Goal: Task Accomplishment & Management: Complete application form

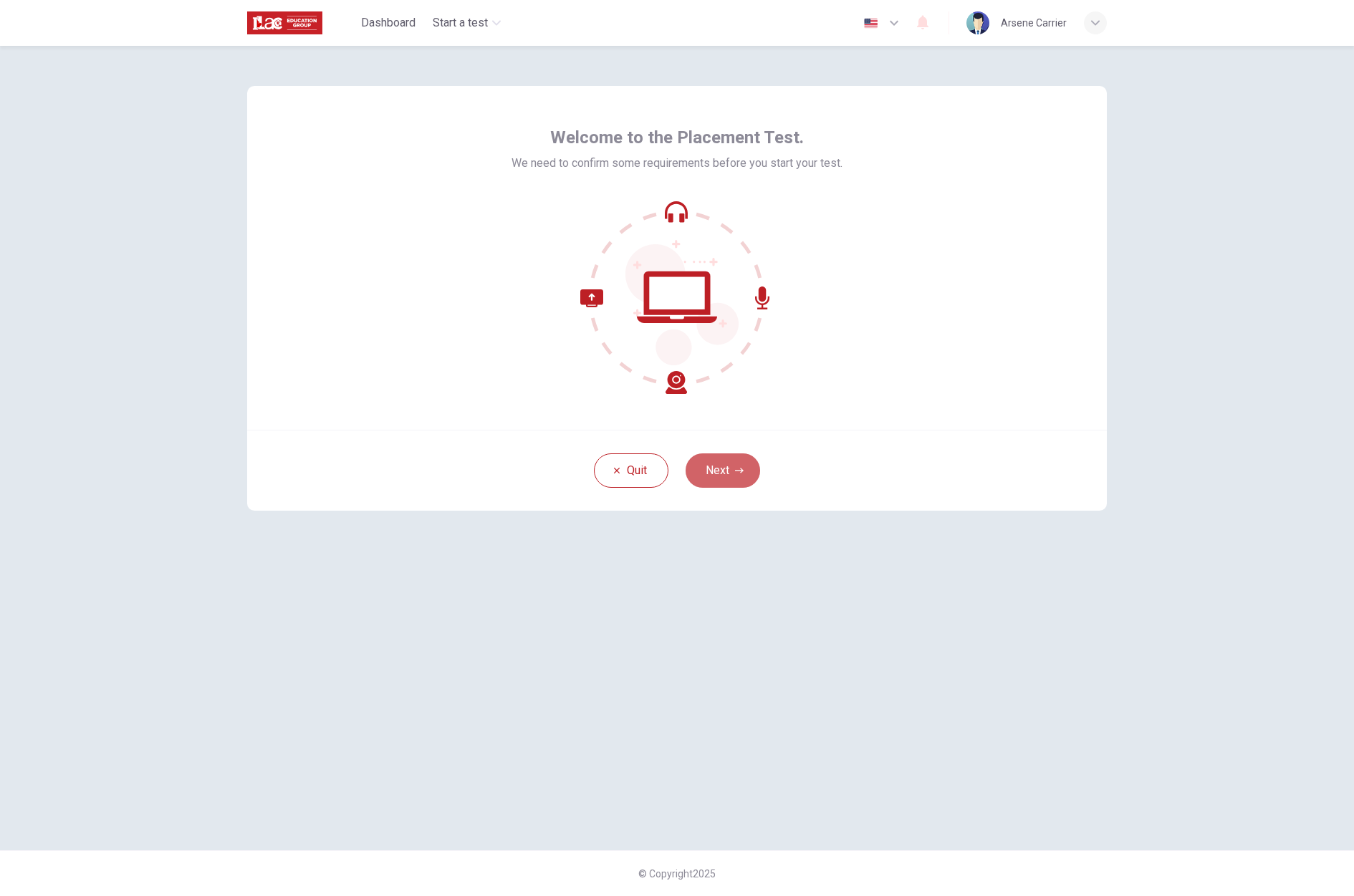
click at [731, 459] on button "Next" at bounding box center [722, 470] width 75 height 34
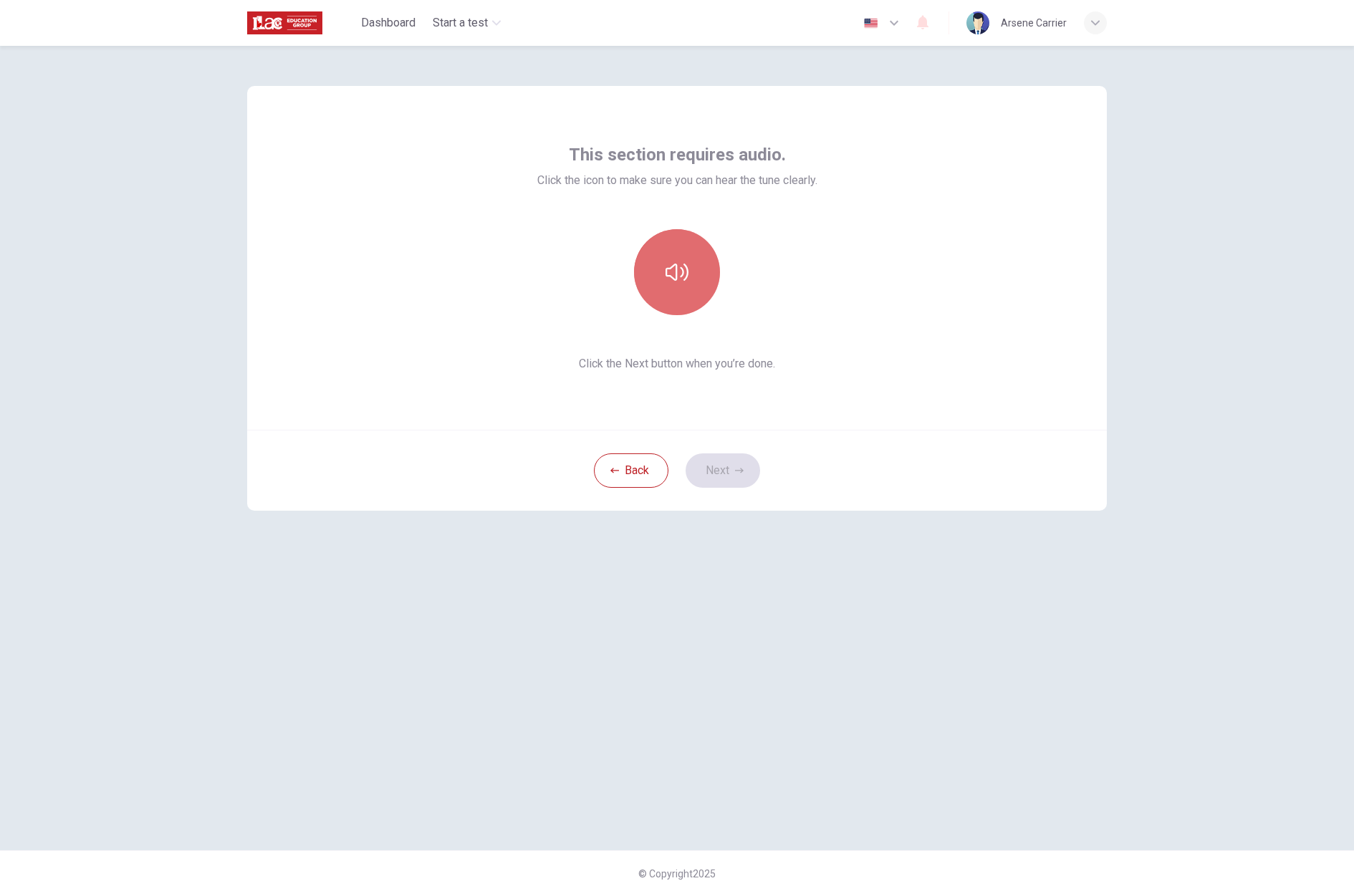
click at [690, 297] on button "button" at bounding box center [677, 272] width 86 height 86
click at [723, 469] on button "Next" at bounding box center [722, 470] width 75 height 34
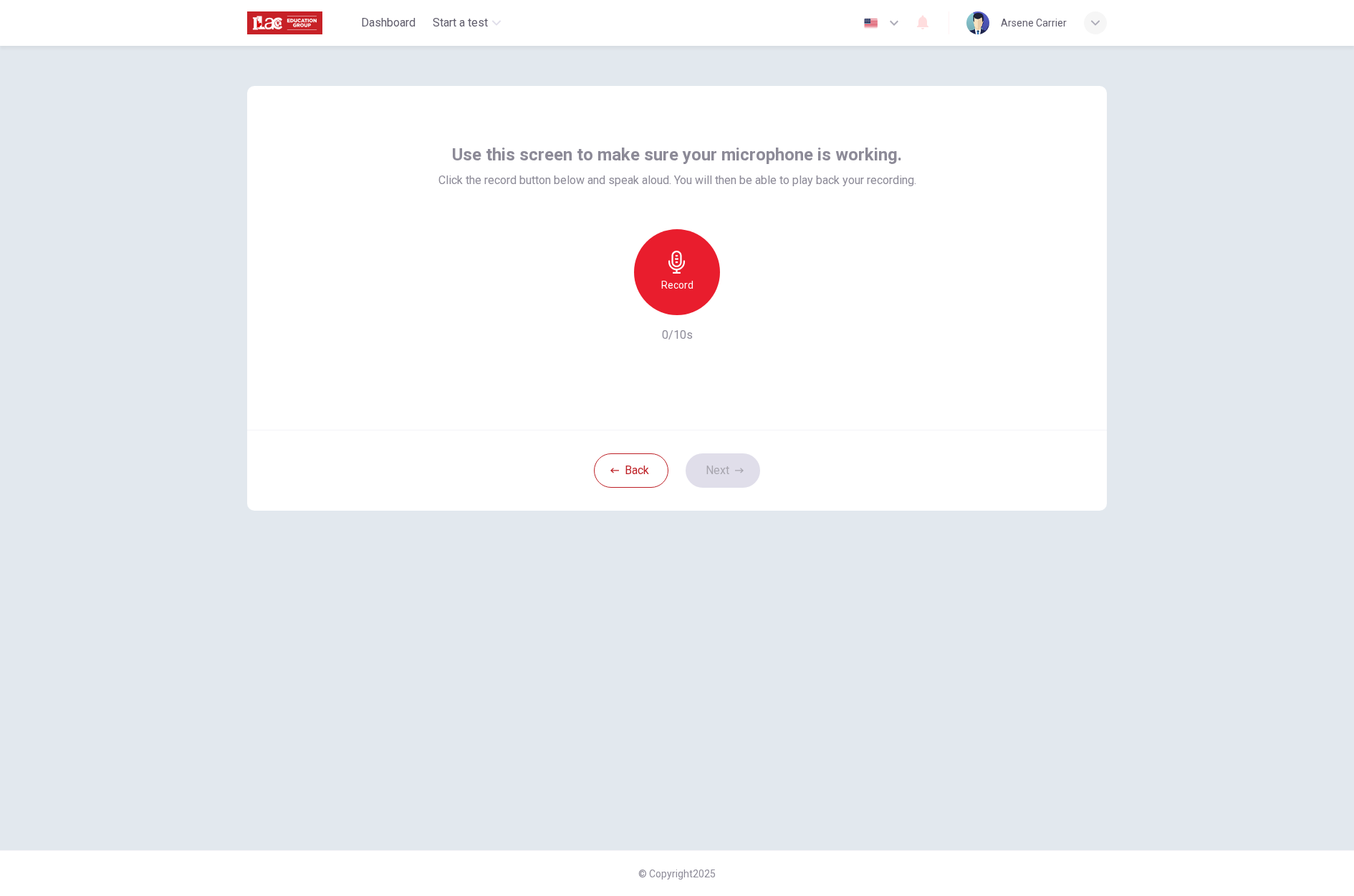
click at [685, 282] on h6 "Record" at bounding box center [677, 285] width 32 height 17
click at [676, 284] on h6 "Stop" at bounding box center [677, 285] width 22 height 17
click at [617, 310] on icon "button" at bounding box center [611, 303] width 13 height 13
click at [686, 286] on h6 "Record" at bounding box center [677, 285] width 32 height 17
click at [676, 257] on icon "button" at bounding box center [677, 262] width 17 height 23
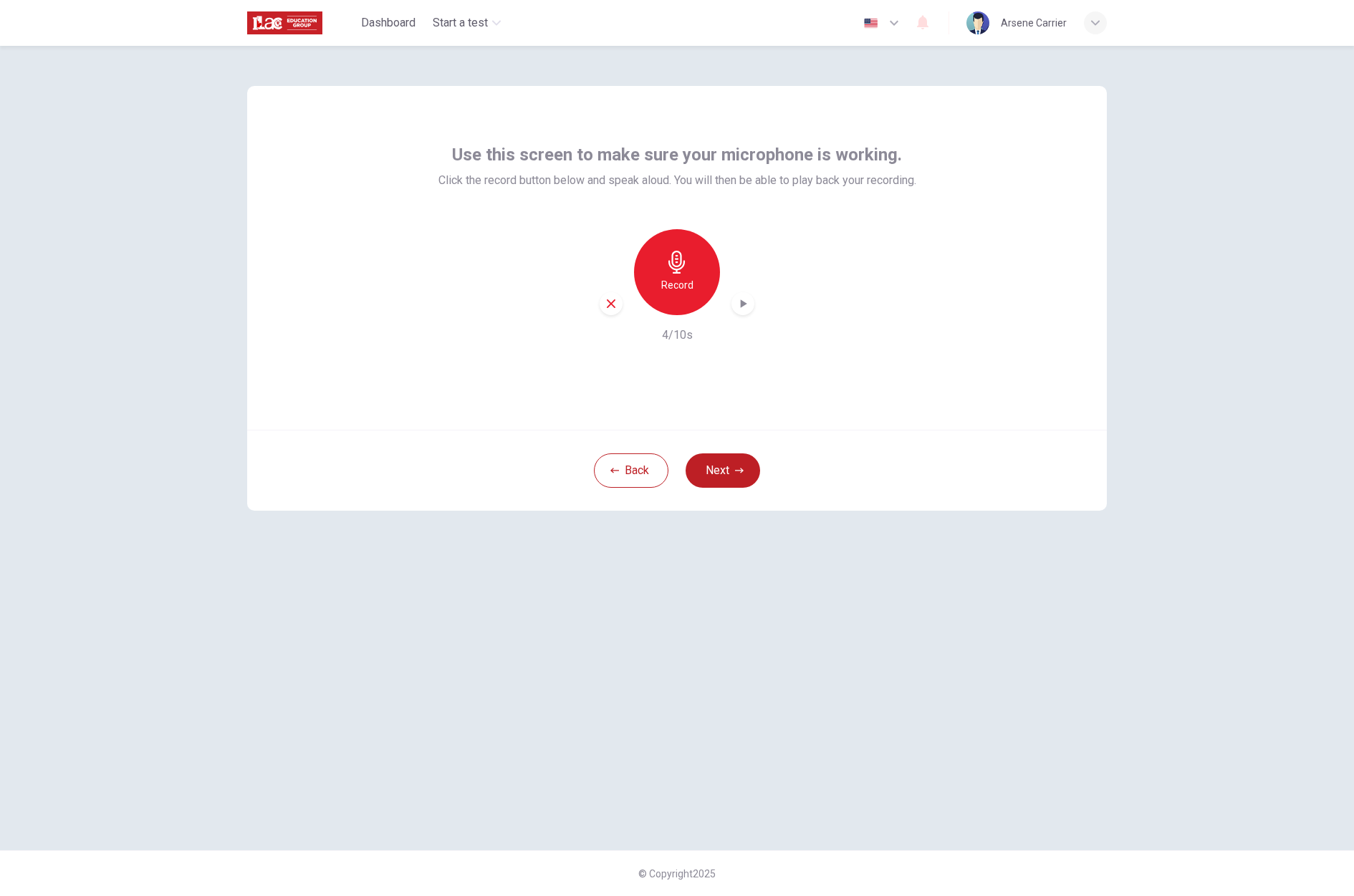
click at [608, 297] on div "button" at bounding box center [611, 303] width 23 height 23
click at [683, 287] on h6 "Record" at bounding box center [677, 285] width 32 height 17
click at [671, 299] on div "Stop" at bounding box center [677, 272] width 86 height 86
click at [609, 301] on icon "button" at bounding box center [611, 304] width 8 height 8
click at [716, 461] on button "Next" at bounding box center [722, 470] width 75 height 34
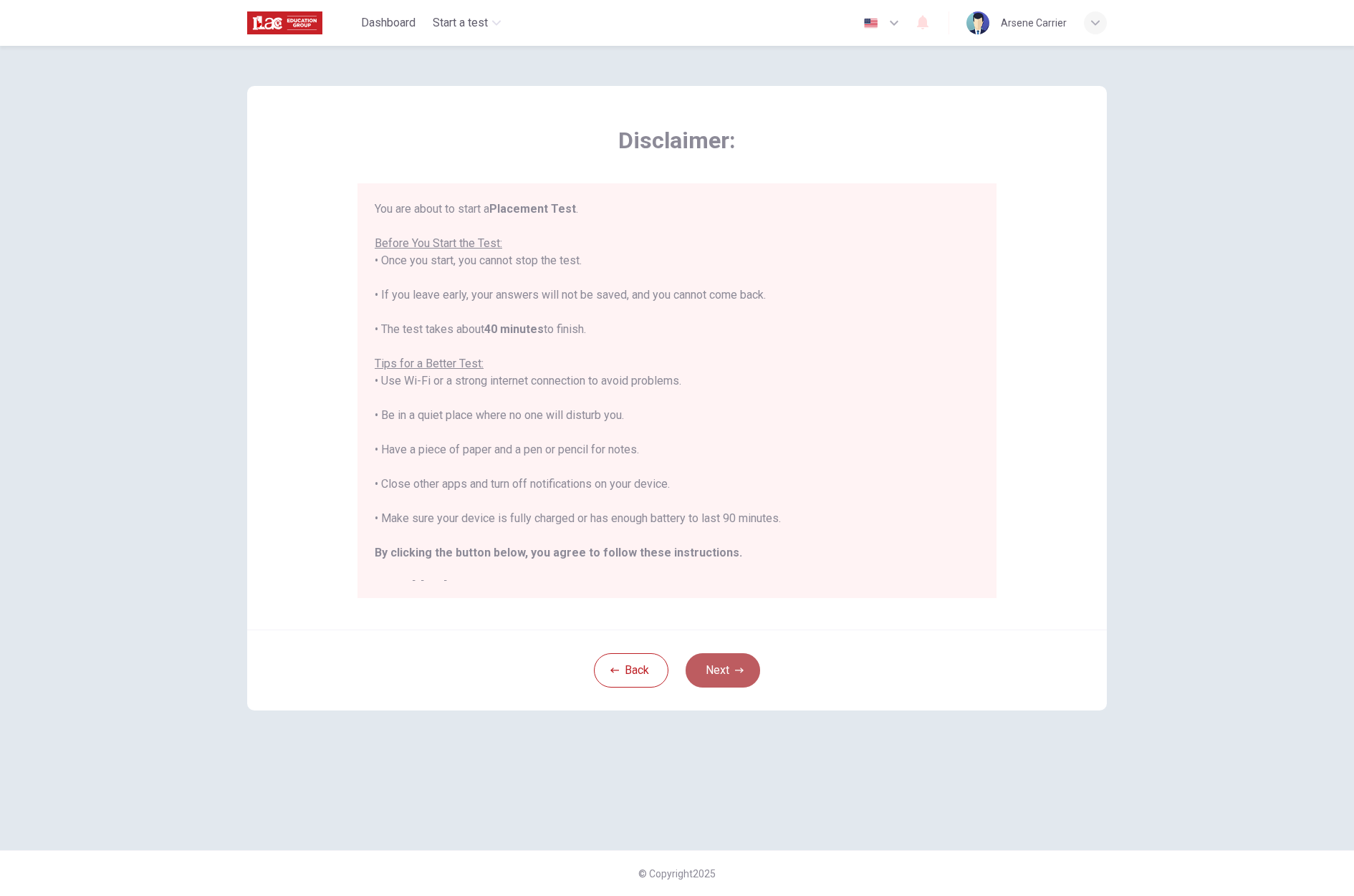
click at [727, 664] on button "Next" at bounding box center [722, 670] width 75 height 34
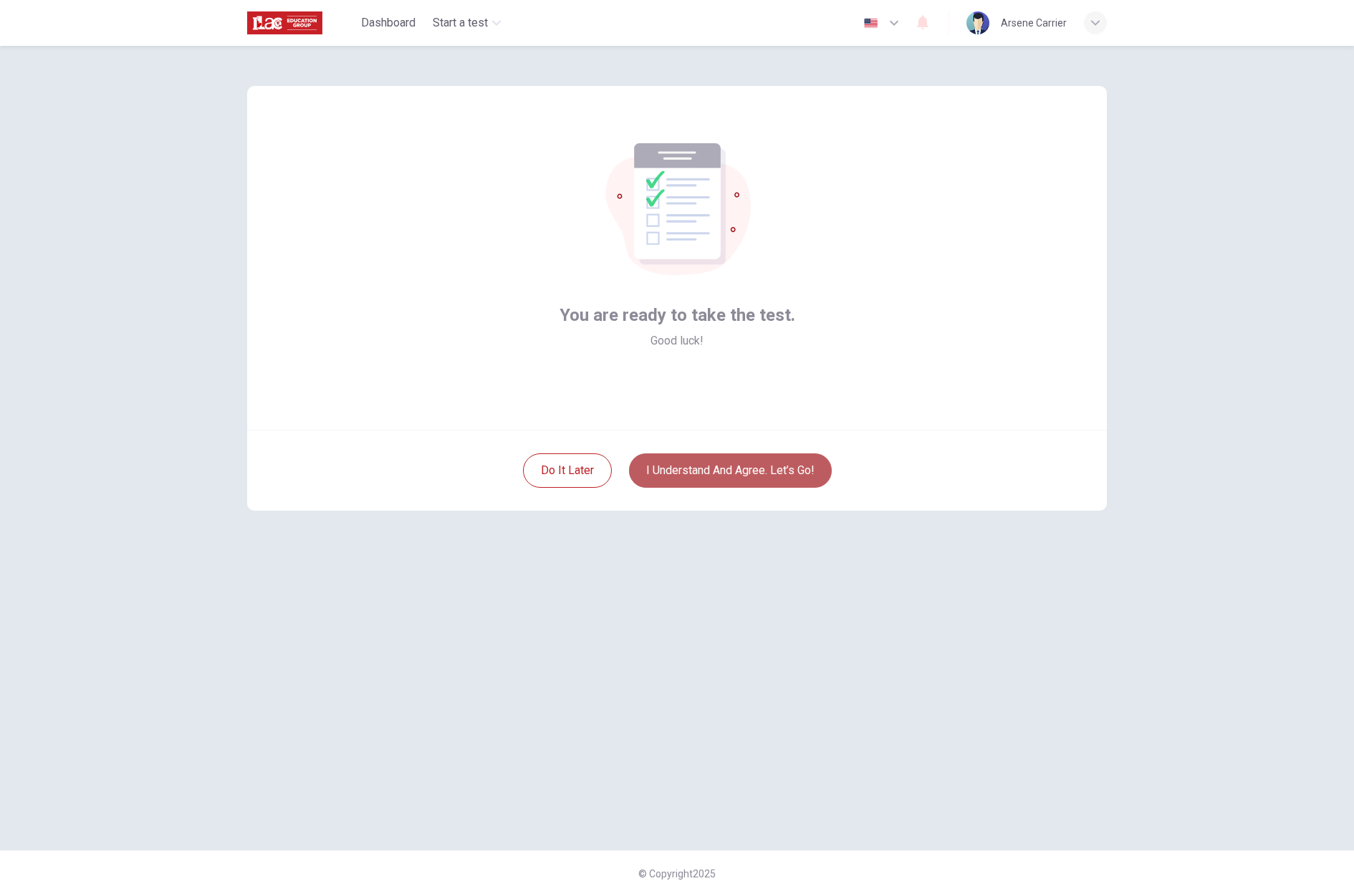
click at [700, 477] on button "I understand and agree. Let’s go!" at bounding box center [731, 470] width 203 height 34
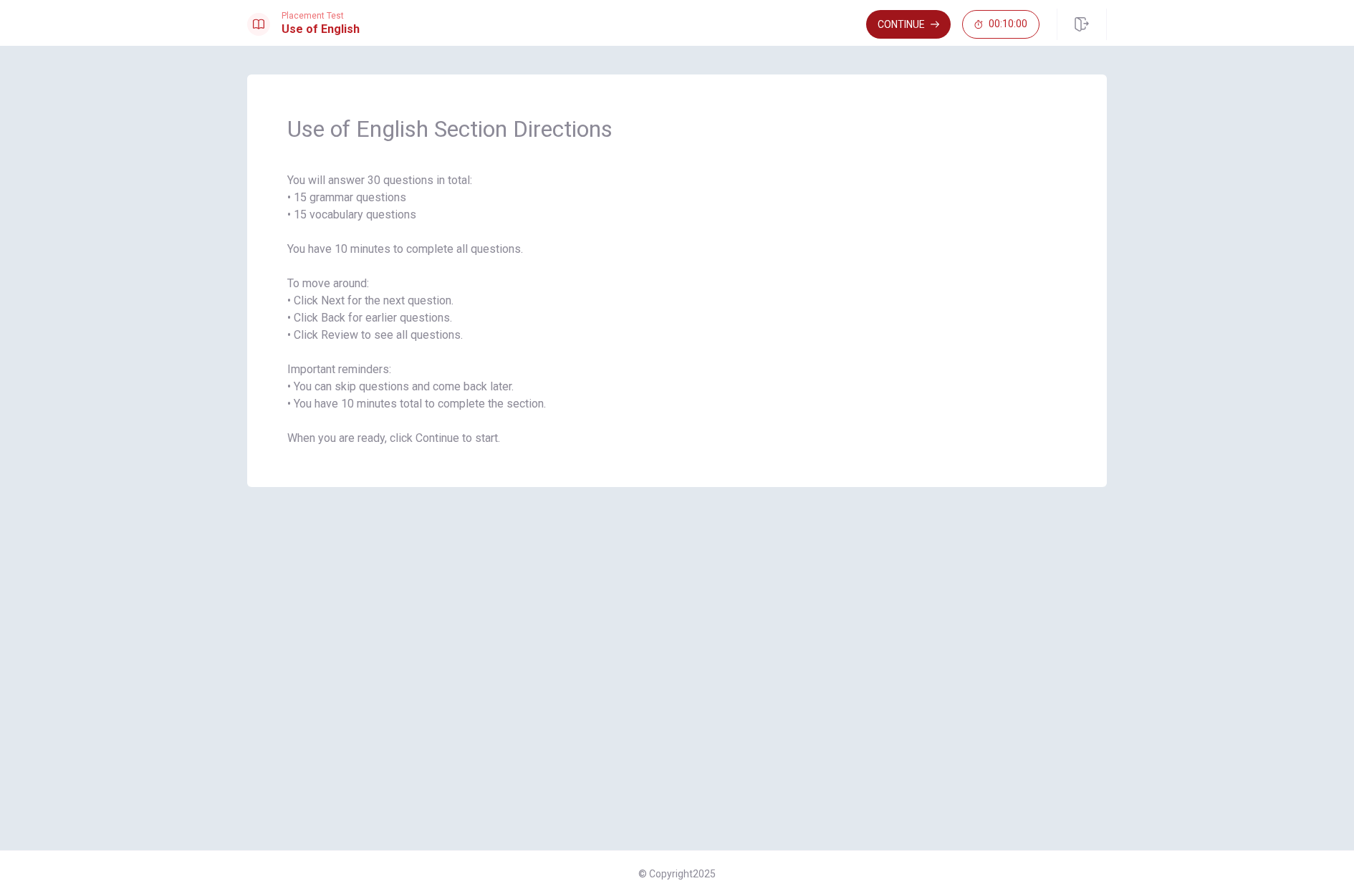
click at [884, 27] on button "Continue" at bounding box center [908, 24] width 85 height 29
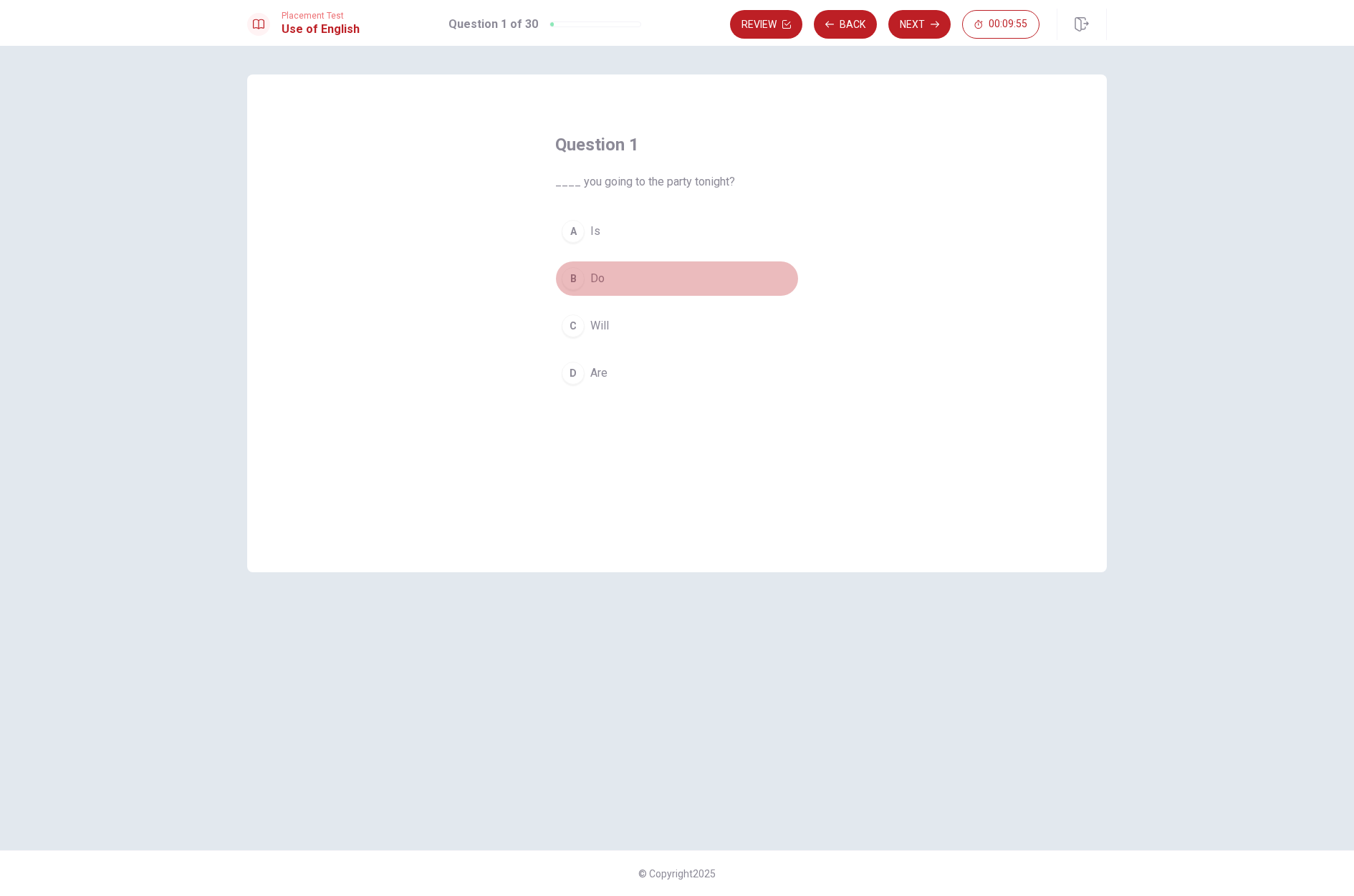
click at [589, 281] on button "B Do" at bounding box center [677, 279] width 243 height 36
click at [906, 32] on button "Next" at bounding box center [919, 24] width 62 height 29
click at [570, 287] on div "B" at bounding box center [572, 278] width 23 height 23
click at [577, 321] on div "C" at bounding box center [572, 326] width 23 height 23
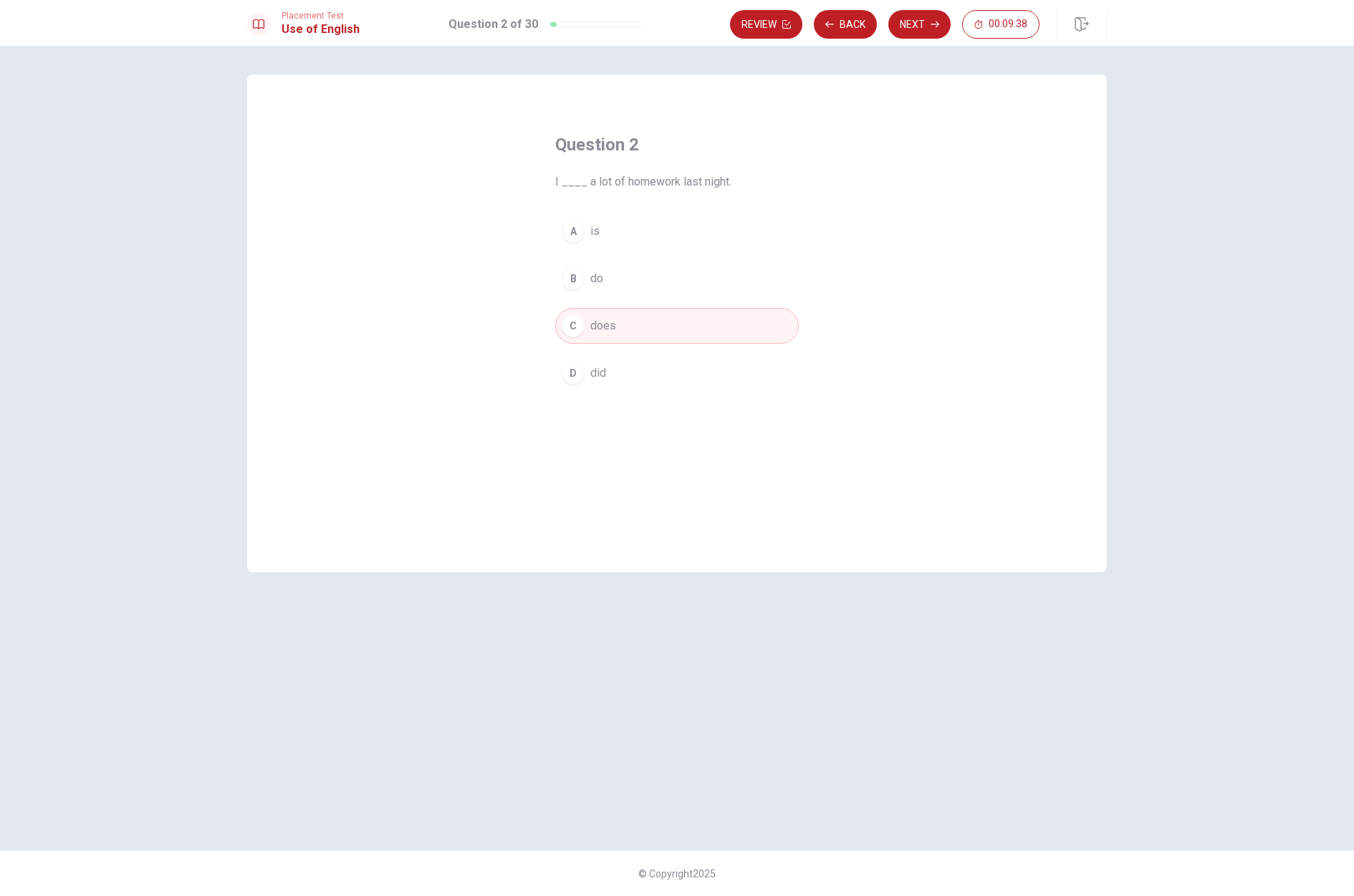
click at [570, 365] on div "D" at bounding box center [572, 372] width 23 height 23
click at [574, 329] on div "C" at bounding box center [572, 326] width 23 height 23
click at [569, 281] on div "B" at bounding box center [572, 278] width 23 height 23
click at [903, 17] on button "Next" at bounding box center [919, 24] width 62 height 29
click at [570, 327] on div "C" at bounding box center [572, 326] width 23 height 23
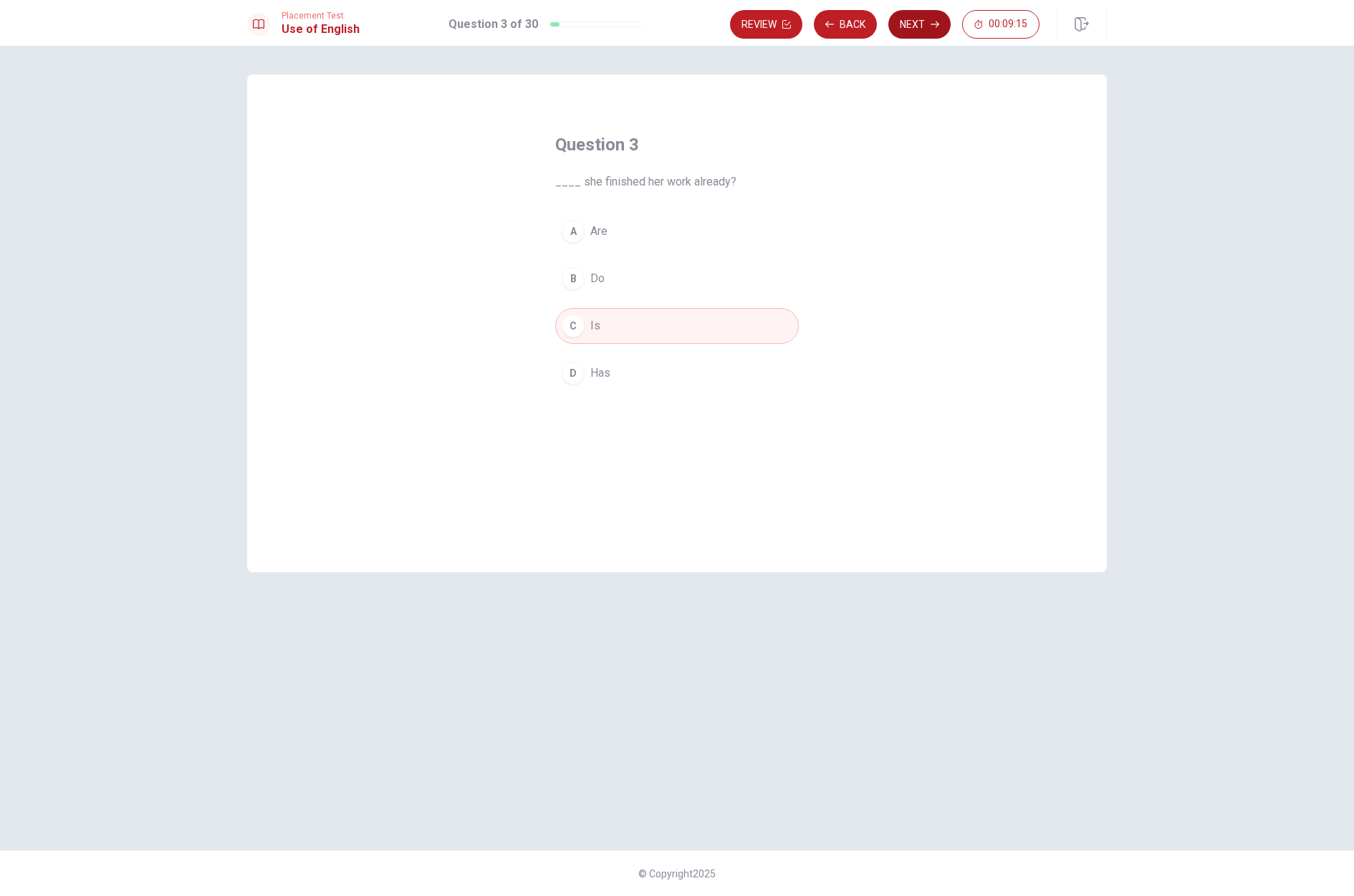
click at [894, 29] on button "Next" at bounding box center [919, 24] width 62 height 29
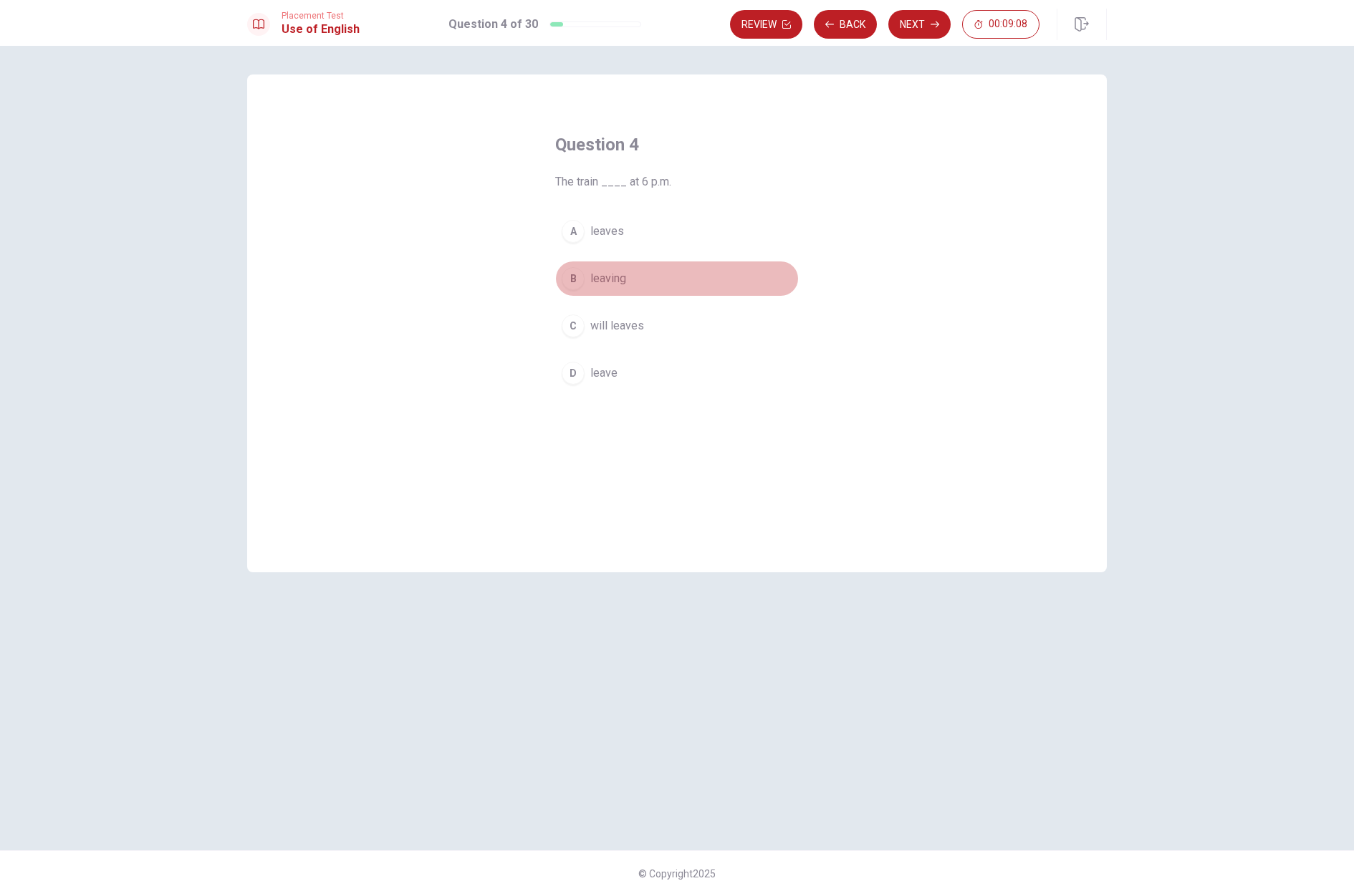
click at [570, 285] on div "B" at bounding box center [572, 278] width 23 height 23
click at [921, 33] on button "Next" at bounding box center [919, 24] width 62 height 29
click at [584, 372] on div "D" at bounding box center [572, 372] width 23 height 23
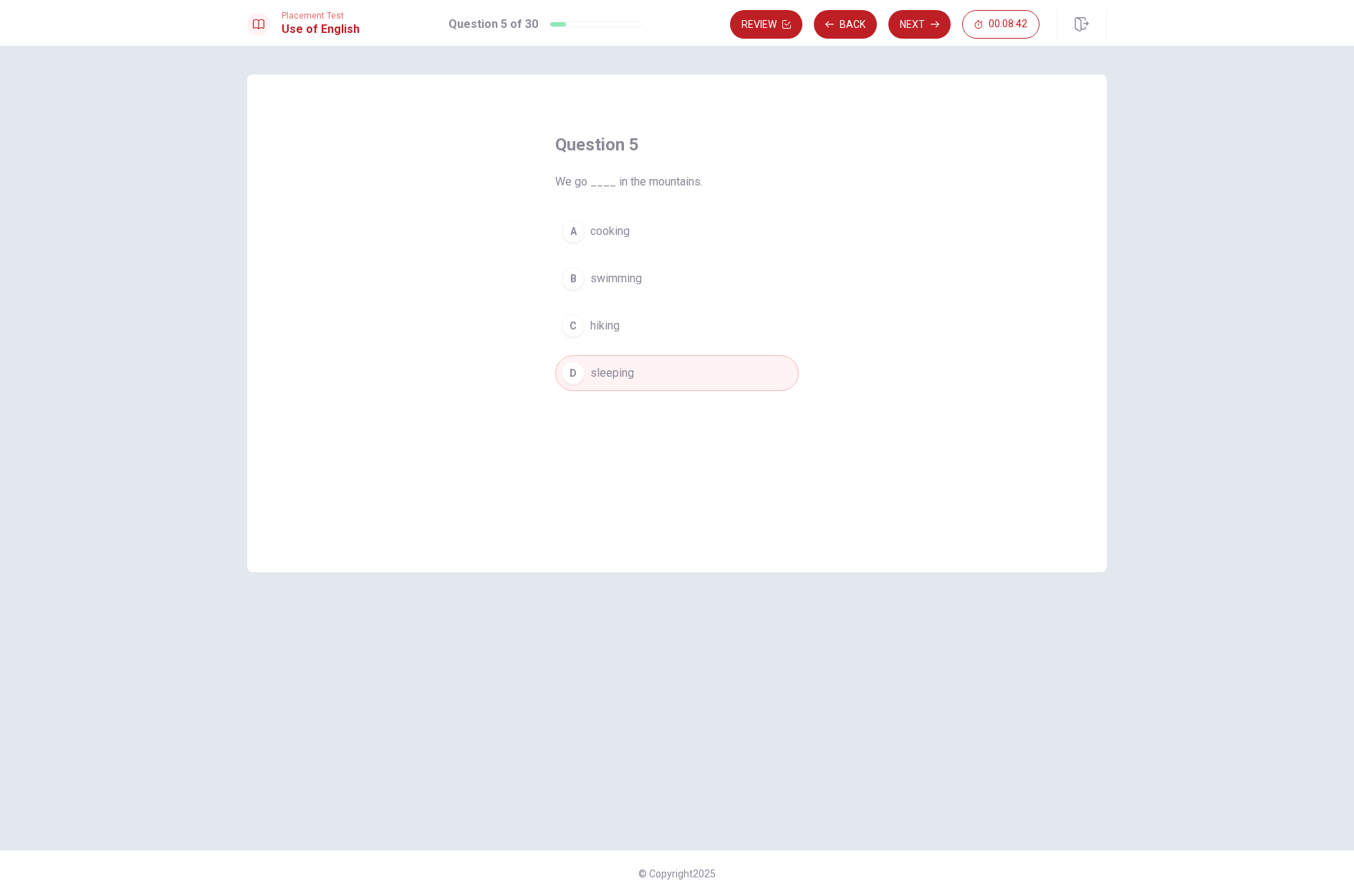
click at [575, 331] on div "C" at bounding box center [572, 326] width 23 height 23
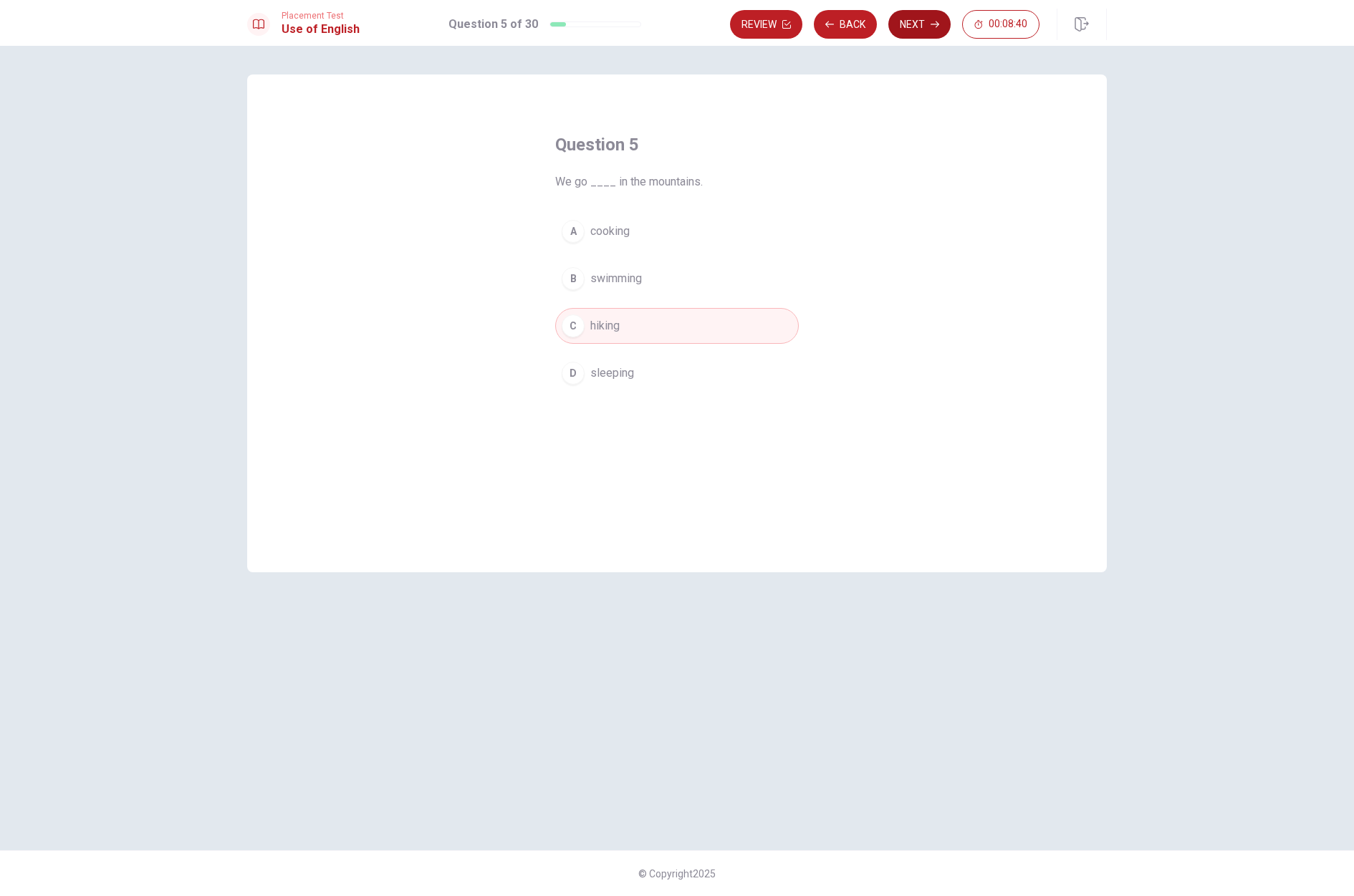
click at [929, 19] on button "Next" at bounding box center [919, 24] width 62 height 29
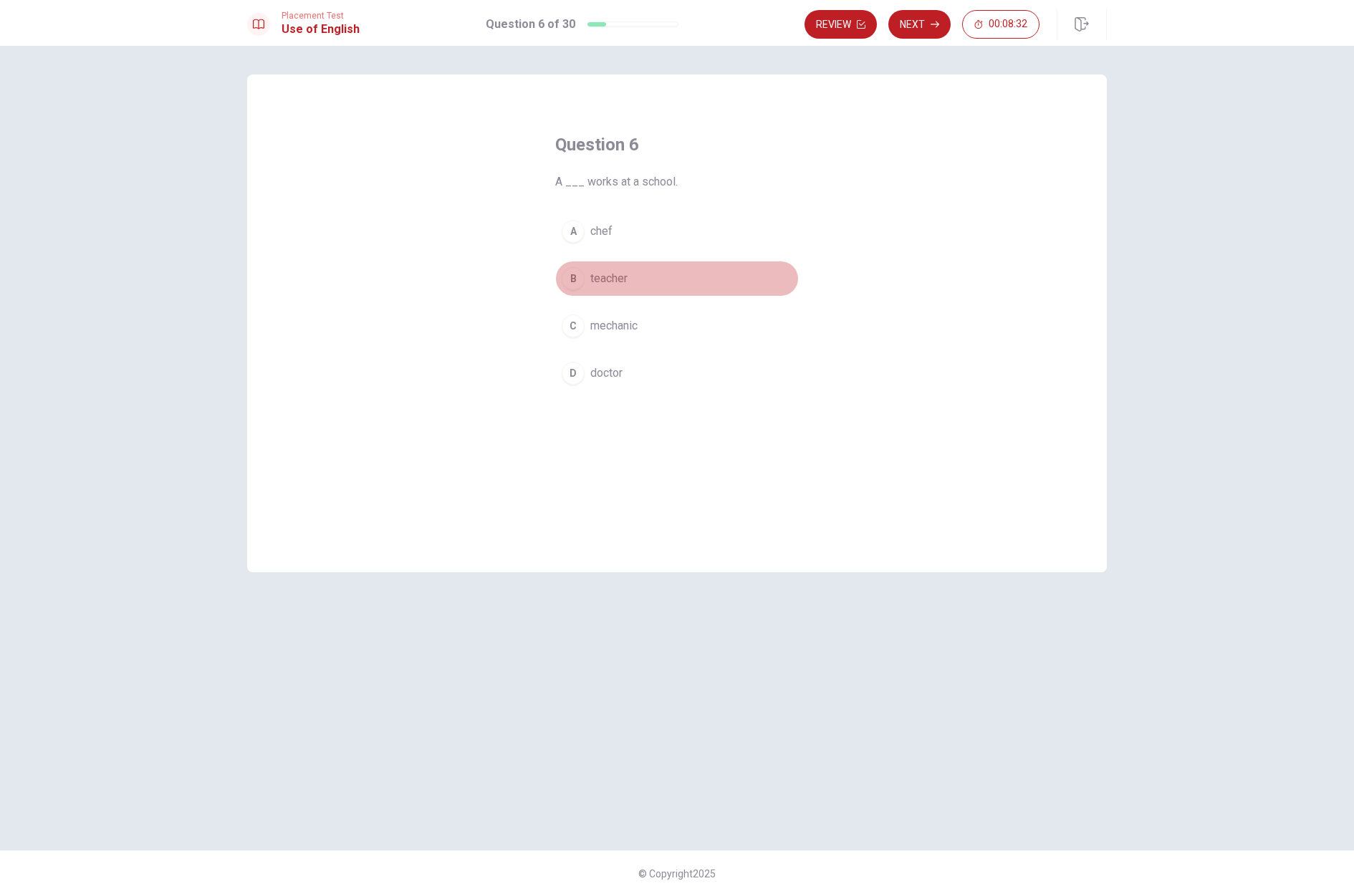
click at [581, 278] on div "B" at bounding box center [572, 278] width 23 height 23
click at [936, 25] on button "Next" at bounding box center [919, 24] width 62 height 29
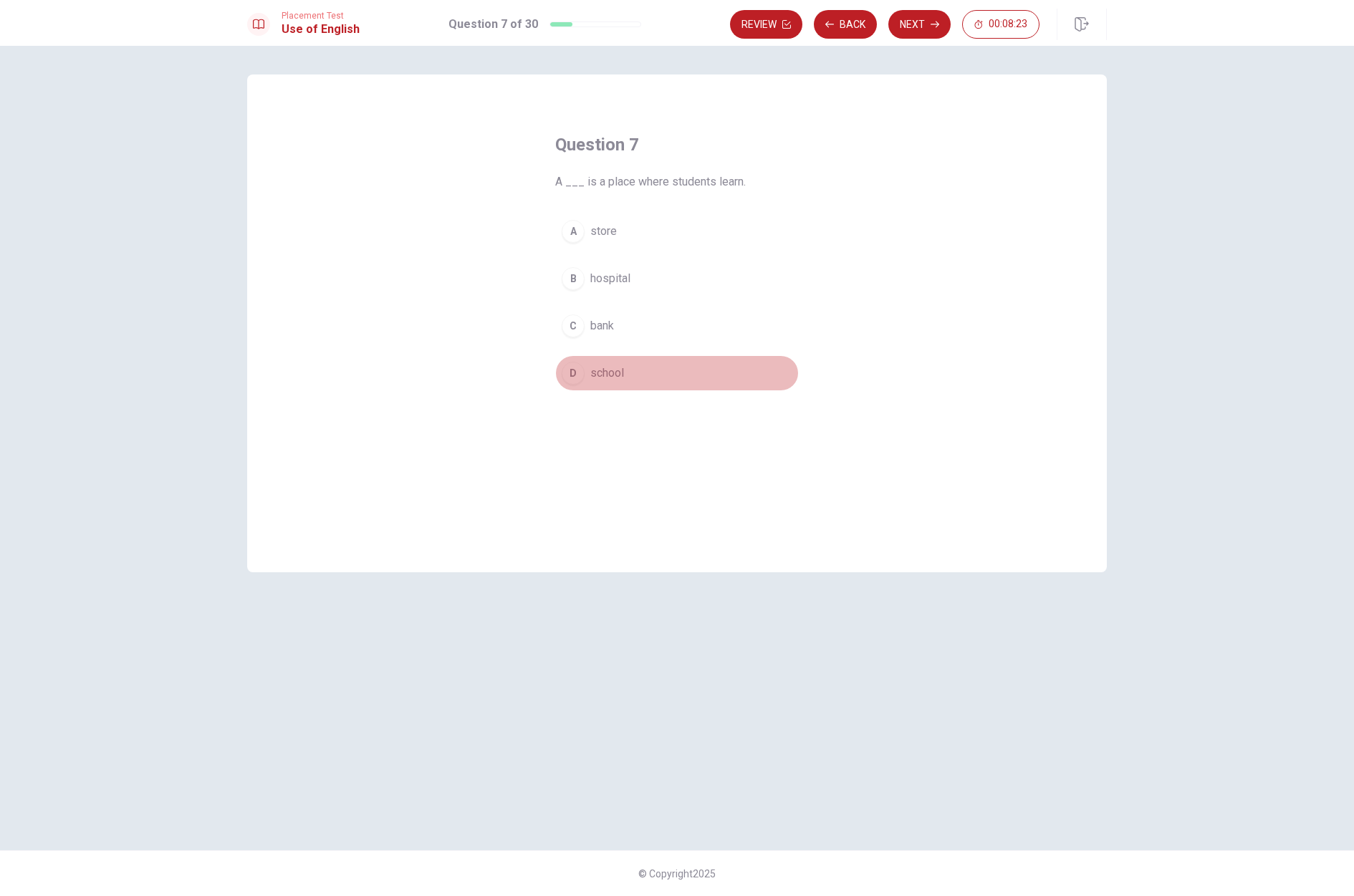
click at [575, 371] on div "D" at bounding box center [572, 372] width 23 height 23
click at [899, 27] on button "Next" at bounding box center [919, 24] width 62 height 29
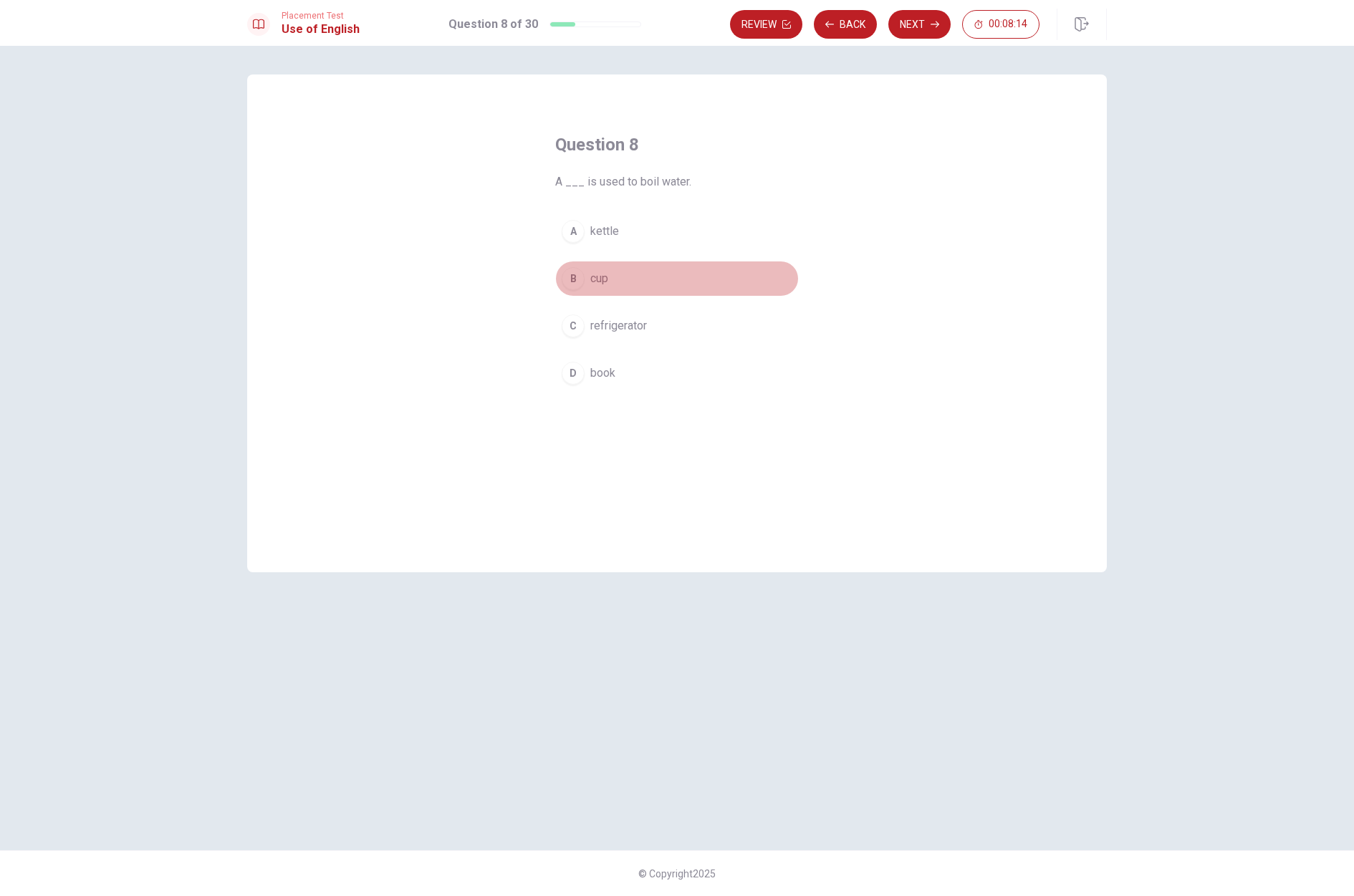
click at [569, 280] on div "B" at bounding box center [572, 278] width 23 height 23
click at [568, 228] on div "A" at bounding box center [572, 231] width 23 height 23
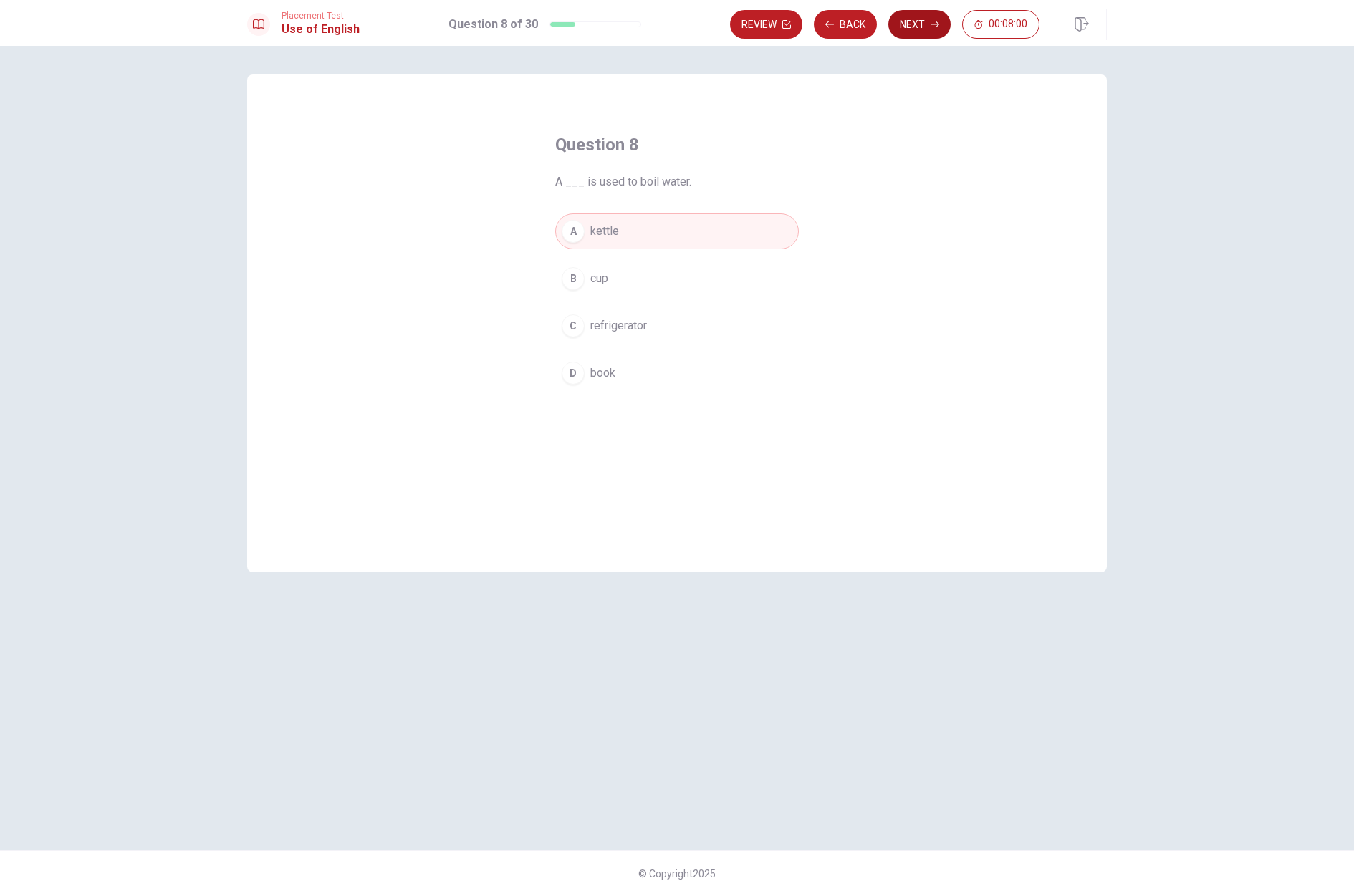
click at [899, 31] on button "Next" at bounding box center [919, 24] width 62 height 29
click at [577, 377] on div "D" at bounding box center [572, 372] width 23 height 23
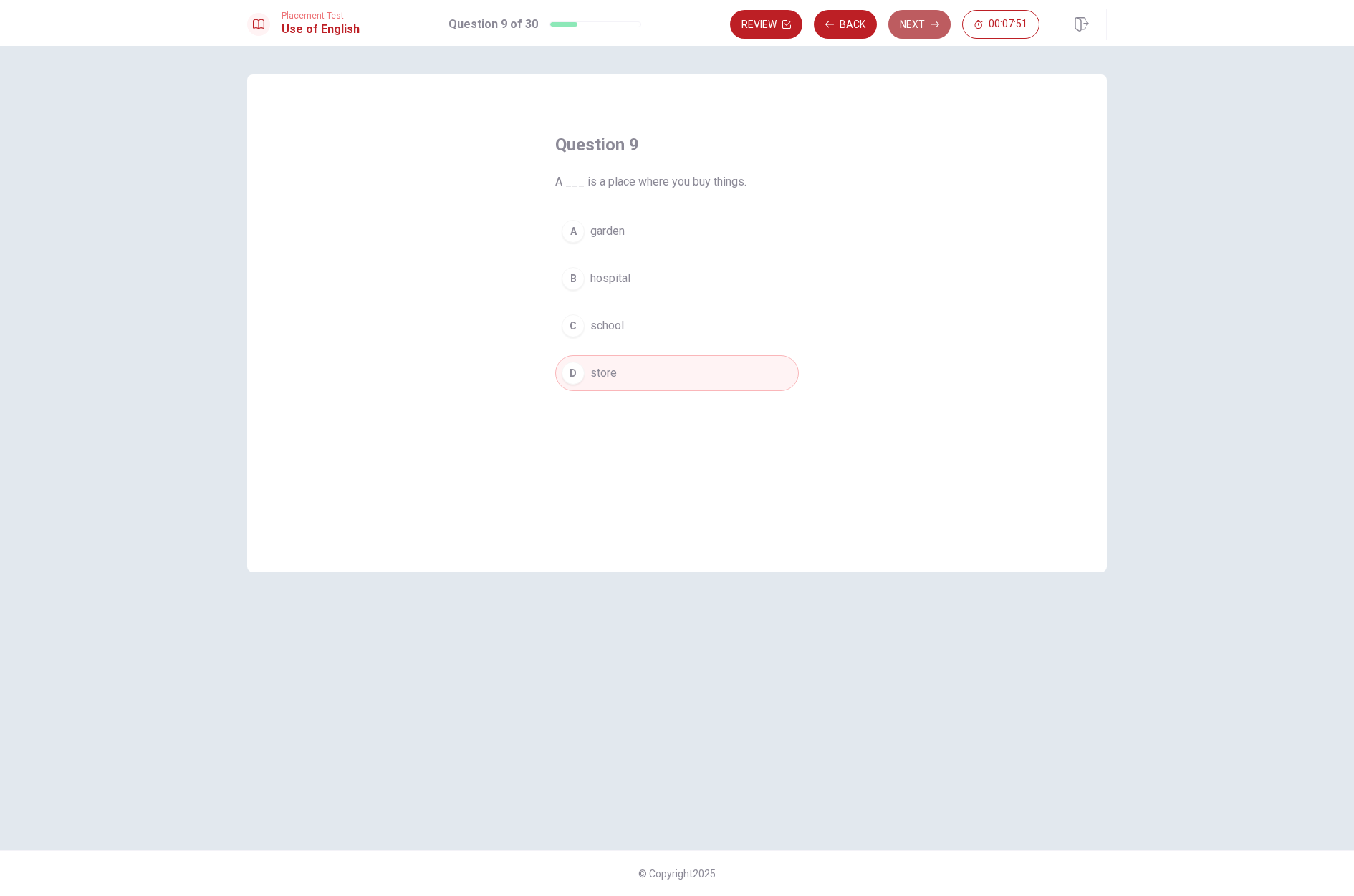
click at [904, 28] on button "Next" at bounding box center [919, 24] width 62 height 29
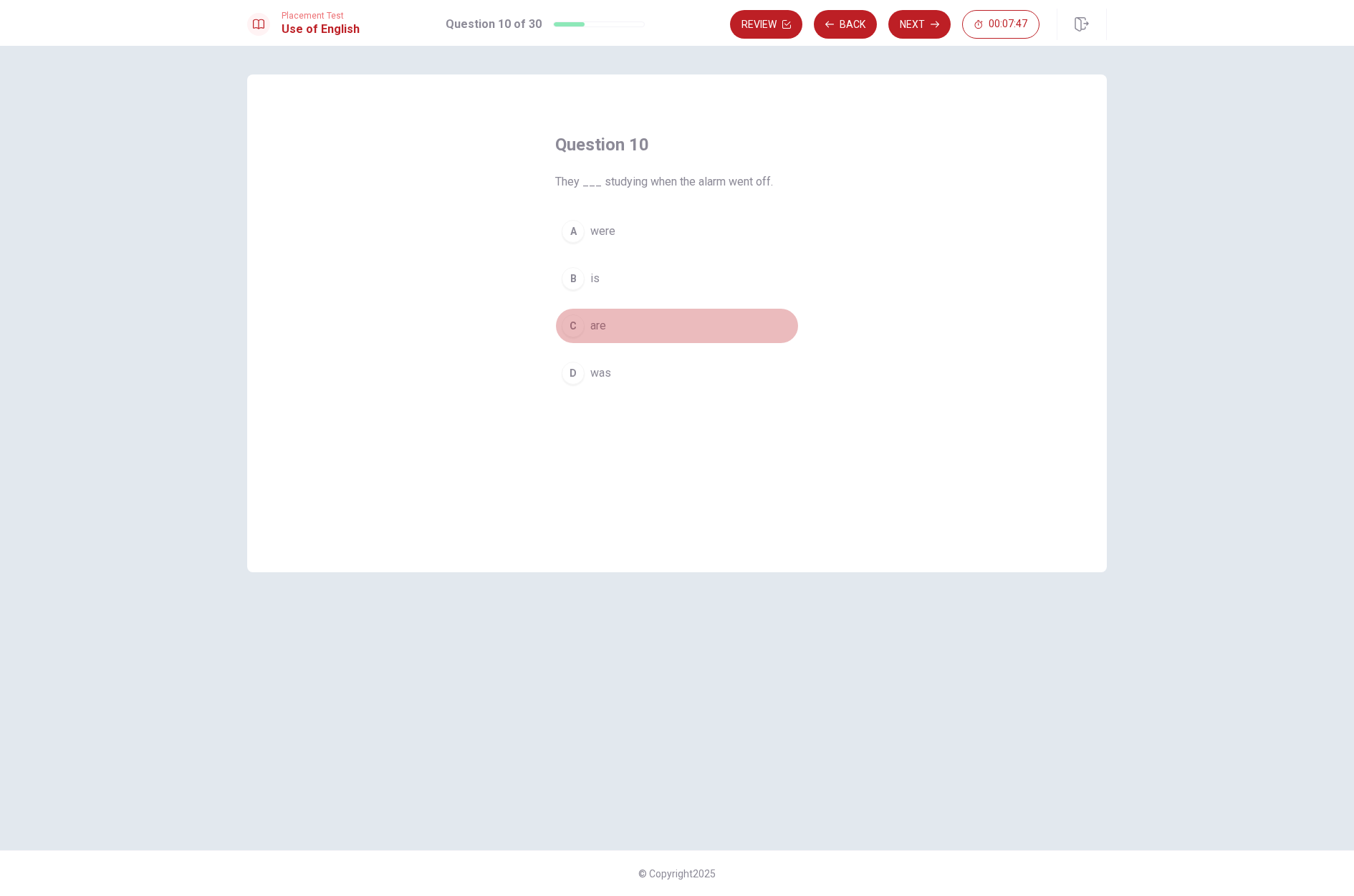
click at [570, 323] on div "C" at bounding box center [572, 326] width 23 height 23
click at [888, 33] on button "Next" at bounding box center [919, 24] width 62 height 29
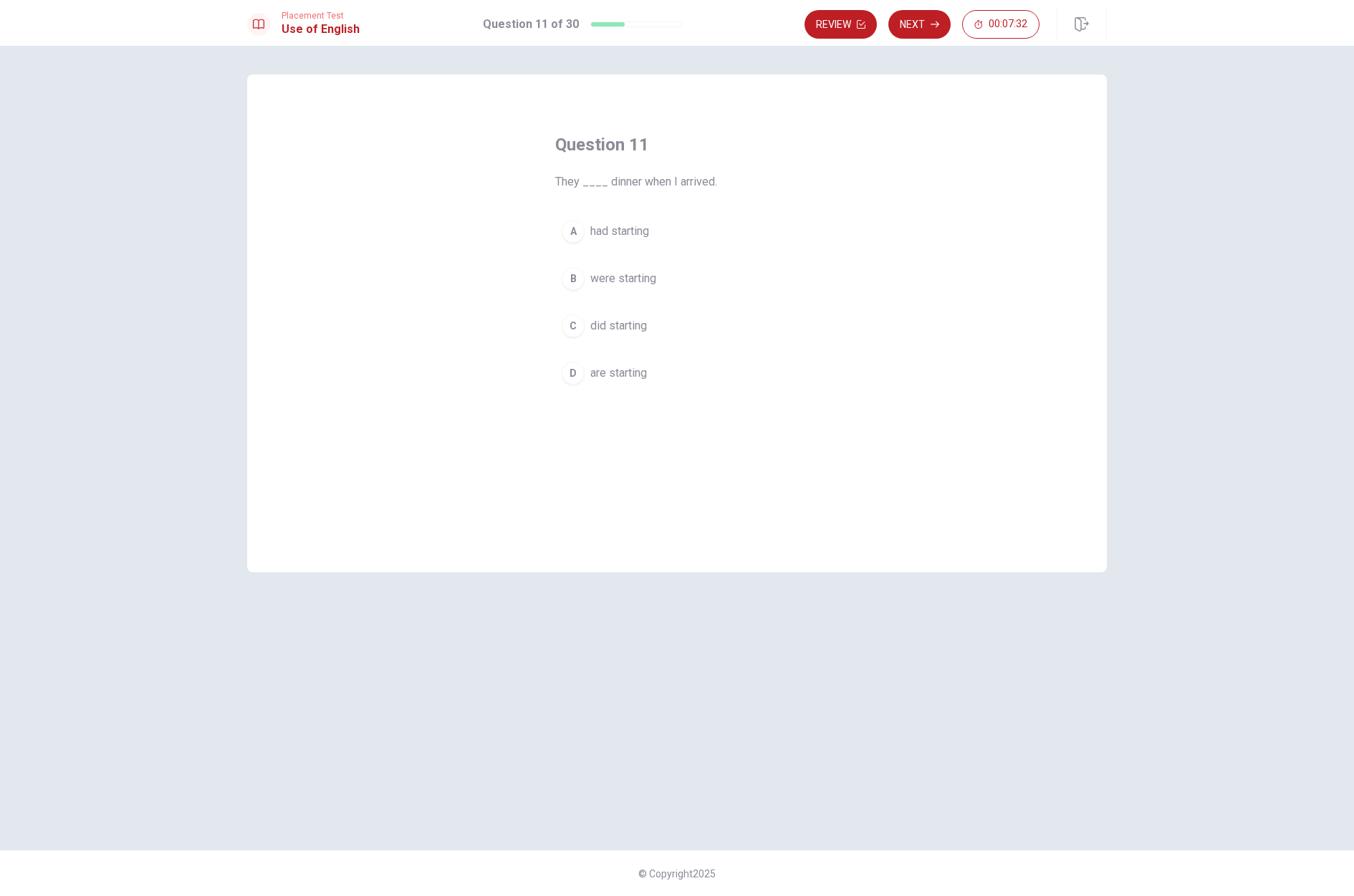
click at [579, 374] on div "D" at bounding box center [572, 372] width 23 height 23
click at [922, 23] on button "Next" at bounding box center [919, 24] width 62 height 29
click at [568, 323] on div "C" at bounding box center [572, 326] width 23 height 23
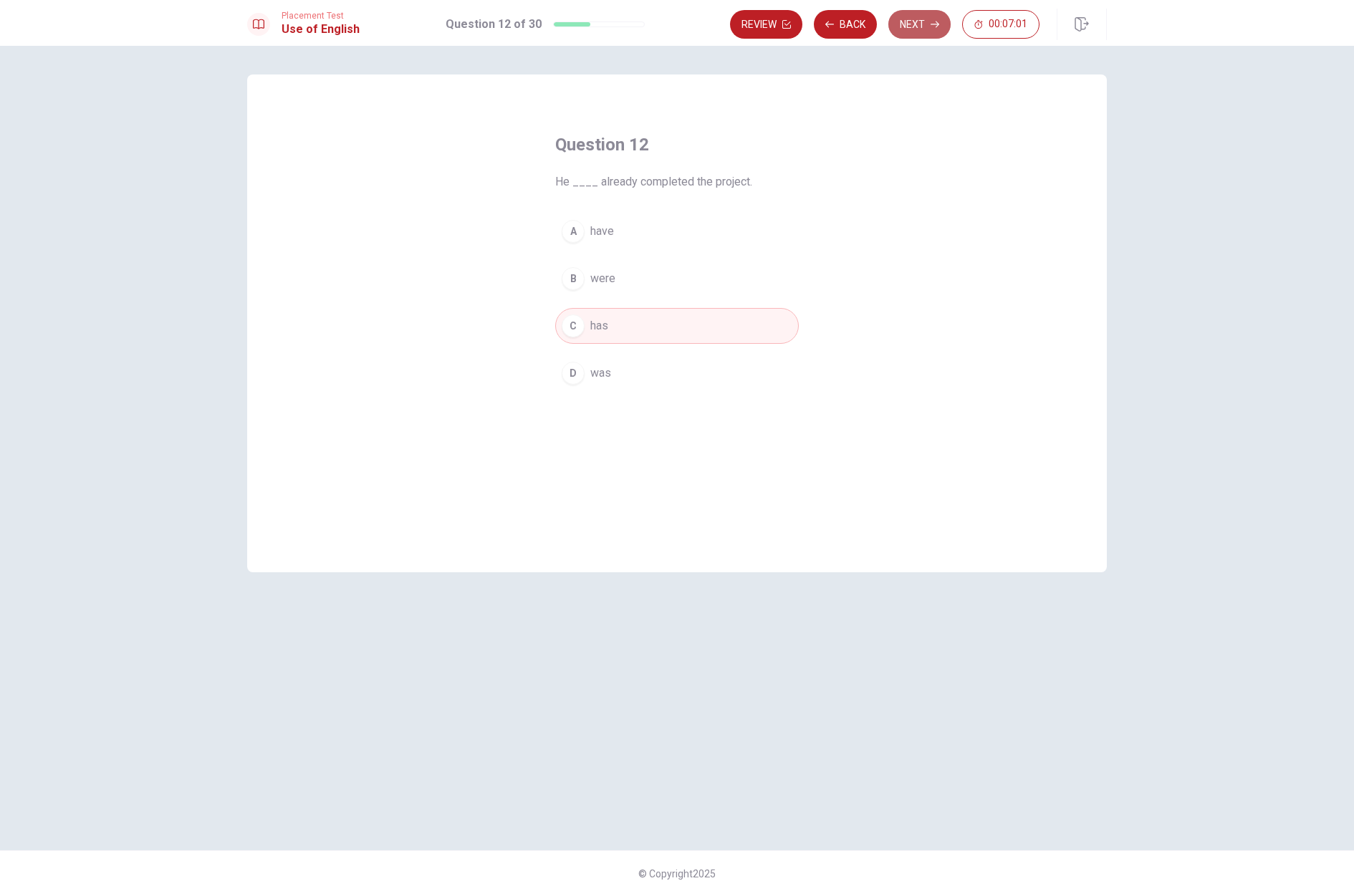
click at [901, 32] on button "Next" at bounding box center [919, 24] width 62 height 29
click at [578, 335] on div "C" at bounding box center [572, 326] width 23 height 23
click at [892, 29] on button "Next" at bounding box center [919, 24] width 62 height 29
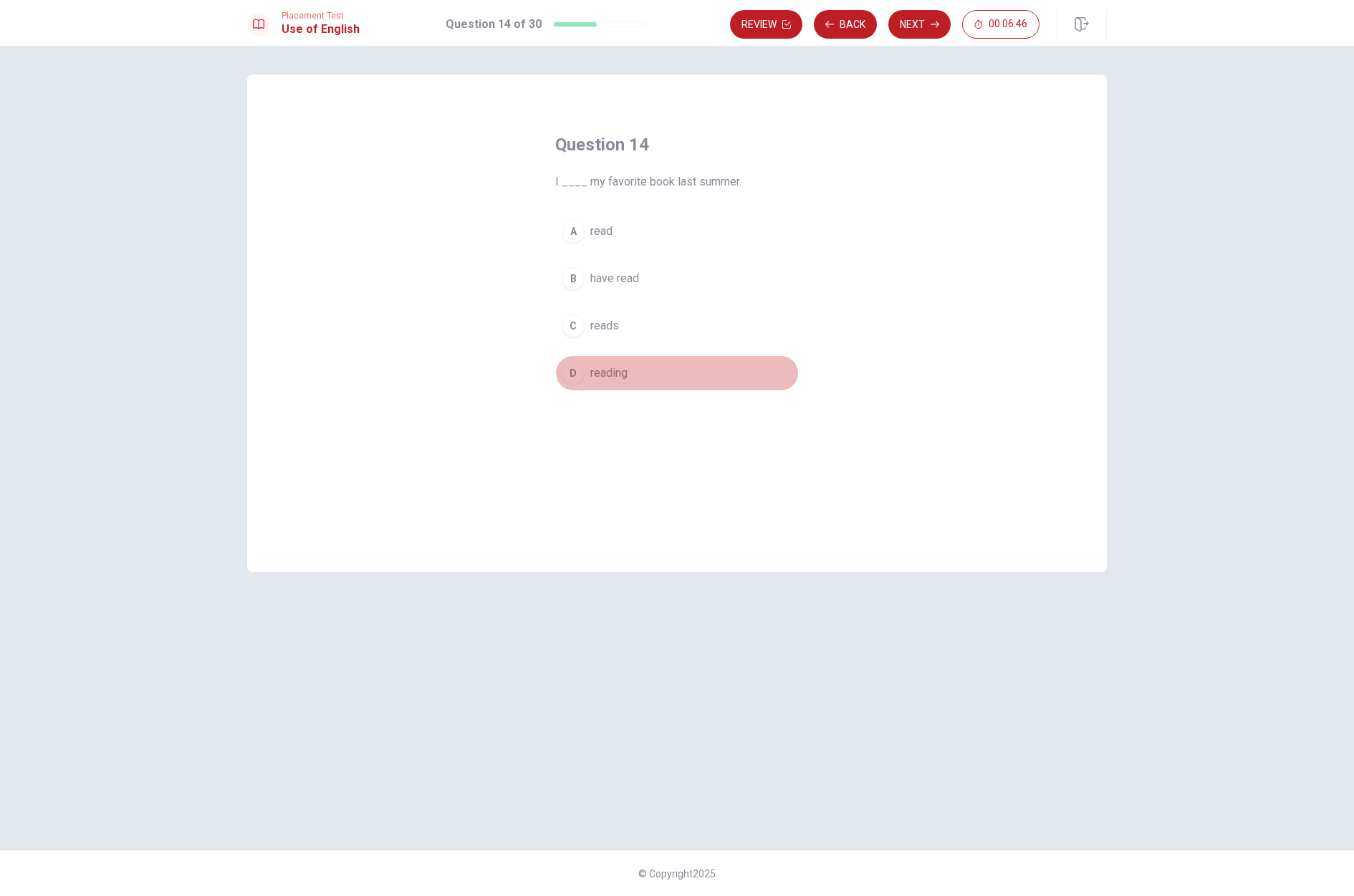
click at [569, 376] on div "D" at bounding box center [572, 372] width 23 height 23
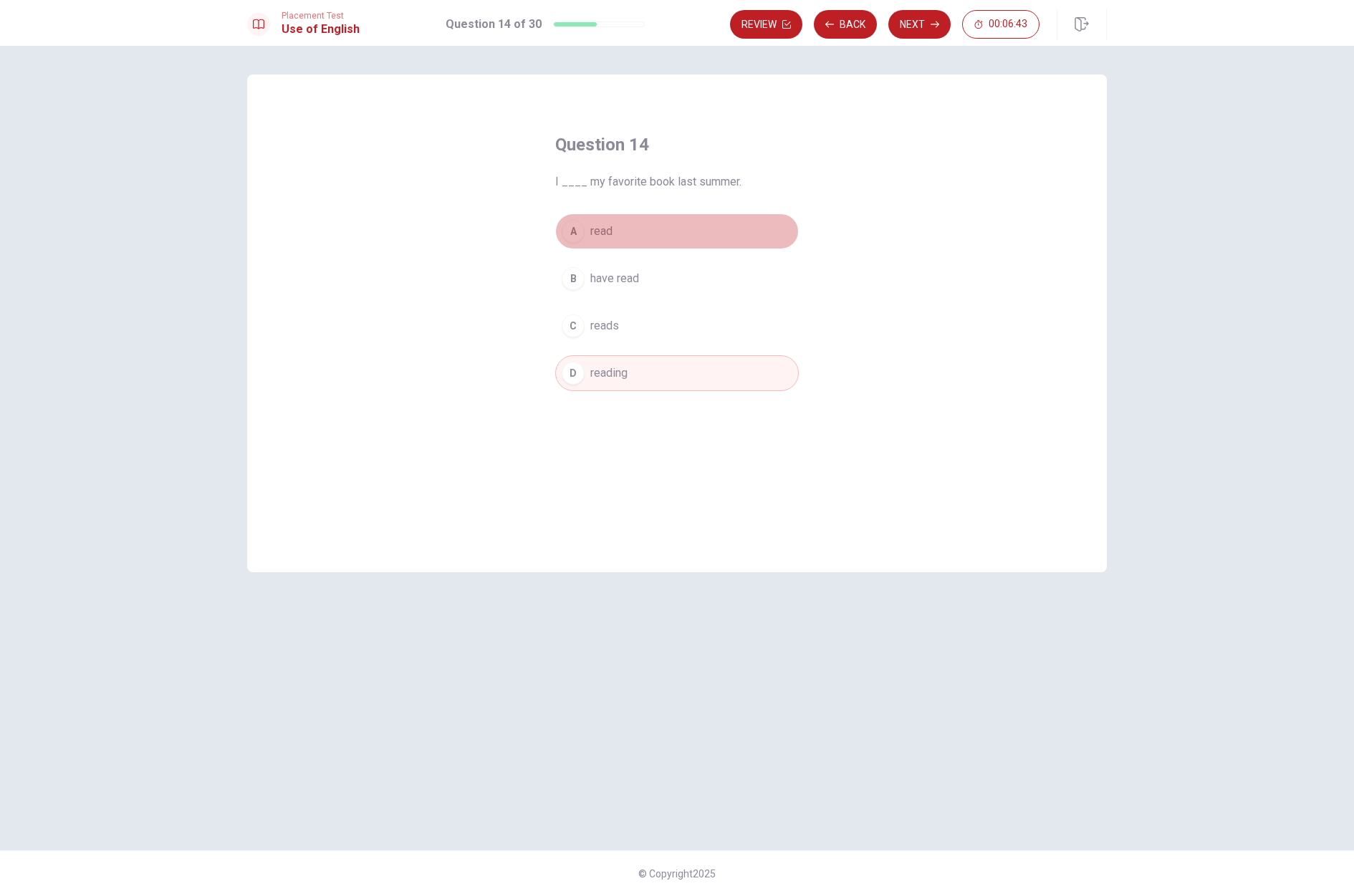
click at [570, 234] on div "A" at bounding box center [572, 231] width 23 height 23
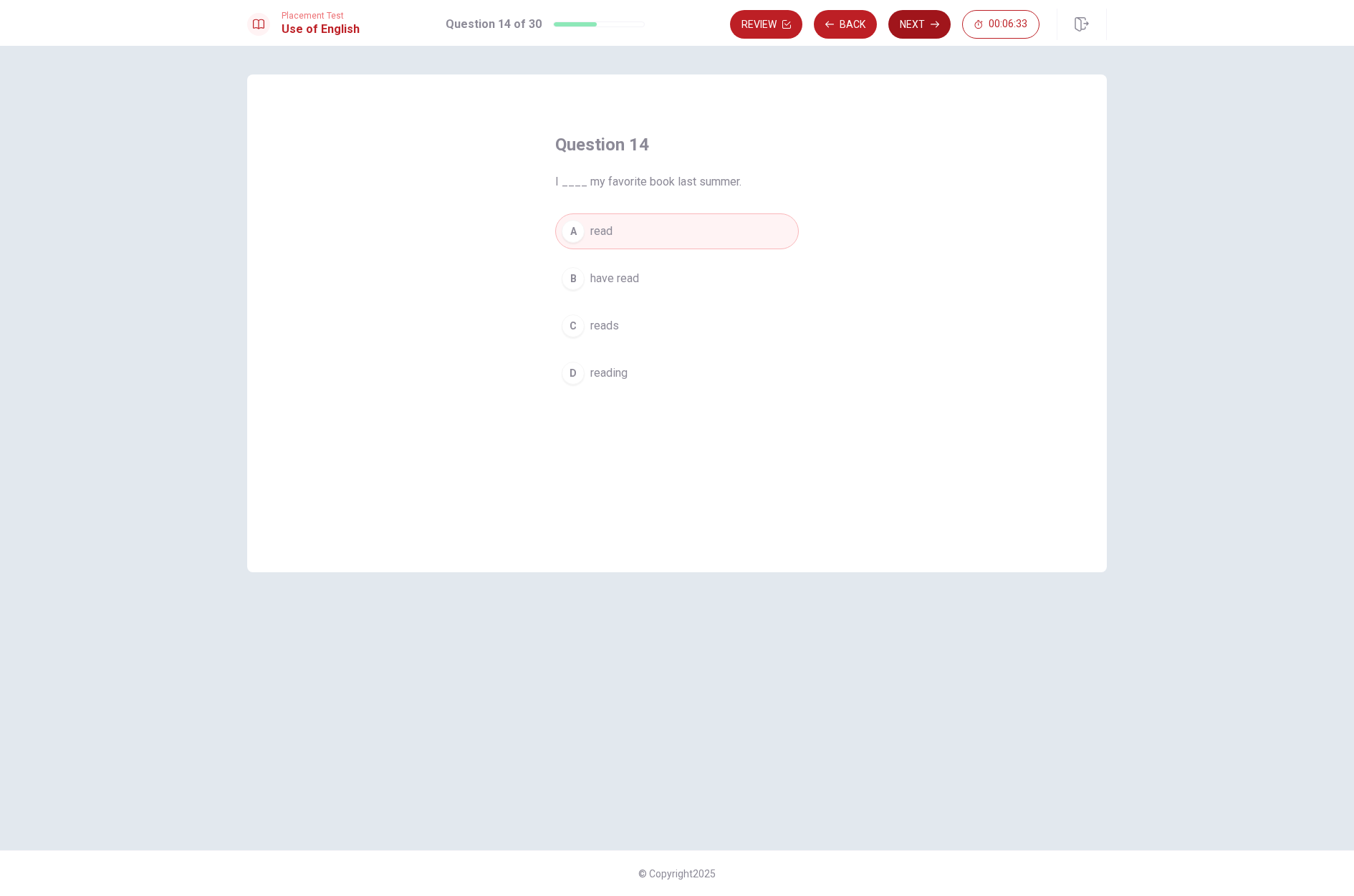
click at [902, 23] on button "Next" at bounding box center [919, 24] width 62 height 29
click at [575, 232] on div "A" at bounding box center [572, 231] width 23 height 23
click at [904, 21] on button "Next" at bounding box center [919, 24] width 62 height 29
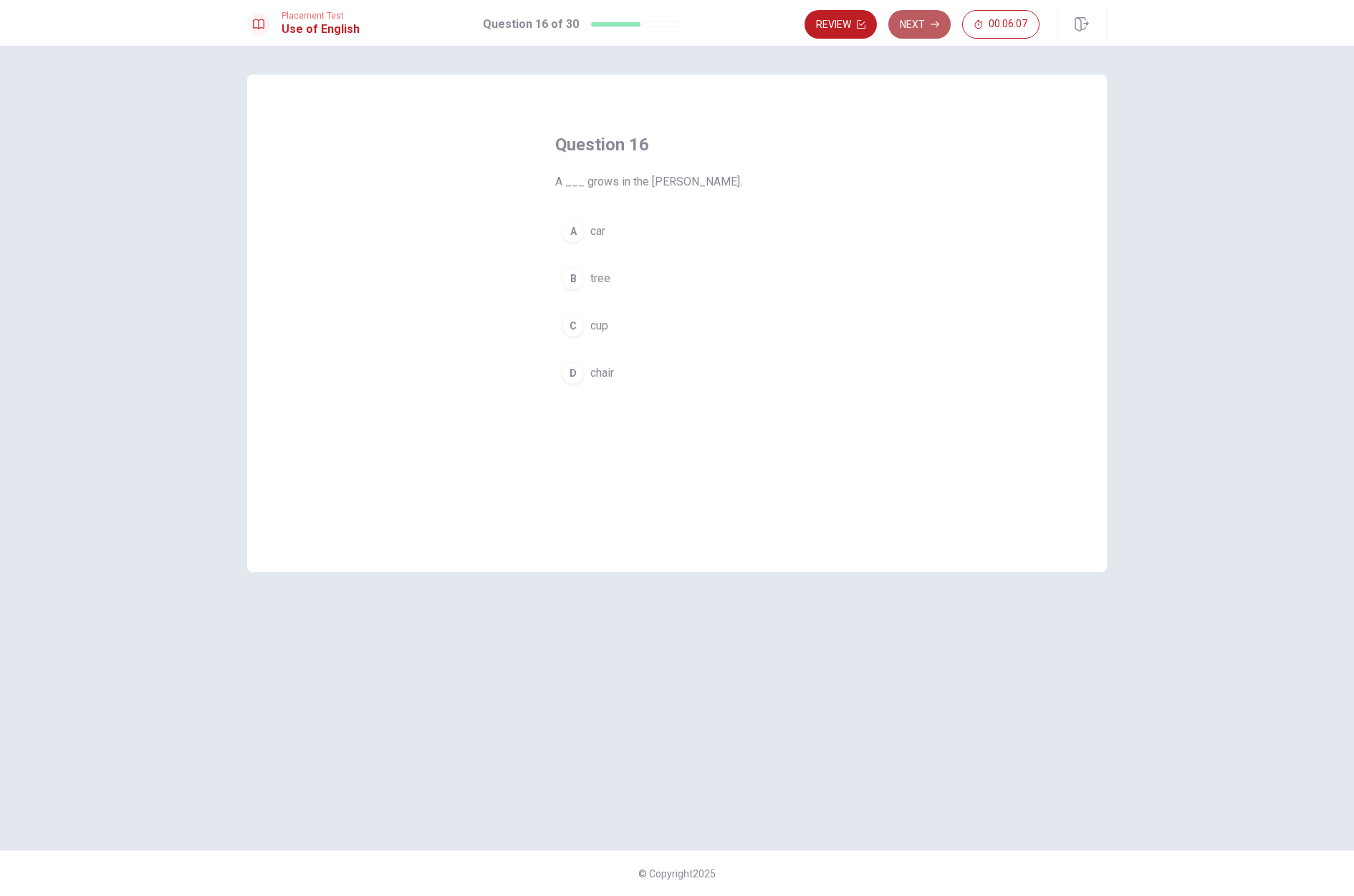
click at [894, 29] on button "Next" at bounding box center [919, 24] width 62 height 29
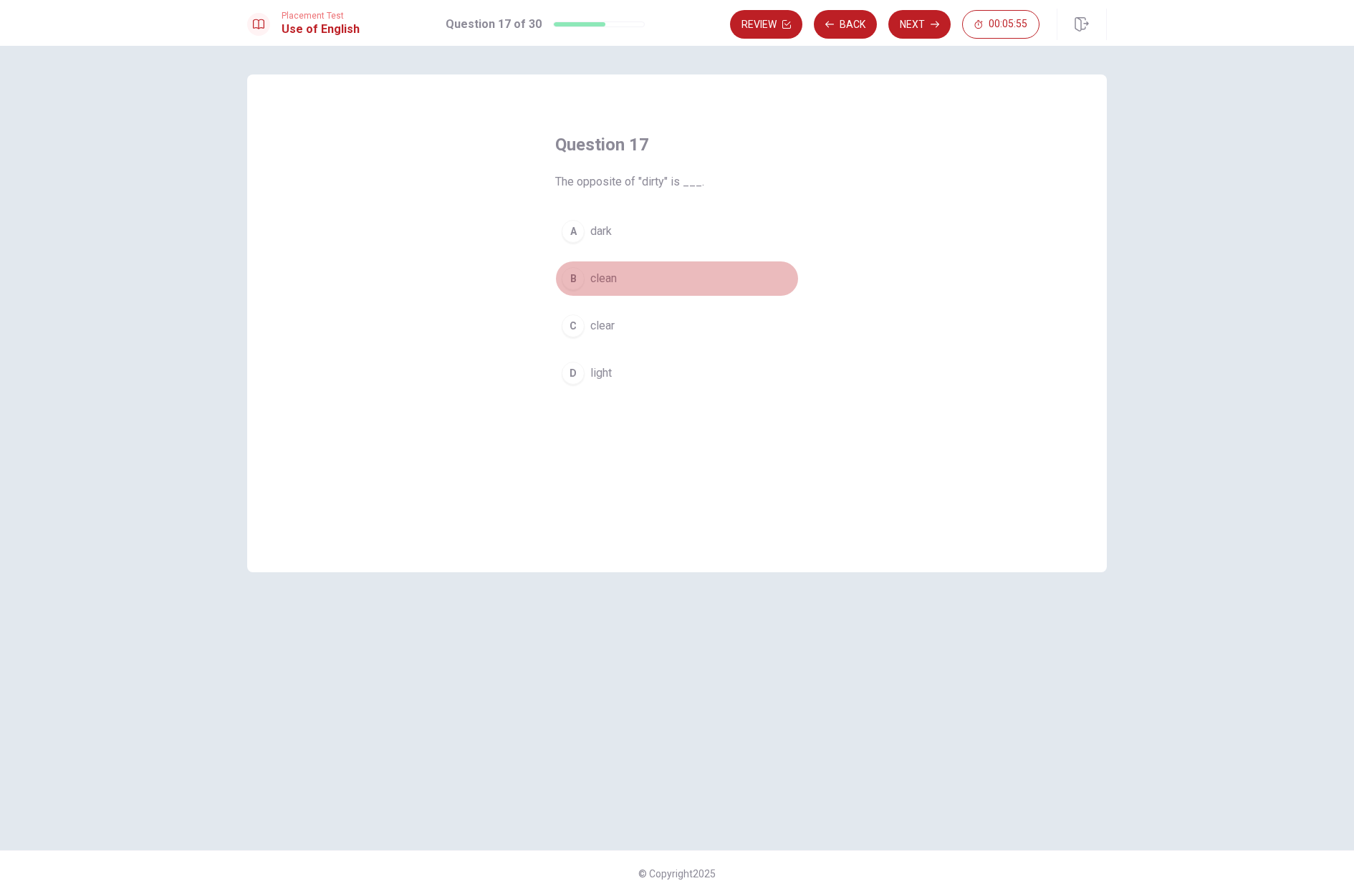
click at [571, 279] on div "B" at bounding box center [572, 278] width 23 height 23
click at [930, 23] on icon "button" at bounding box center [935, 24] width 8 height 8
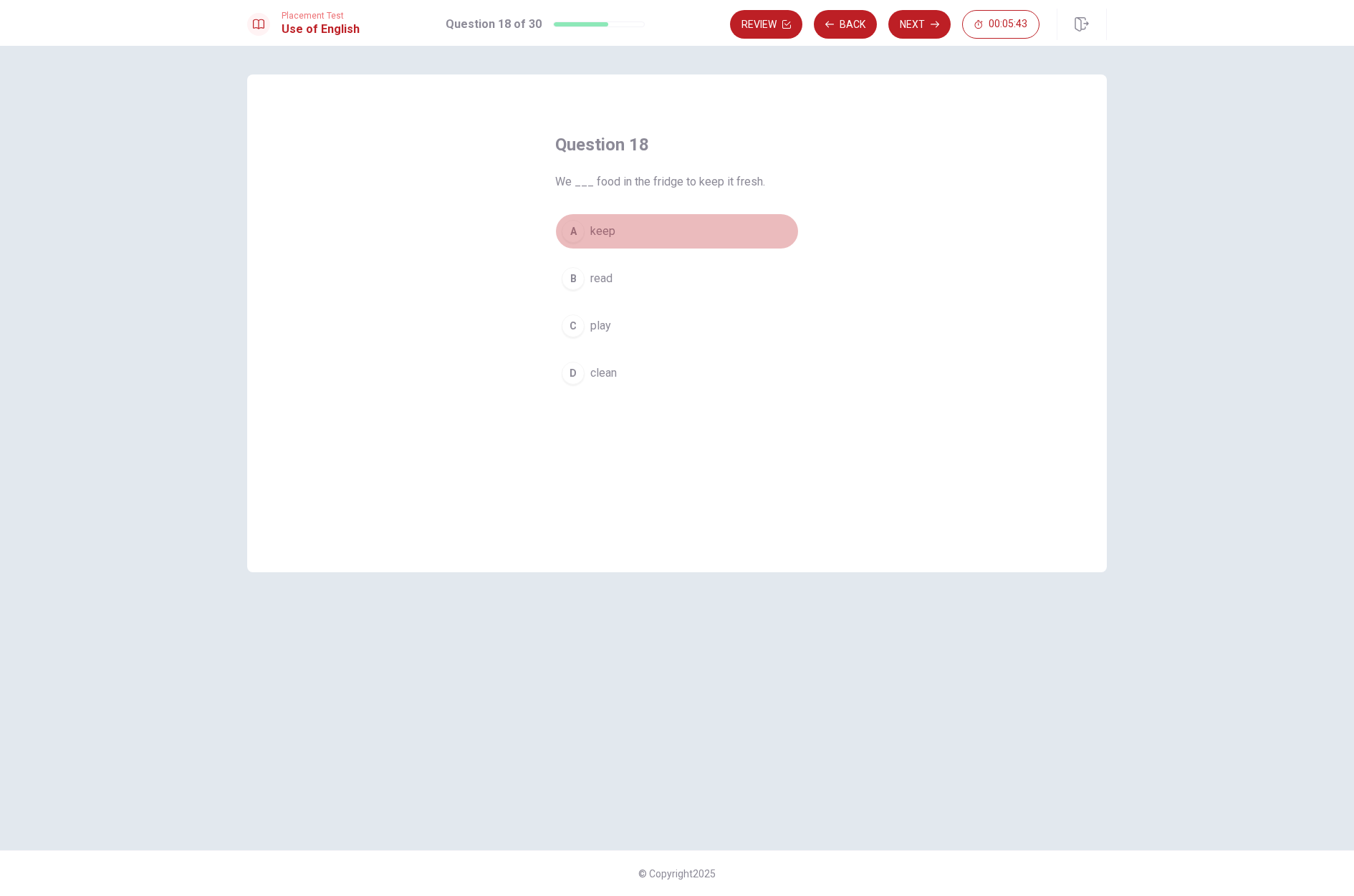
click at [578, 235] on div "A" at bounding box center [572, 231] width 23 height 23
click at [915, 21] on button "Next" at bounding box center [919, 24] width 62 height 29
click at [571, 227] on div "A" at bounding box center [572, 231] width 23 height 23
click at [904, 32] on button "Next" at bounding box center [919, 24] width 62 height 29
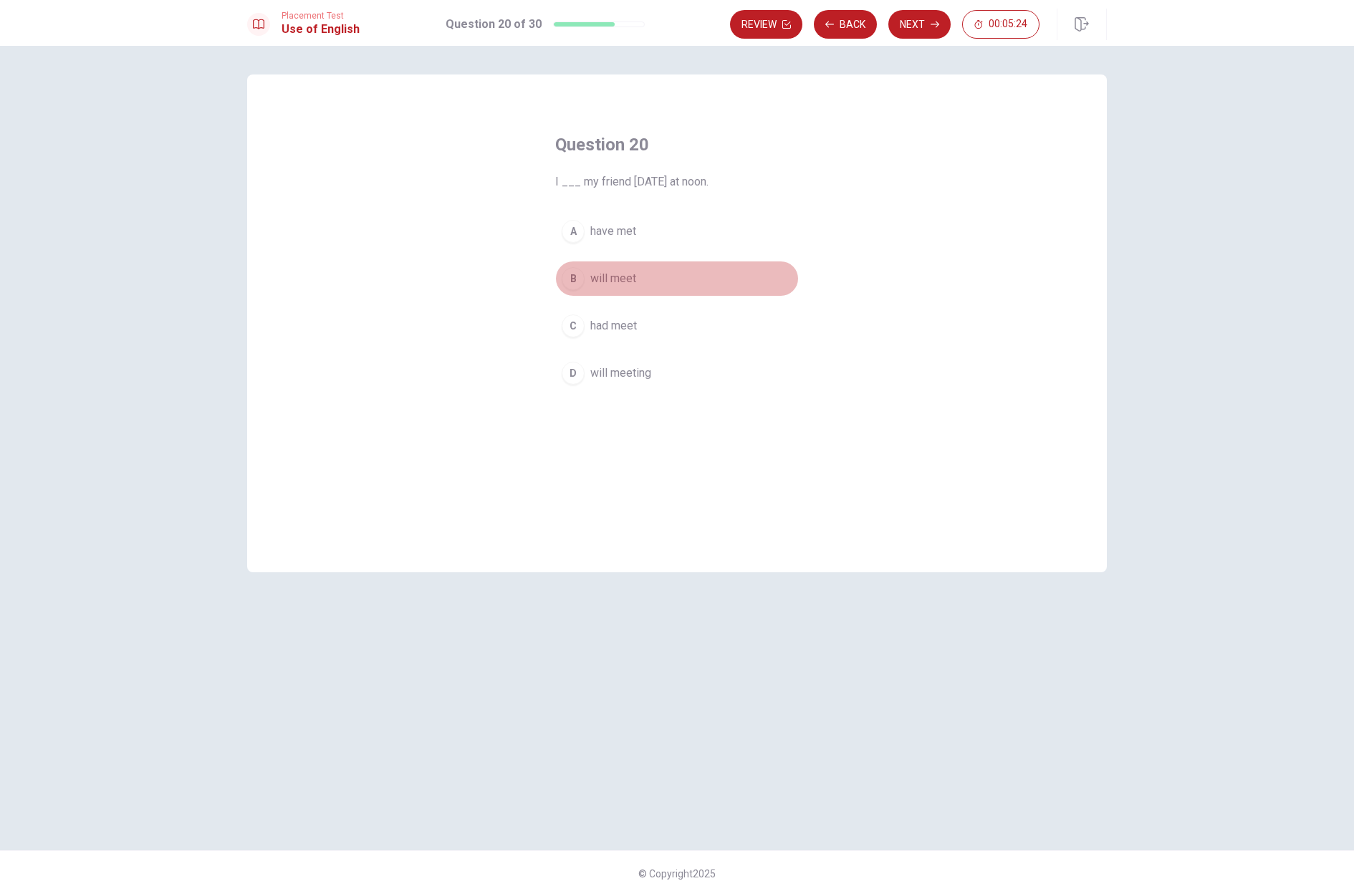
click at [575, 279] on div "B" at bounding box center [572, 278] width 23 height 23
click at [899, 24] on button "Next" at bounding box center [919, 24] width 62 height 29
click at [575, 278] on div "B" at bounding box center [572, 278] width 23 height 23
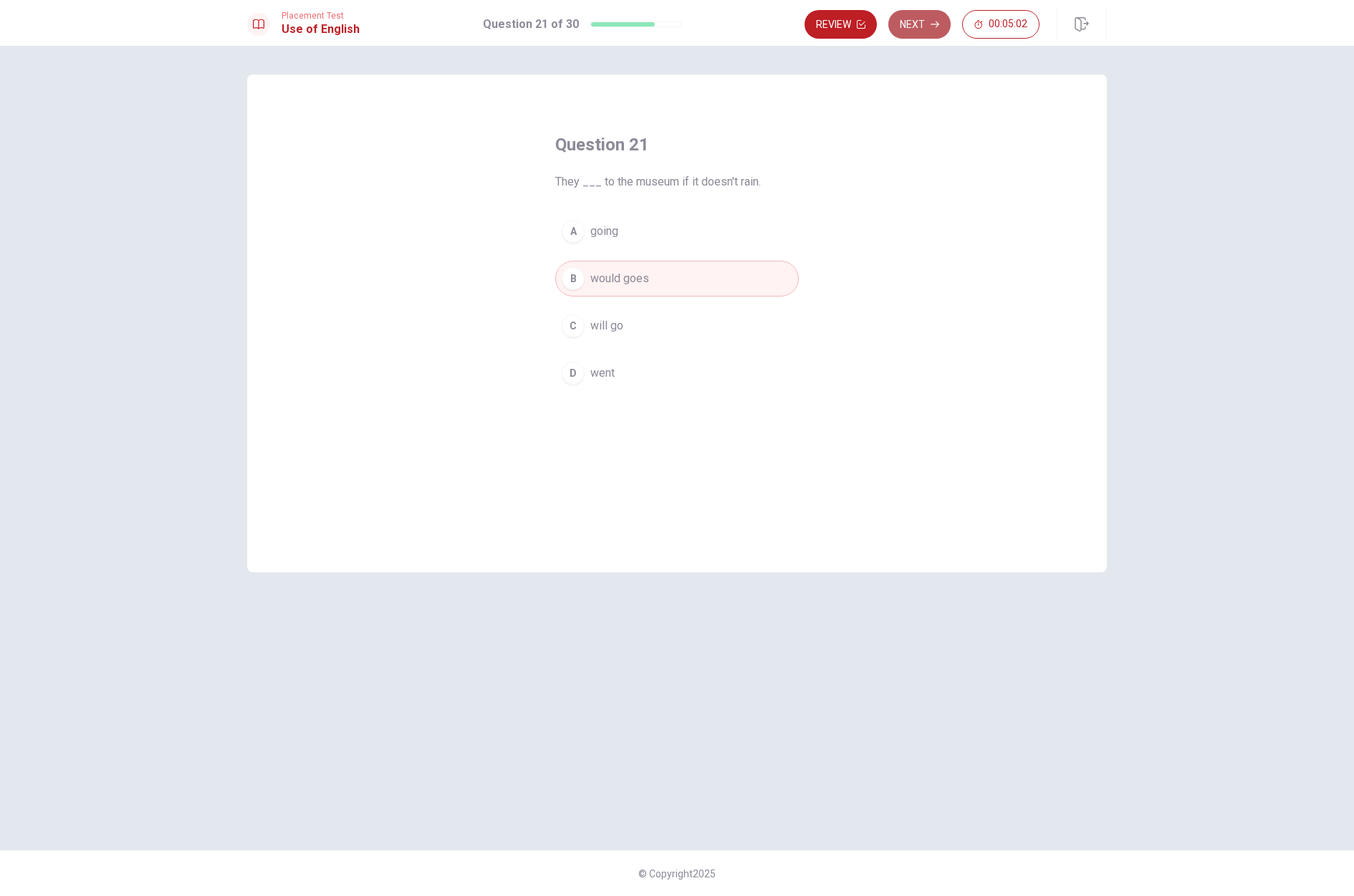
click at [919, 27] on button "Next" at bounding box center [919, 24] width 62 height 29
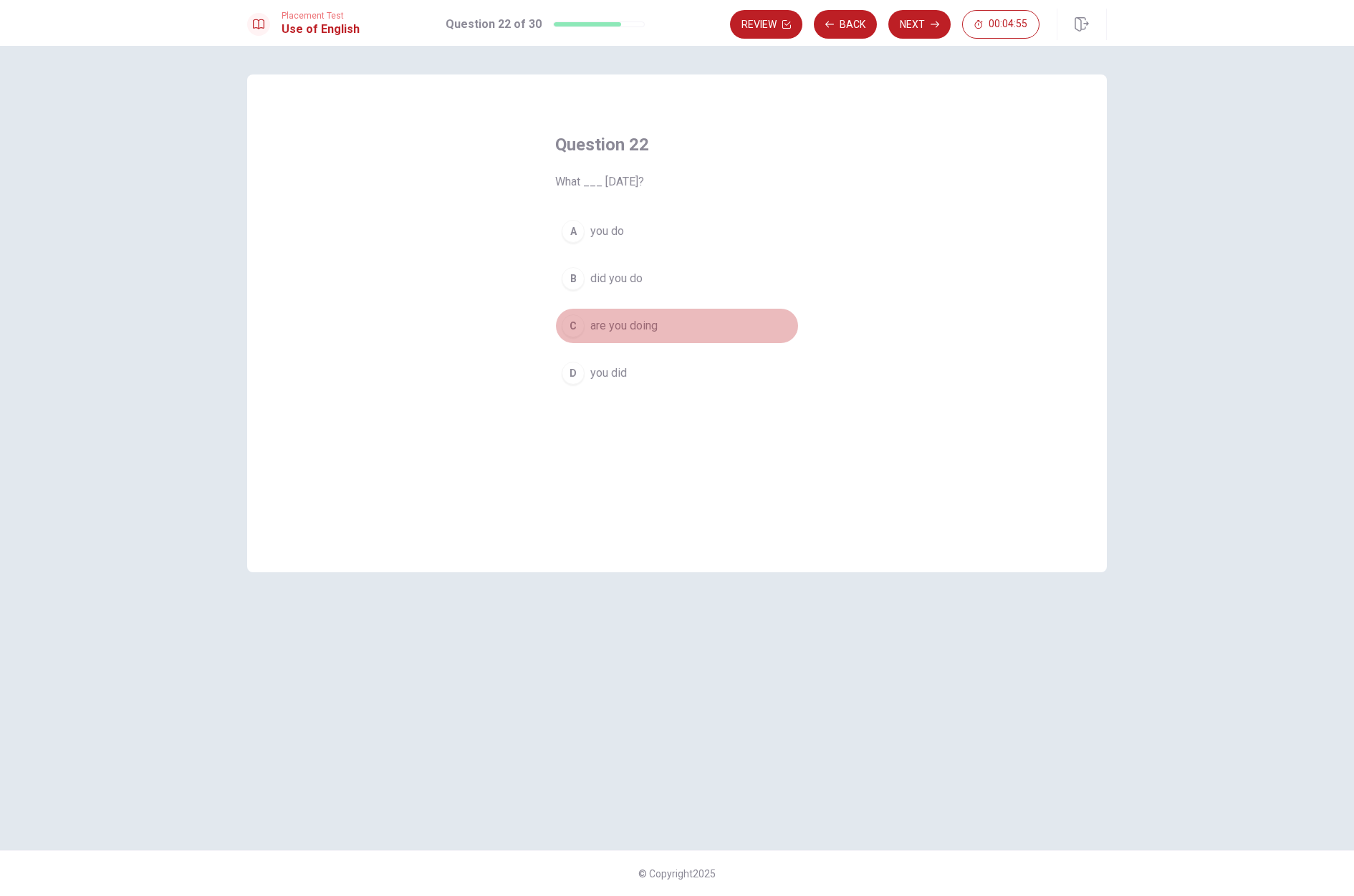
click at [574, 329] on div "C" at bounding box center [572, 326] width 23 height 23
click at [909, 23] on button "Next" at bounding box center [919, 24] width 62 height 29
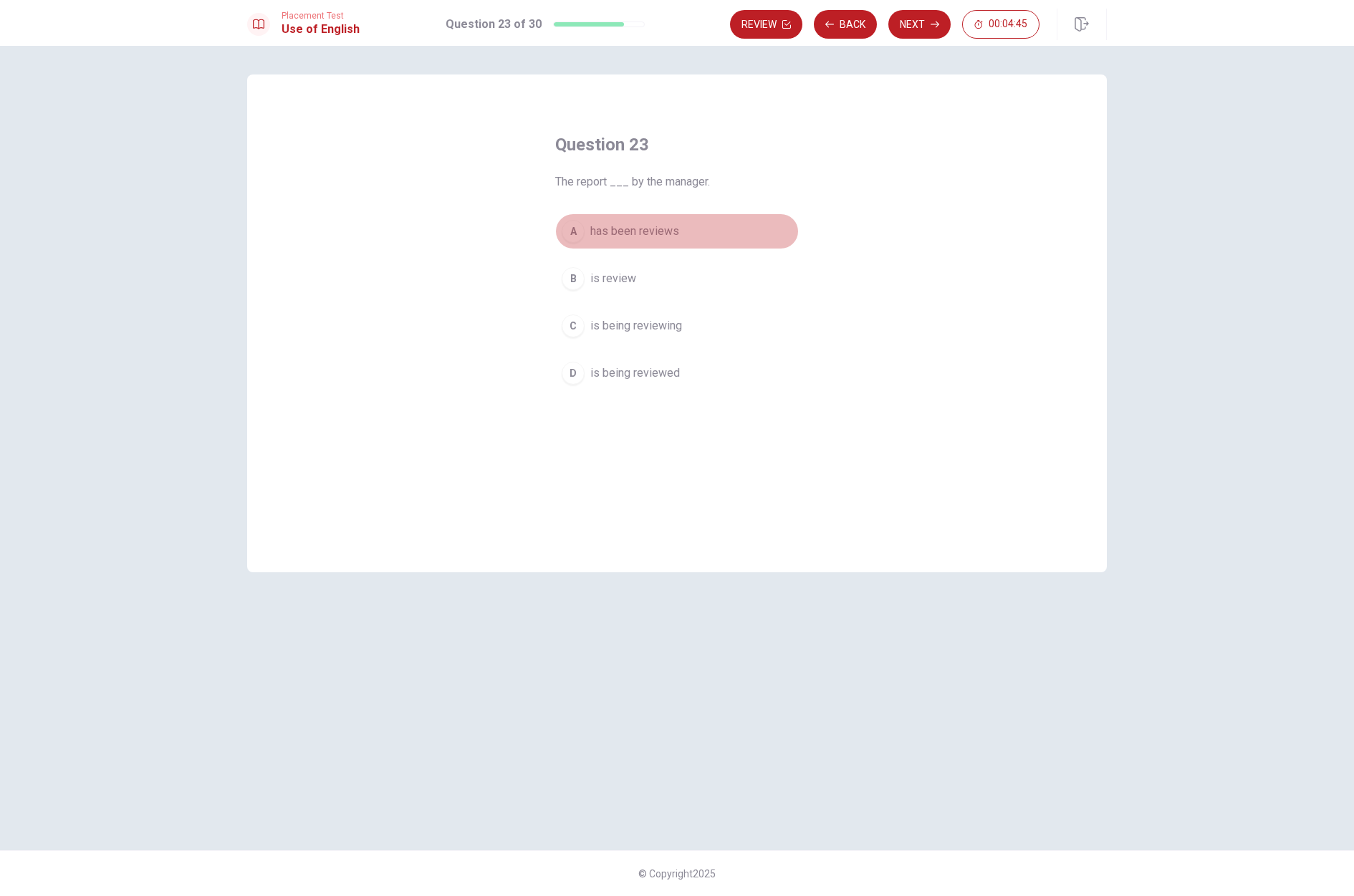
click at [575, 225] on div "A" at bounding box center [572, 231] width 23 height 23
click at [889, 22] on button "Next" at bounding box center [919, 24] width 62 height 29
click at [570, 227] on div "A" at bounding box center [572, 231] width 23 height 23
click at [919, 15] on button "Next" at bounding box center [919, 24] width 62 height 29
click at [575, 242] on div "A" at bounding box center [572, 231] width 23 height 23
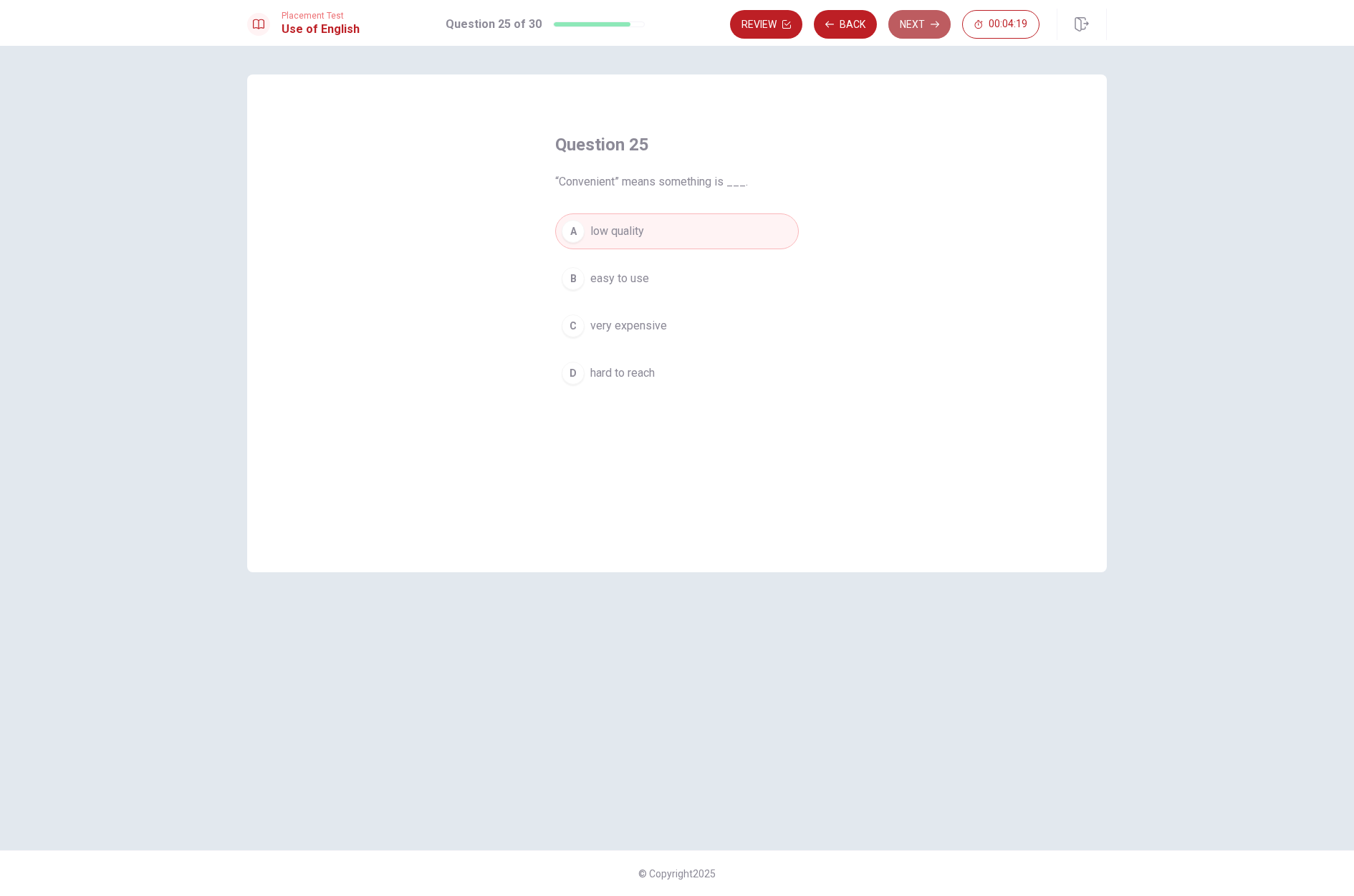
click at [904, 27] on button "Next" at bounding box center [919, 24] width 62 height 29
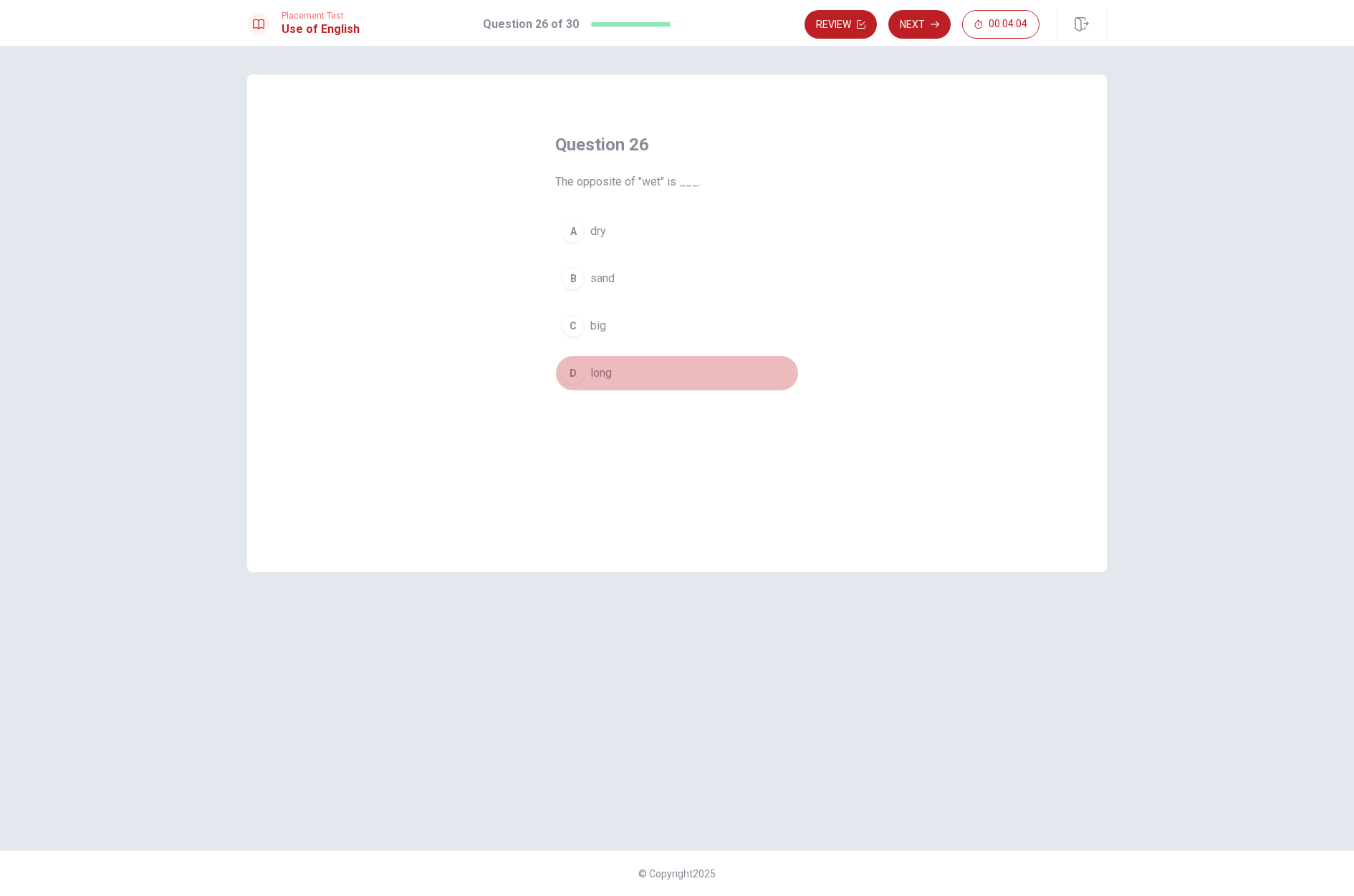
click at [571, 383] on div "D" at bounding box center [572, 372] width 23 height 23
click at [924, 17] on button "Next" at bounding box center [919, 24] width 62 height 29
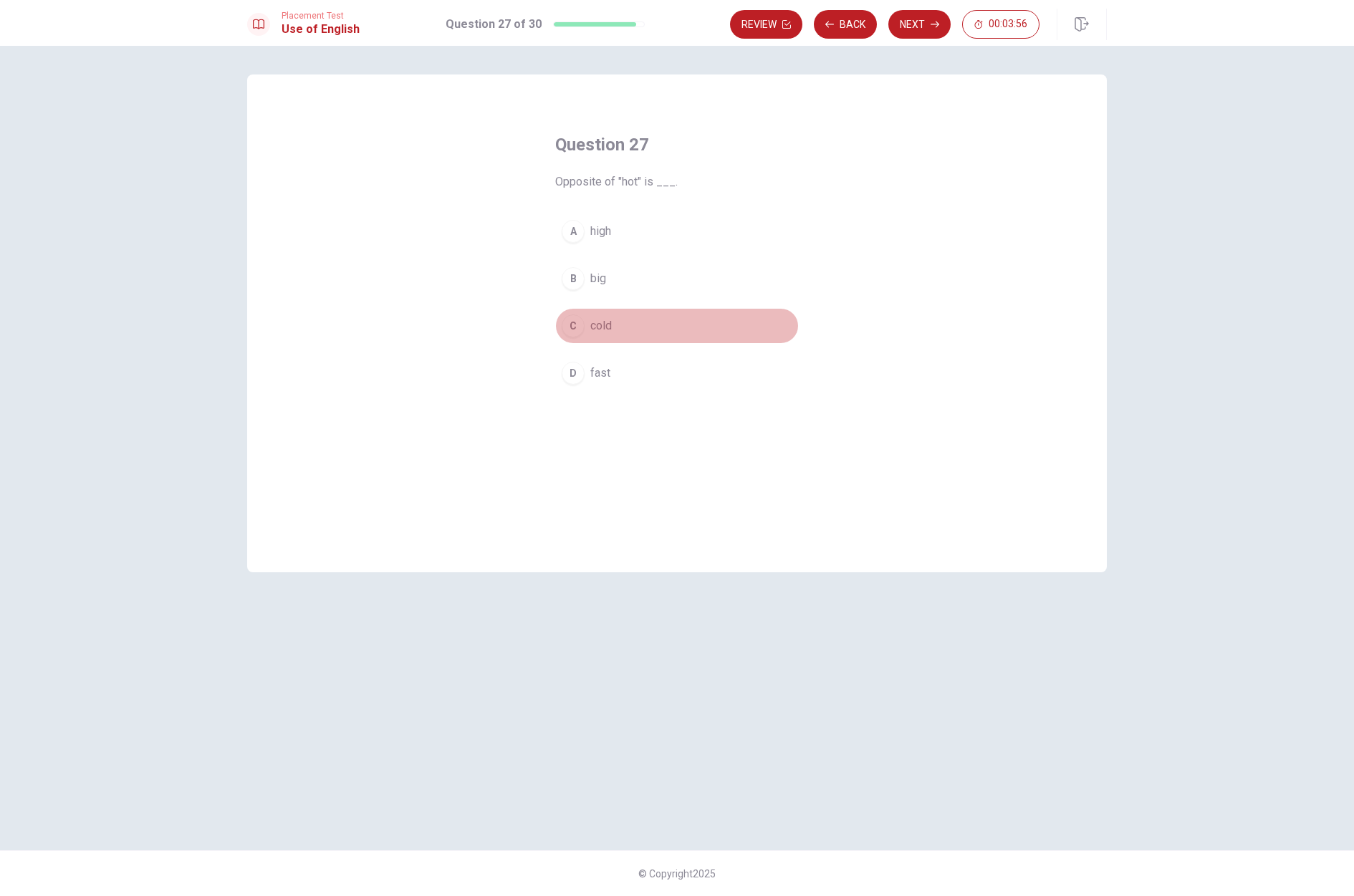
click at [575, 317] on div "C" at bounding box center [572, 326] width 23 height 23
click at [909, 32] on button "Next" at bounding box center [919, 24] width 62 height 29
click at [574, 287] on div "B" at bounding box center [572, 278] width 23 height 23
click at [582, 322] on div "C" at bounding box center [572, 326] width 23 height 23
click at [914, 25] on button "Next" at bounding box center [919, 24] width 62 height 29
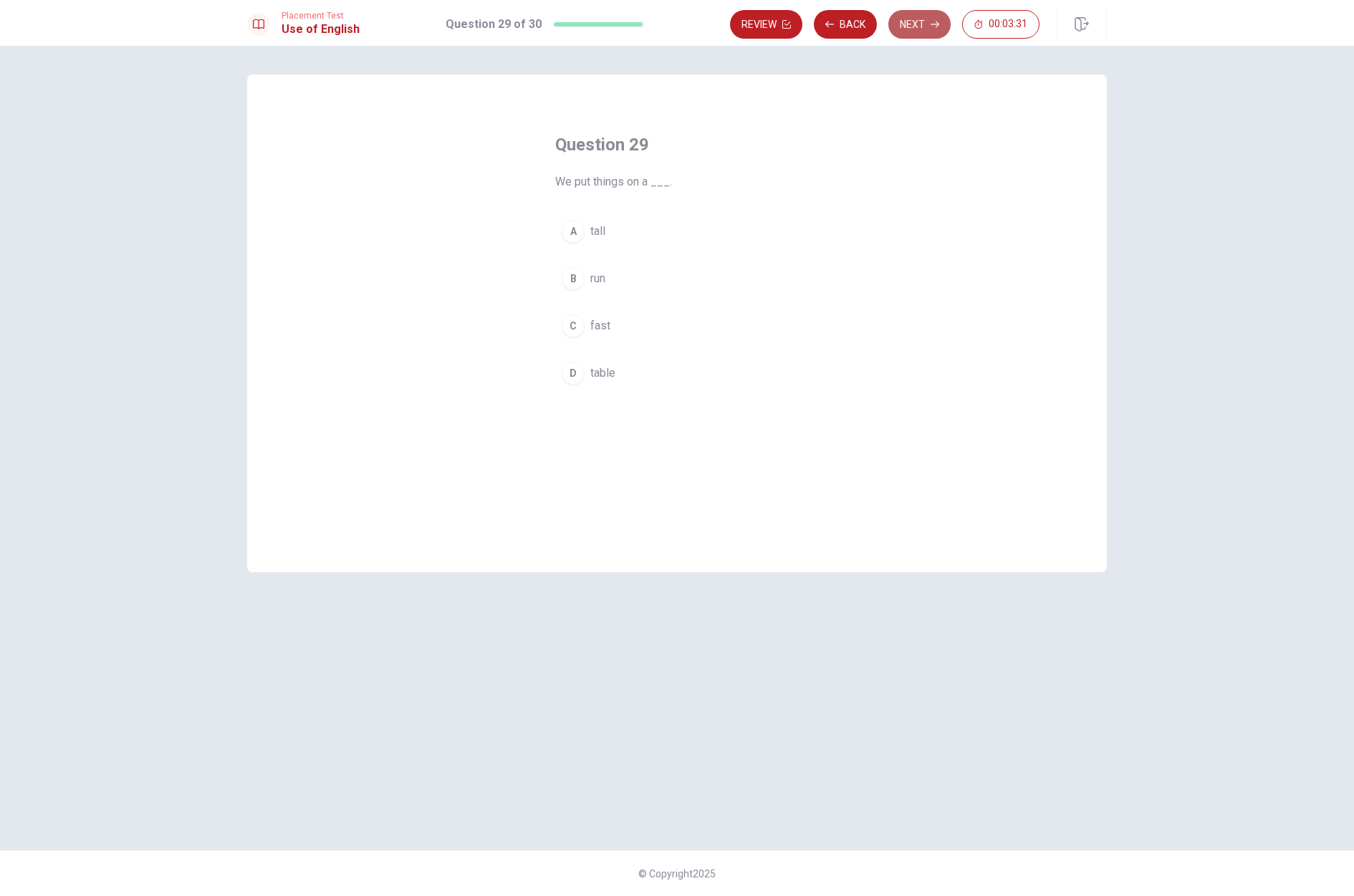
click at [917, 19] on button "Next" at bounding box center [919, 24] width 62 height 29
click at [575, 367] on div "D" at bounding box center [572, 372] width 23 height 23
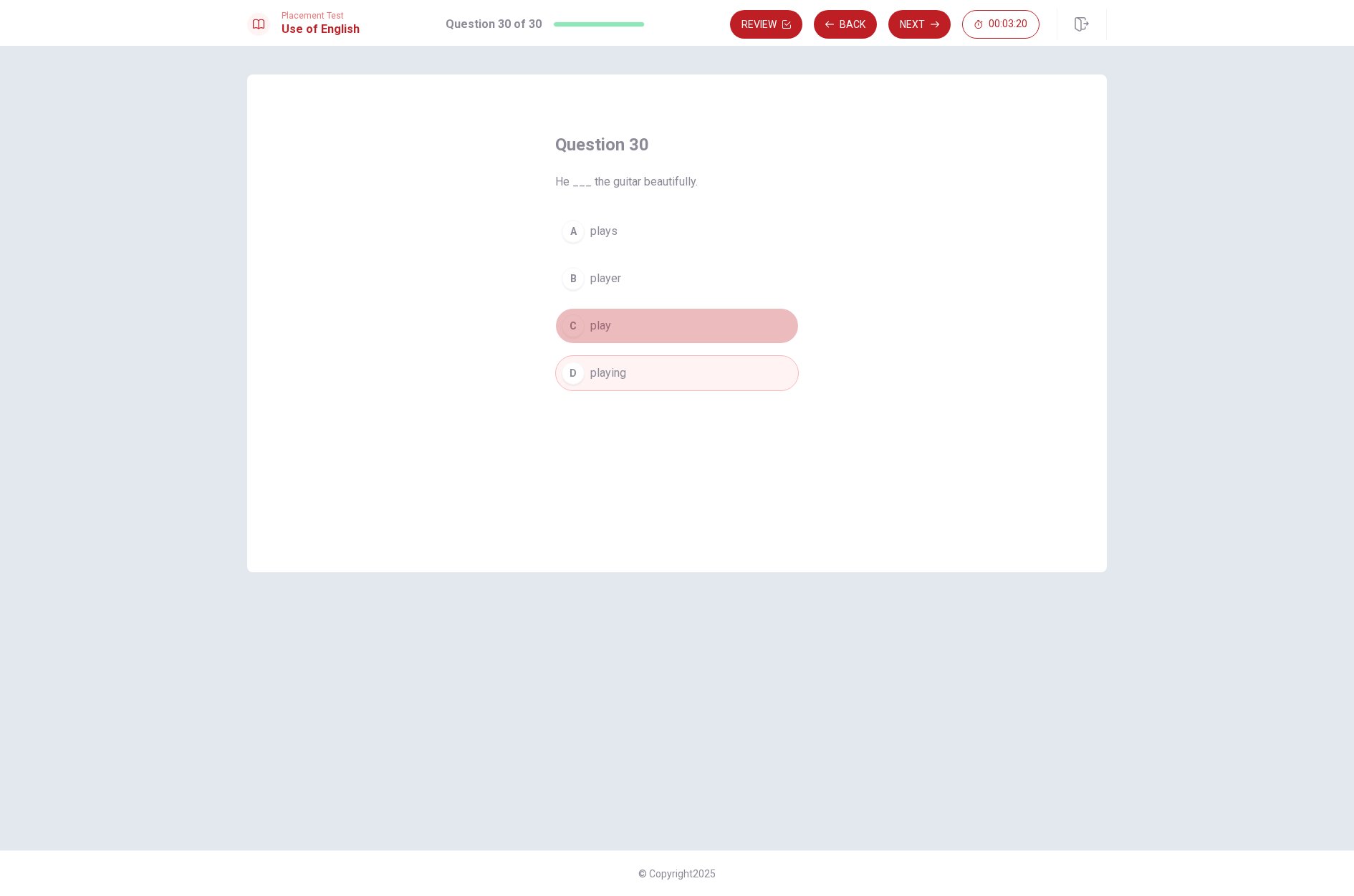
click at [590, 318] on button "C play" at bounding box center [677, 326] width 243 height 36
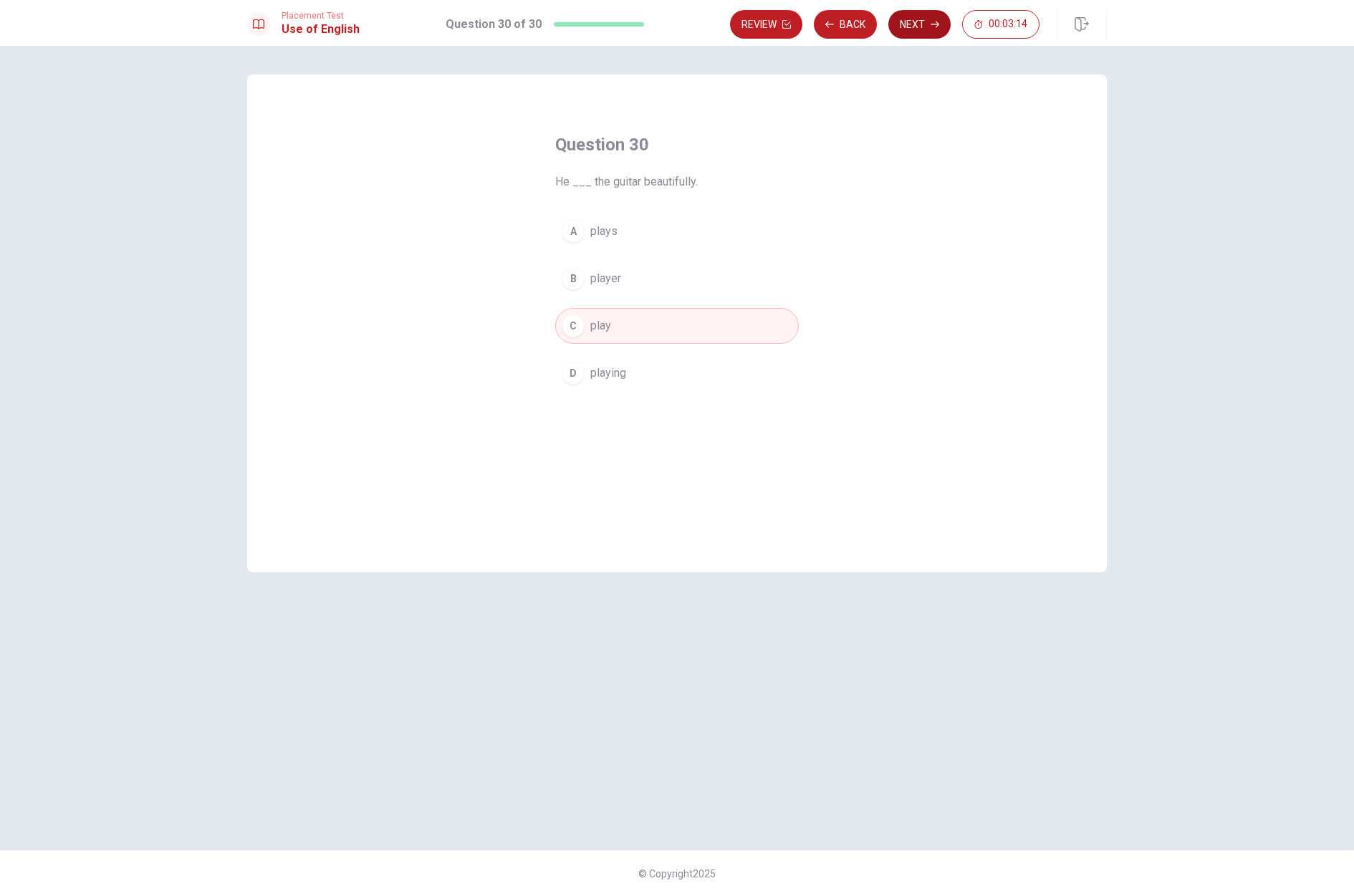
click at [914, 23] on button "Next" at bounding box center [919, 24] width 62 height 29
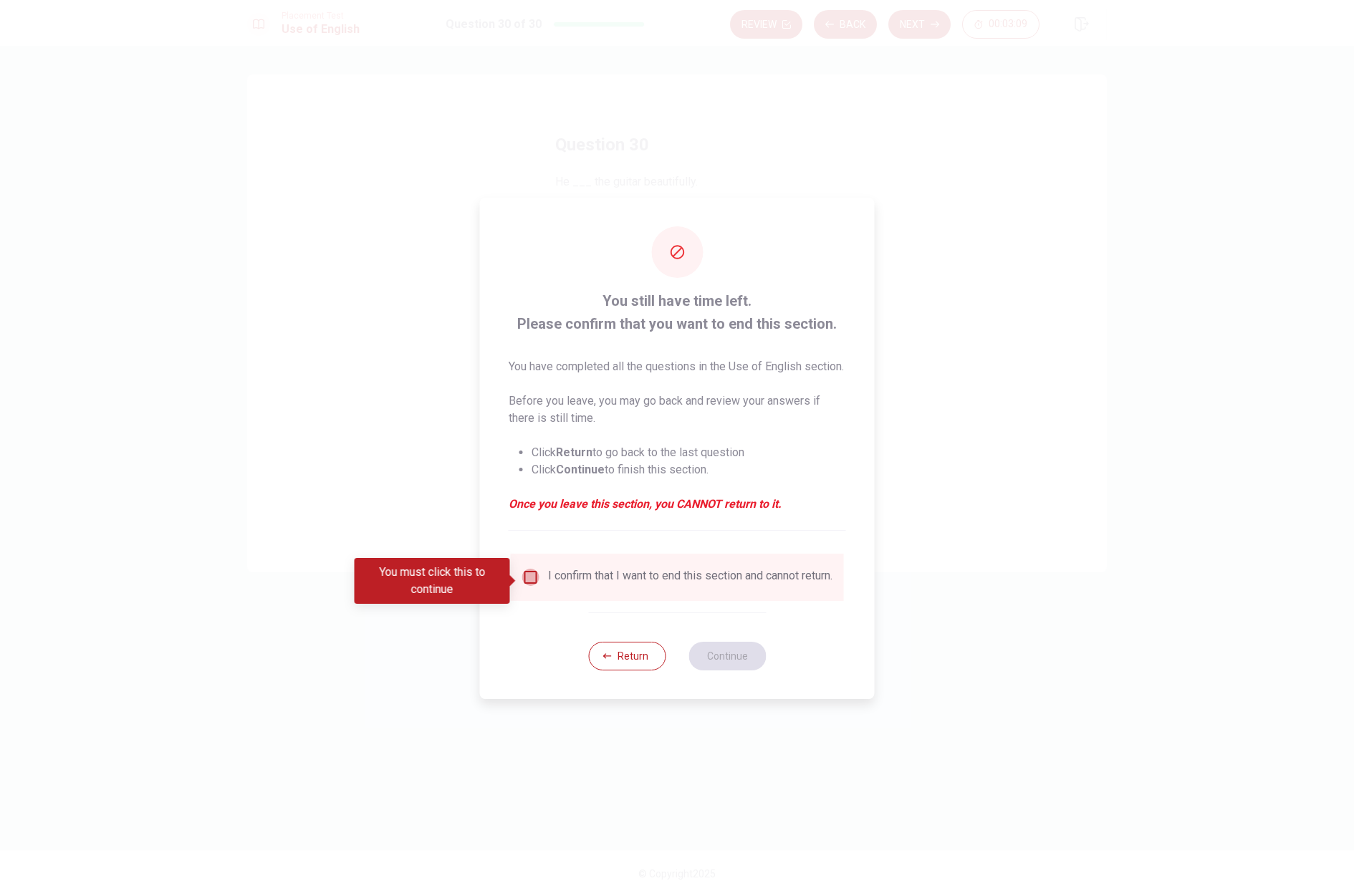
click at [529, 586] on input "You must click this to continue" at bounding box center [530, 577] width 17 height 17
click at [699, 665] on button "Continue" at bounding box center [727, 656] width 77 height 29
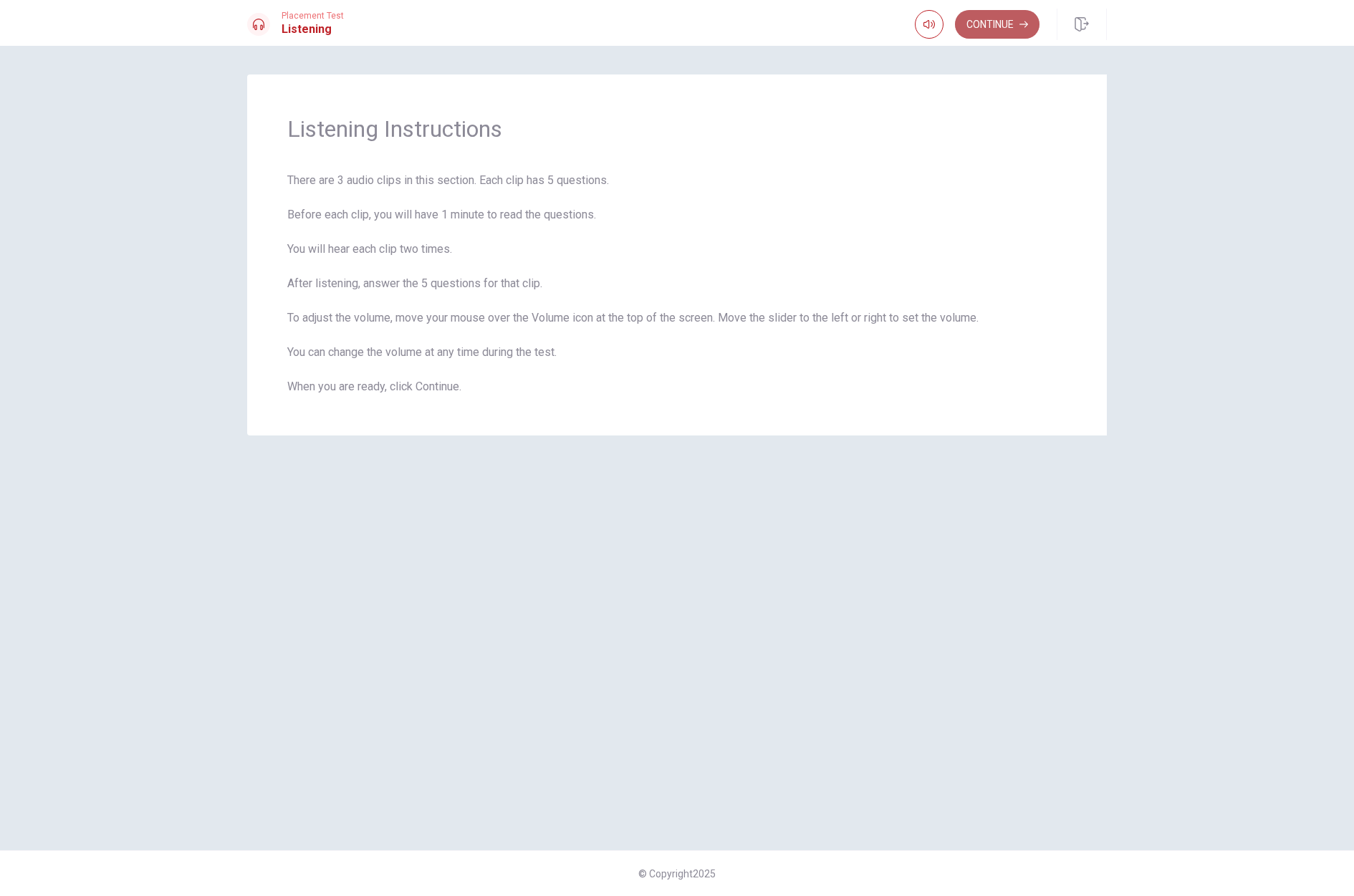
click at [983, 20] on button "Continue" at bounding box center [997, 24] width 85 height 29
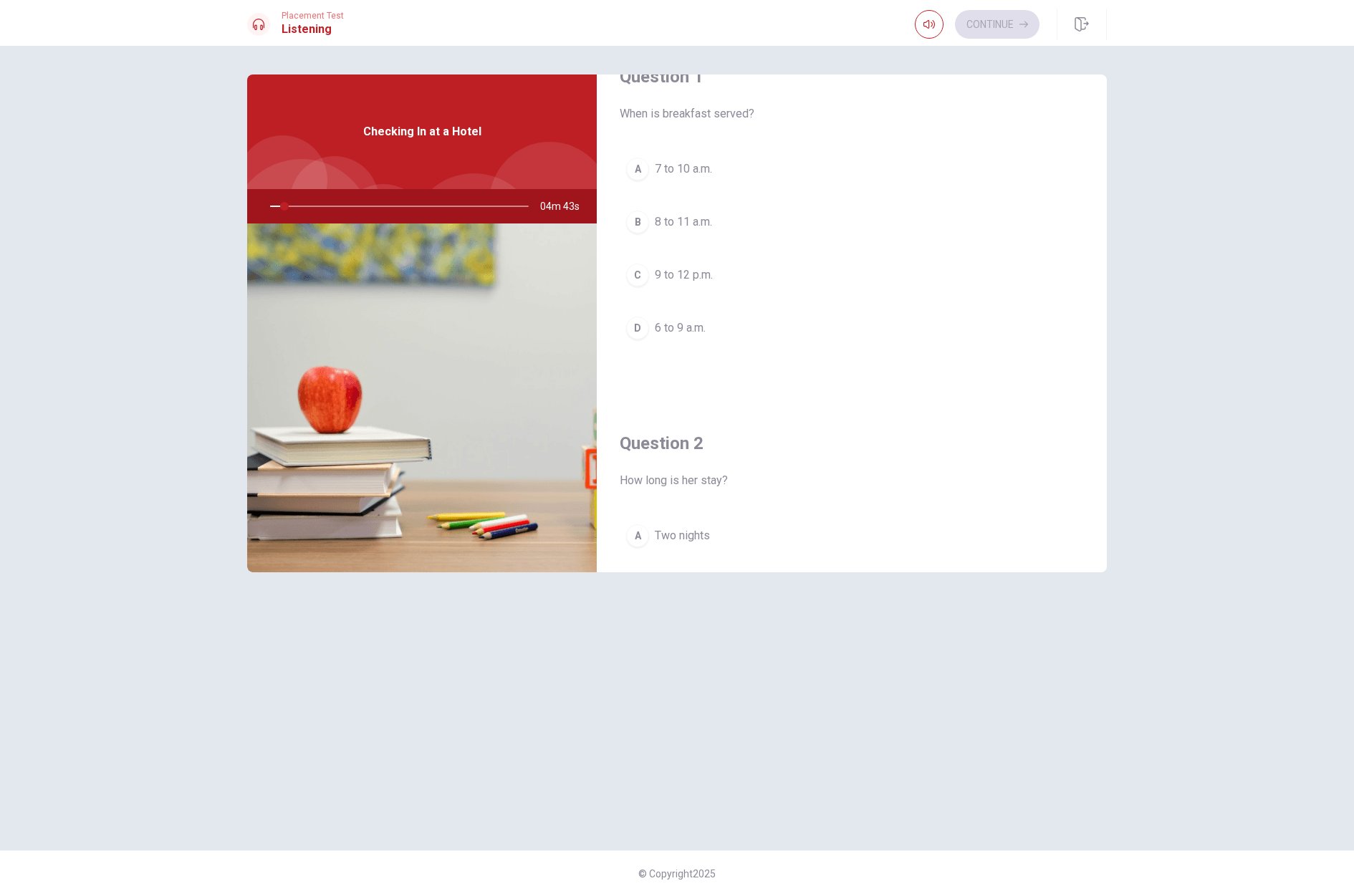
scroll to position [37, 0]
click at [313, 209] on div at bounding box center [396, 206] width 287 height 34
click at [316, 208] on div at bounding box center [396, 206] width 287 height 34
drag, startPoint x: 323, startPoint y: 210, endPoint x: 238, endPoint y: 196, distance: 86.1
click at [247, 196] on div "Checking In at a Hotel 03m 58s" at bounding box center [422, 323] width 350 height 497
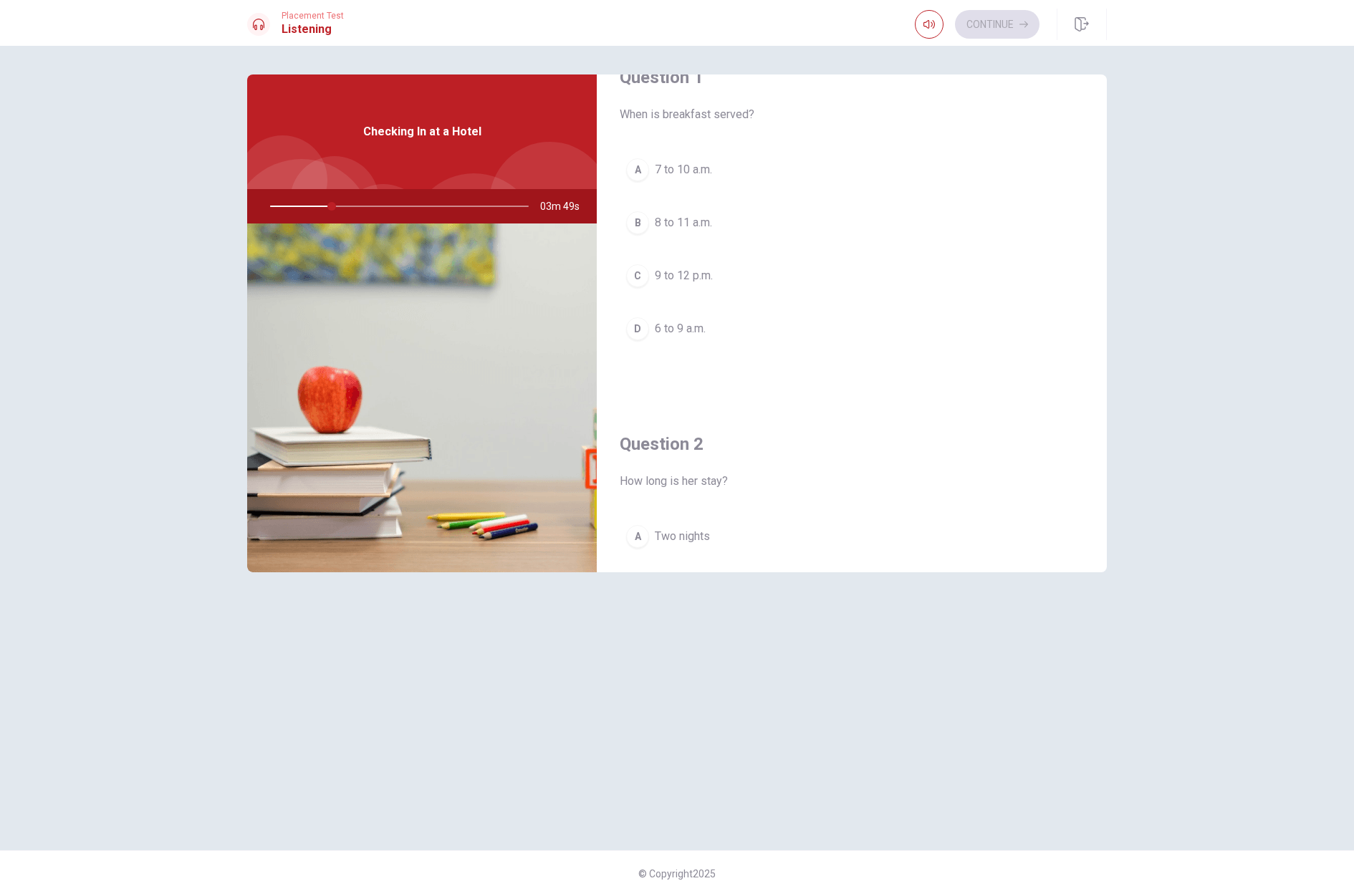
drag, startPoint x: 331, startPoint y: 206, endPoint x: 270, endPoint y: 210, distance: 61.1
click at [270, 210] on div at bounding box center [396, 206] width 287 height 34
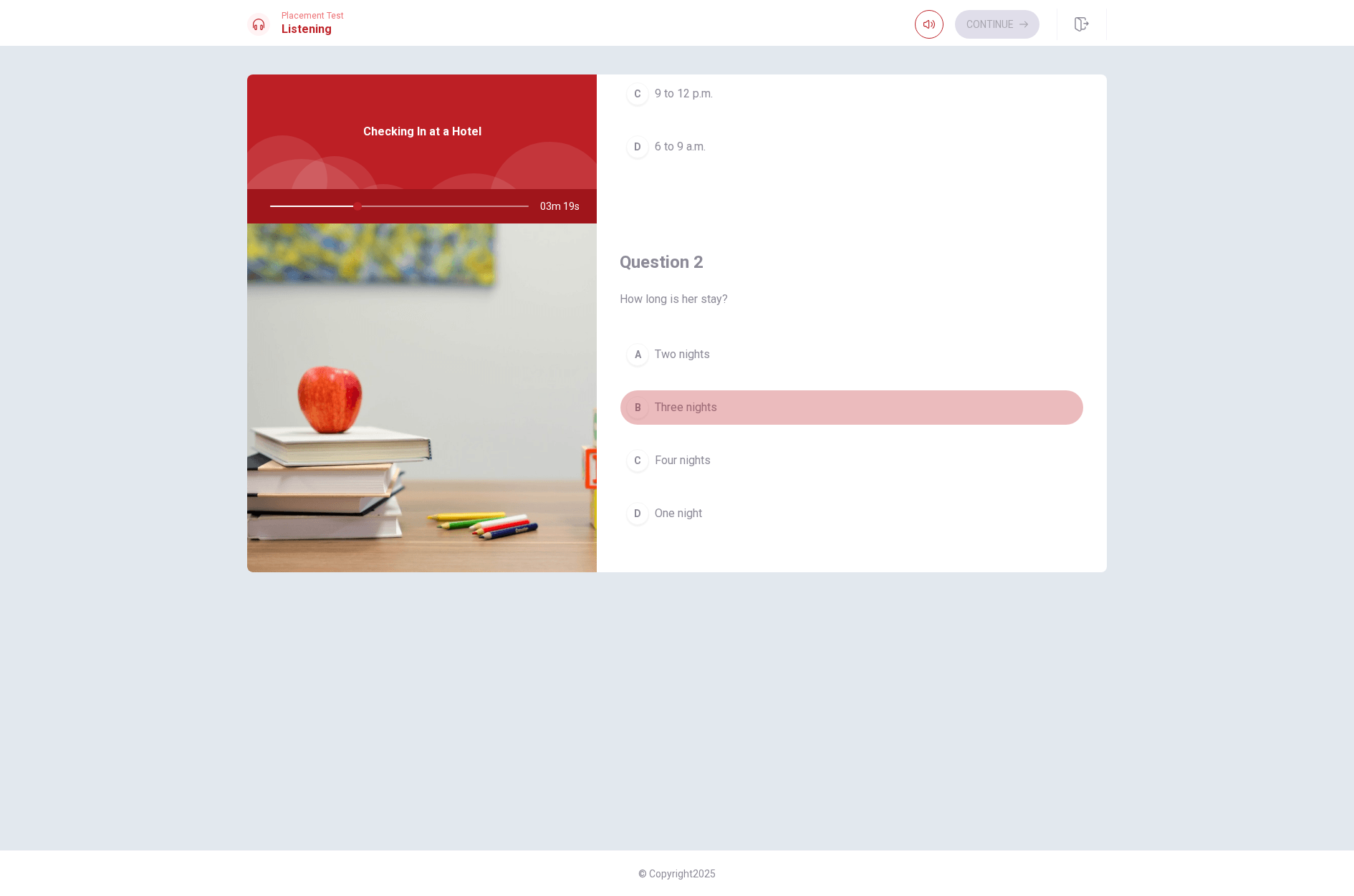
click at [637, 403] on div "B" at bounding box center [637, 407] width 23 height 23
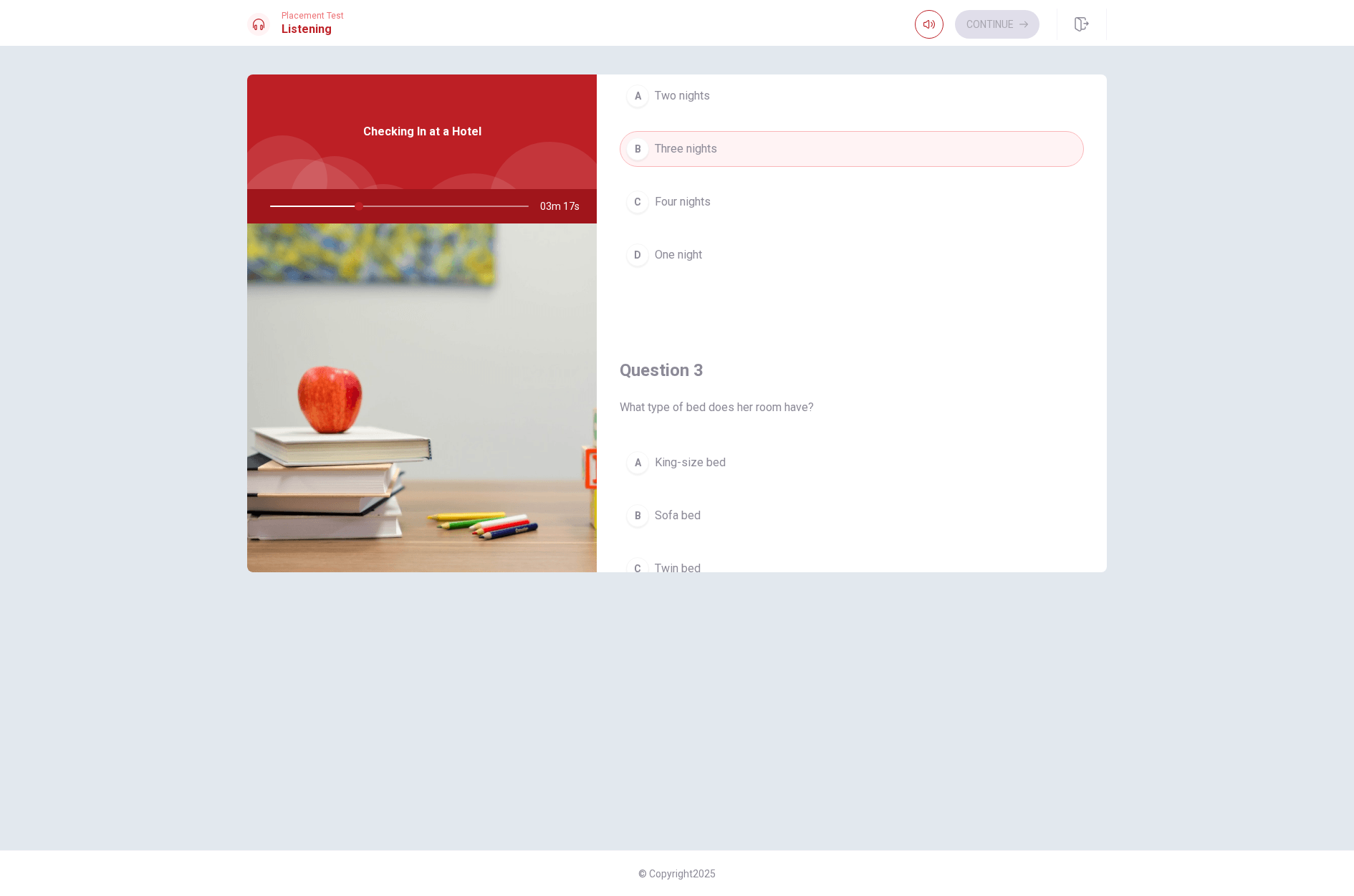
scroll to position [479, 0]
click at [639, 463] on div "A" at bounding box center [637, 461] width 23 height 23
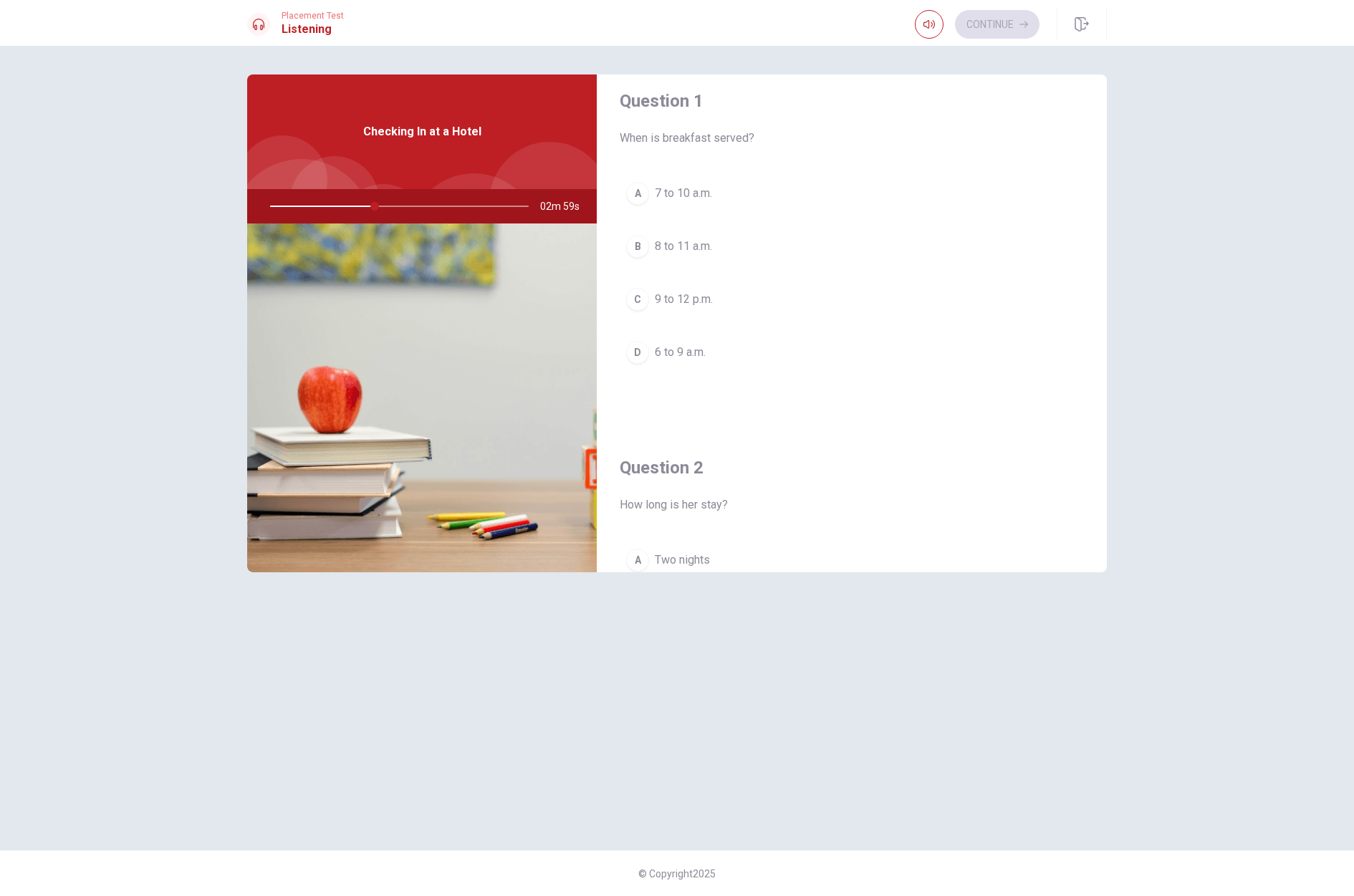
scroll to position [0, 0]
click at [646, 212] on div "A" at bounding box center [637, 206] width 23 height 23
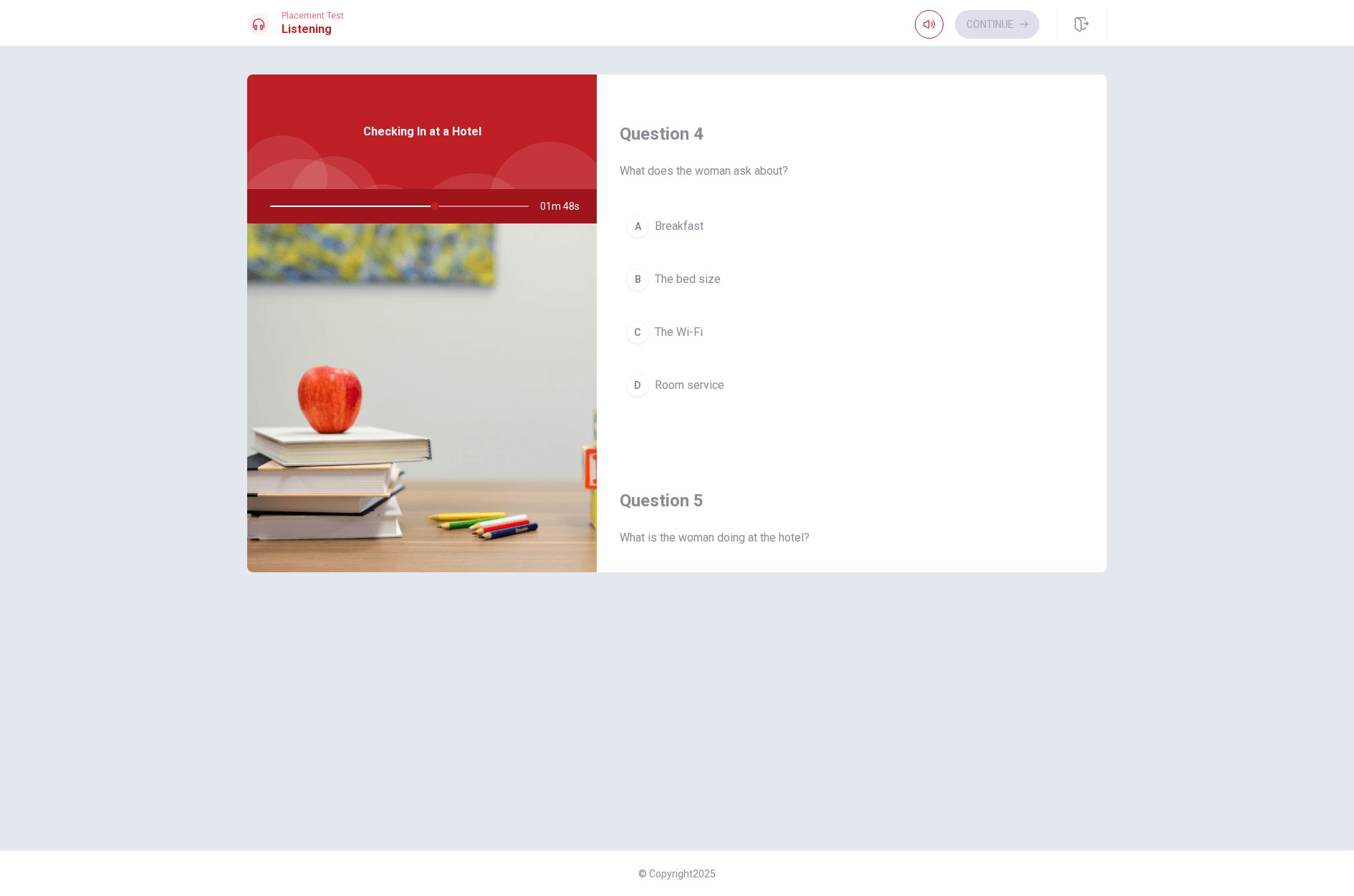
scroll to position [1084, 0]
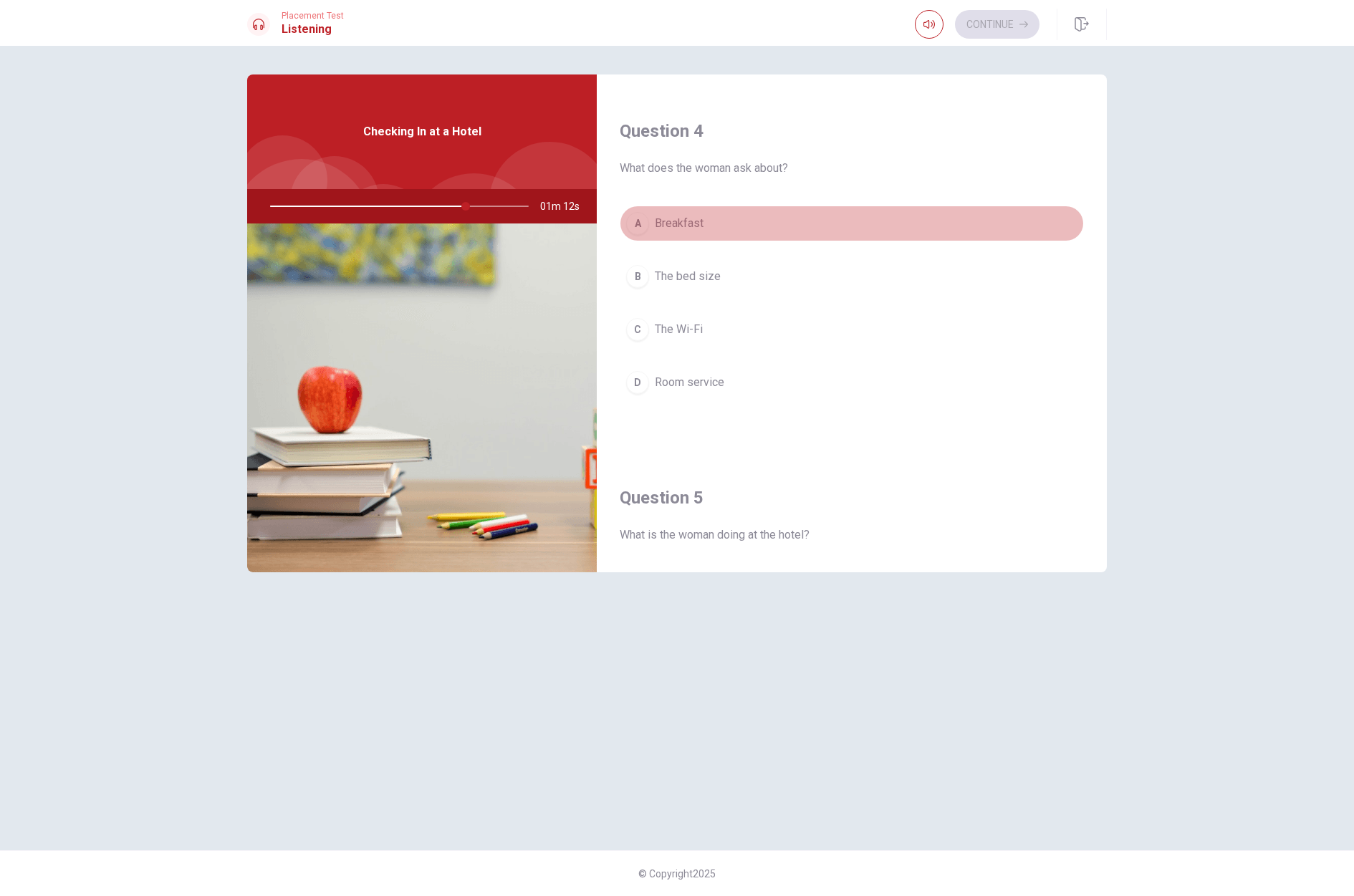
click at [636, 218] on div "A" at bounding box center [637, 223] width 23 height 23
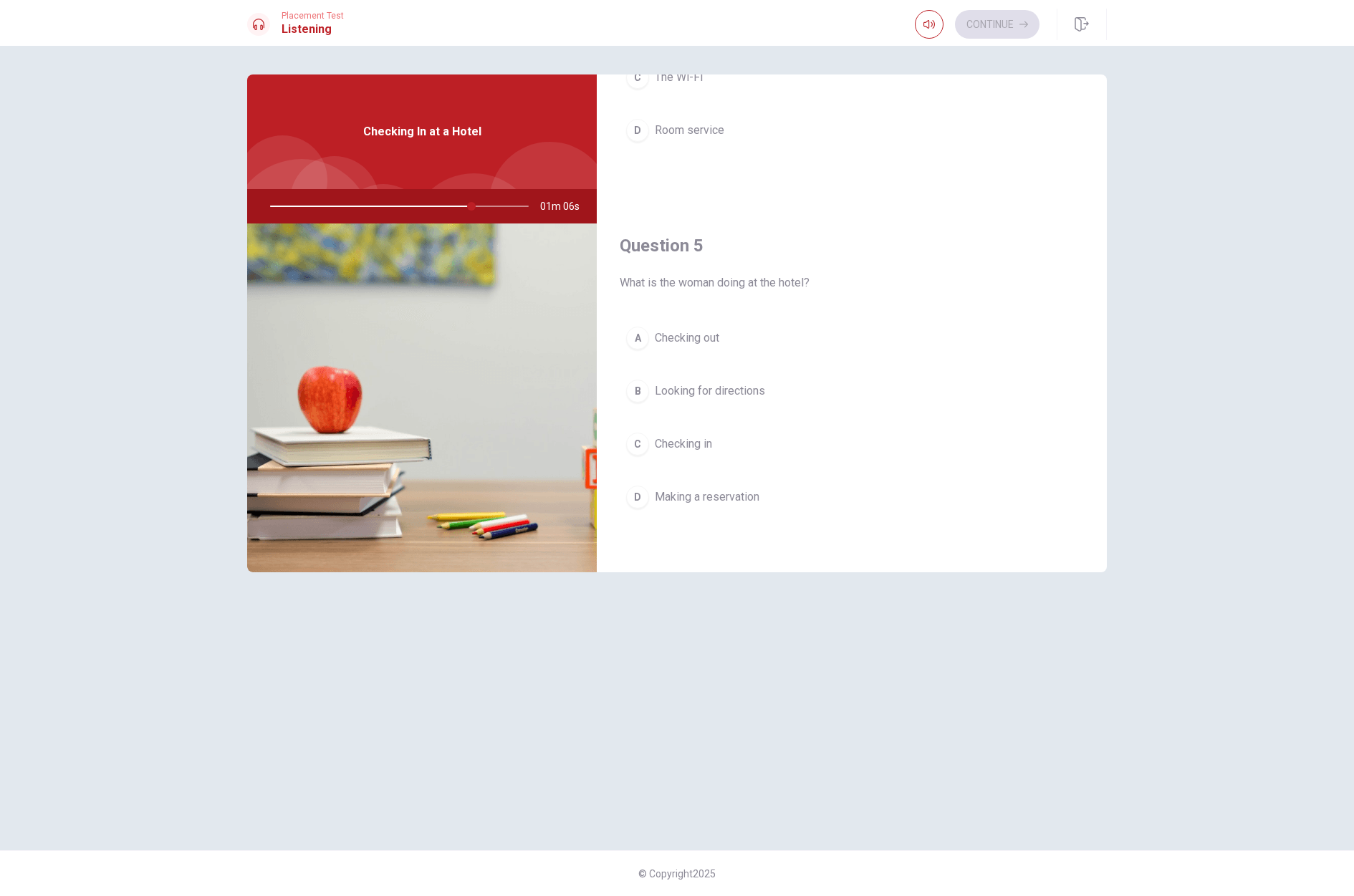
scroll to position [1331, 0]
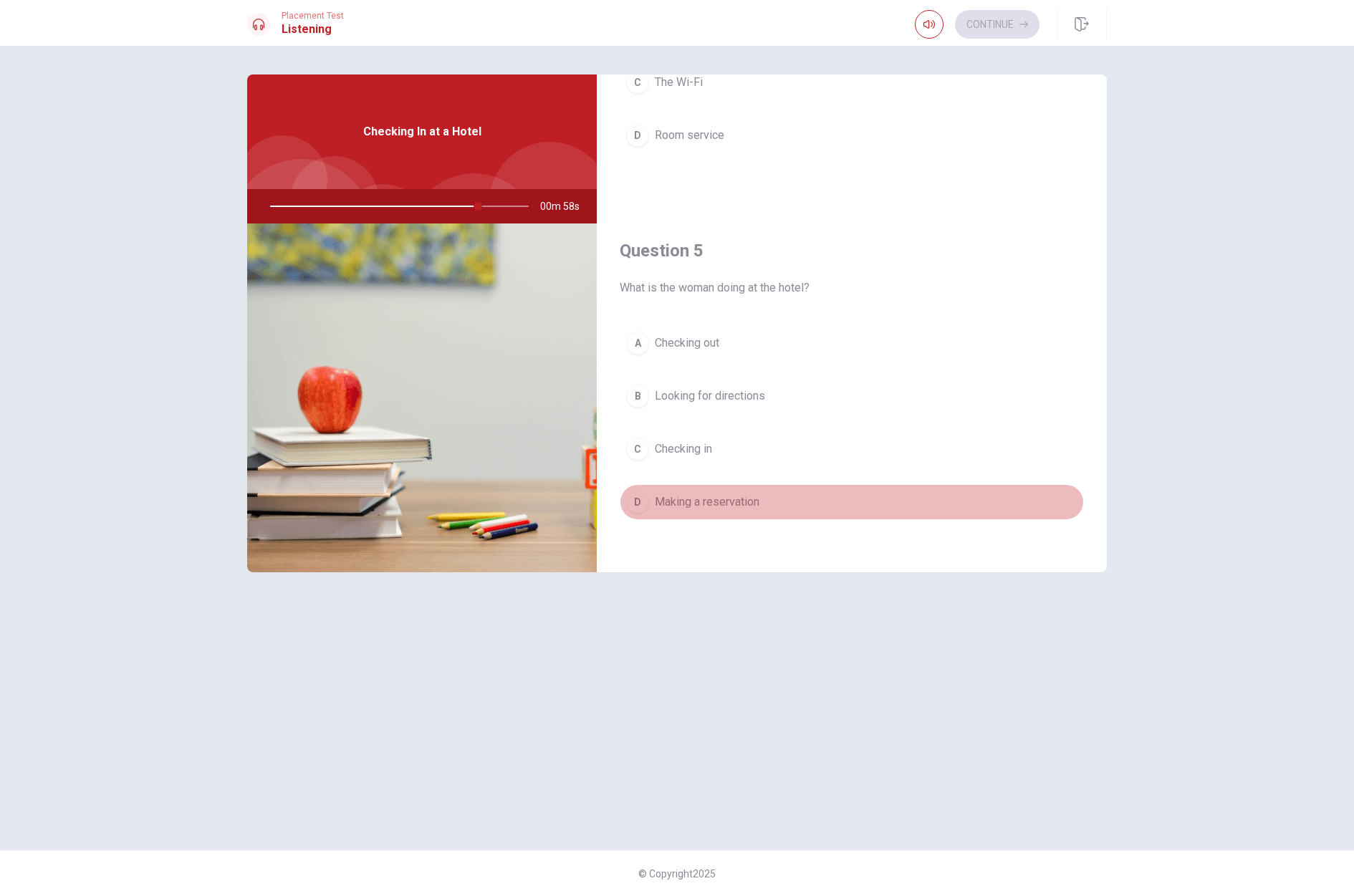
click at [633, 500] on div "D" at bounding box center [637, 502] width 23 height 23
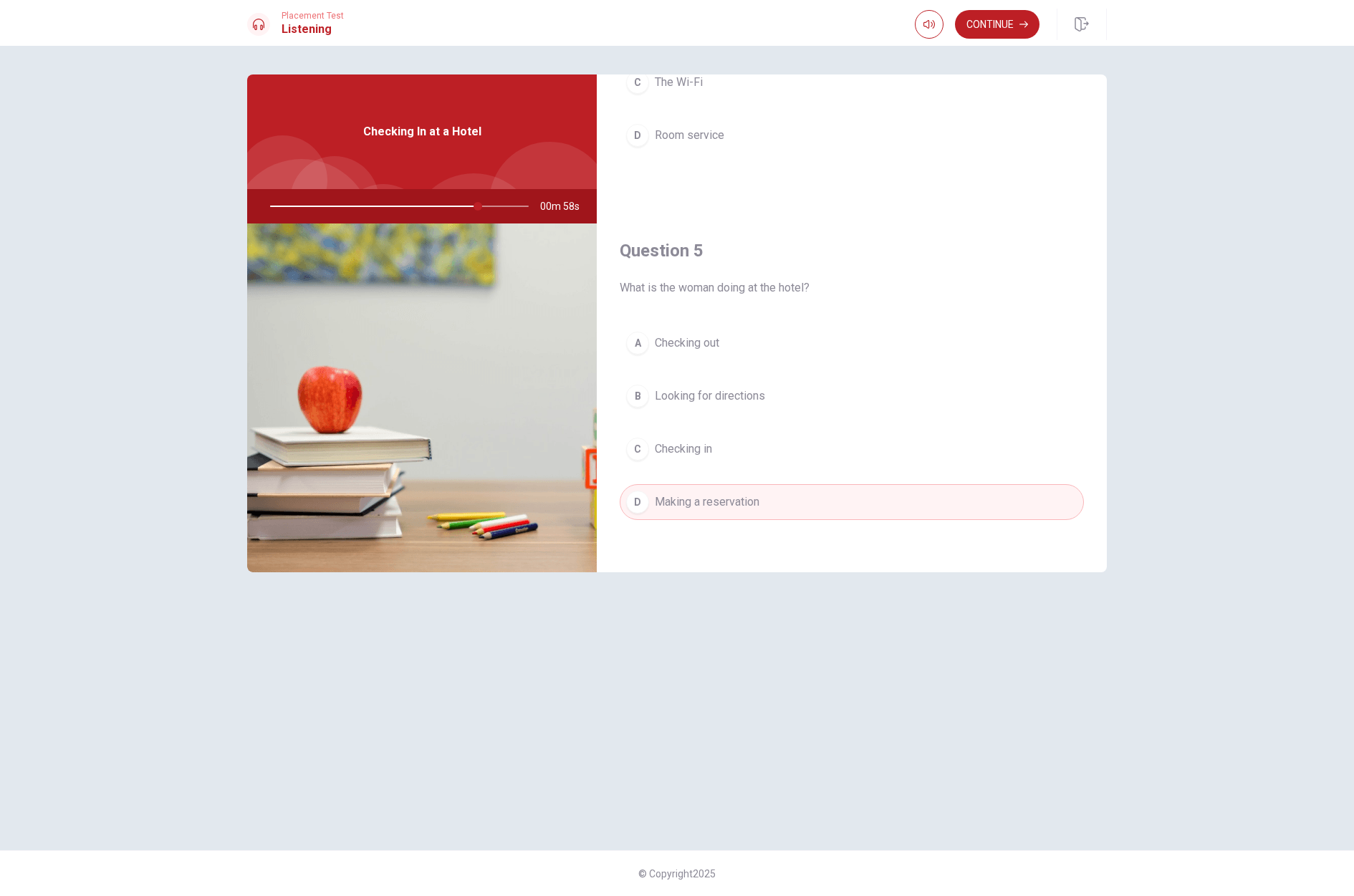
scroll to position [1336, 0]
click at [1009, 27] on button "Continue" at bounding box center [997, 24] width 85 height 29
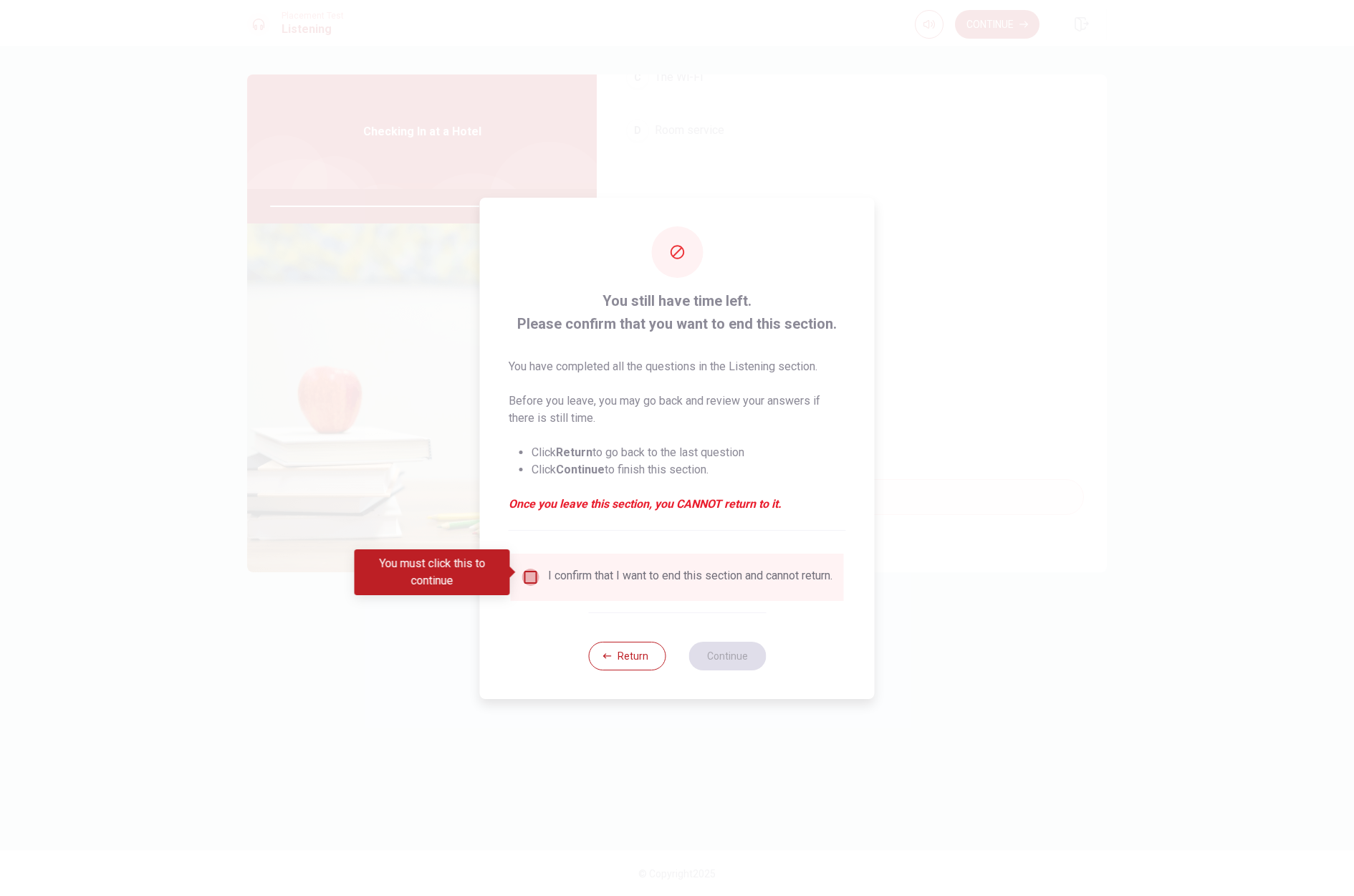
click at [527, 578] on input "You must click this to continue" at bounding box center [530, 577] width 17 height 17
click at [747, 670] on button "Continue" at bounding box center [727, 656] width 77 height 29
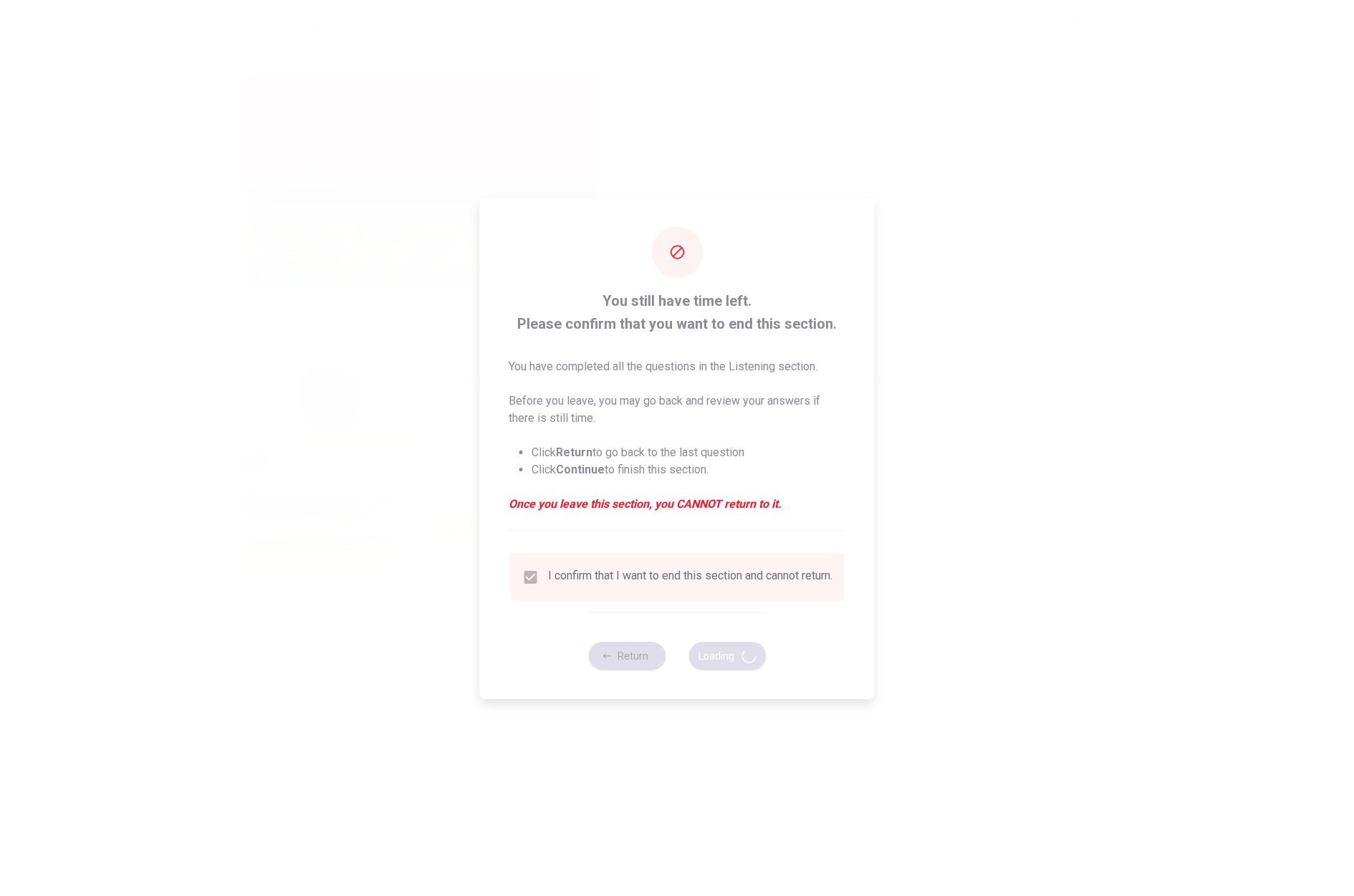
type input "87"
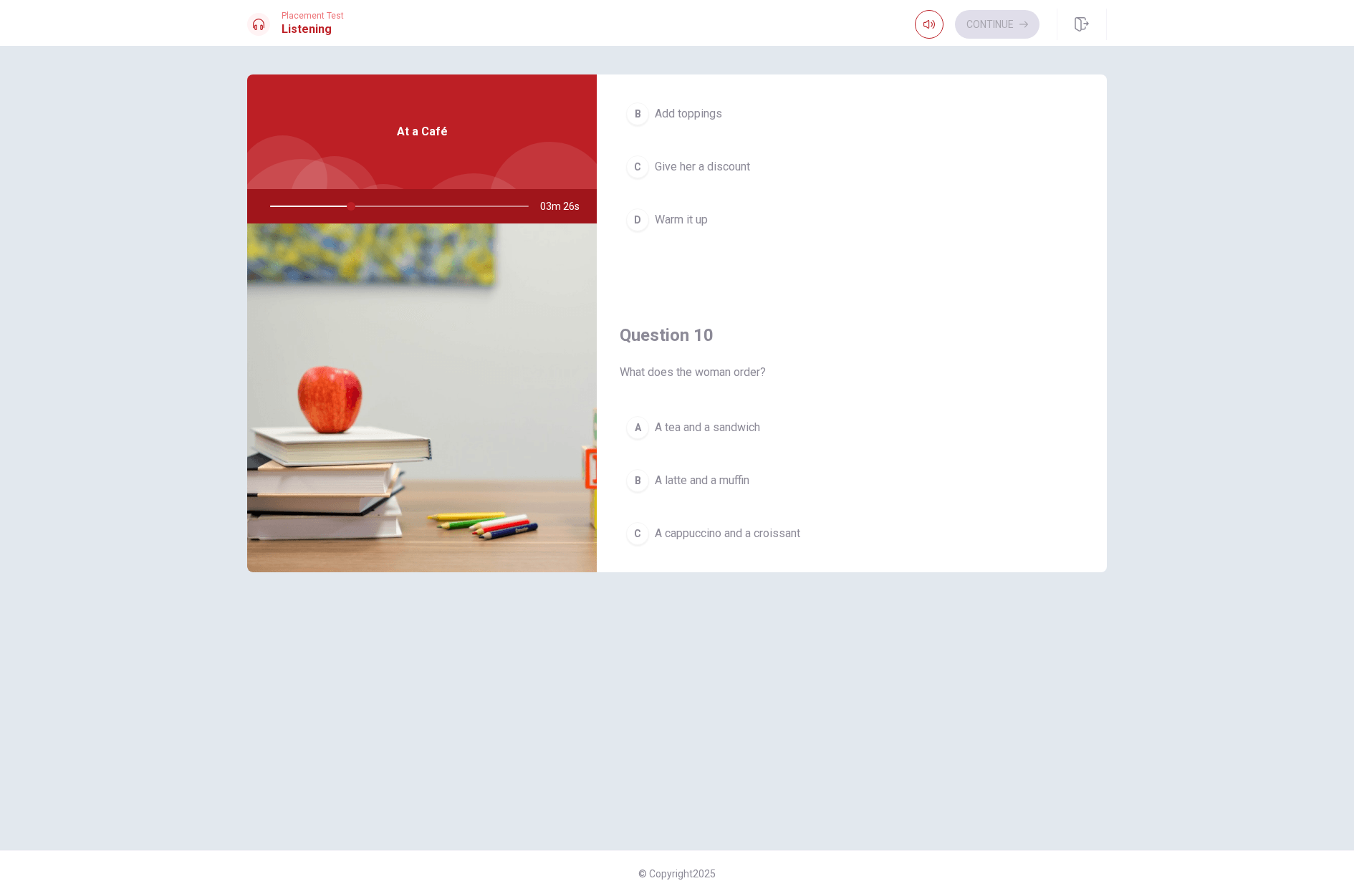
scroll to position [1276, 0]
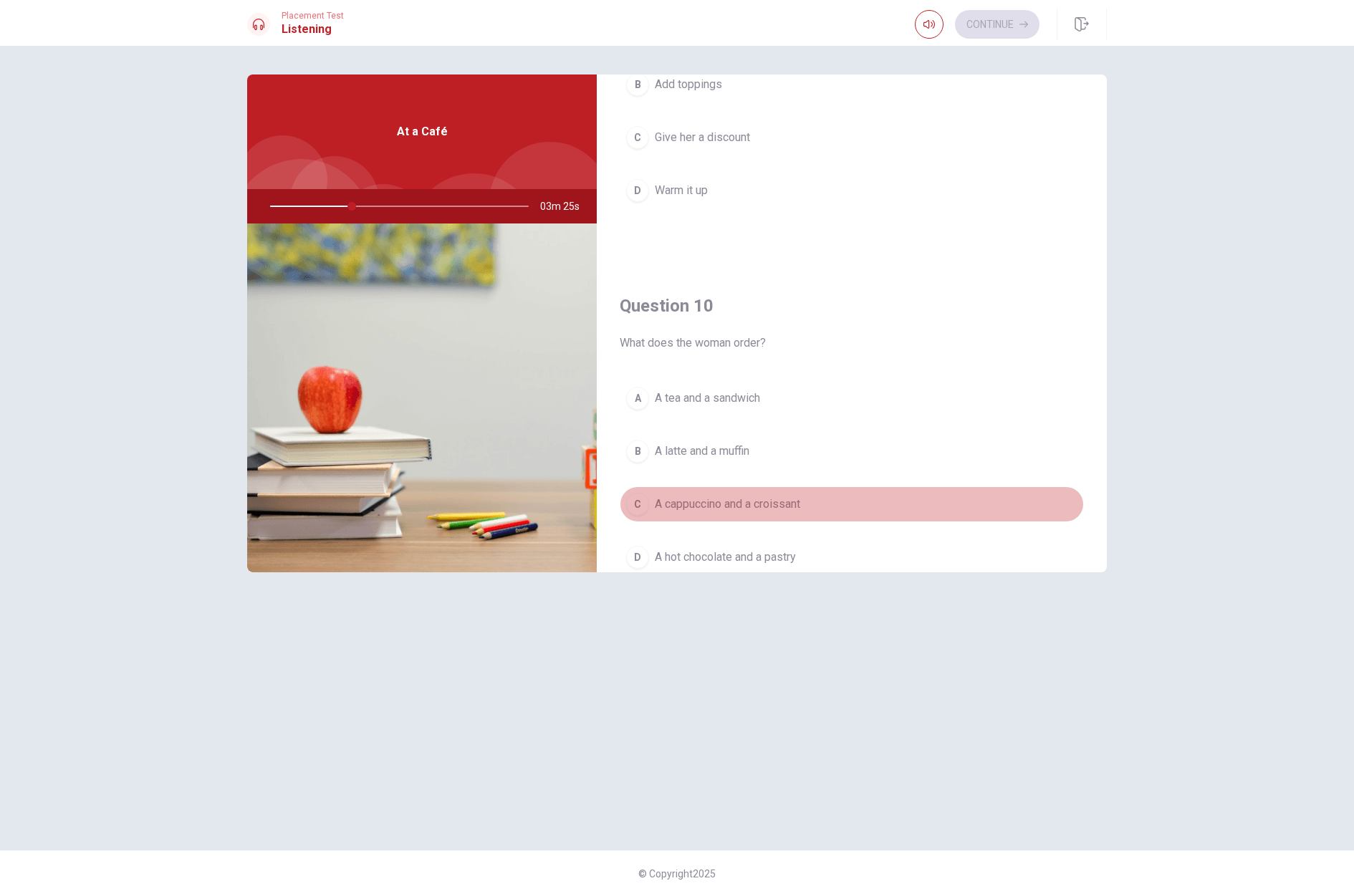
click at [640, 503] on div "C" at bounding box center [637, 503] width 23 height 23
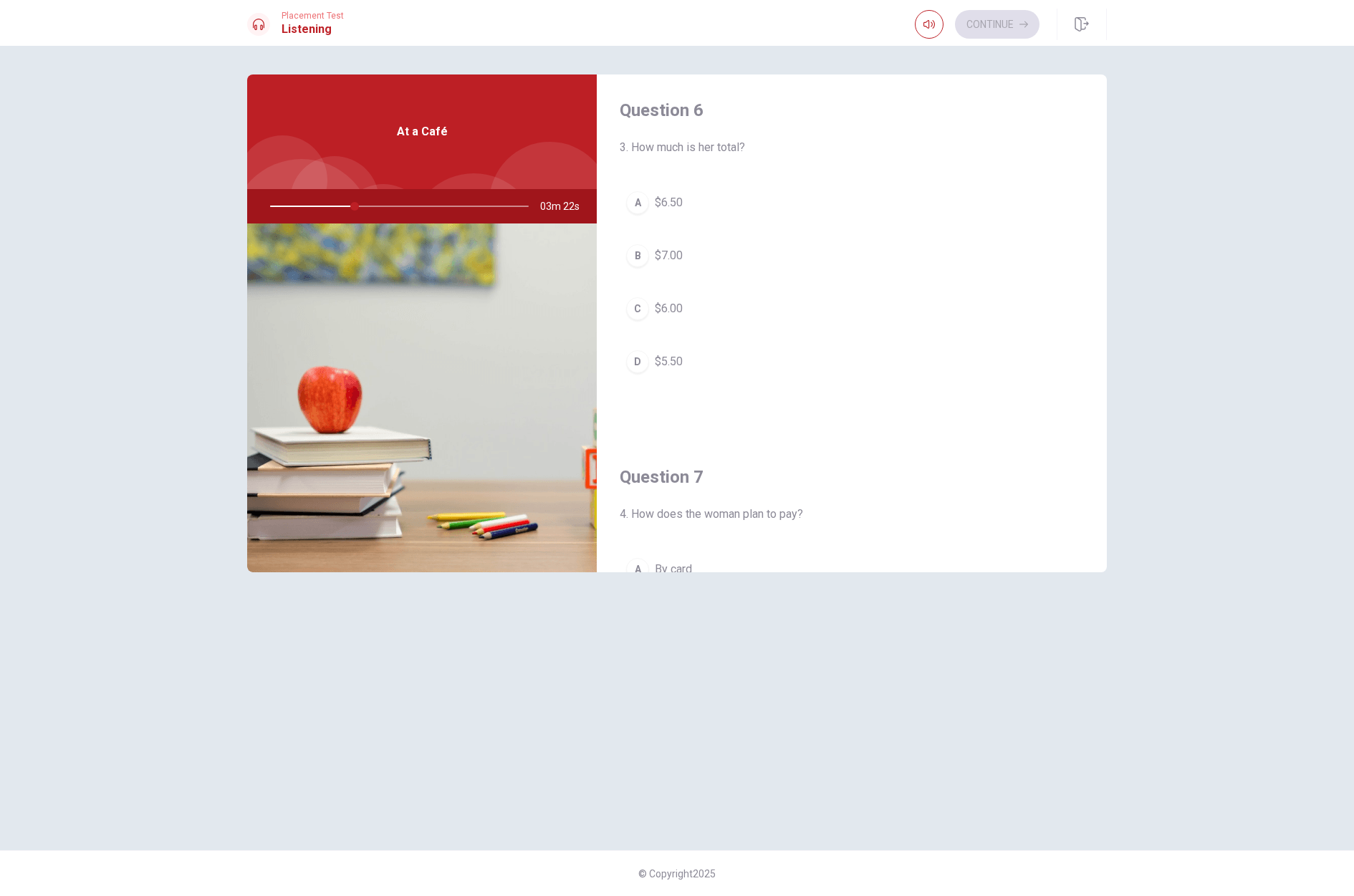
scroll to position [0, 0]
click at [637, 218] on div "A" at bounding box center [637, 206] width 23 height 23
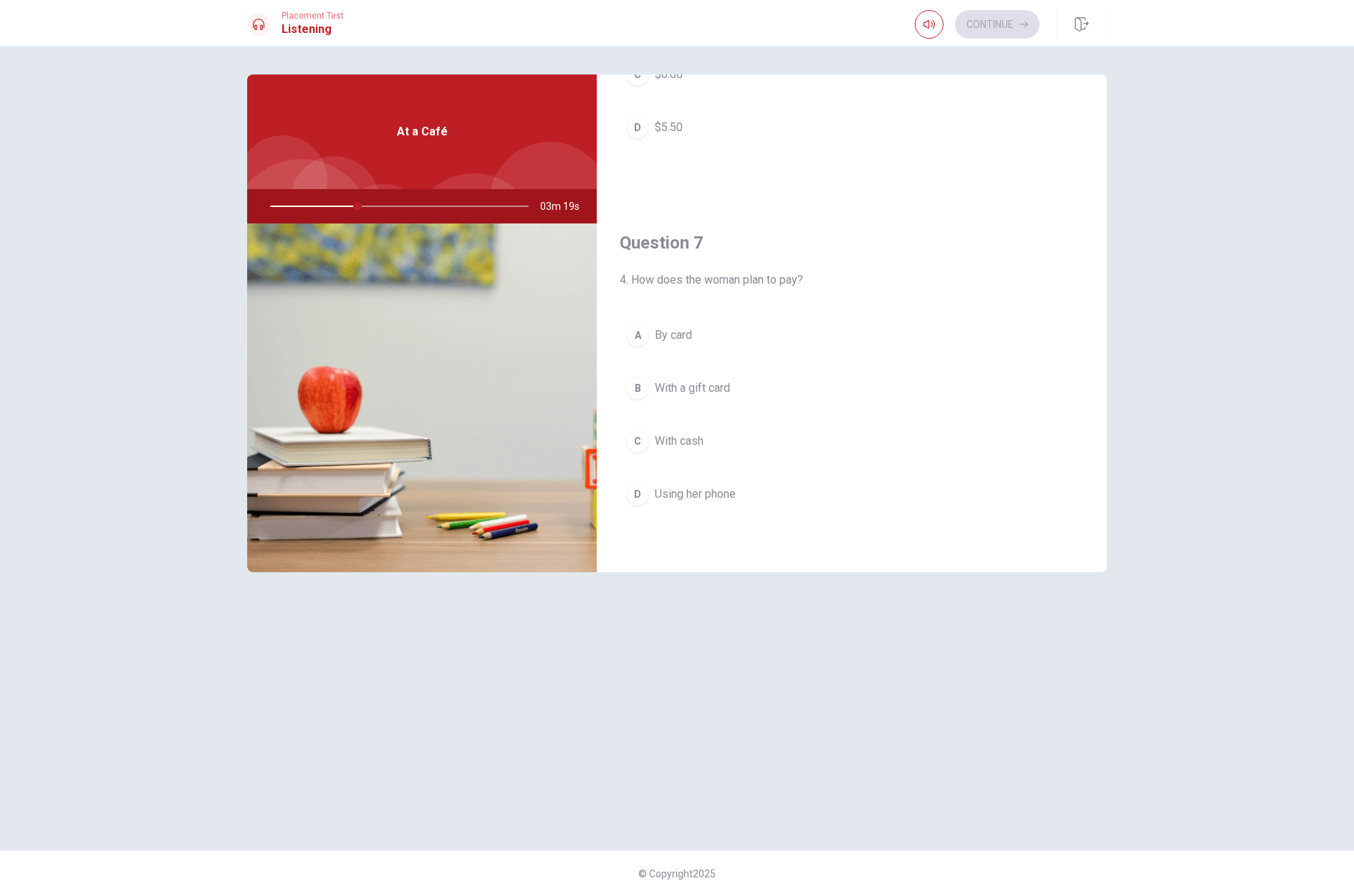
scroll to position [246, 0]
click at [639, 336] on div "A" at bounding box center [637, 327] width 23 height 23
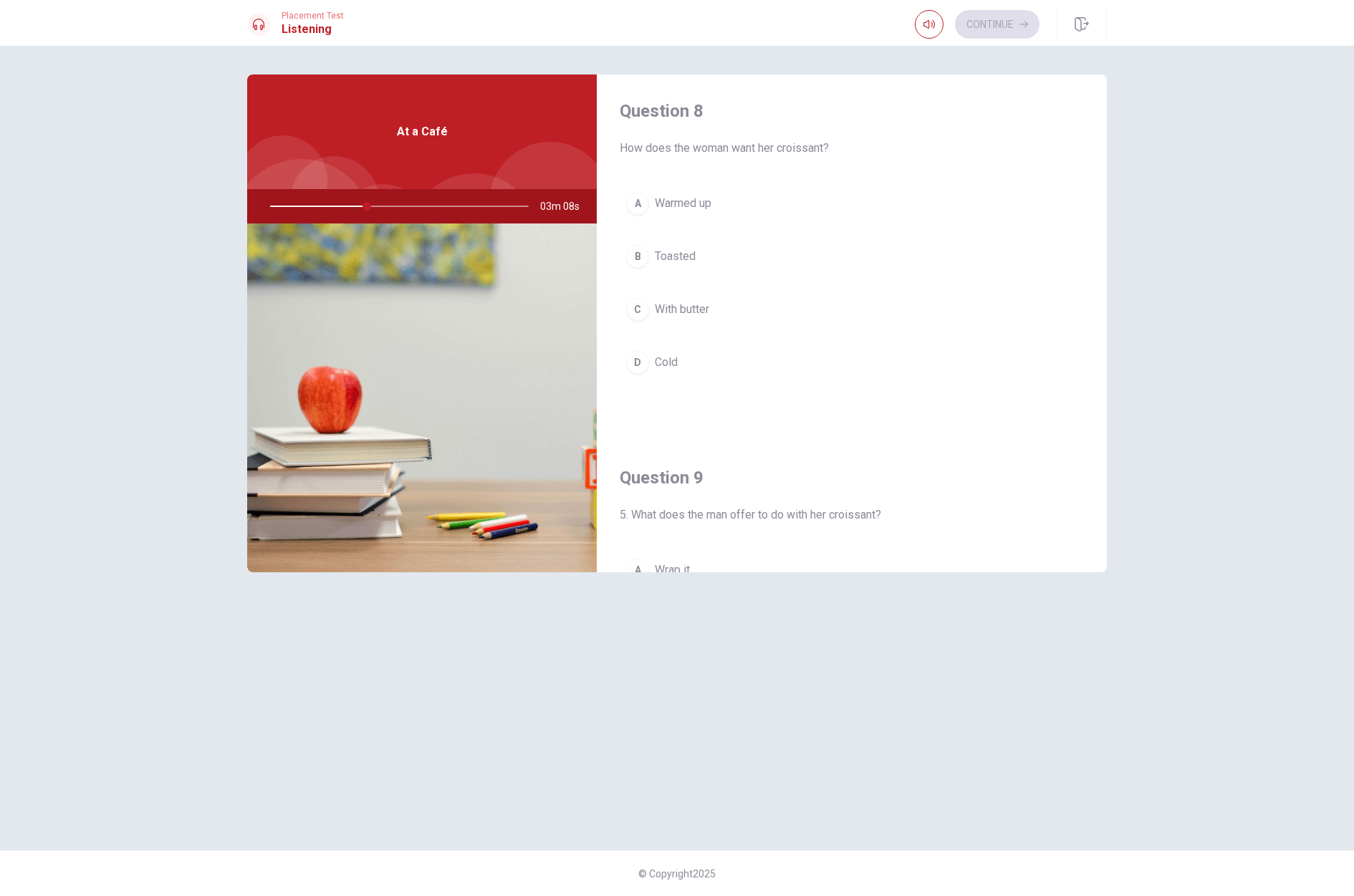
scroll to position [725, 0]
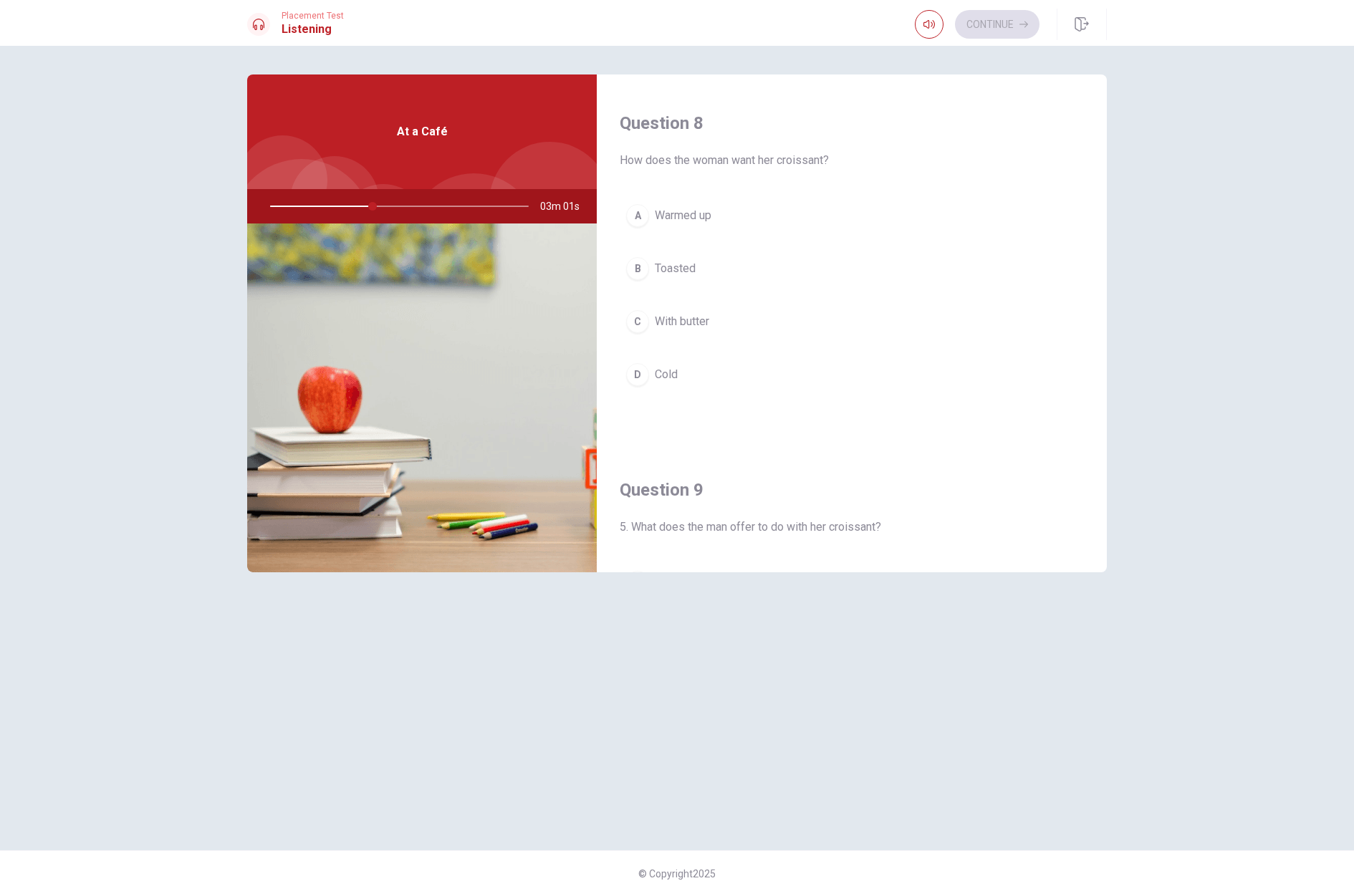
click at [651, 219] on button "A Warmed up" at bounding box center [851, 216] width 464 height 36
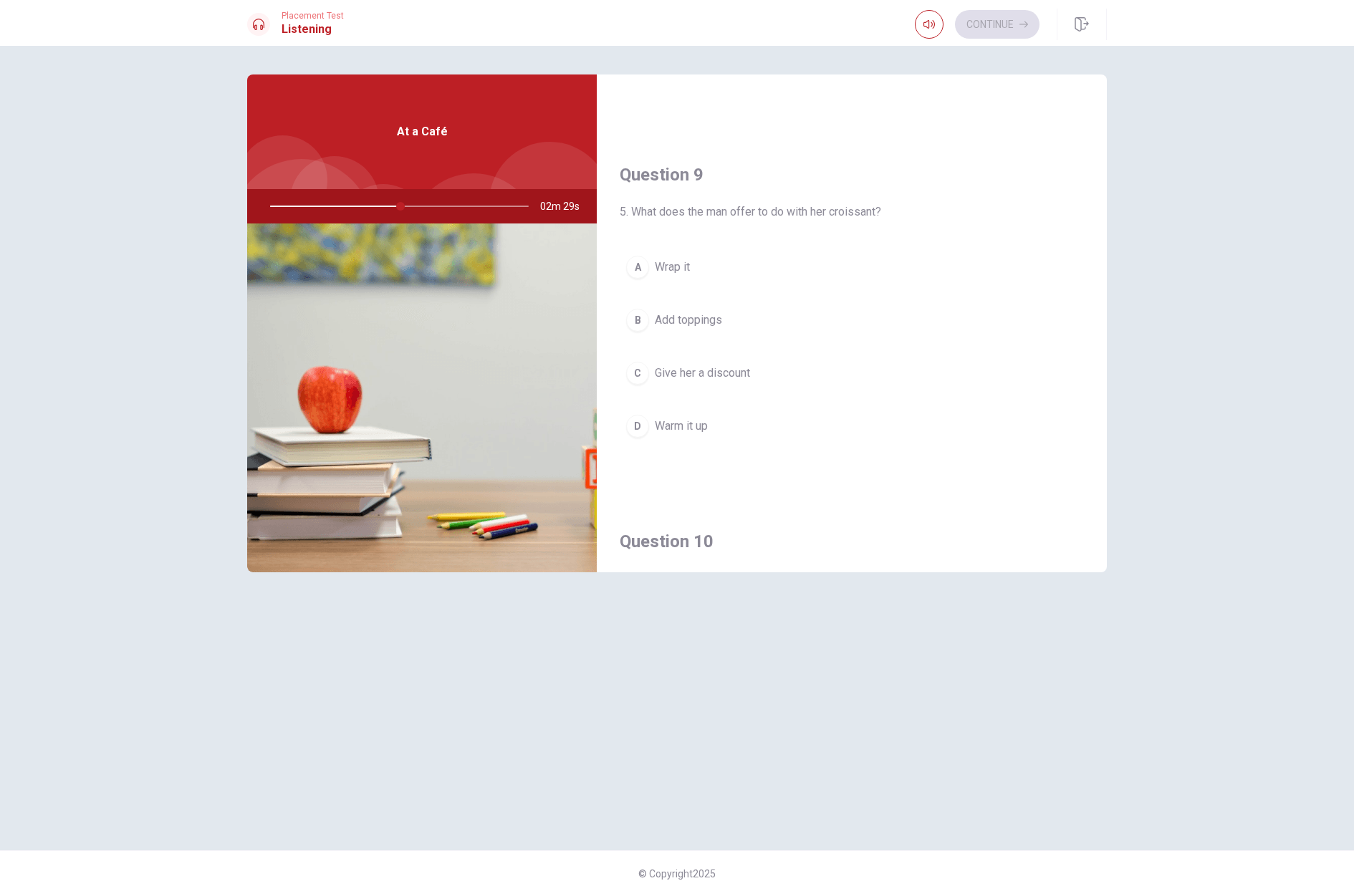
scroll to position [1043, 0]
click at [638, 424] on div "D" at bounding box center [637, 423] width 23 height 23
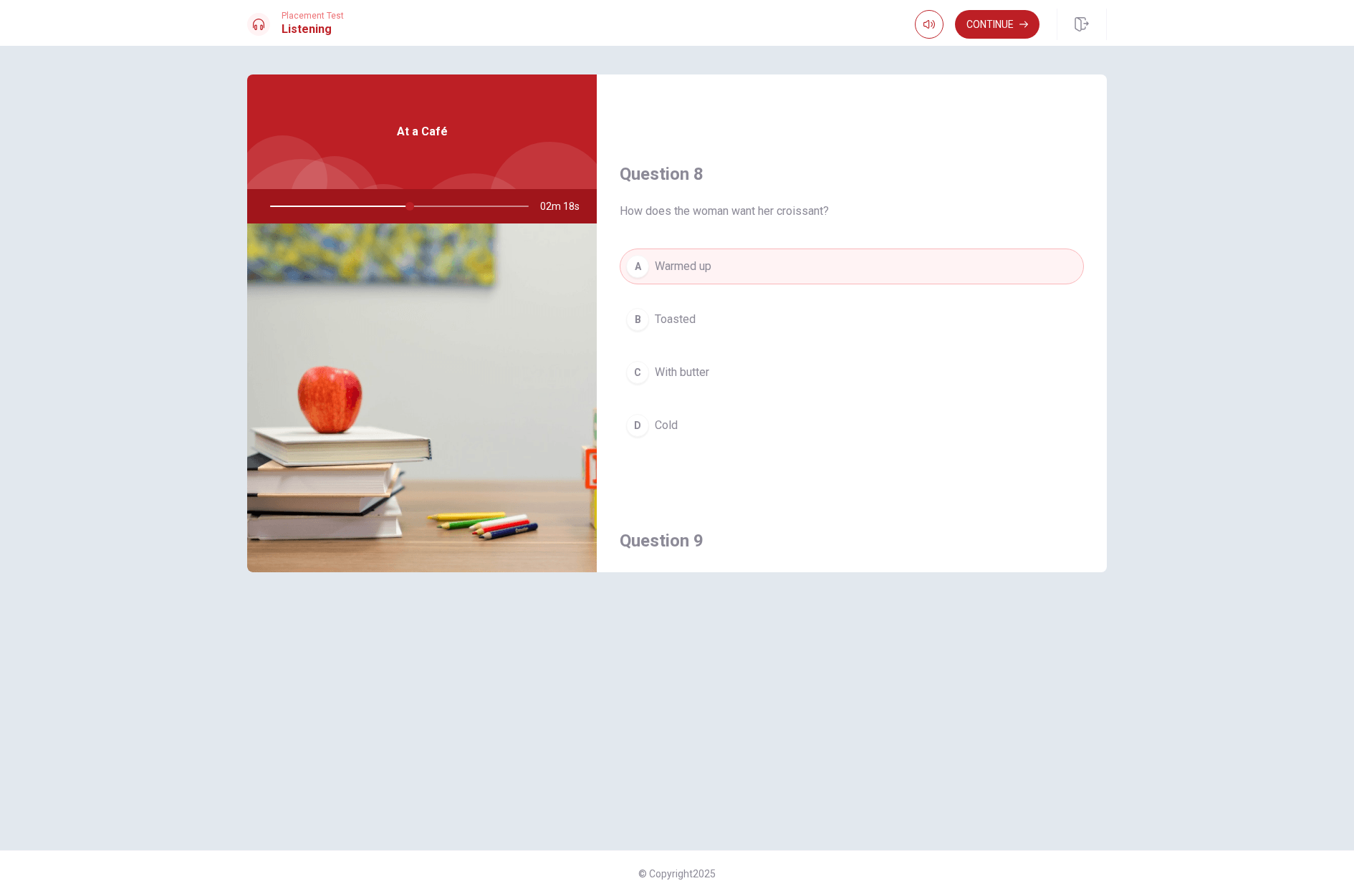
scroll to position [673, 0]
click at [1013, 21] on button "Continue" at bounding box center [997, 24] width 85 height 29
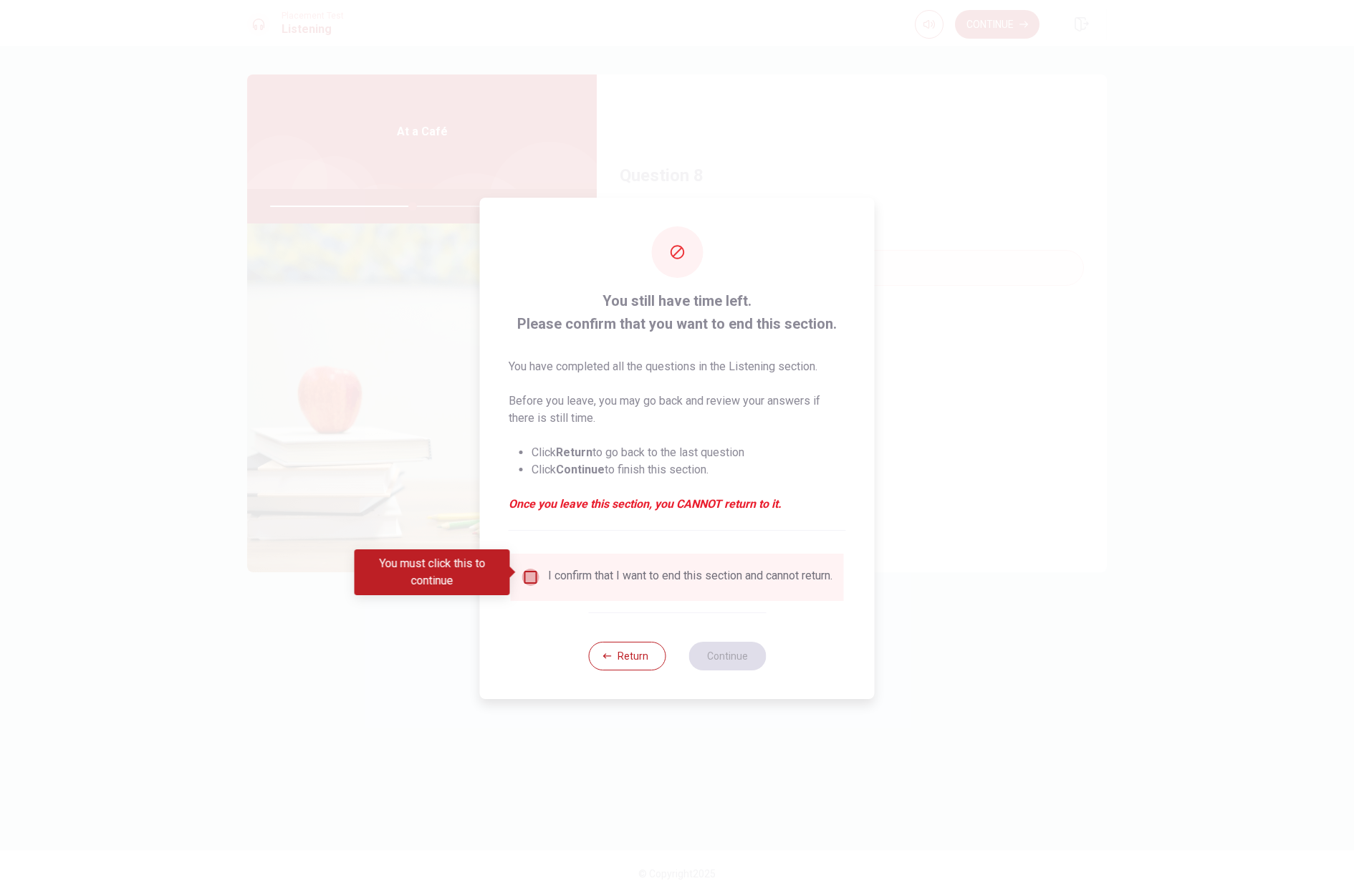
click at [522, 571] on input "You must click this to continue" at bounding box center [530, 577] width 17 height 17
click at [706, 664] on button "Continue" at bounding box center [727, 656] width 77 height 29
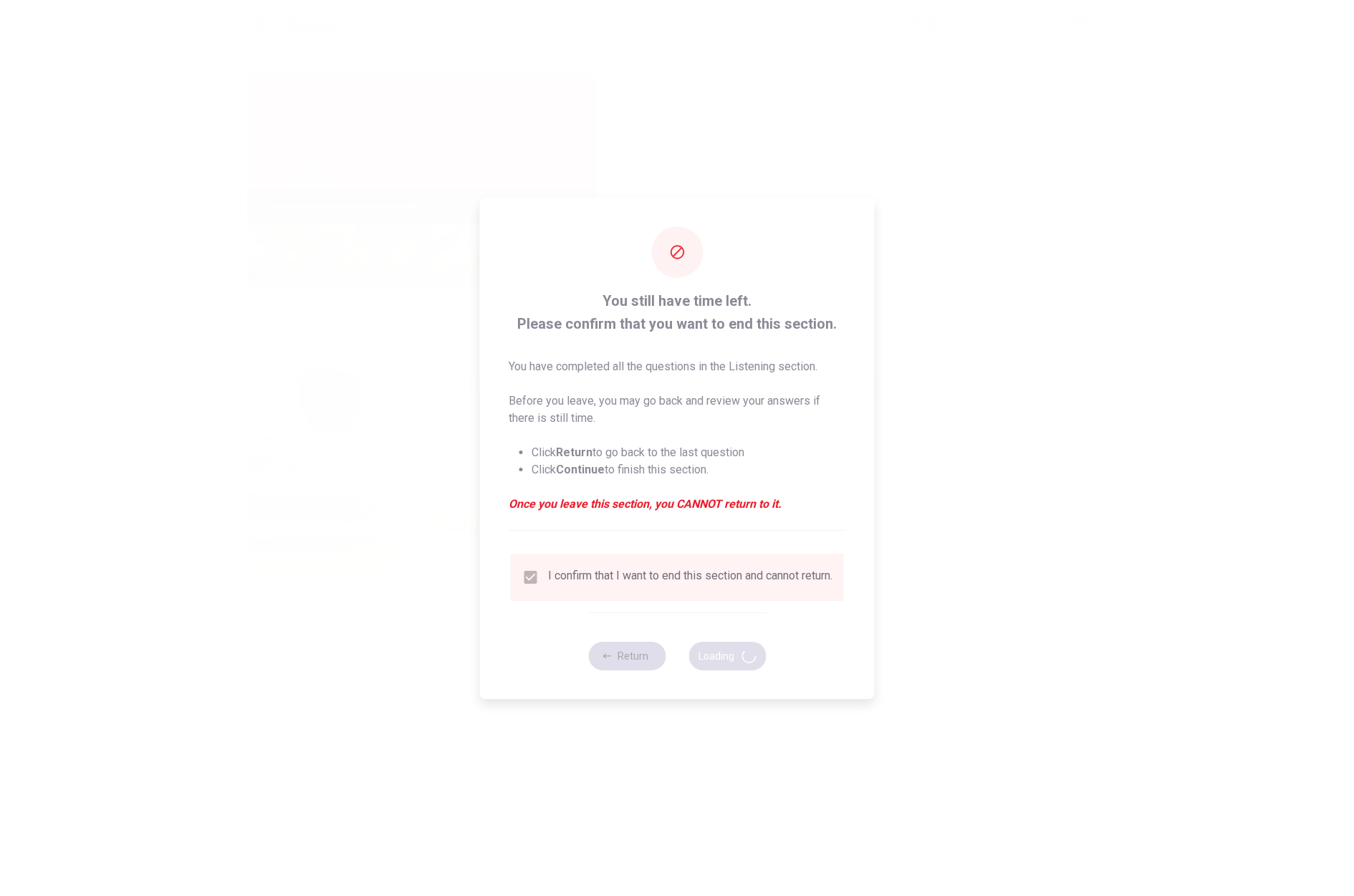
type input "56"
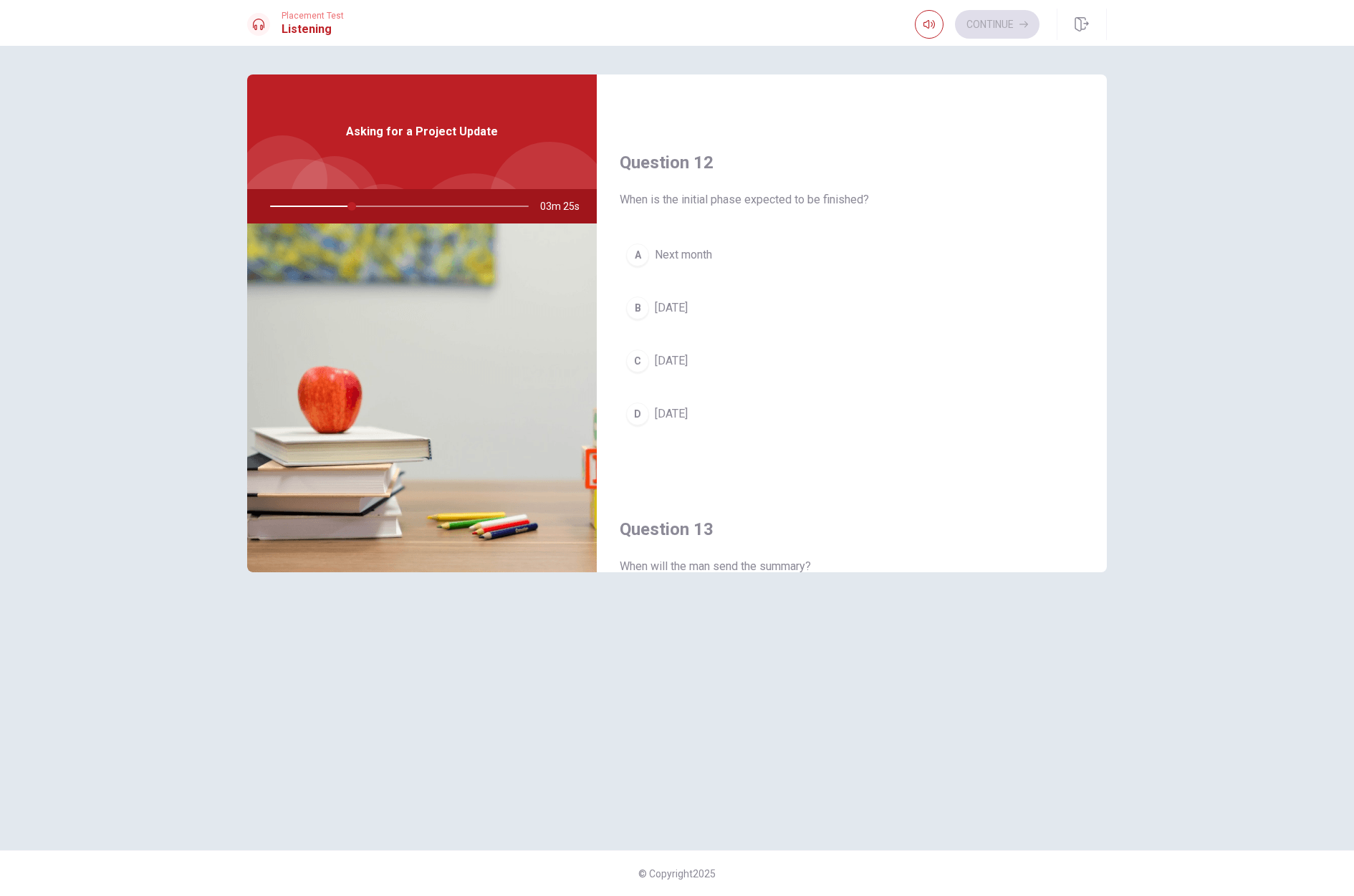
scroll to position [324, 0]
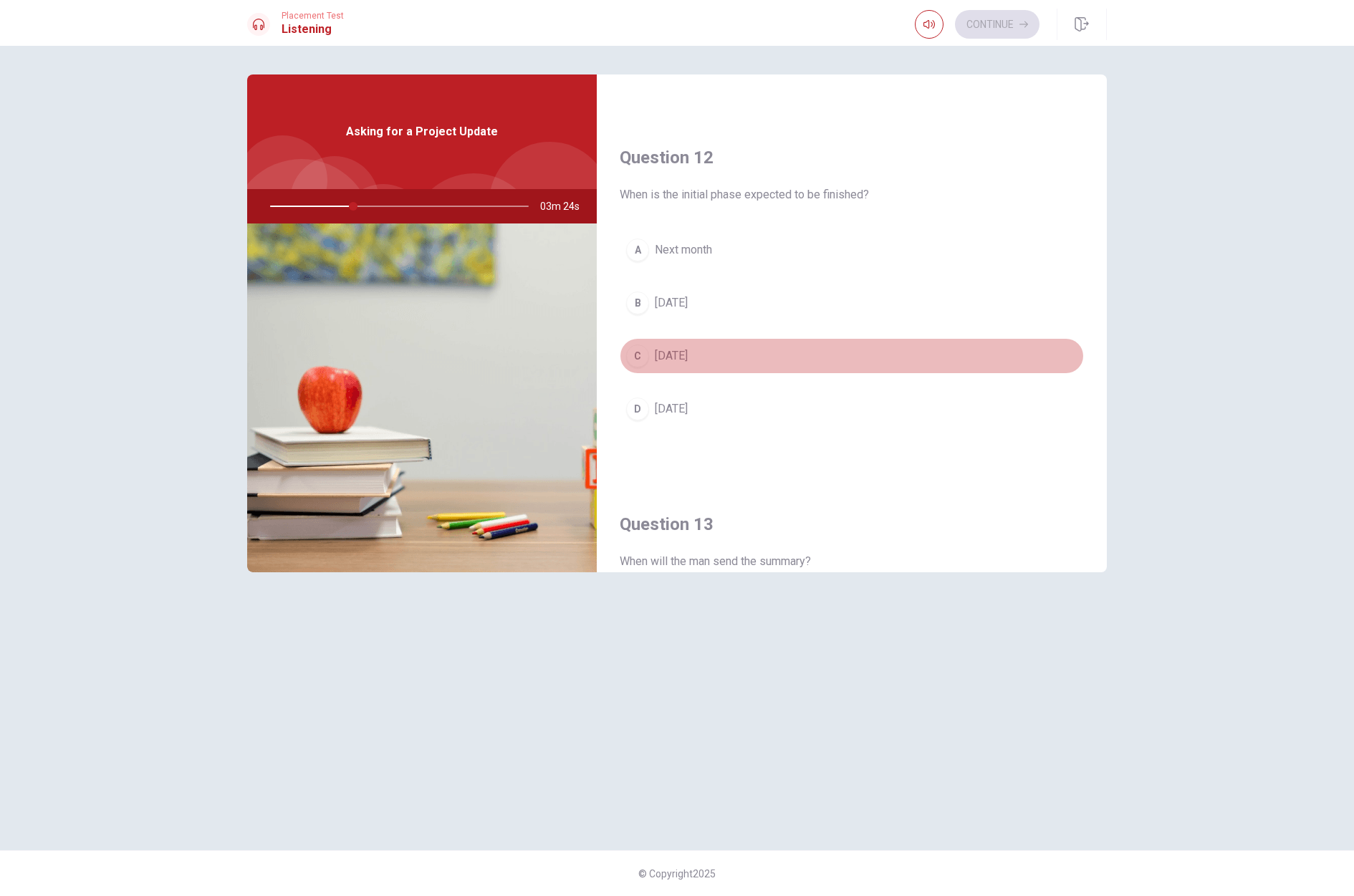
click at [644, 357] on div "C" at bounding box center [637, 356] width 23 height 23
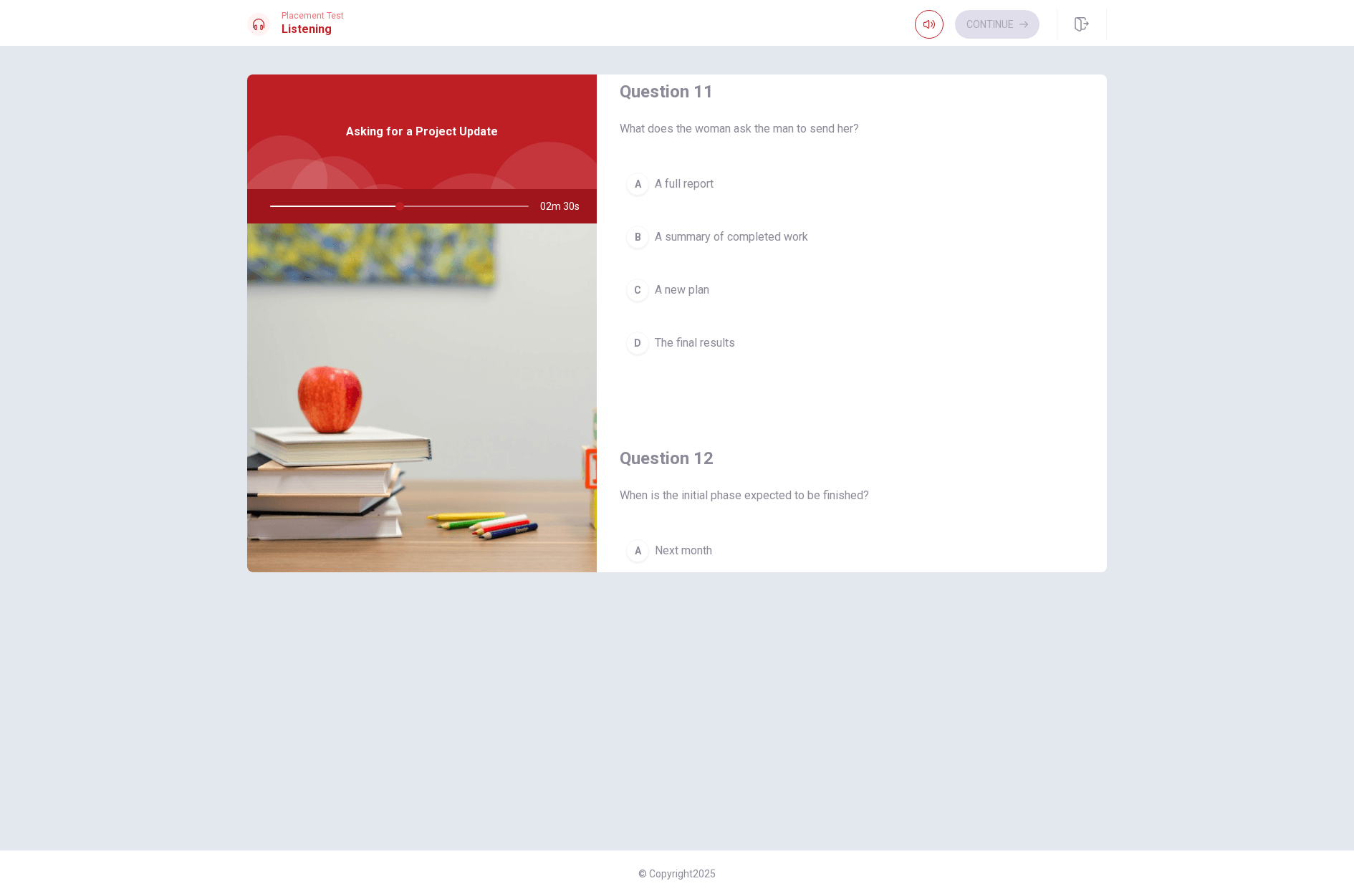
scroll to position [0, 0]
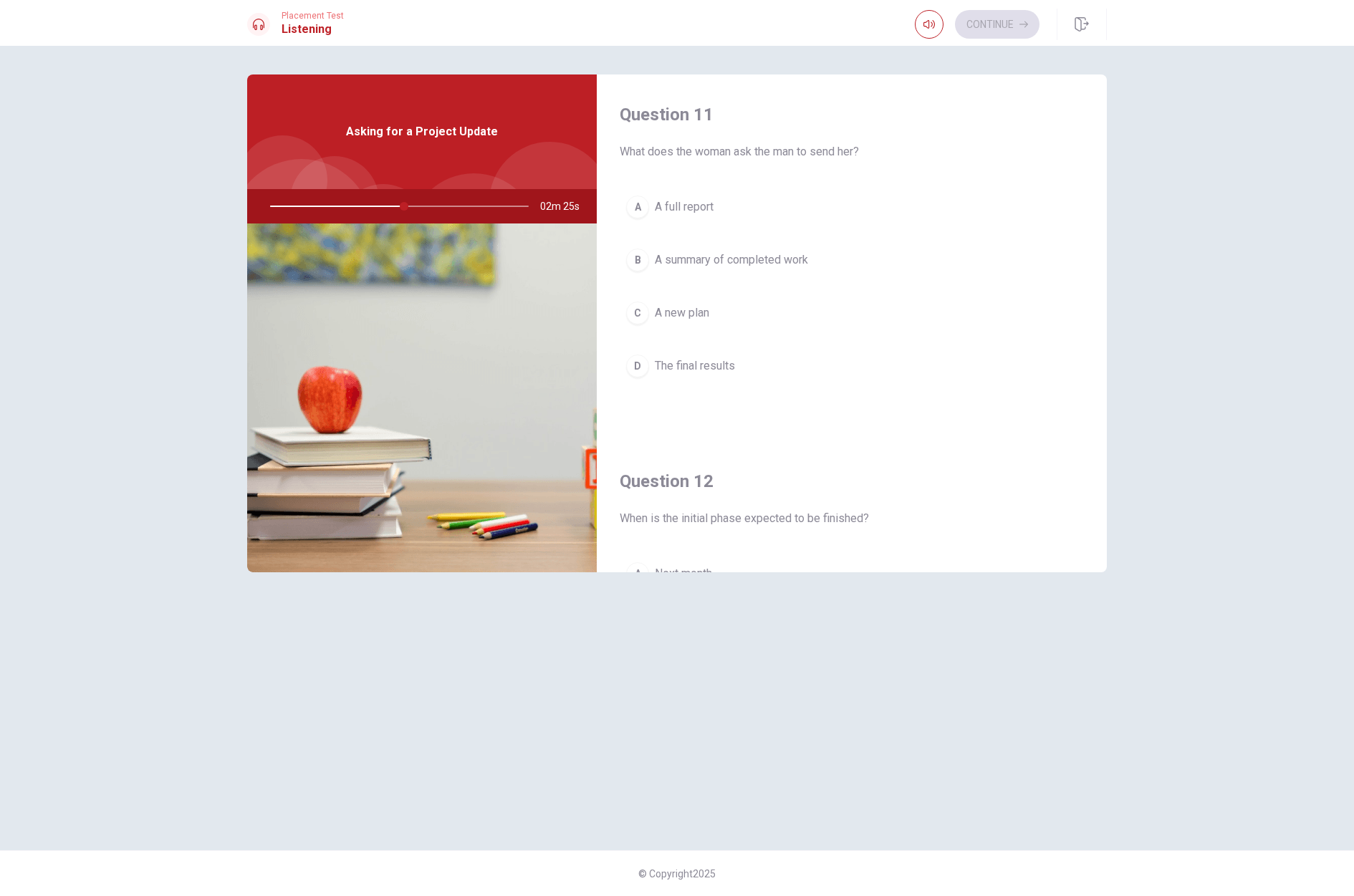
click at [973, 18] on div "Continue" at bounding box center [976, 24] width 125 height 29
drag, startPoint x: 402, startPoint y: 205, endPoint x: 339, endPoint y: 203, distance: 63.0
click at [339, 203] on div at bounding box center [396, 206] width 287 height 34
click at [640, 258] on div "B" at bounding box center [637, 259] width 23 height 23
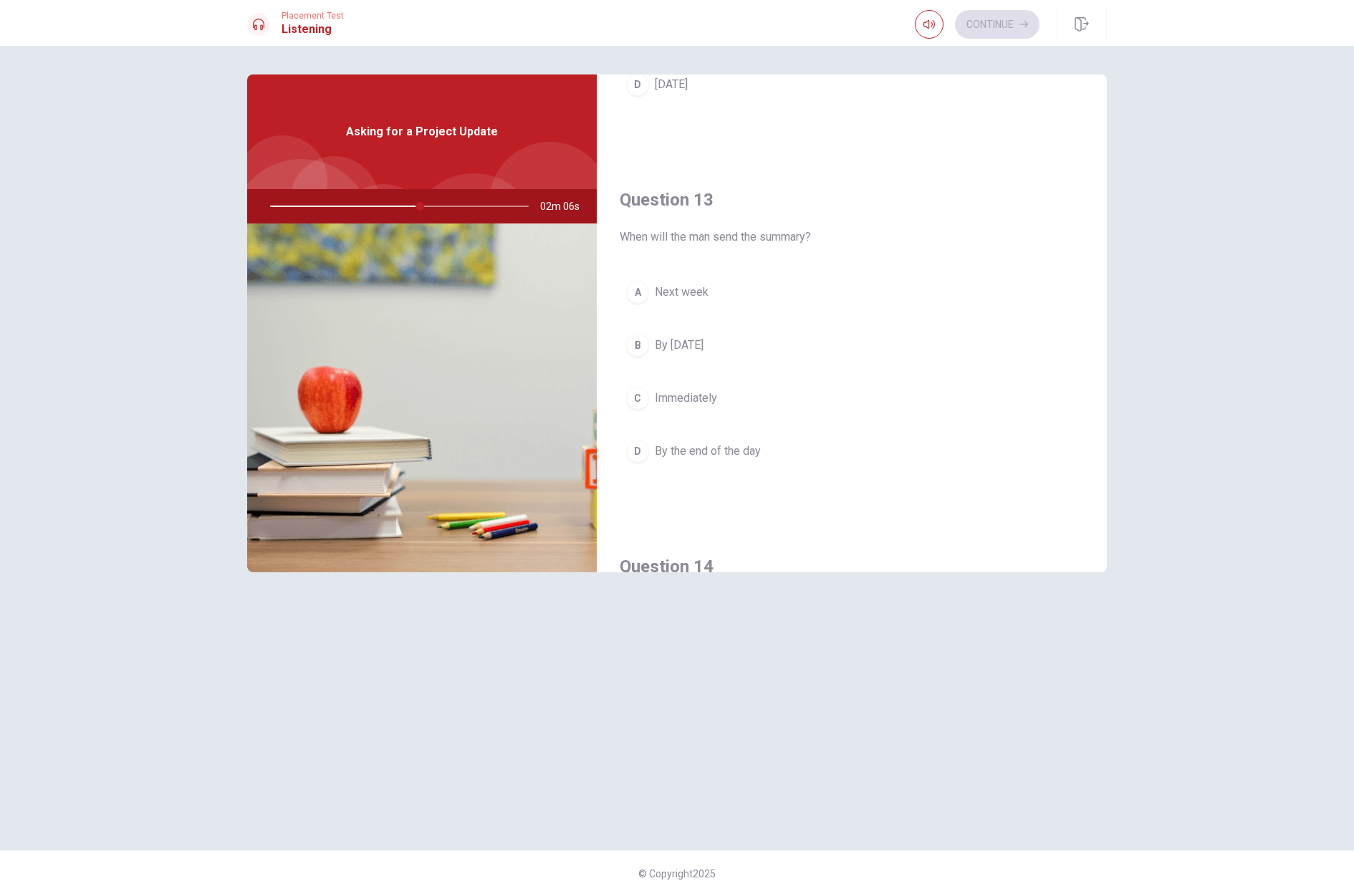
scroll to position [651, 0]
click at [634, 345] on div "B" at bounding box center [637, 341] width 23 height 23
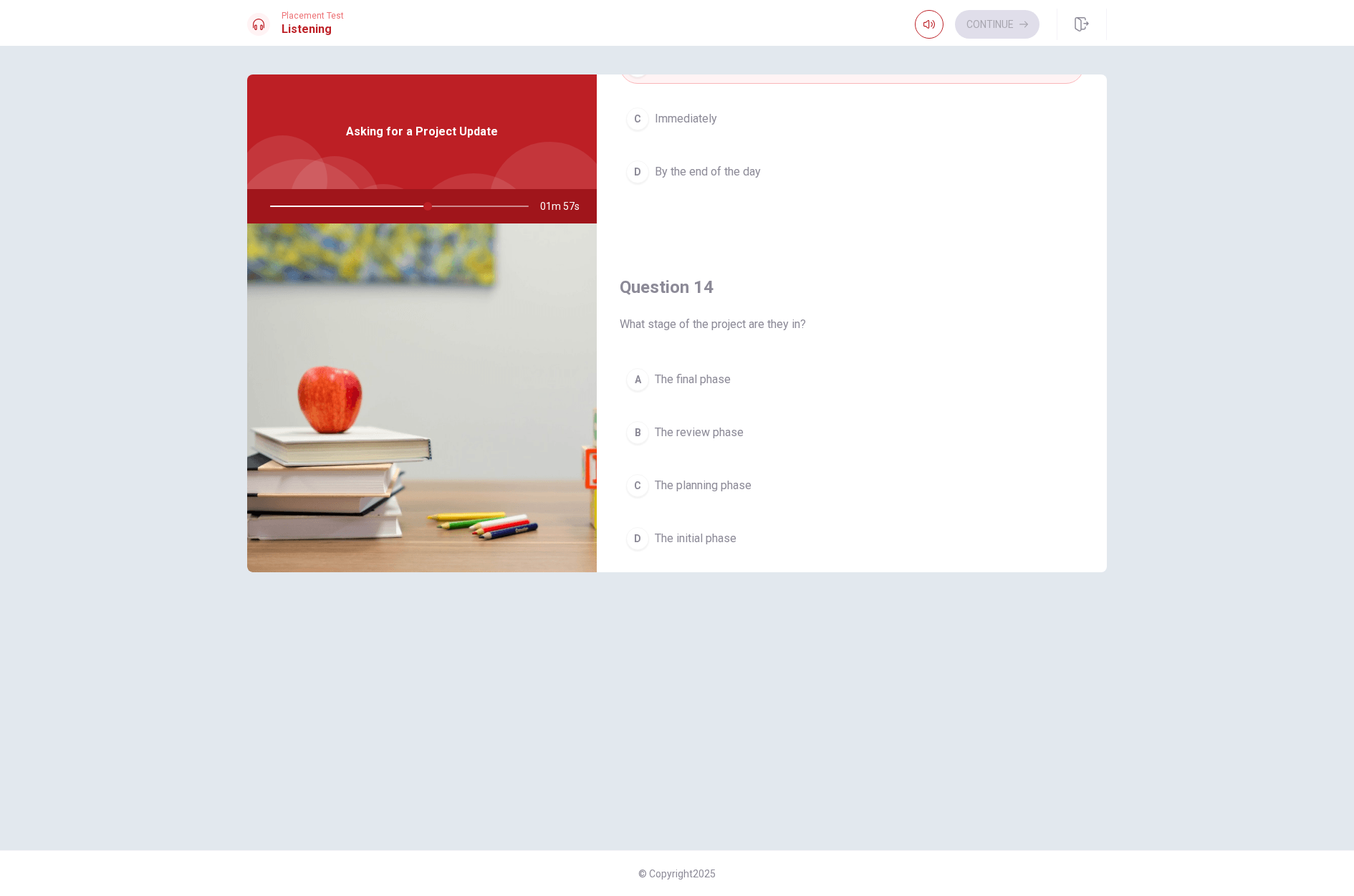
scroll to position [950, 0]
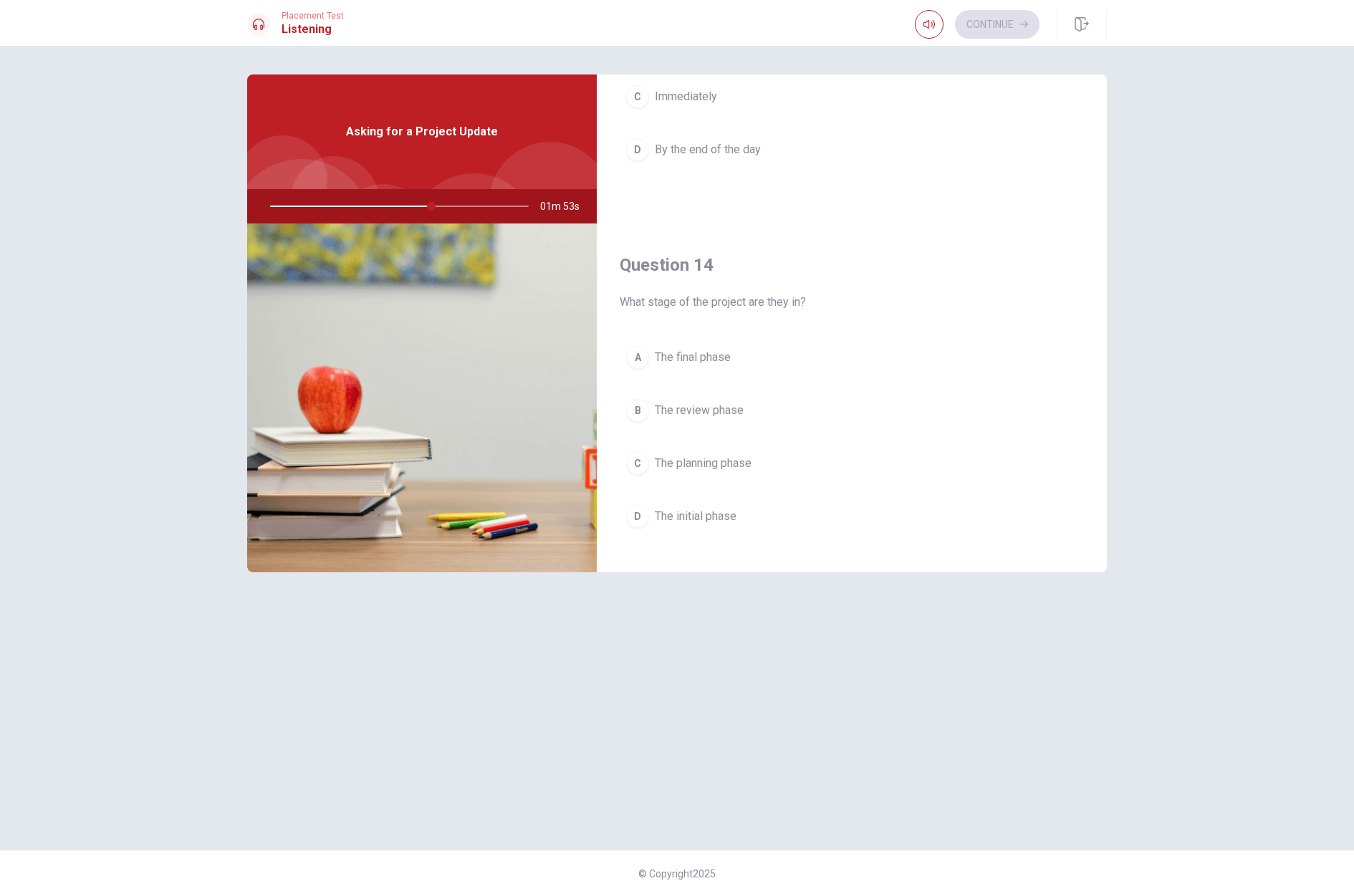
click at [634, 345] on button "A The final phase" at bounding box center [851, 357] width 464 height 36
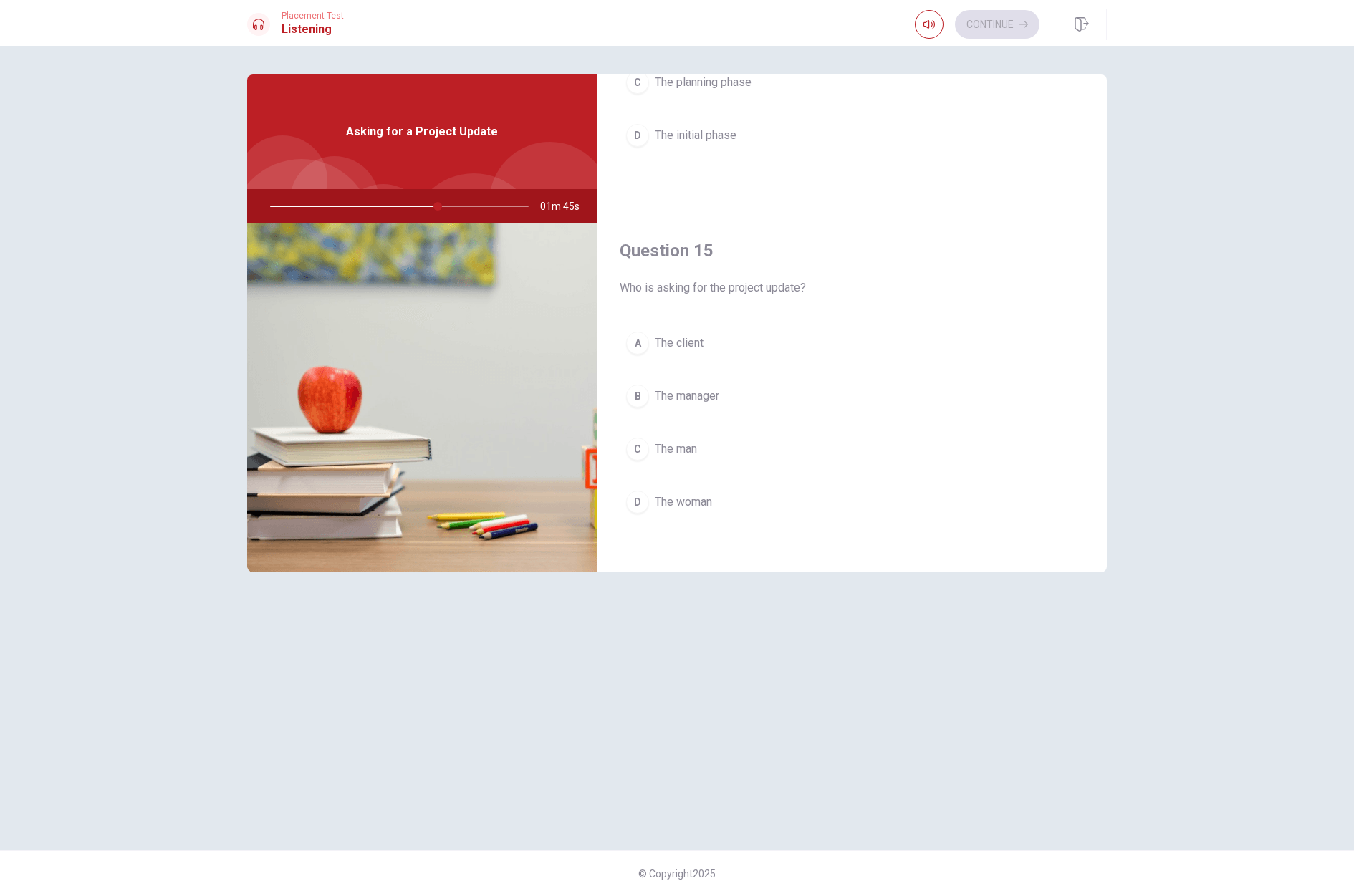
scroll to position [1336, 0]
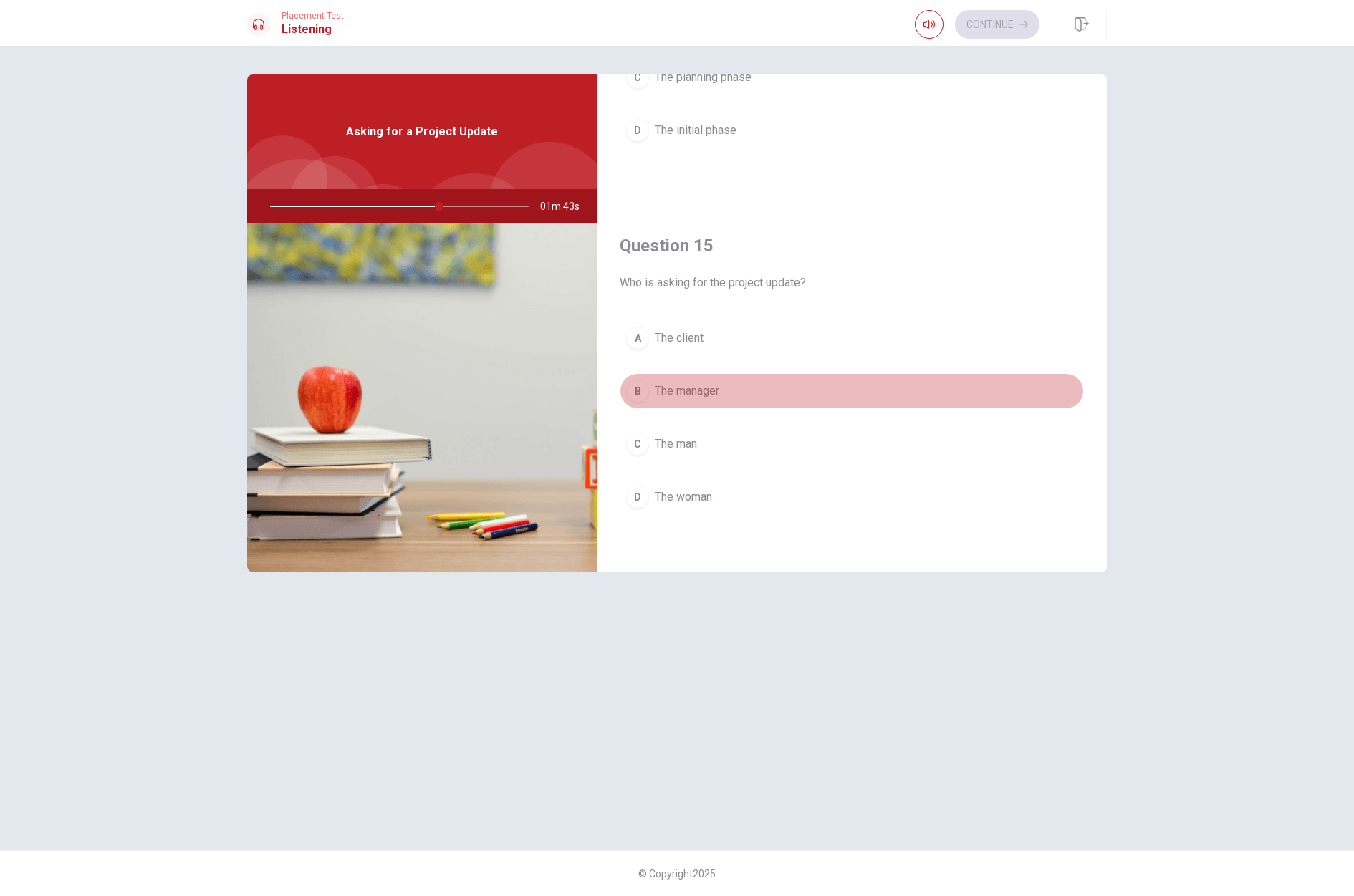
click at [636, 399] on div "B" at bounding box center [637, 391] width 23 height 23
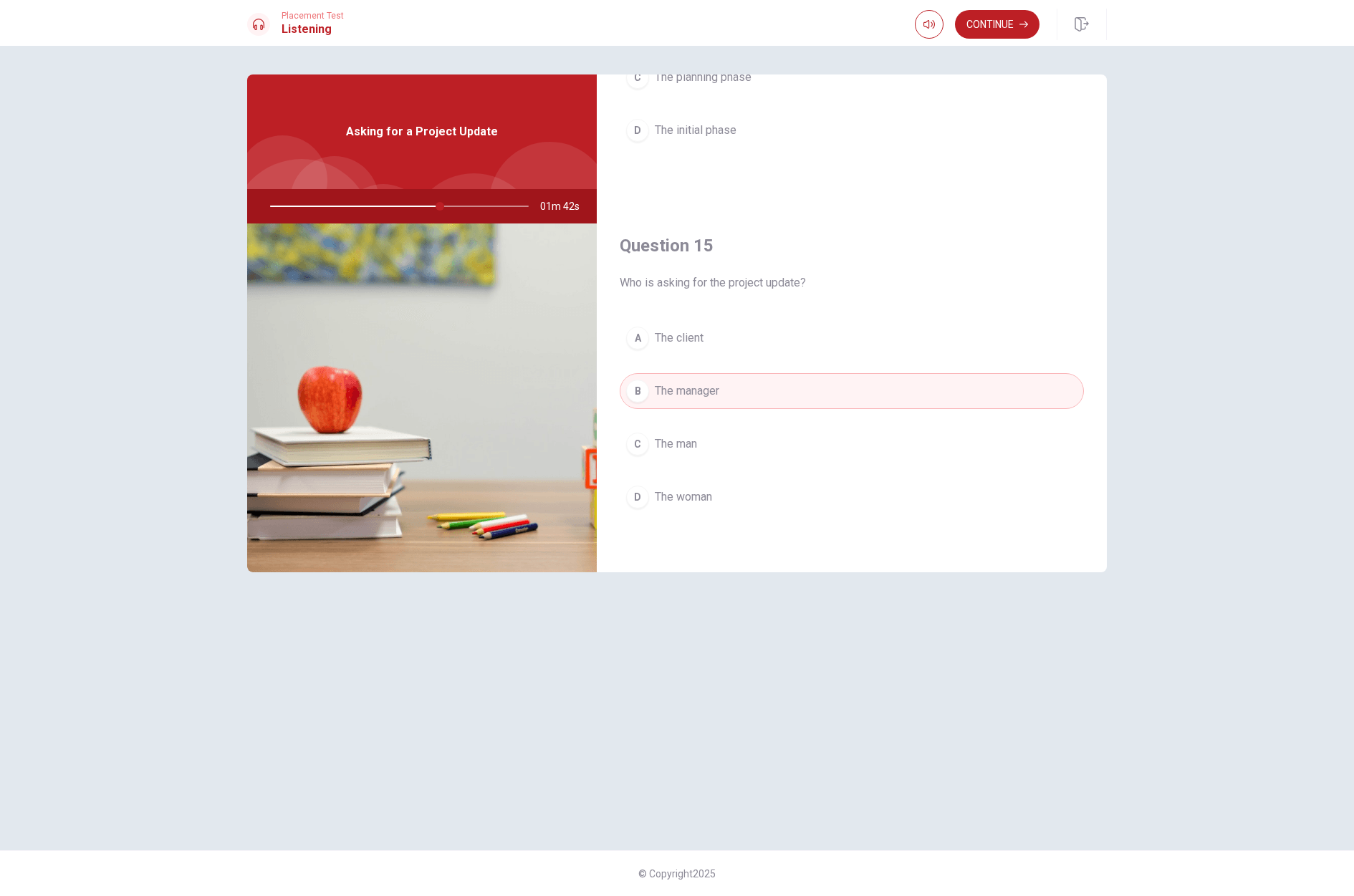
scroll to position [1332, 0]
click at [996, 20] on button "Continue" at bounding box center [997, 24] width 85 height 29
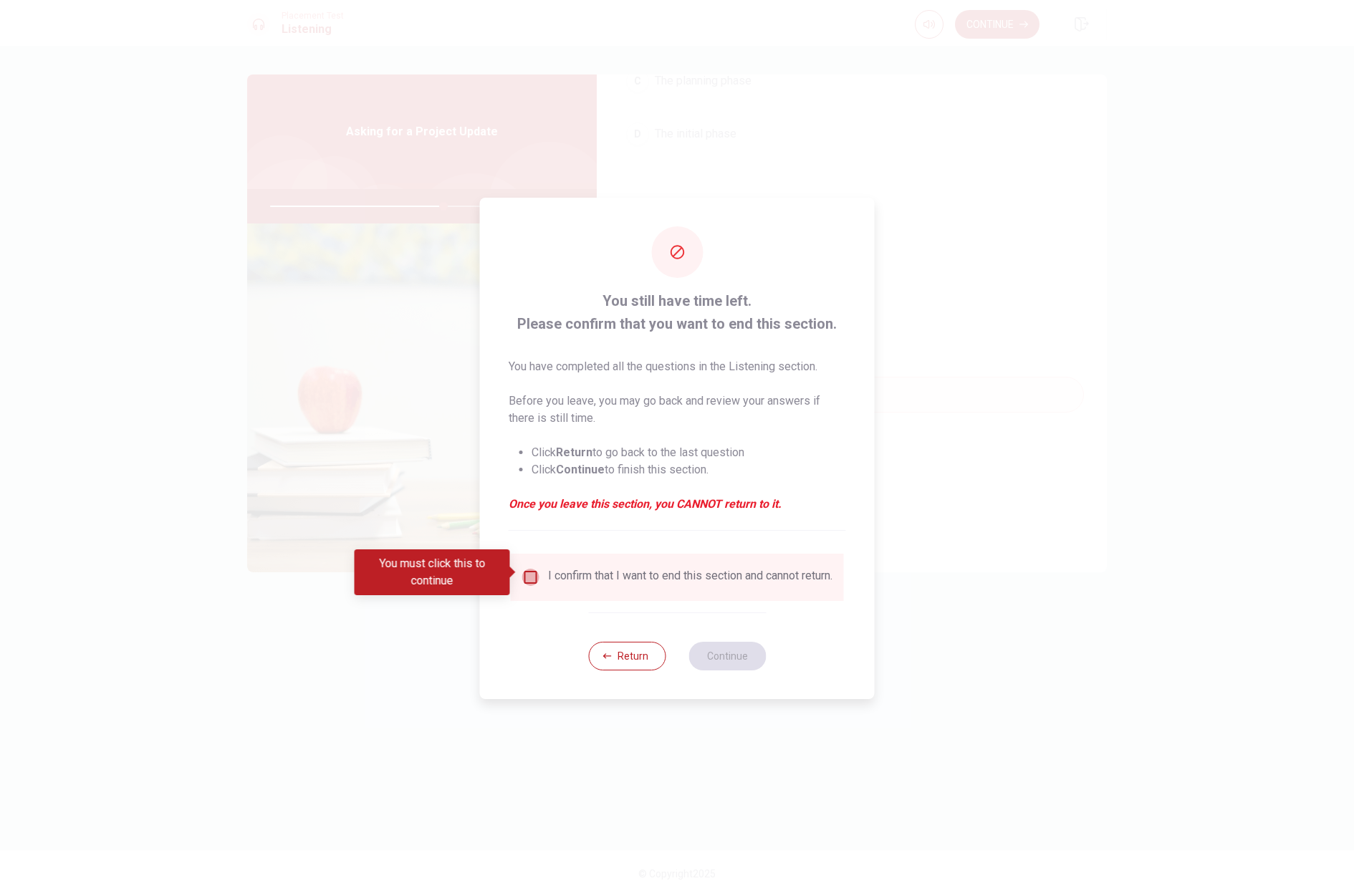
click at [532, 576] on input "You must click this to continue" at bounding box center [530, 577] width 17 height 17
click at [728, 658] on button "Continue" at bounding box center [727, 656] width 77 height 29
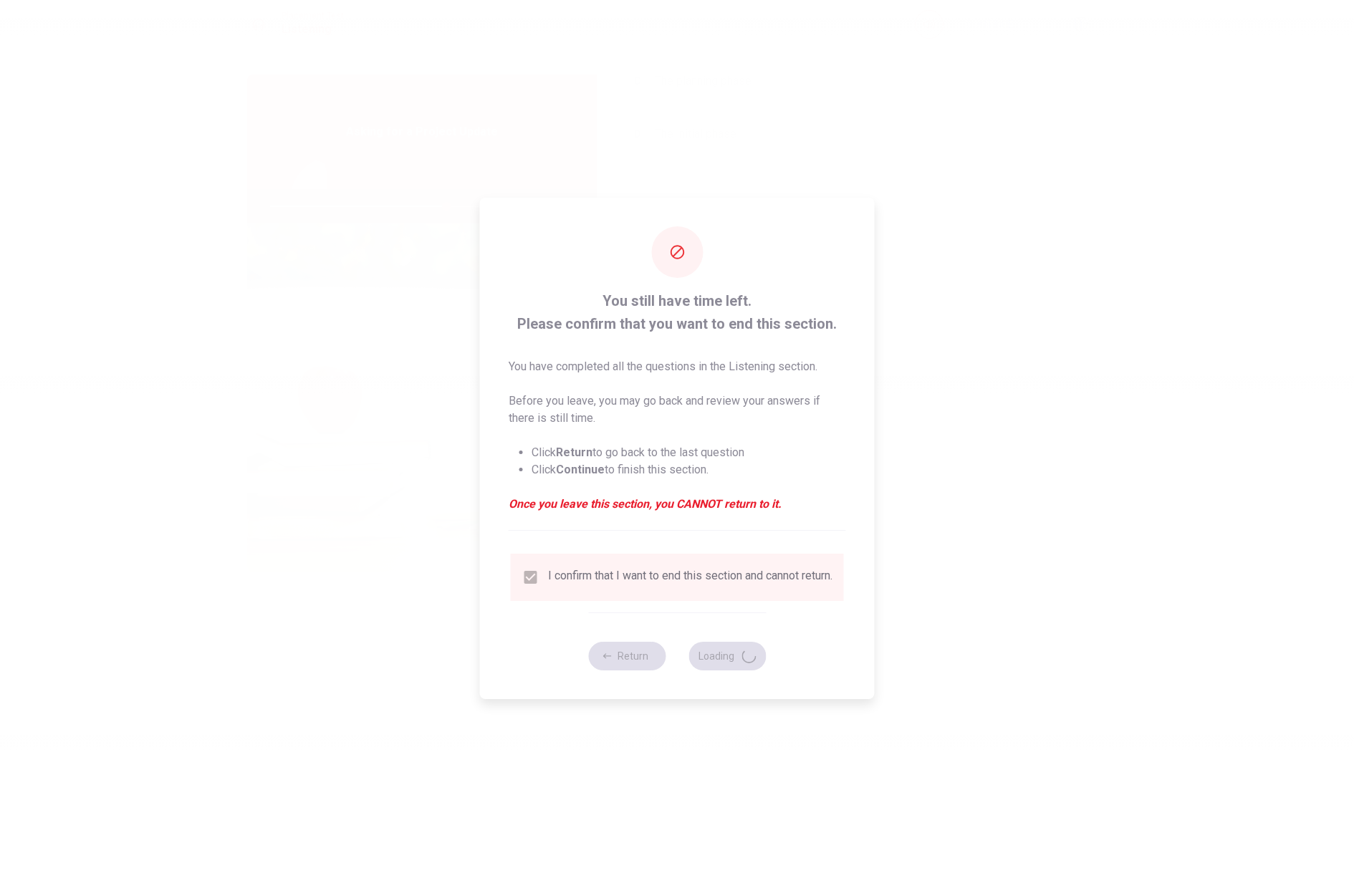
type input "68"
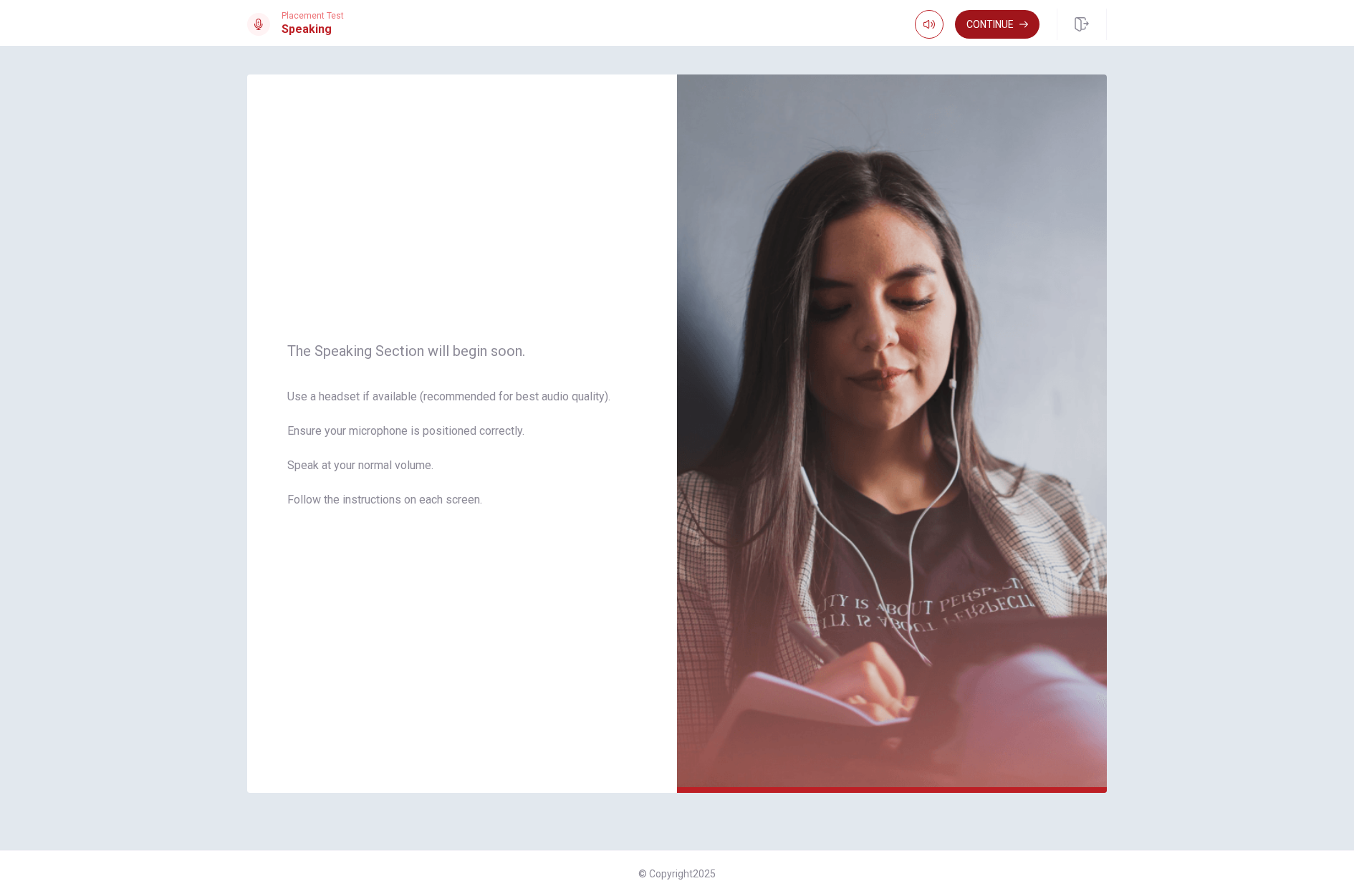
click at [997, 29] on button "Continue" at bounding box center [997, 24] width 85 height 29
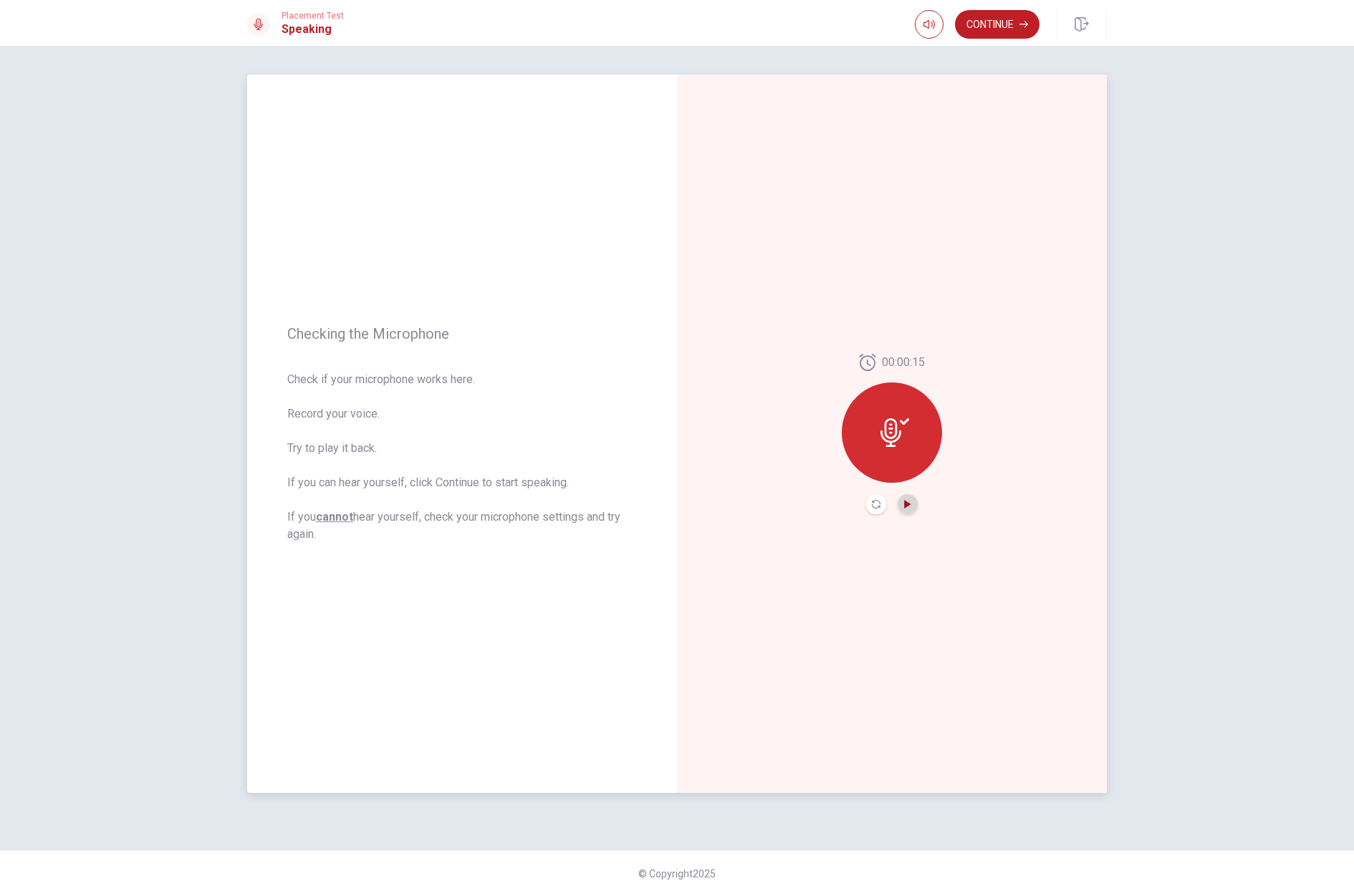
click at [909, 503] on icon "Play Audio" at bounding box center [908, 504] width 7 height 8
click at [877, 508] on icon "Record Again" at bounding box center [876, 503] width 8 height 8
click at [890, 424] on icon at bounding box center [891, 429] width 21 height 29
click at [907, 508] on button "Play Audio" at bounding box center [908, 504] width 20 height 20
click at [909, 506] on icon "Play Audio" at bounding box center [908, 504] width 7 height 8
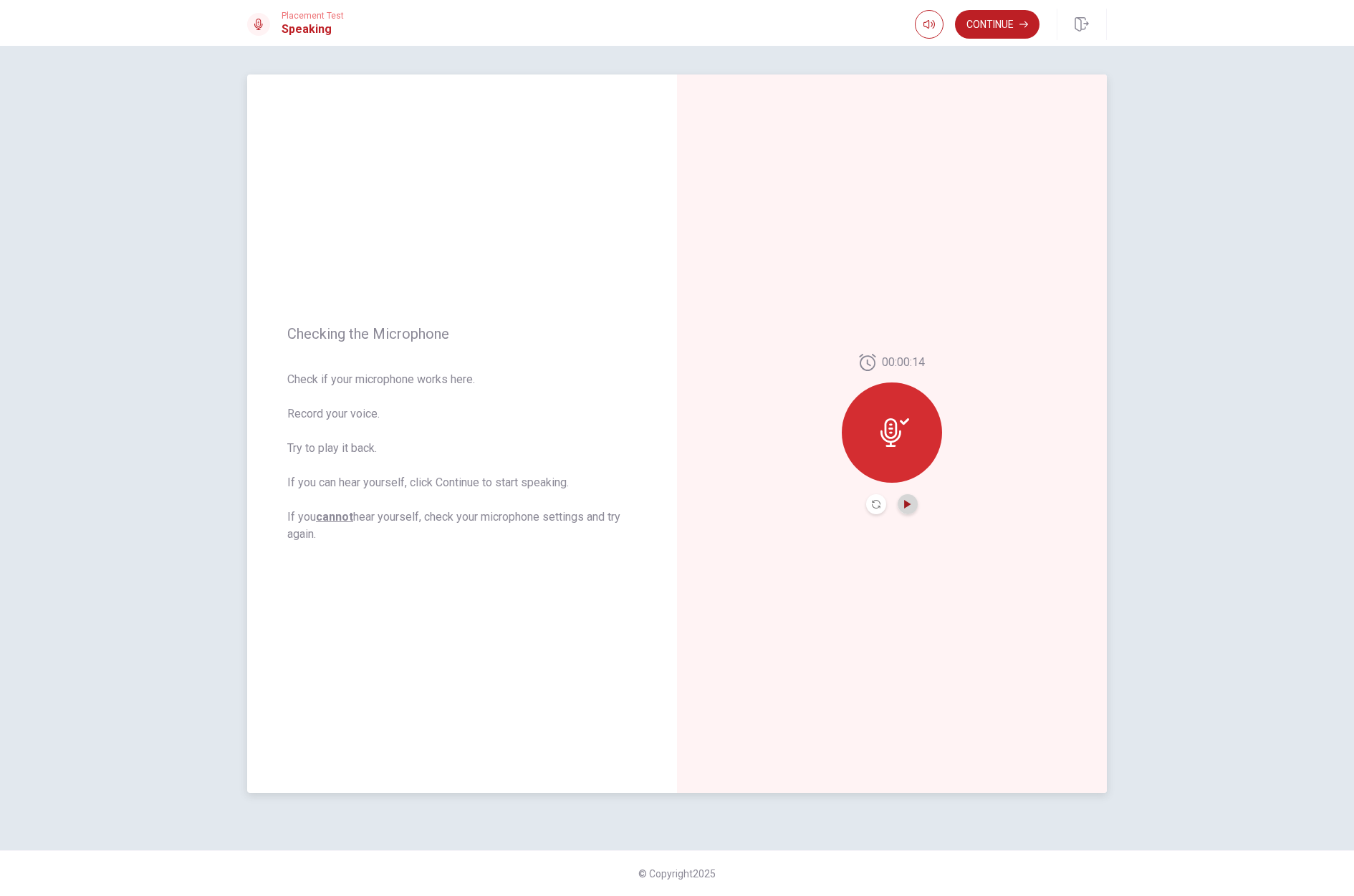
click at [905, 502] on icon "Play Audio" at bounding box center [908, 504] width 7 height 8
click at [874, 500] on icon "Record Again" at bounding box center [876, 504] width 8 height 8
click at [882, 448] on span "Stop Recording" at bounding box center [892, 459] width 54 height 23
click at [907, 507] on icon "Play Audio" at bounding box center [908, 504] width 7 height 8
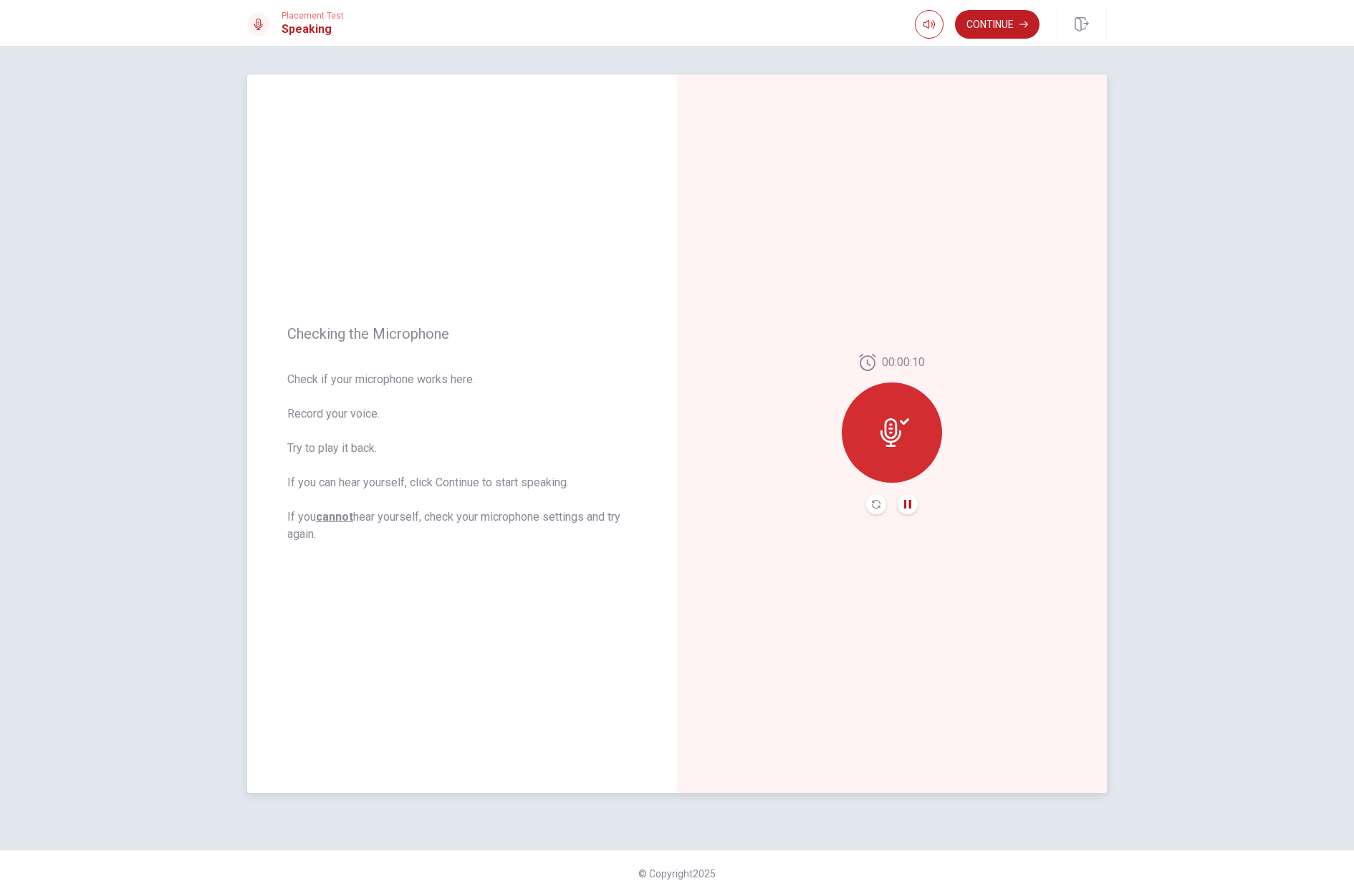
click at [872, 505] on button "Record Again" at bounding box center [876, 504] width 20 height 20
click at [890, 441] on icon at bounding box center [891, 429] width 21 height 29
click at [877, 508] on icon "Record Again" at bounding box center [876, 503] width 8 height 8
click at [890, 466] on span "Stop Recording" at bounding box center [892, 459] width 54 height 23
click at [902, 502] on button "Play Audio" at bounding box center [908, 504] width 20 height 20
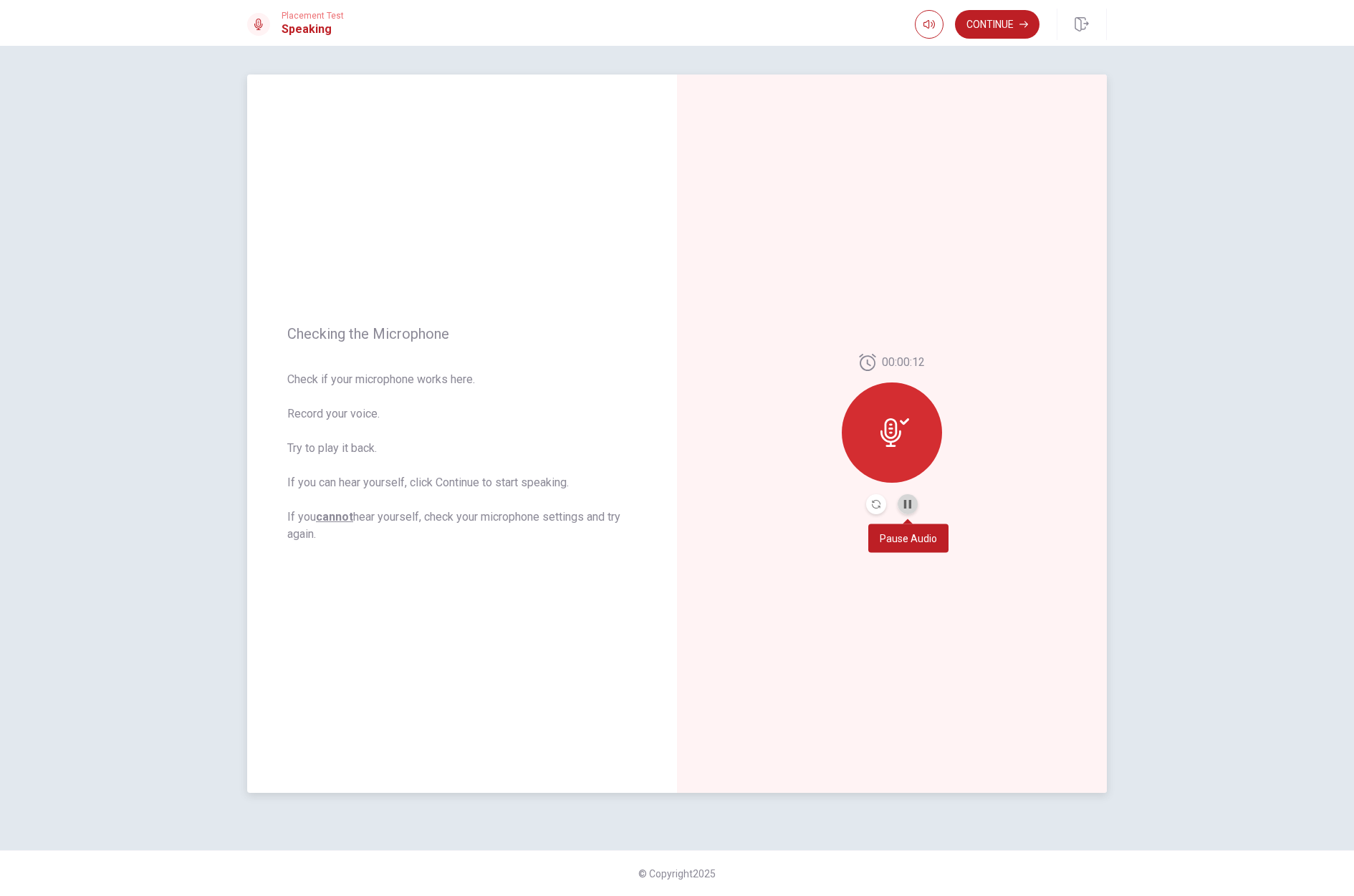
click at [902, 502] on button "Pause Audio" at bounding box center [908, 504] width 20 height 20
click at [1017, 22] on button "Continue" at bounding box center [997, 24] width 85 height 29
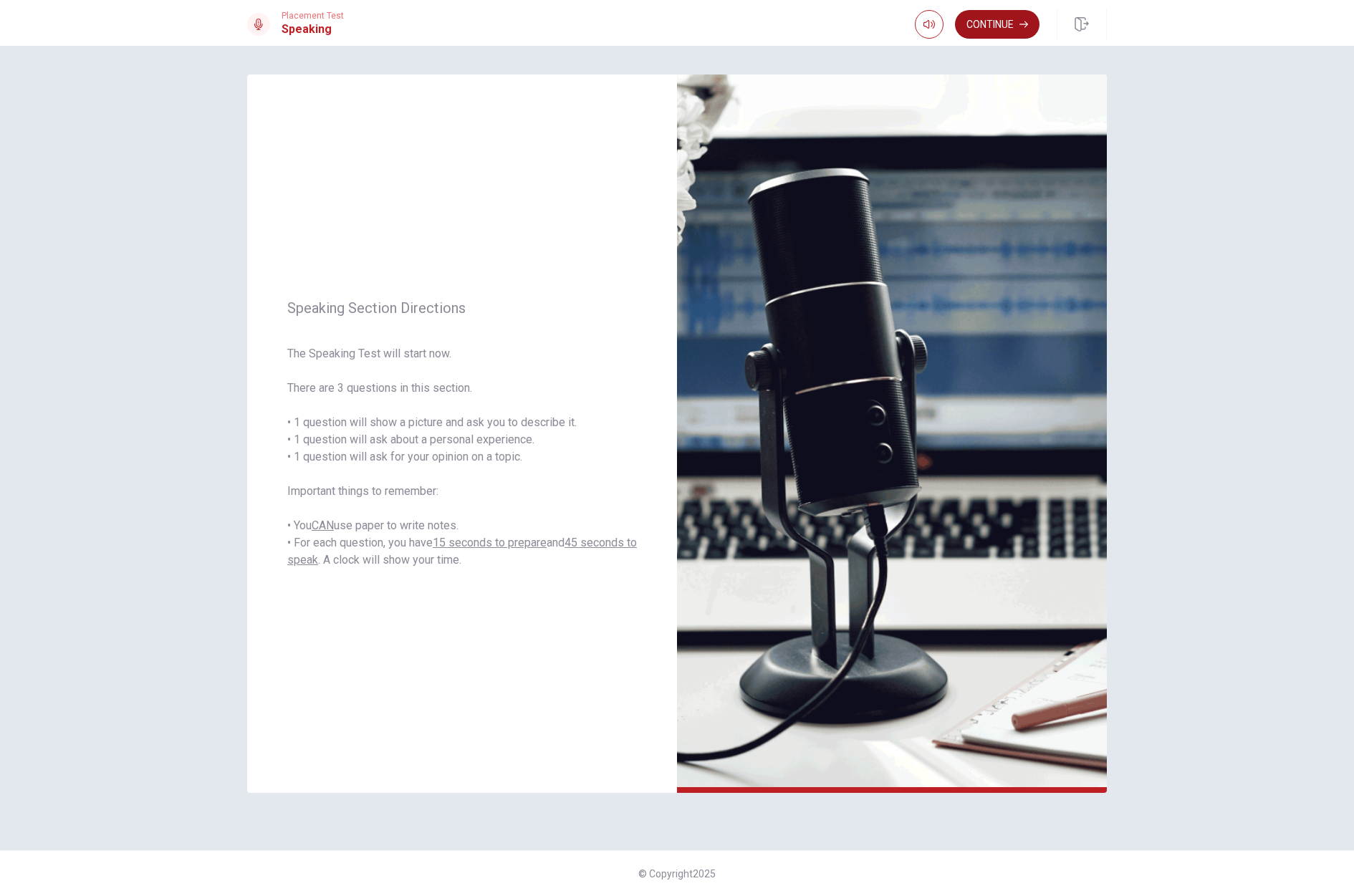
click at [987, 22] on button "Continue" at bounding box center [997, 24] width 85 height 29
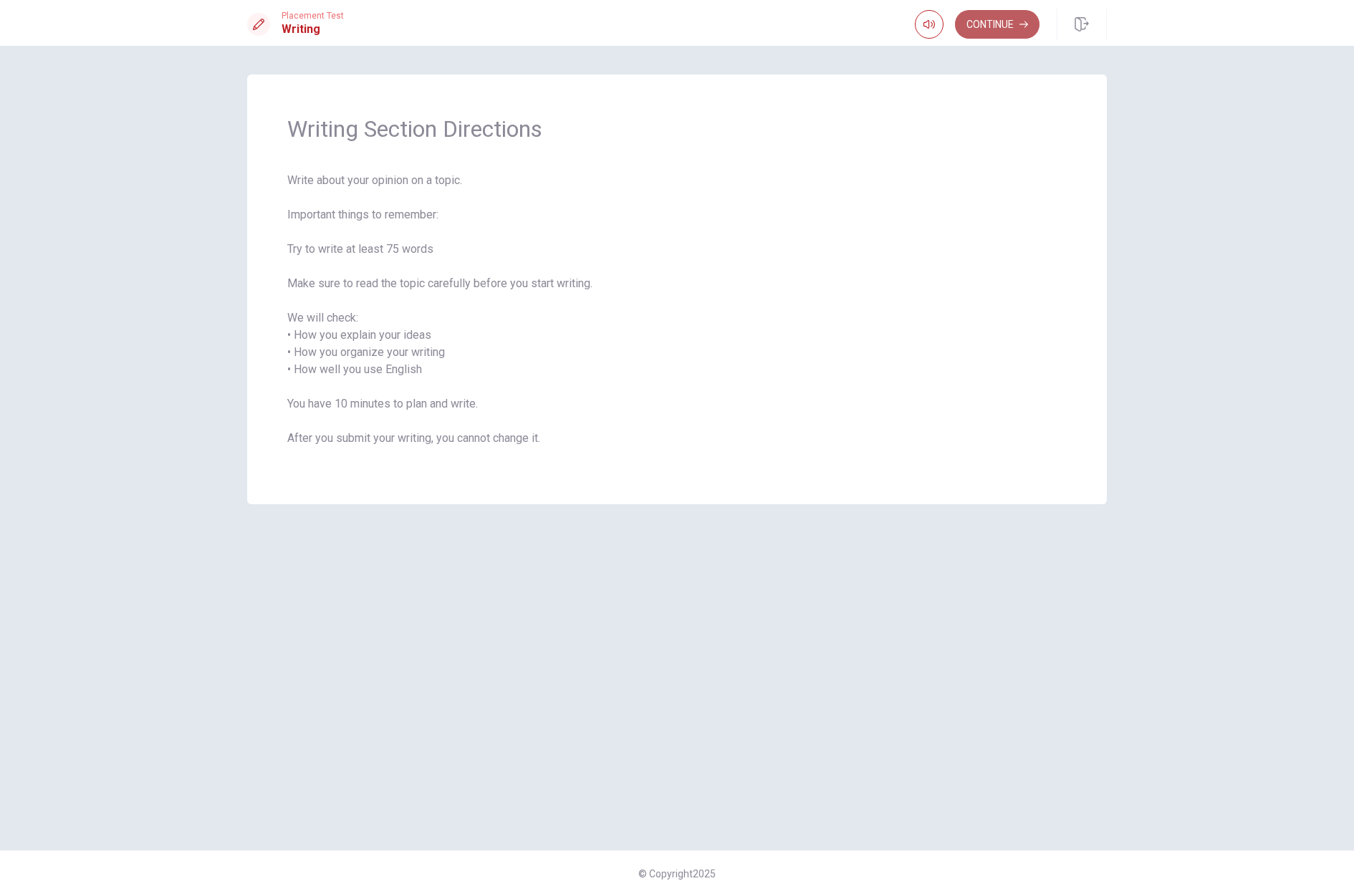
click at [972, 26] on button "Continue" at bounding box center [997, 24] width 85 height 29
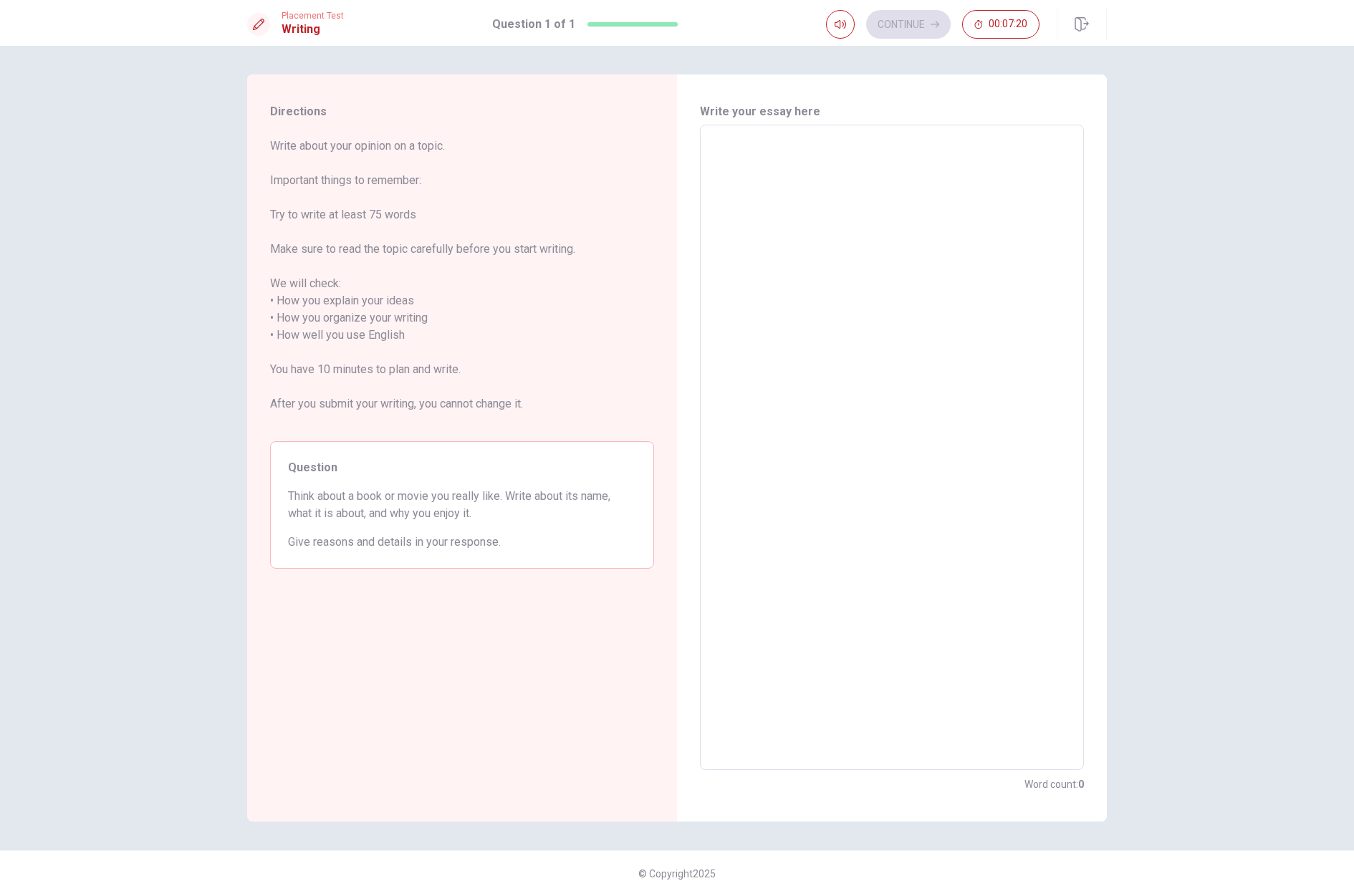
click at [783, 155] on textarea at bounding box center [892, 447] width 364 height 622
type textarea "i"
type textarea "x"
type textarea "i"
type textarea "x"
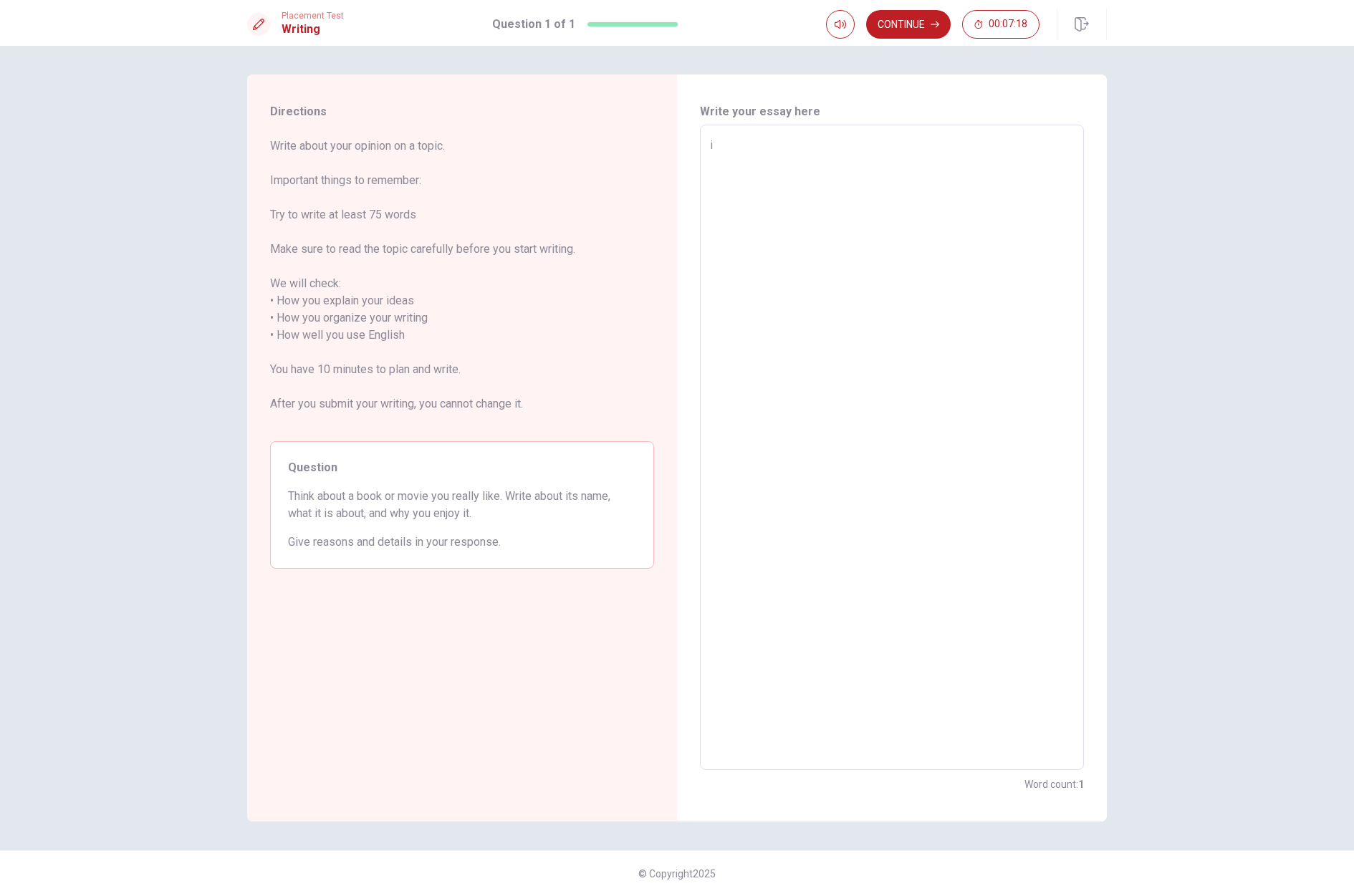
type textarea "i l"
type textarea "x"
type textarea "i li"
type textarea "x"
type textarea "i lik"
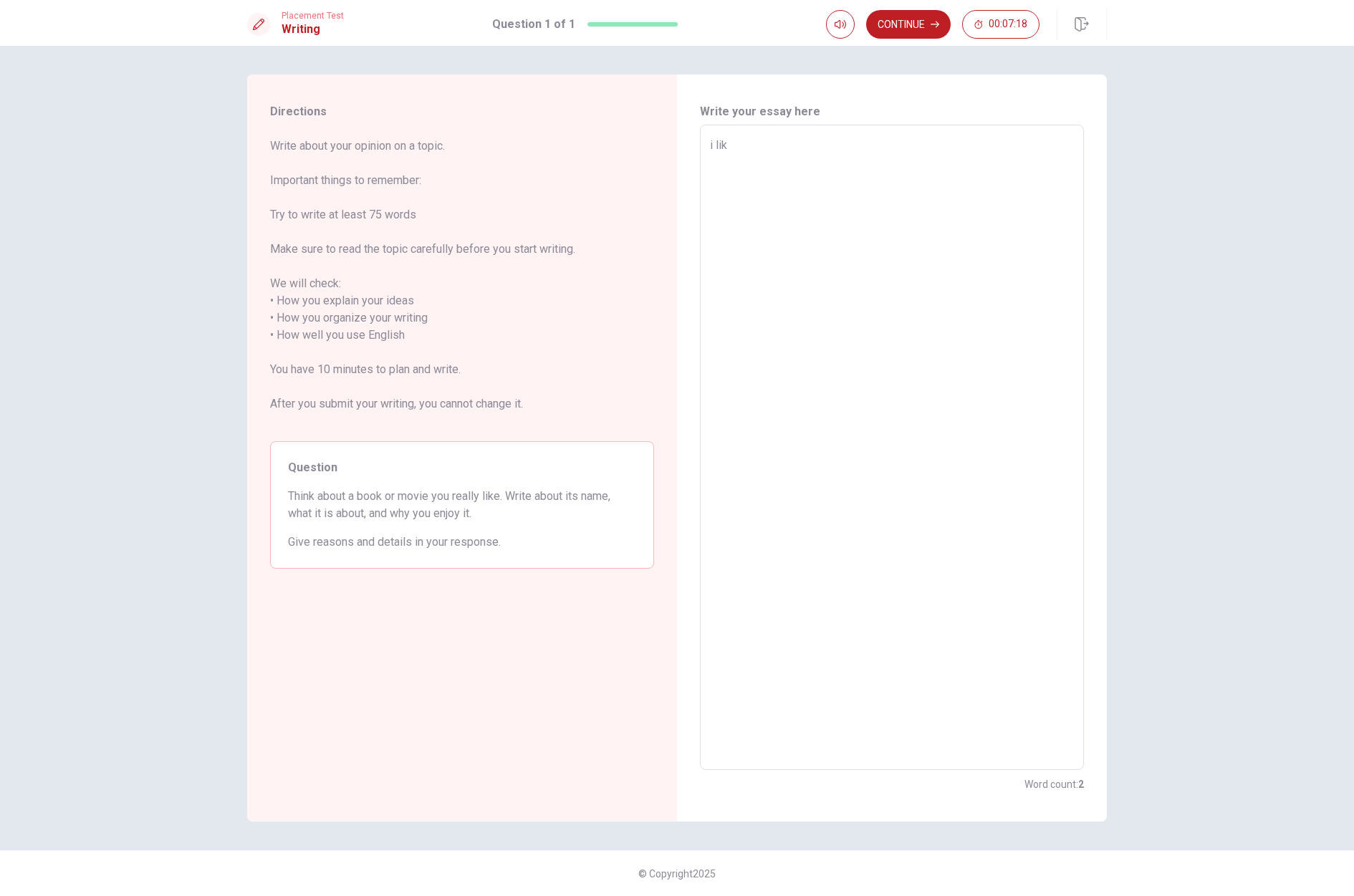
type textarea "x"
type textarea "i like"
type textarea "x"
type textarea "i like"
type textarea "x"
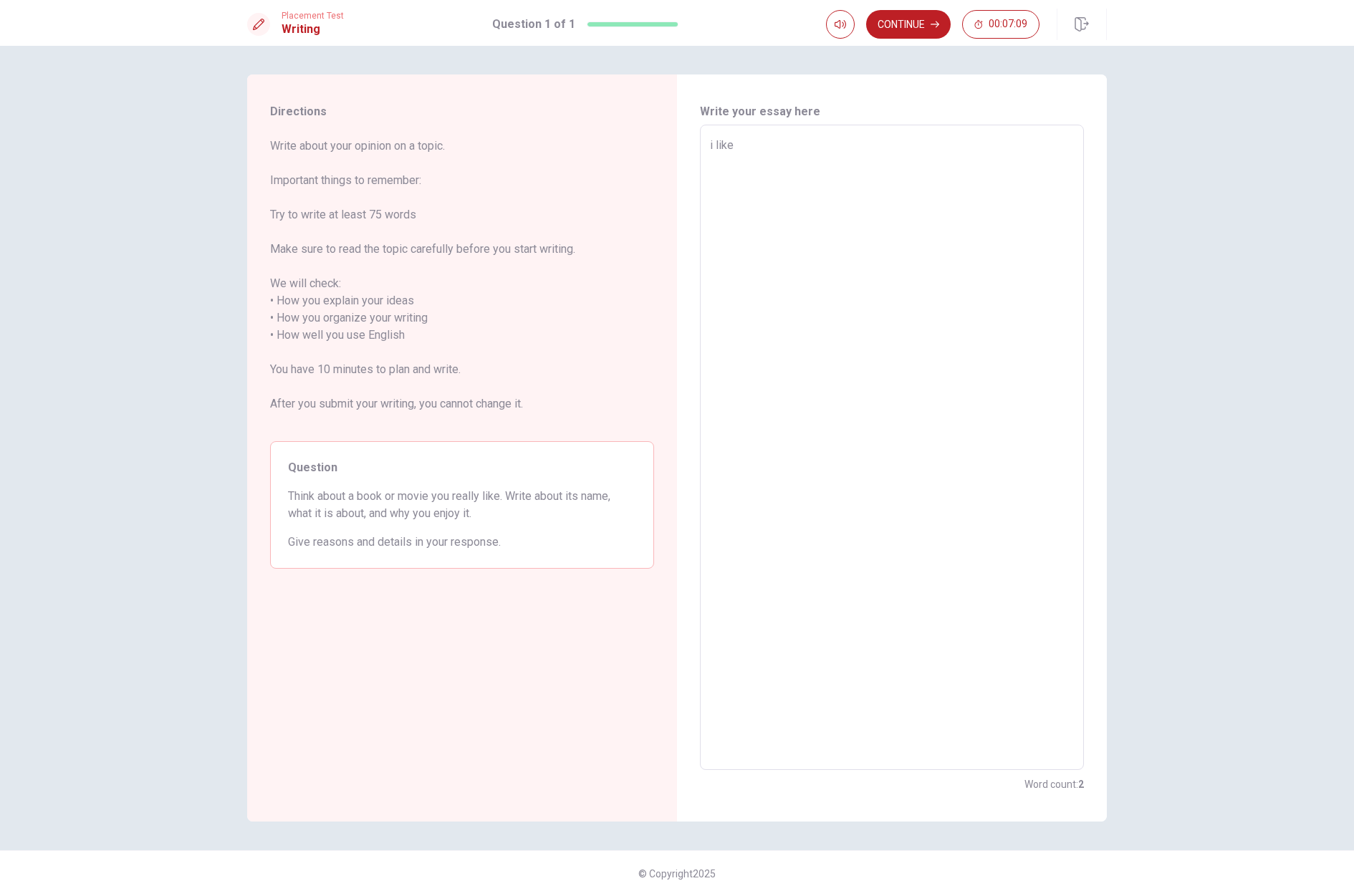
type textarea "i like t"
type textarea "x"
type textarea "i like th"
type textarea "x"
type textarea "i like the"
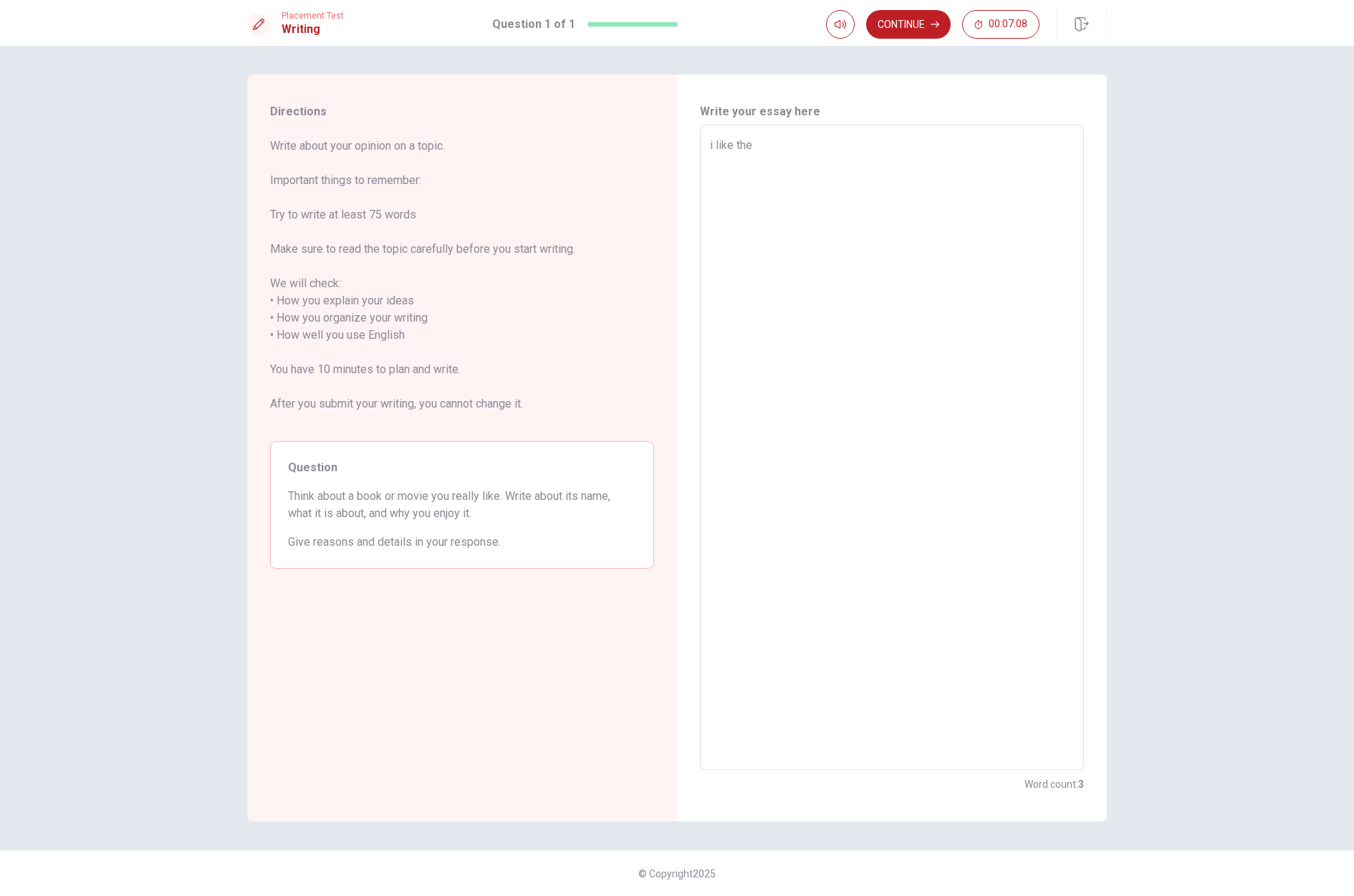
type textarea "x"
type textarea "i like the"
type textarea "x"
type textarea "i like the o"
type textarea "x"
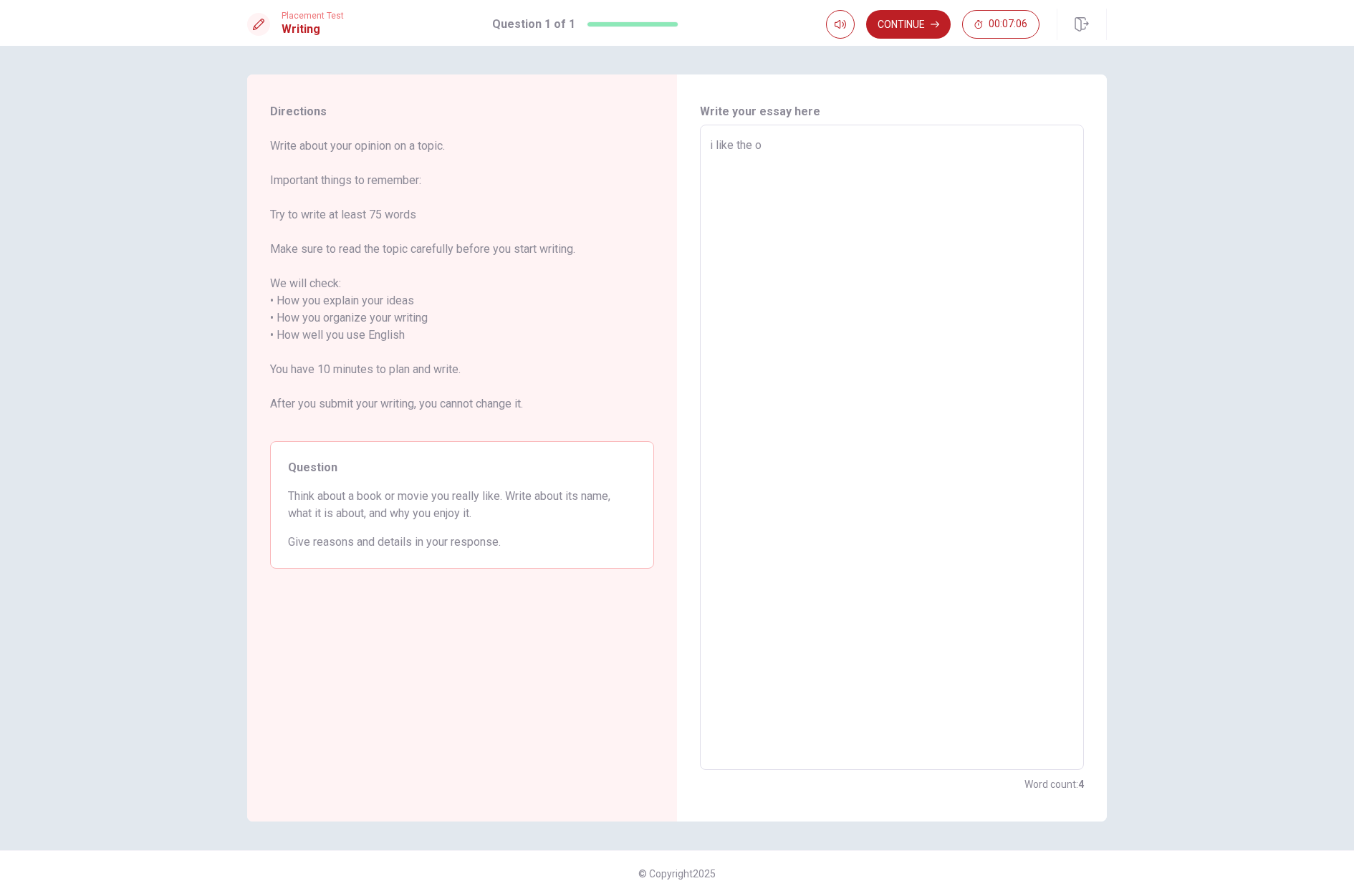
type textarea "i like the ol"
type textarea "x"
type textarea "i like the old"
type textarea "x"
type textarea "i like the old"
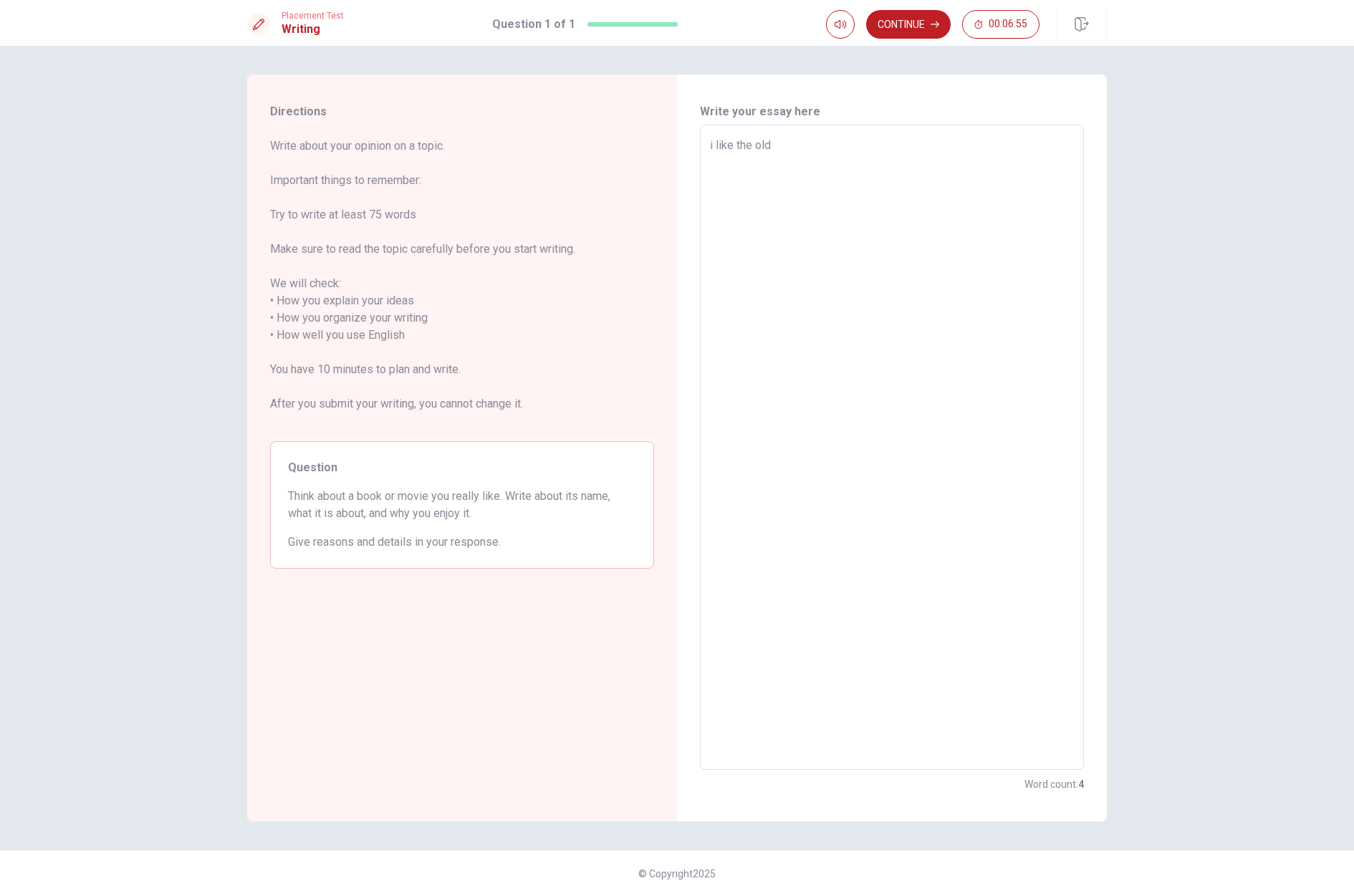
type textarea "x"
type textarea "i like the old m"
type textarea "x"
type textarea "i like the old ma"
type textarea "x"
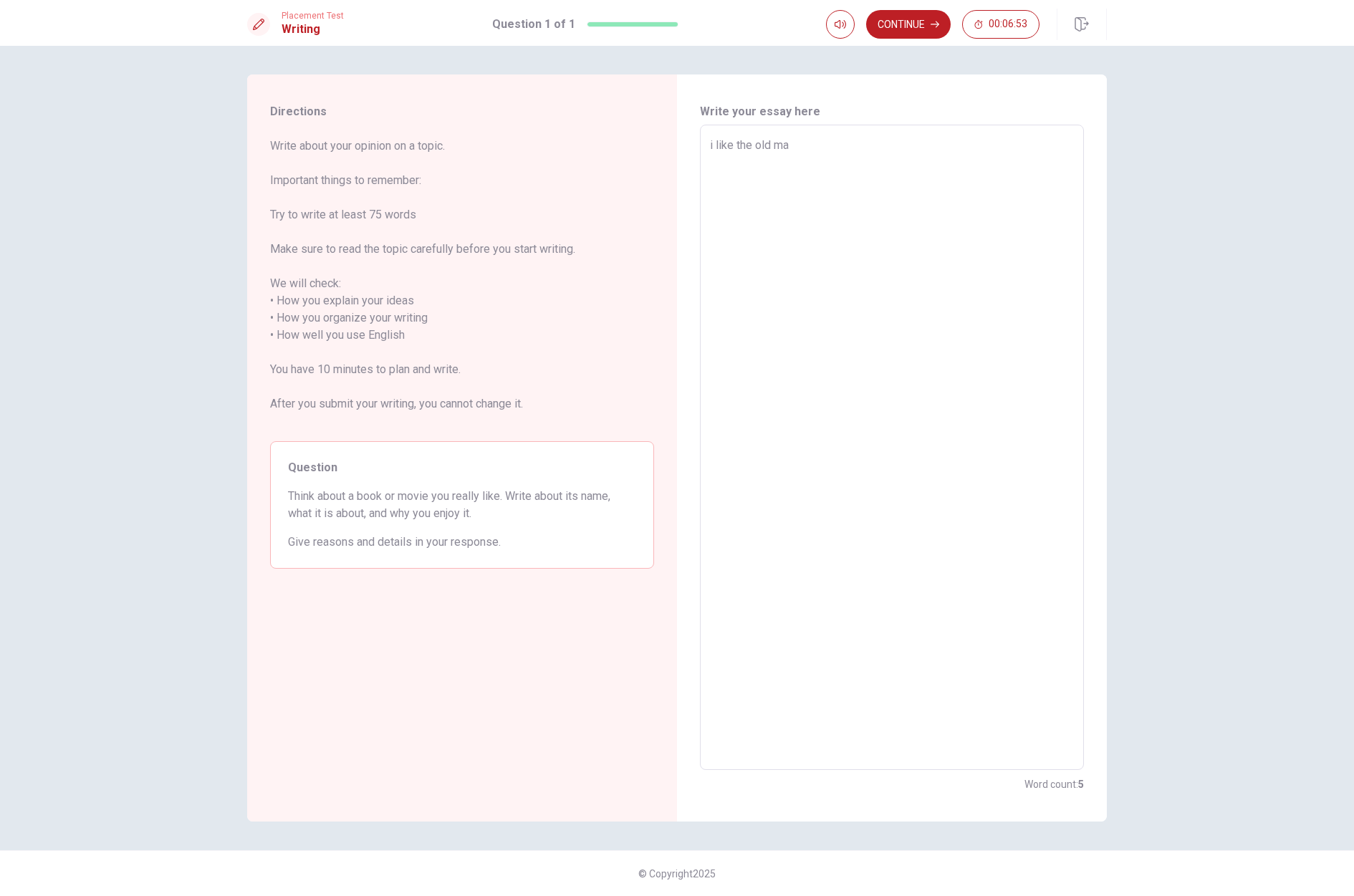
type textarea "i like the old man"
type textarea "x"
type textarea "i like the old man"
type textarea "x"
type textarea "i like the old man a"
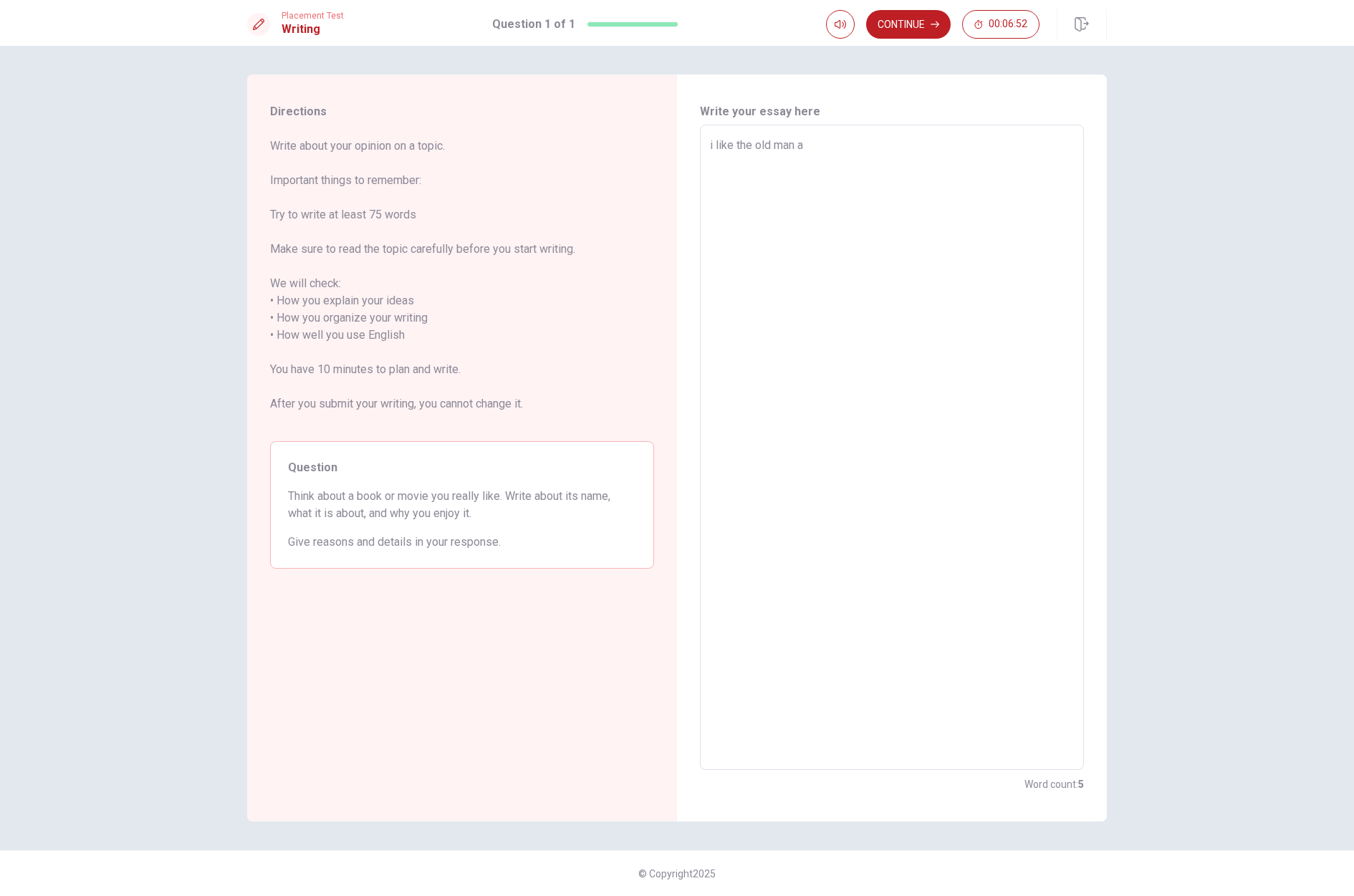
type textarea "x"
type textarea "i like the old man an"
type textarea "x"
type textarea "i like the old man and"
type textarea "x"
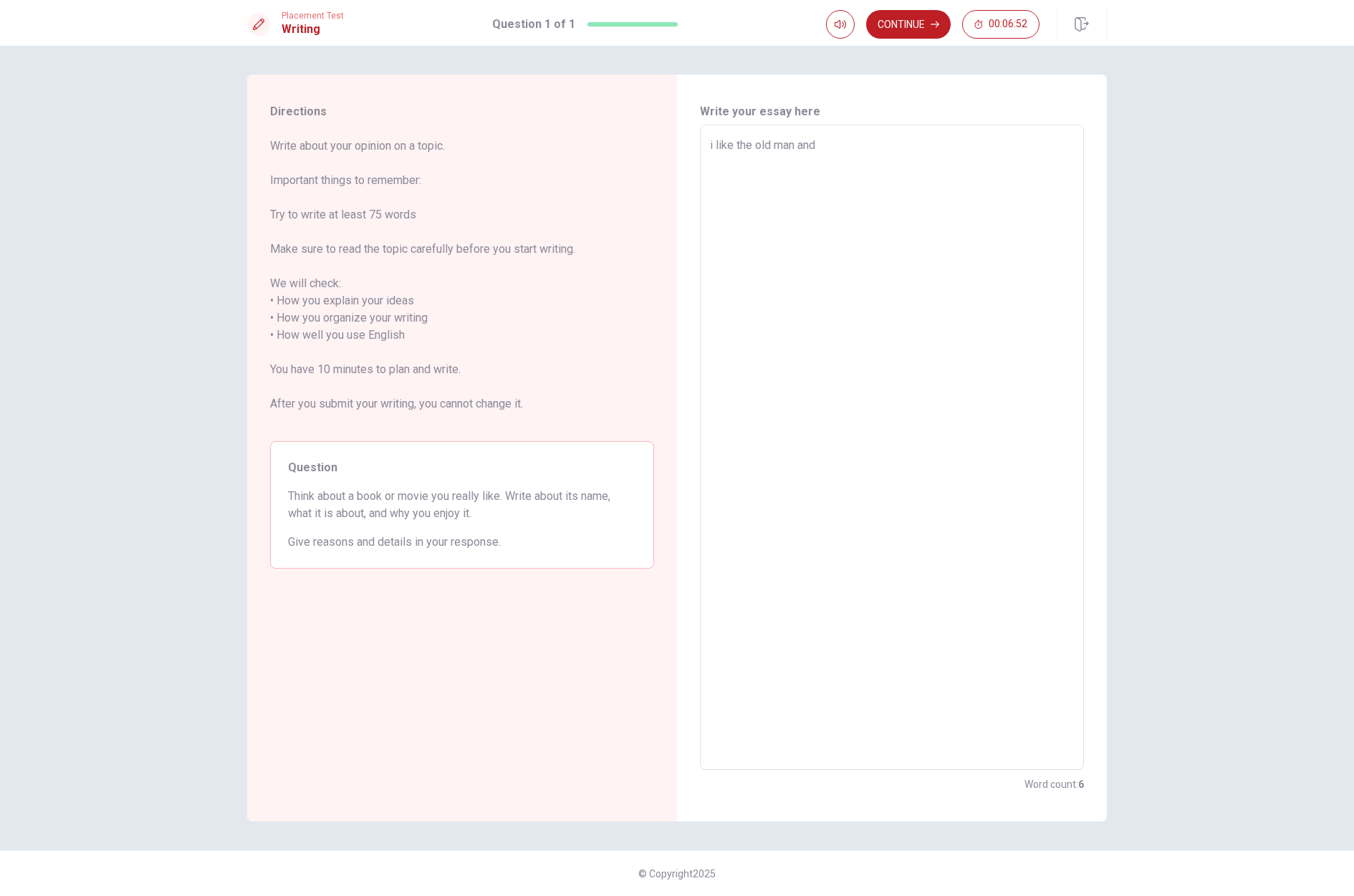
type textarea "i like the old man and"
type textarea "x"
type textarea "i like the old man and t"
type textarea "x"
type textarea "i like the old man and th"
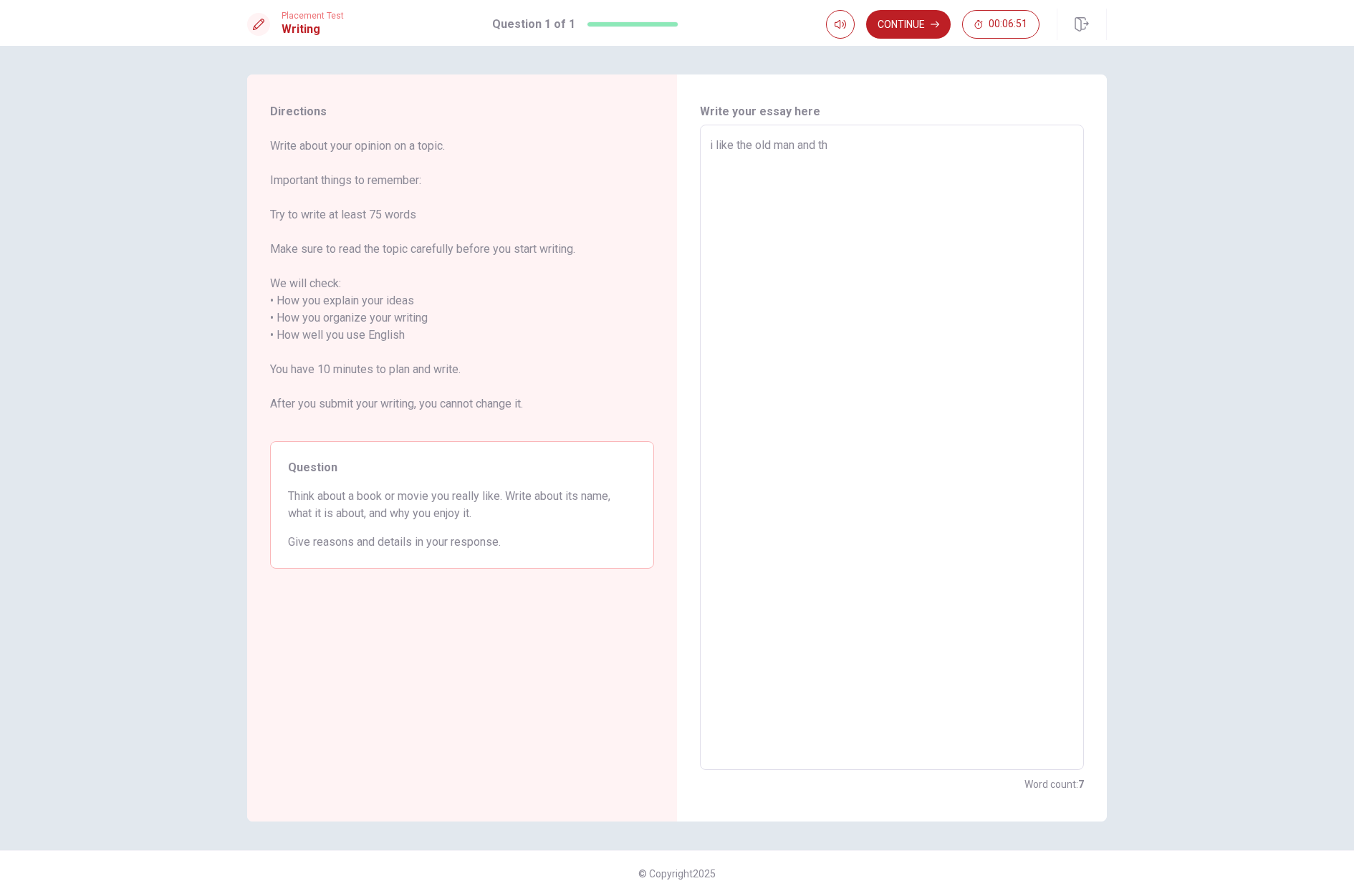
type textarea "x"
type textarea "i like the old man and the"
type textarea "x"
type textarea "i like the old man and the"
type textarea "x"
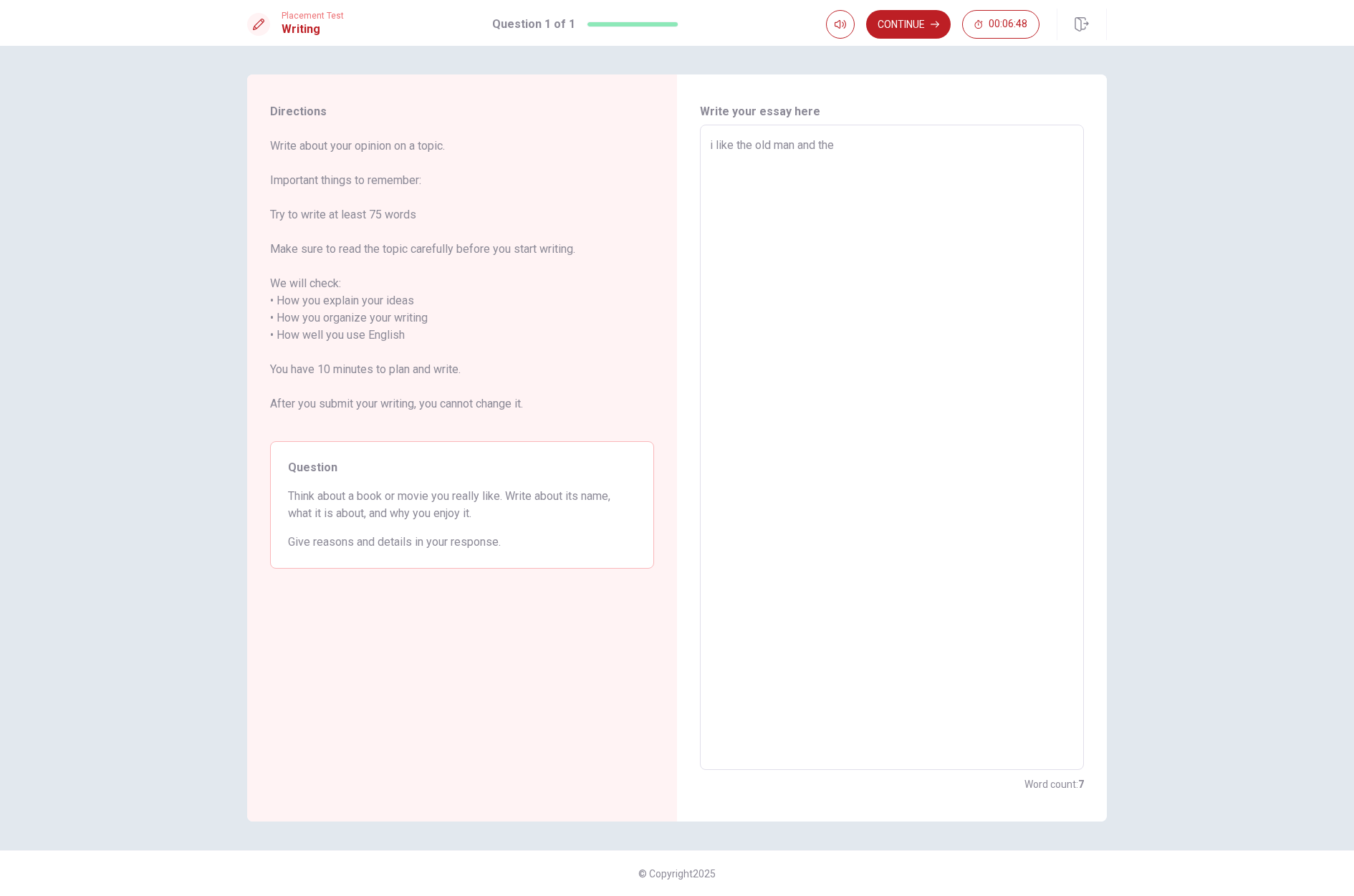
type textarea "i like the old man and the s"
type textarea "x"
type textarea "i like the old man and the se"
type textarea "x"
type textarea "i like the old man and the sea"
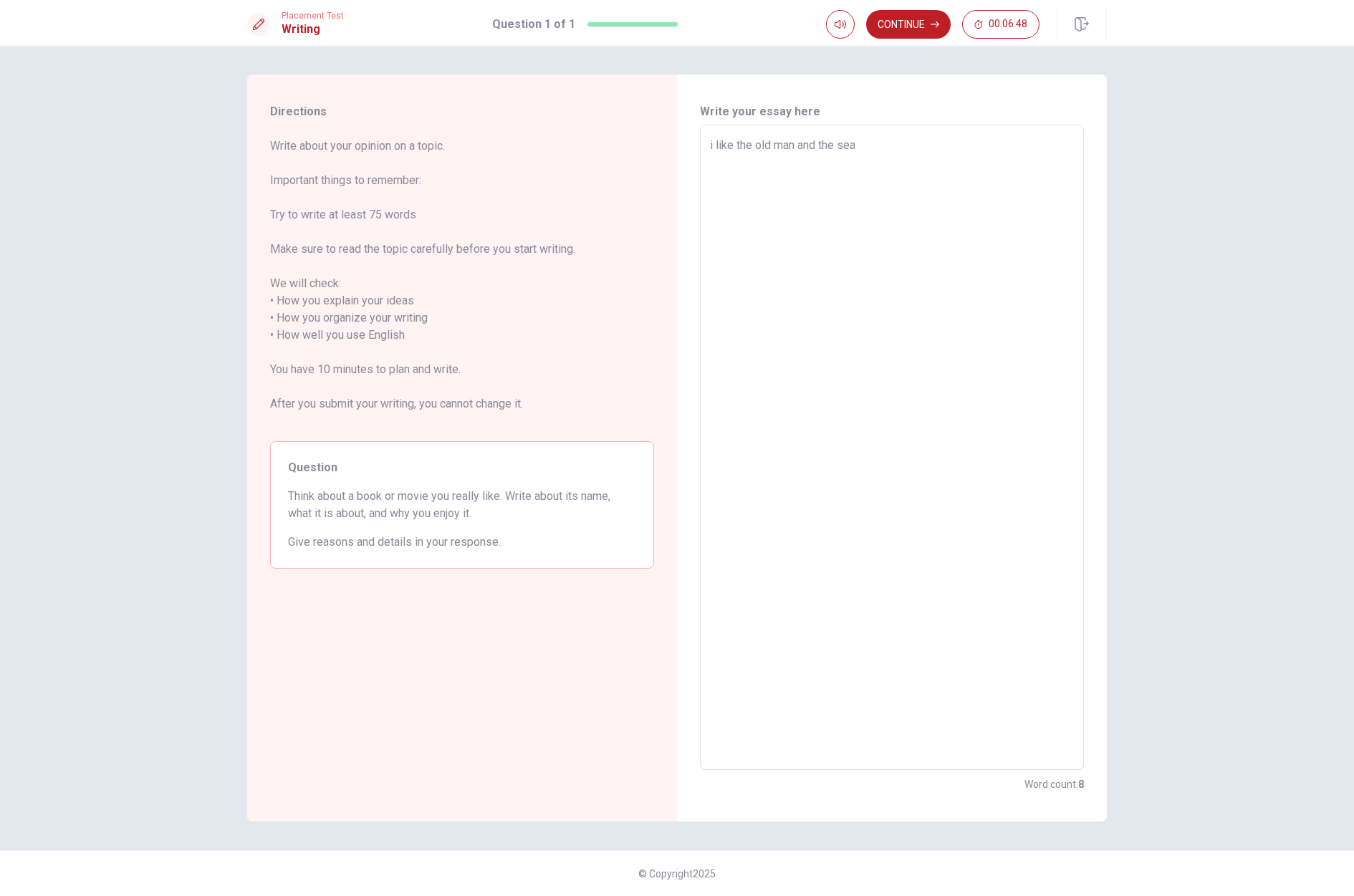
type textarea "x"
type textarea "i like the old man and the sea"
type textarea "x"
type textarea "i like the old man and the sea b"
type textarea "x"
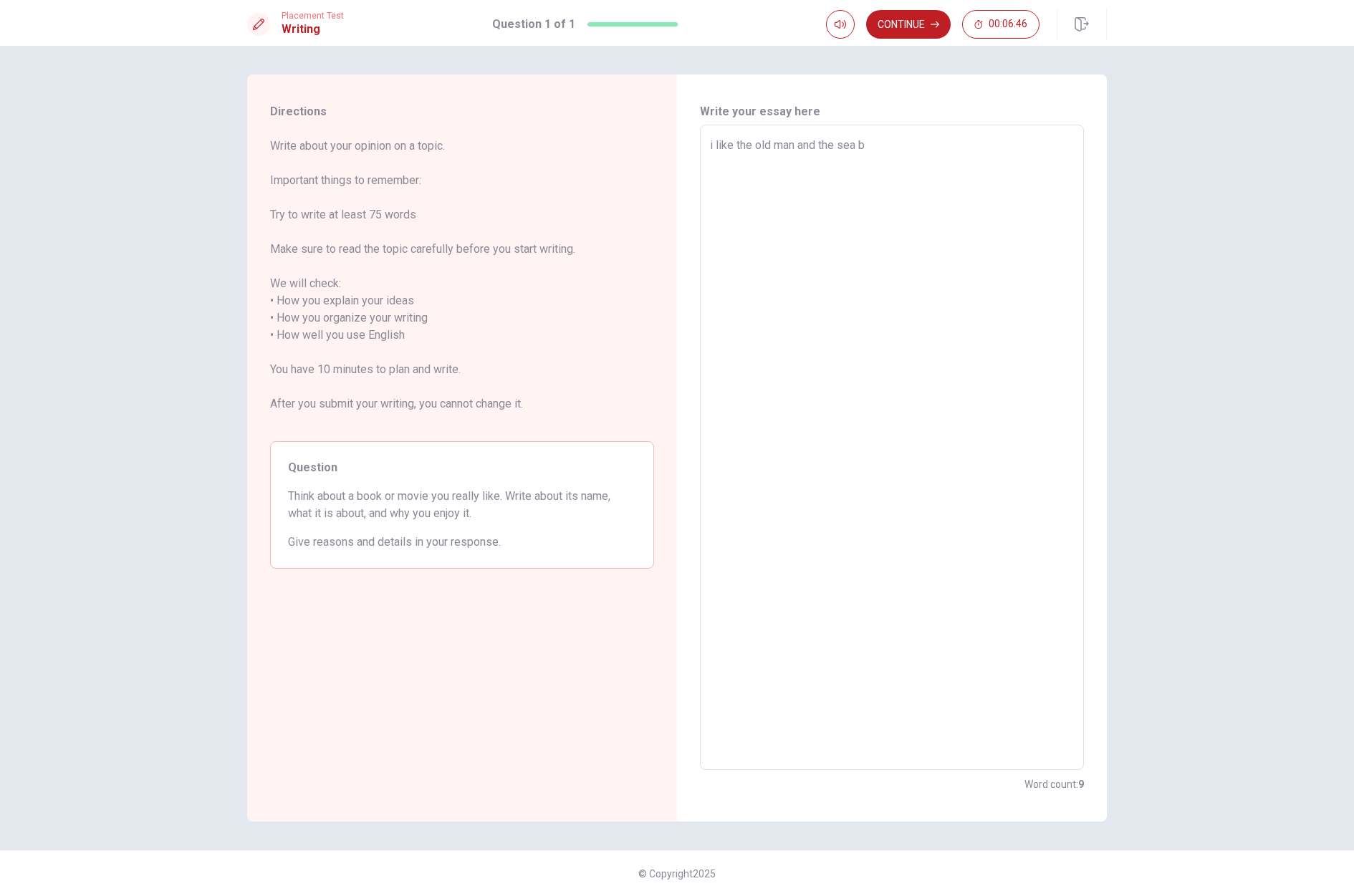
type textarea "i like the old man and the sea be"
type textarea "x"
type textarea "i like the old man and the sea bec"
type textarea "x"
type textarea "i like the old man and the sea beca"
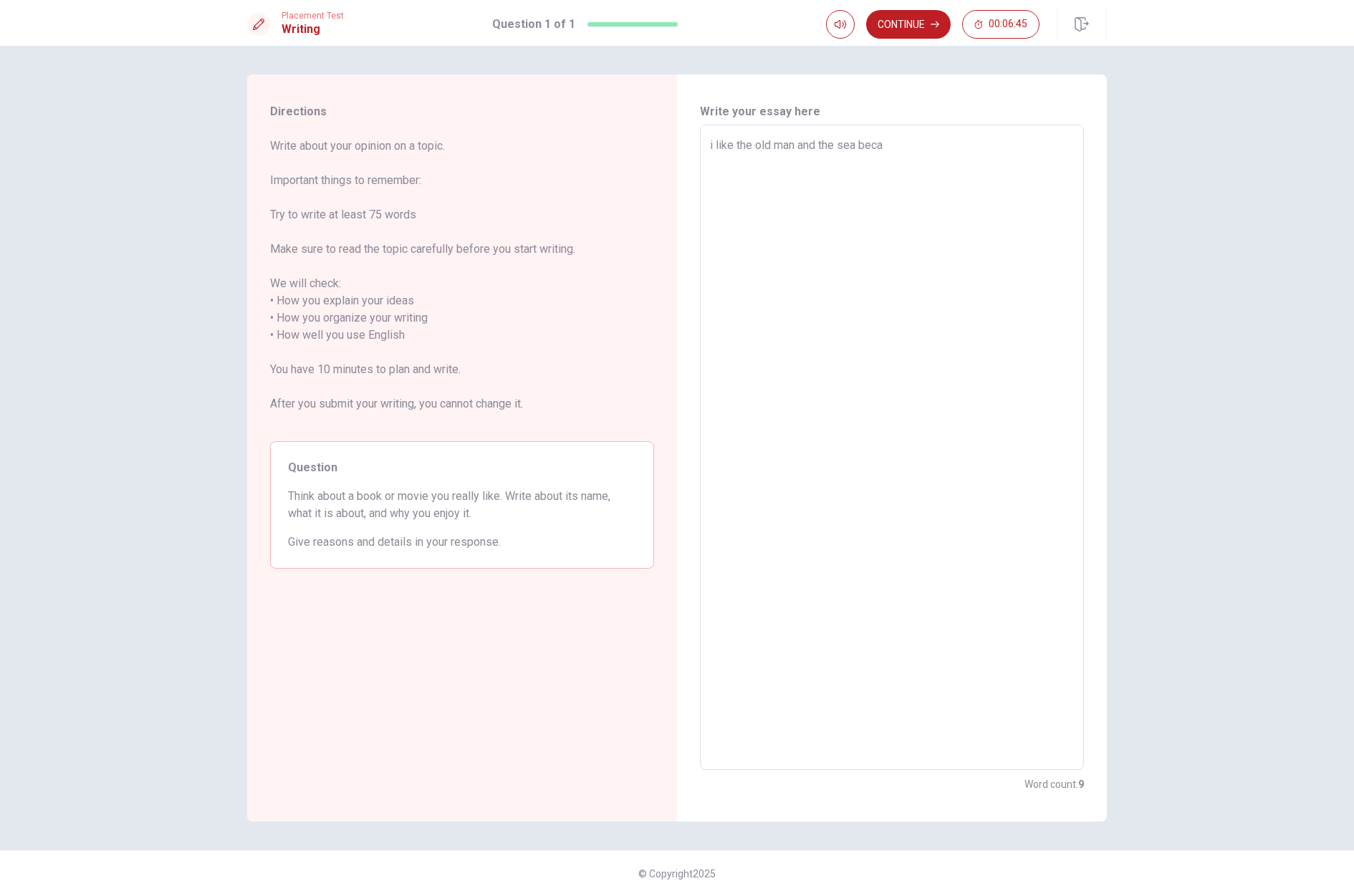
type textarea "x"
type textarea "i like the old man and the sea becau"
type textarea "x"
type textarea "i like the old man and the sea becaus"
type textarea "x"
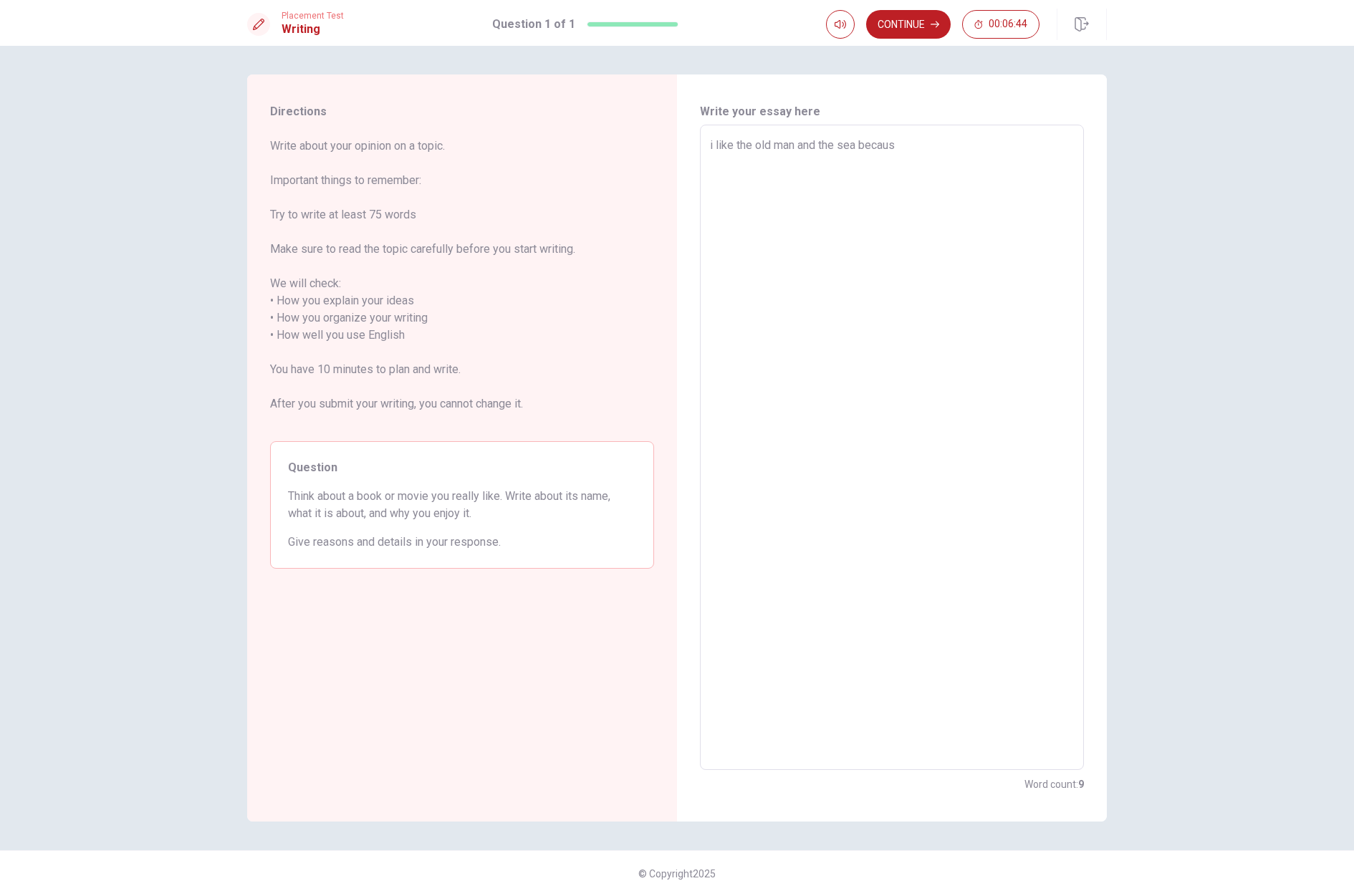
type textarea "i like the old man and the sea because"
type textarea "x"
type textarea "i like the old man and the sea because"
type textarea "x"
type textarea "i like the old man and the sea because i"
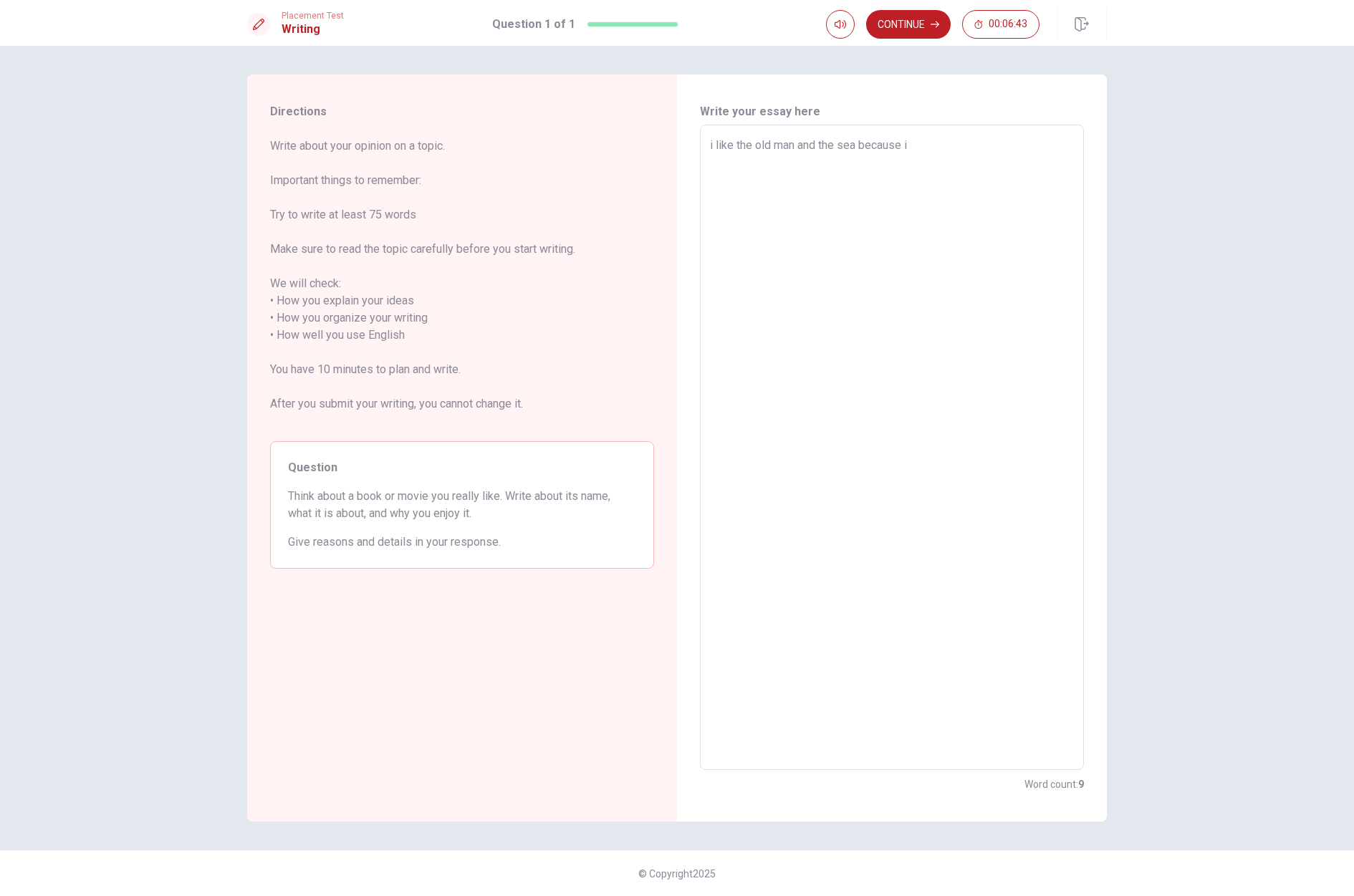
type textarea "x"
type textarea "i like the old man and the sea because i"
type textarea "x"
type textarea "i like the old man and the sea because i l"
type textarea "x"
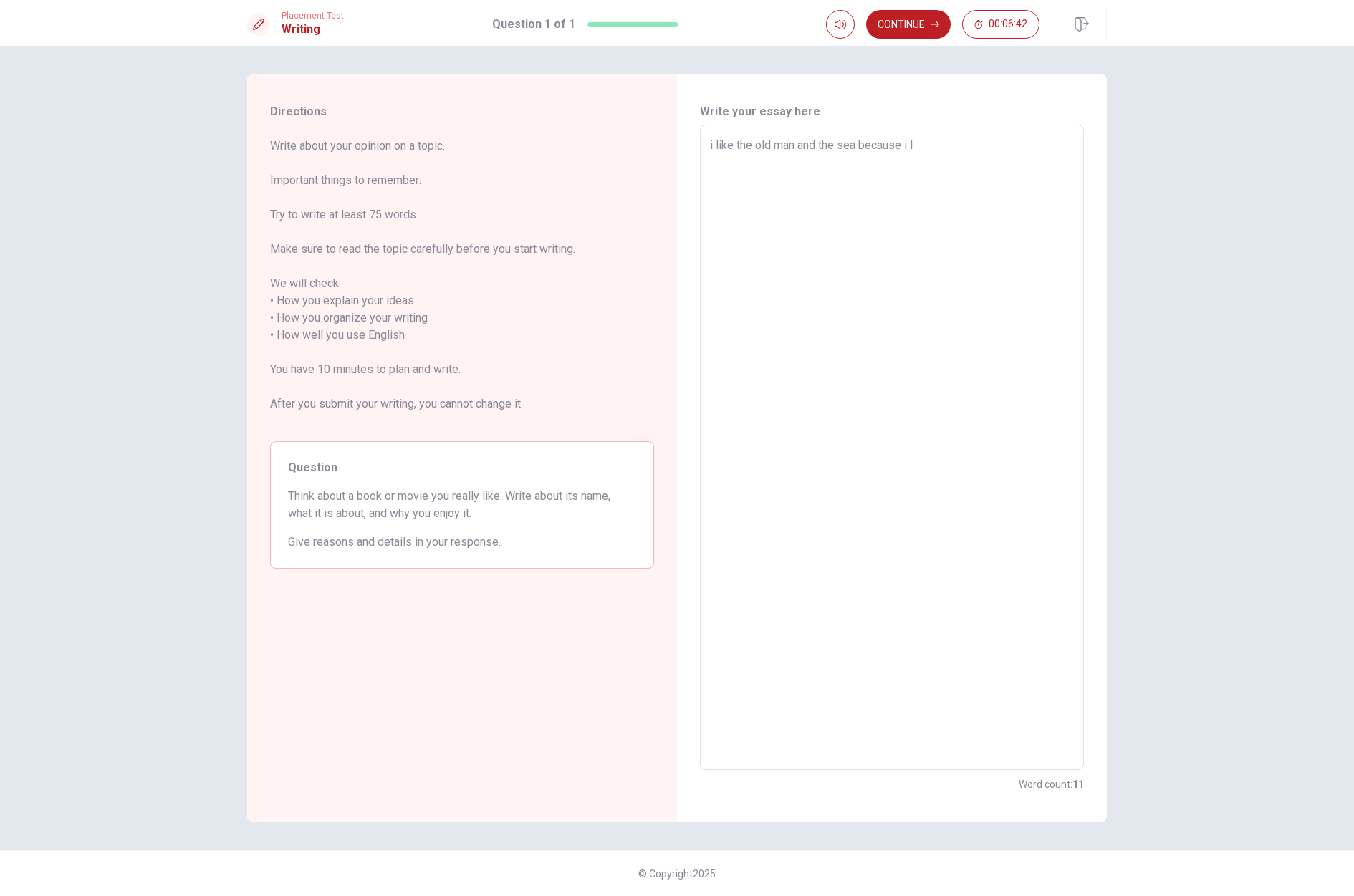
type textarea "i like the old man and the sea because i lo"
type textarea "x"
type textarea "i like the old man and the sea because i lov"
type textarea "x"
type textarea "i like the old man and the sea because i love"
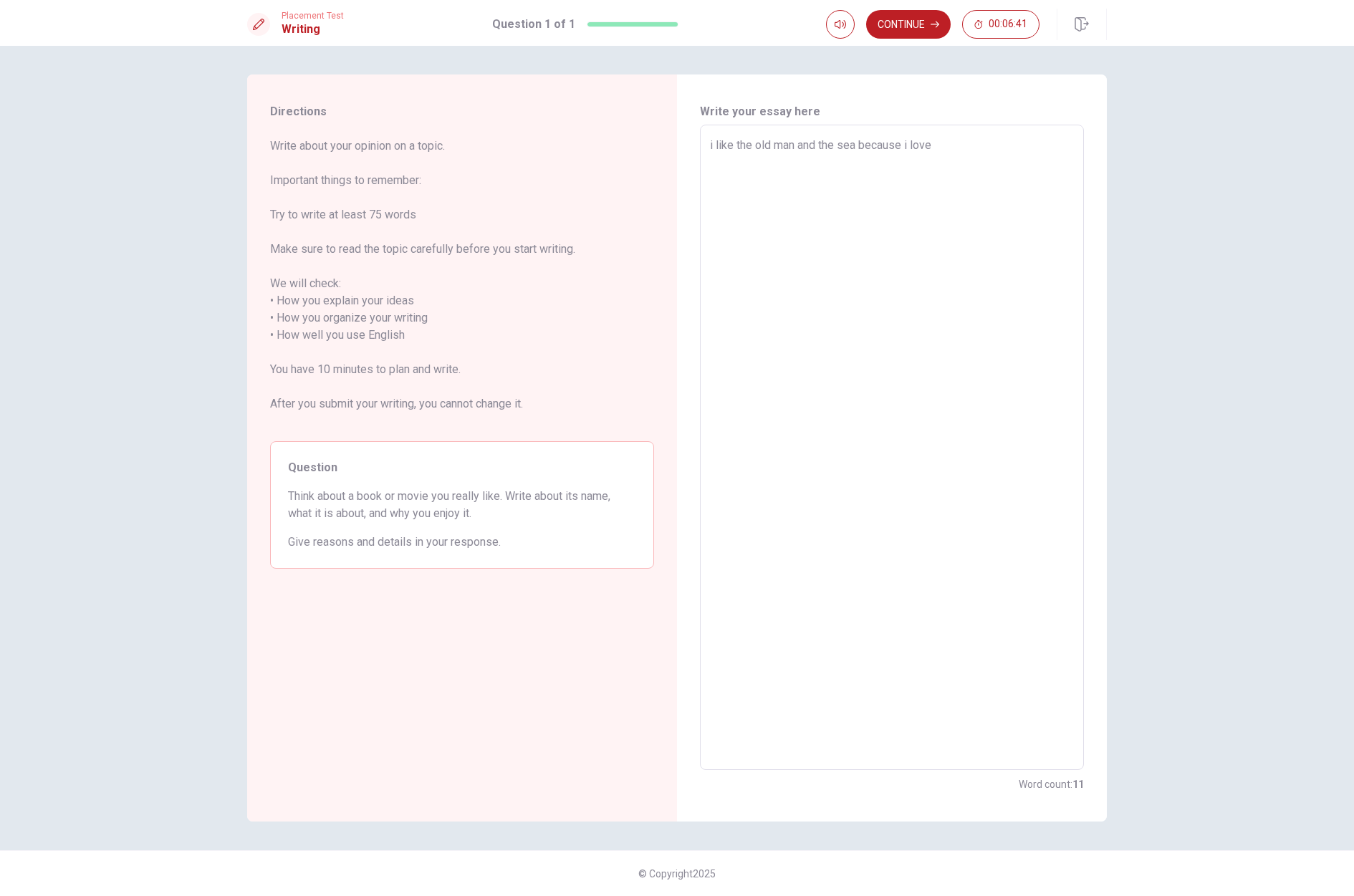
type textarea "x"
type textarea "i like the old man and the sea because i love"
type textarea "x"
type textarea "i like the old man and the sea because i love a"
type textarea "x"
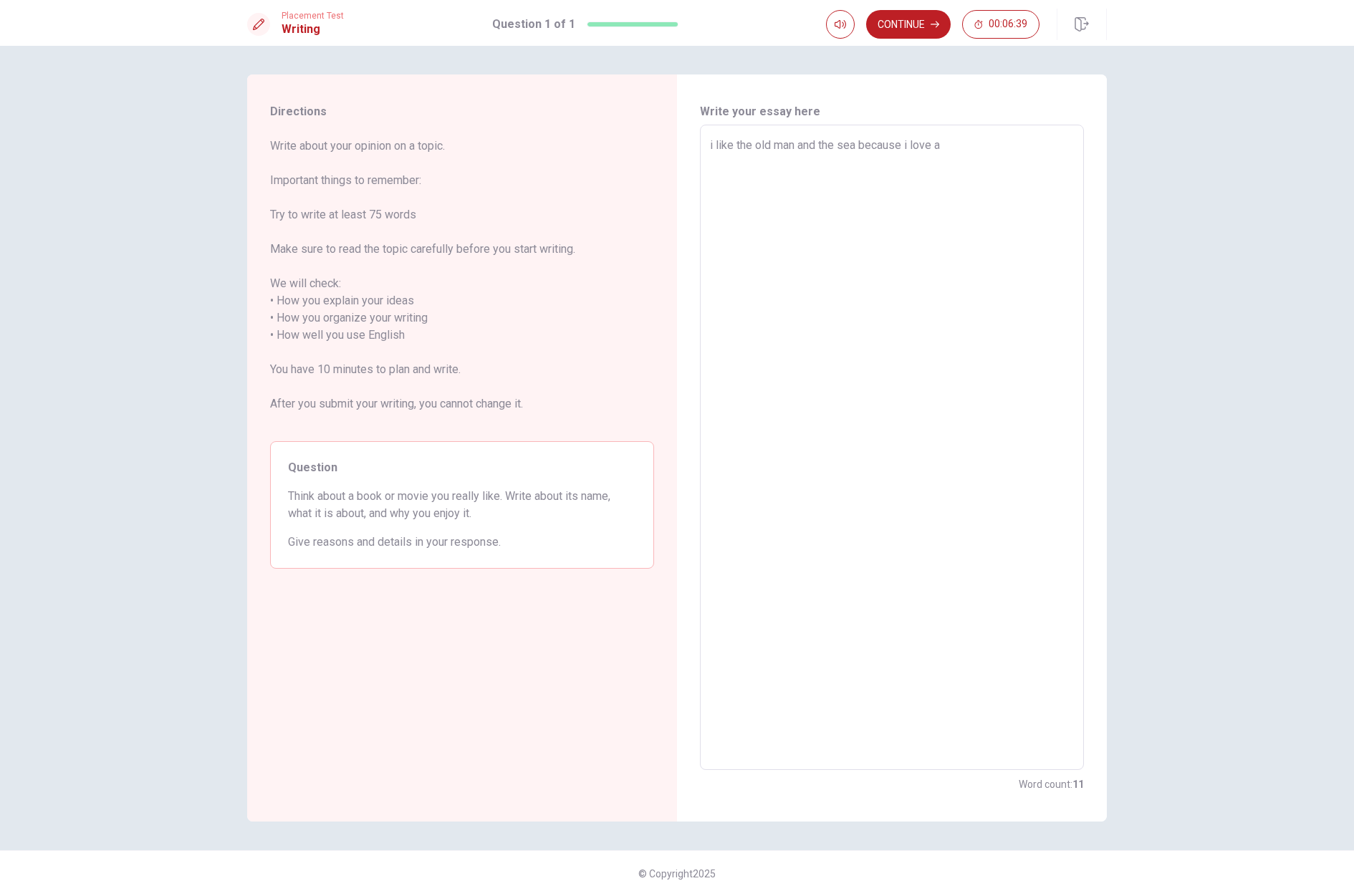
type textarea "i like the old man and the sea because i love an"
type textarea "x"
type textarea "i like the old man and the sea because i love ani"
type textarea "x"
type textarea "i like the old man and the sea because i love anim"
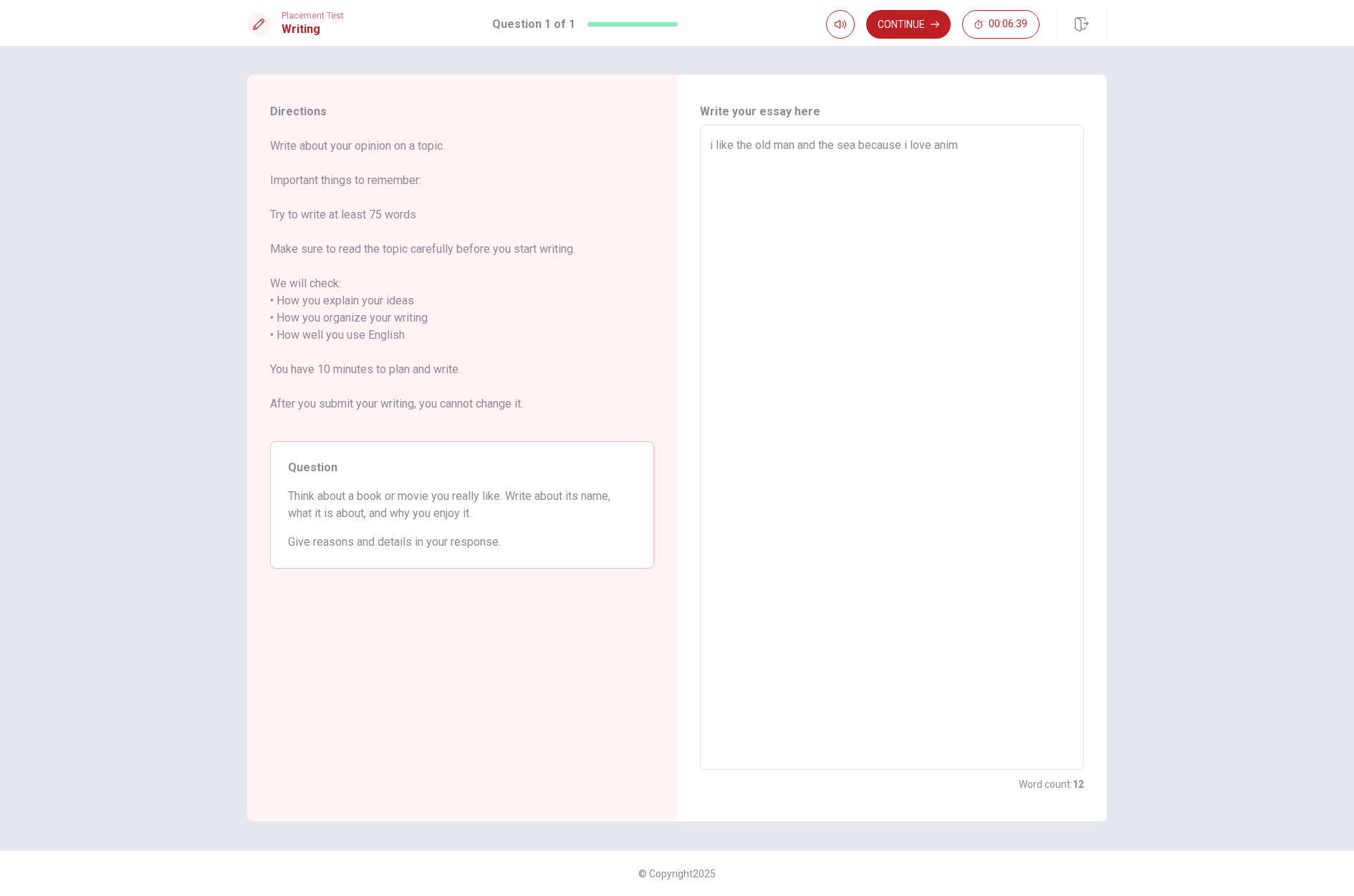
type textarea "x"
type textarea "i like the old man and the sea because i love anima"
type textarea "x"
type textarea "i like the old man and the sea because i love animal"
type textarea "x"
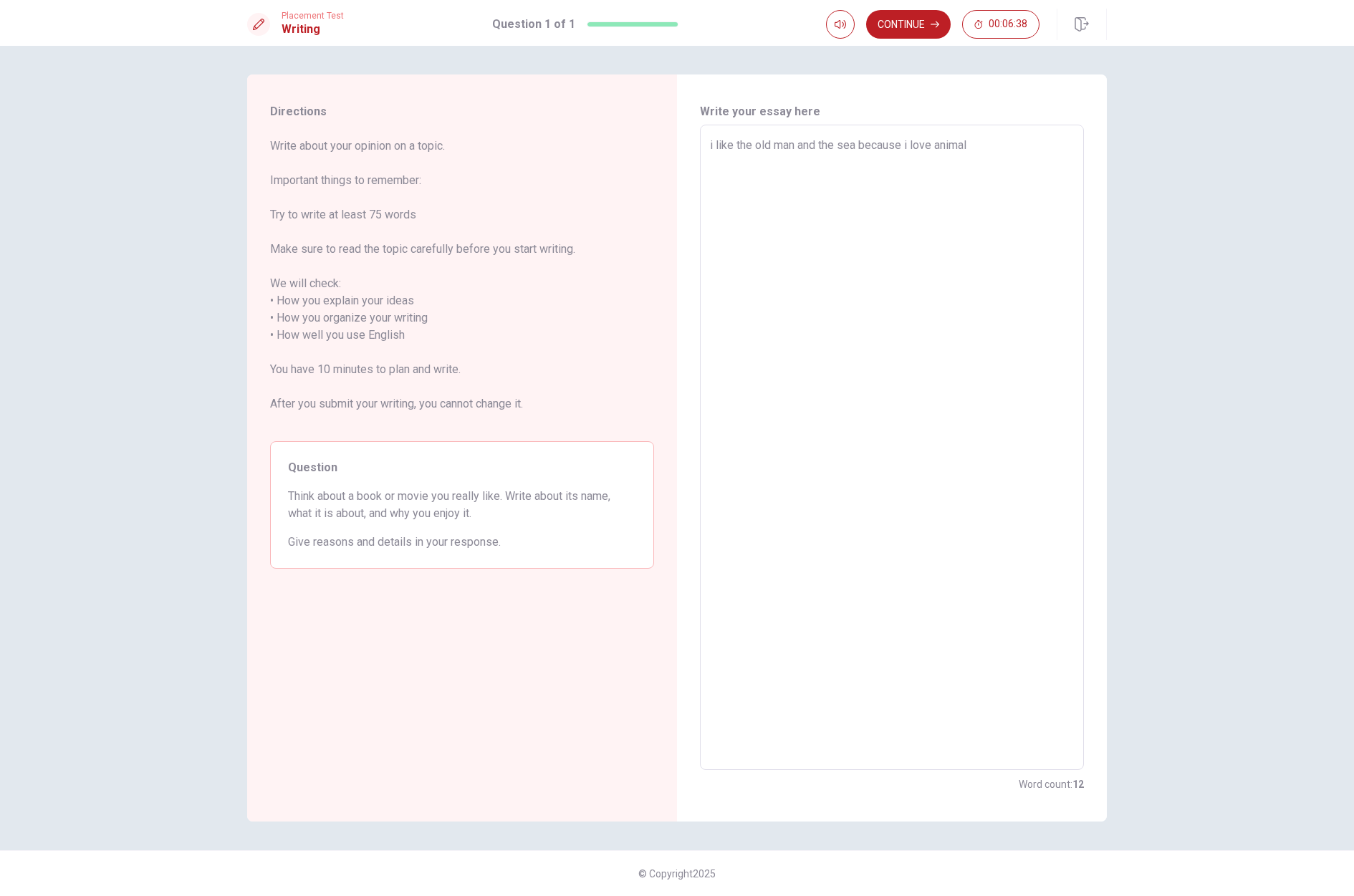
type textarea "i like the old man and the sea because i love animals"
type textarea "x"
type textarea "i like the old man and the sea because i love animals,"
type textarea "x"
type textarea "i like the old man and the sea because i love animals,"
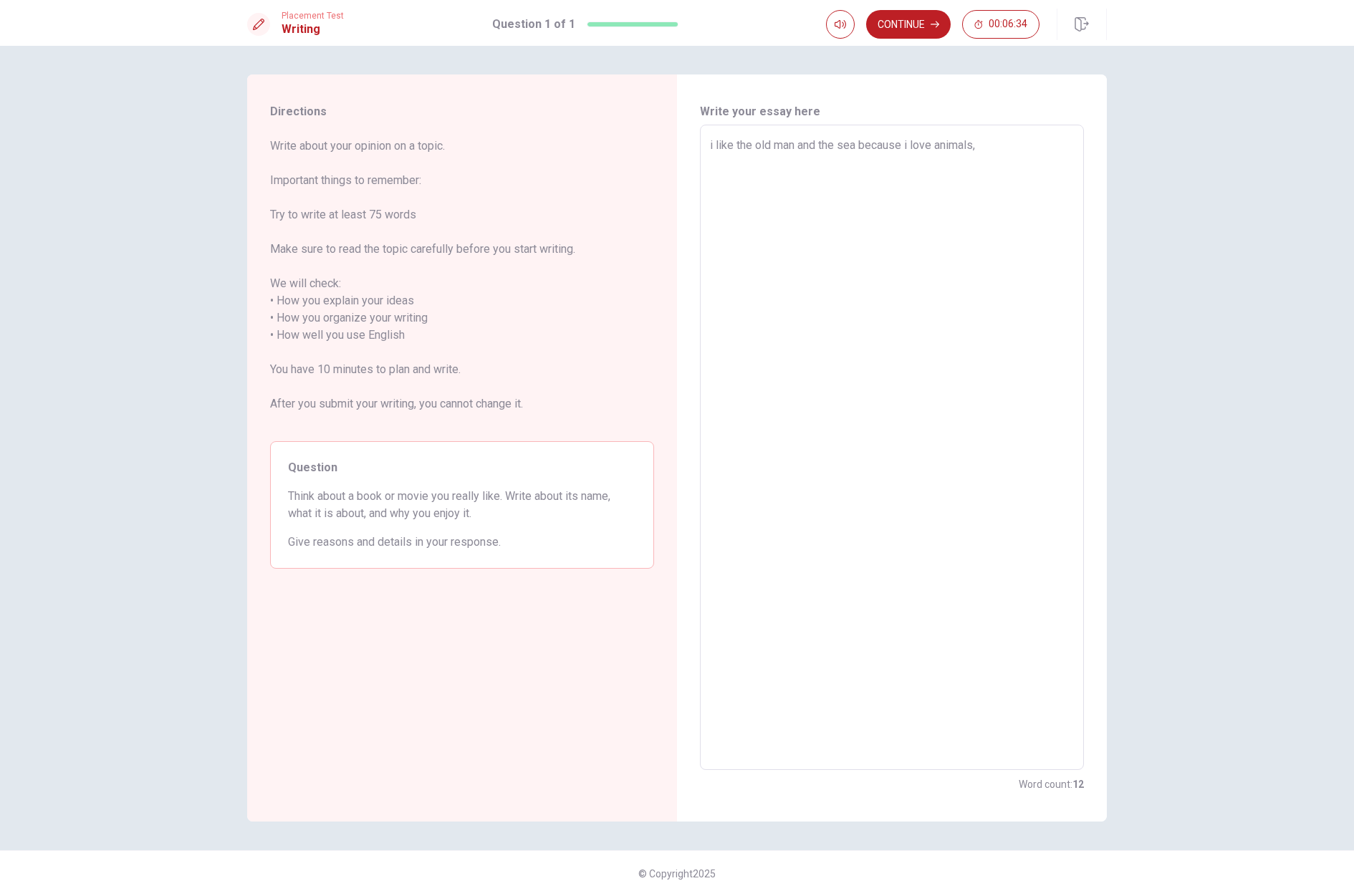
type textarea "x"
type textarea "i like the old man and the sea because i love animals, t"
type textarea "x"
type textarea "i like the old man and the sea because i love animals, th"
type textarea "x"
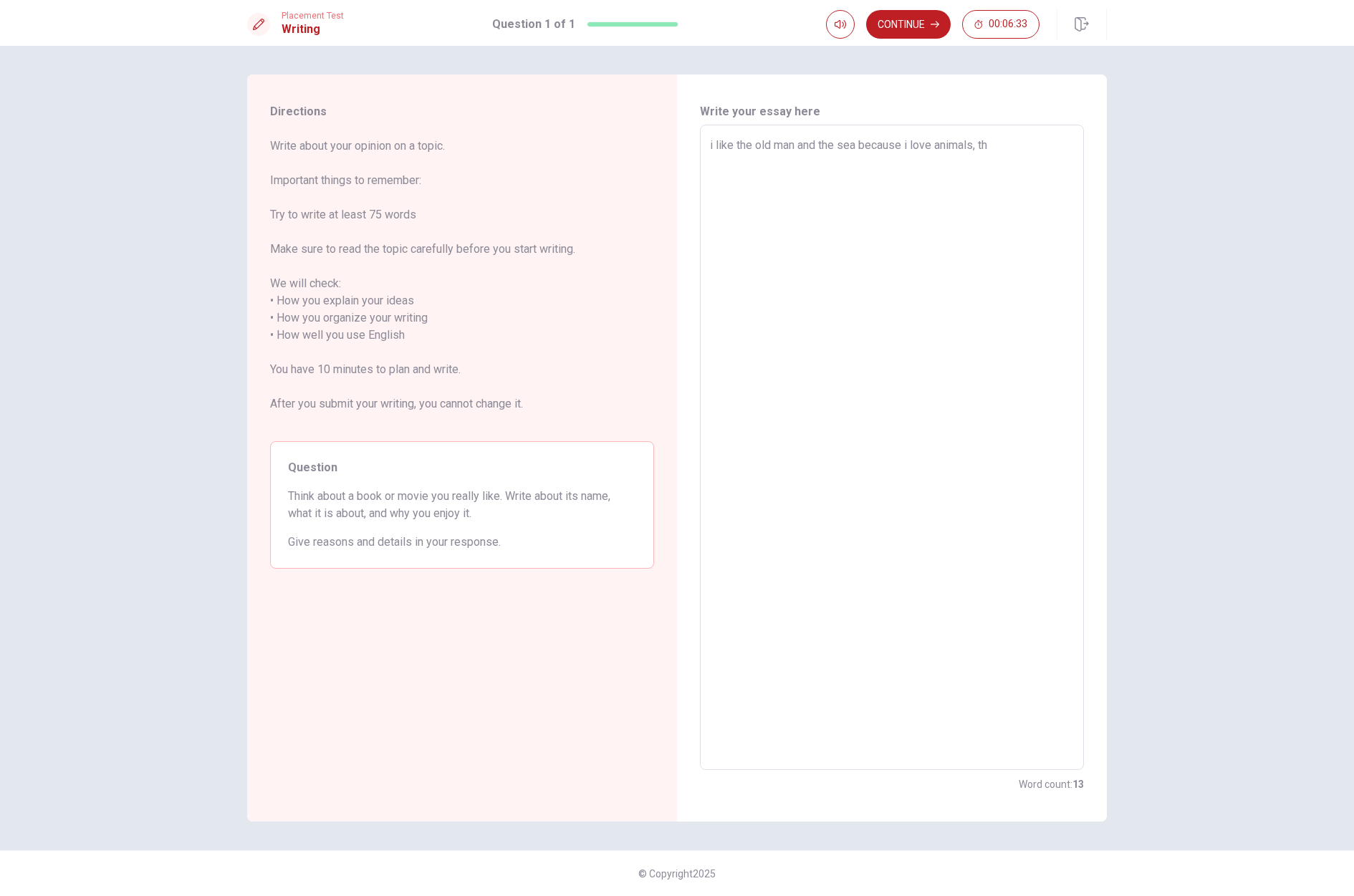
type textarea "i like the old man and the sea because i love animals, the"
type textarea "x"
type textarea "i like the old man and the sea because i love animals, the"
type textarea "x"
type textarea "i like the old man and the sea because i love animals, the a"
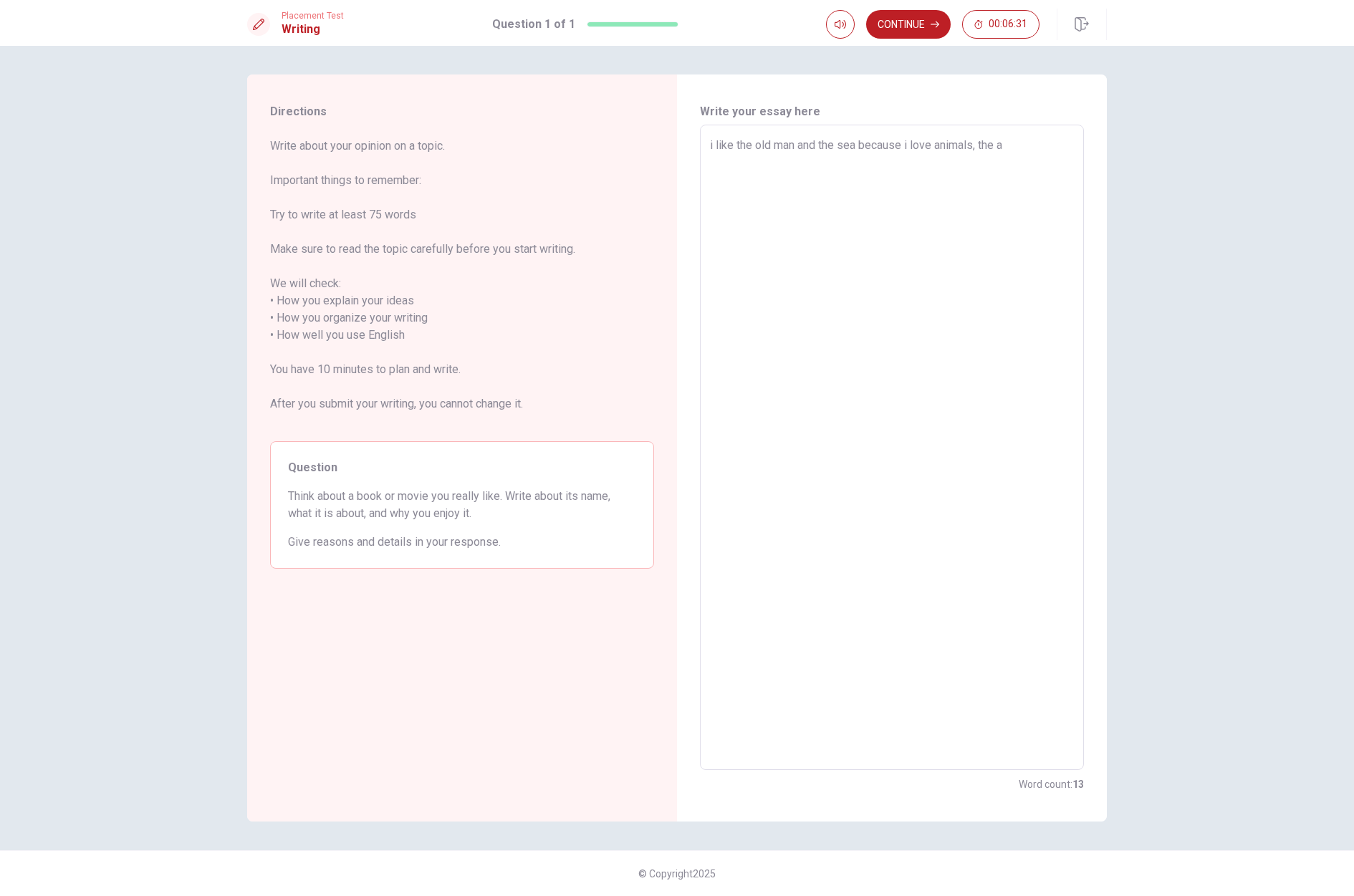
type textarea "x"
type textarea "i like the old man and the sea because i love animals, the au"
type textarea "x"
type textarea "i like the old man and the sea because i love animals, the aut"
type textarea "x"
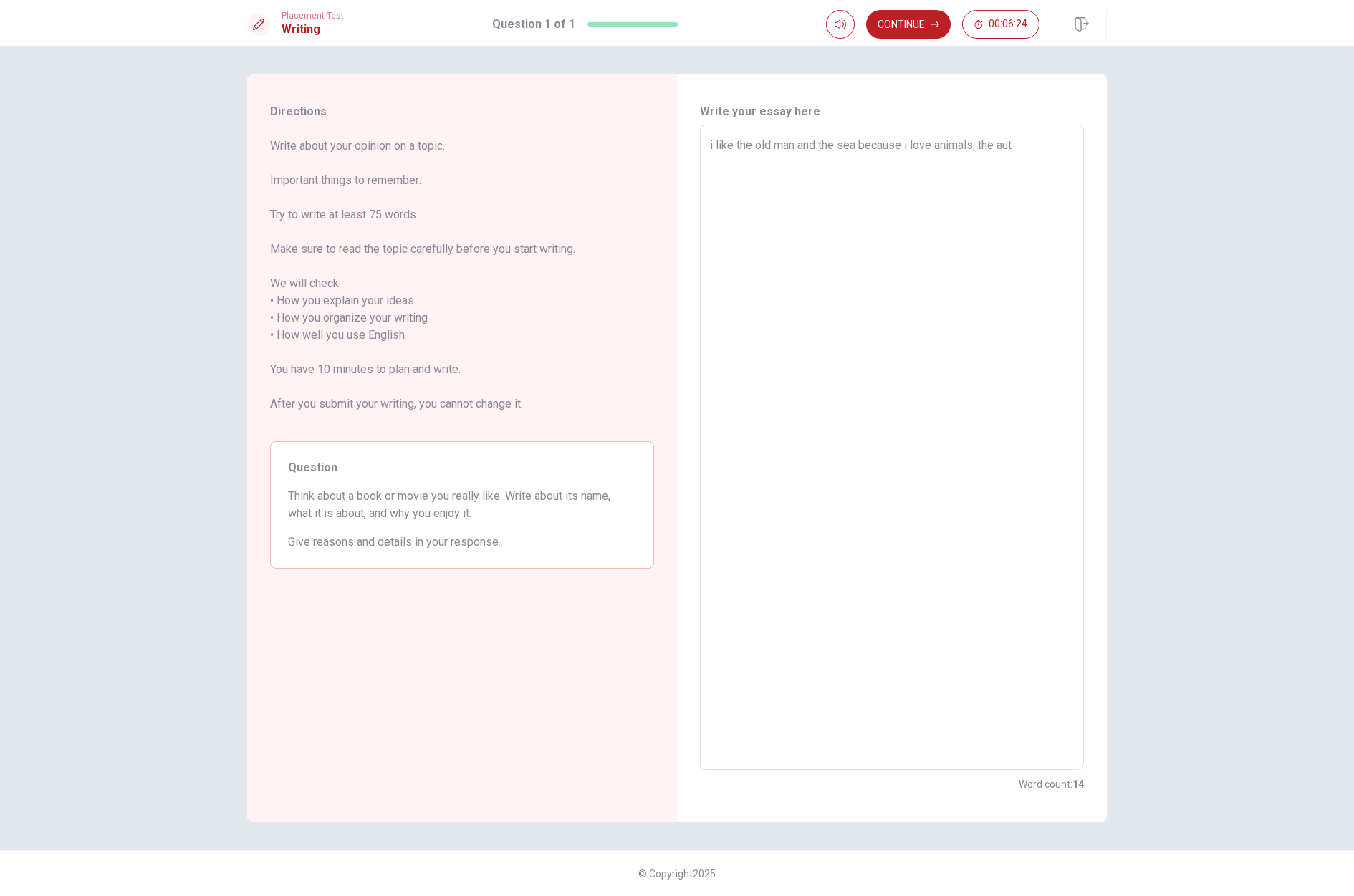
type textarea "i like the old man and the sea because i love animals, the auto"
type textarea "x"
type textarea "i like the old man and the sea because i love animals, the autor"
type textarea "x"
type textarea "i like the old man and the sea because i love animals, the autors"
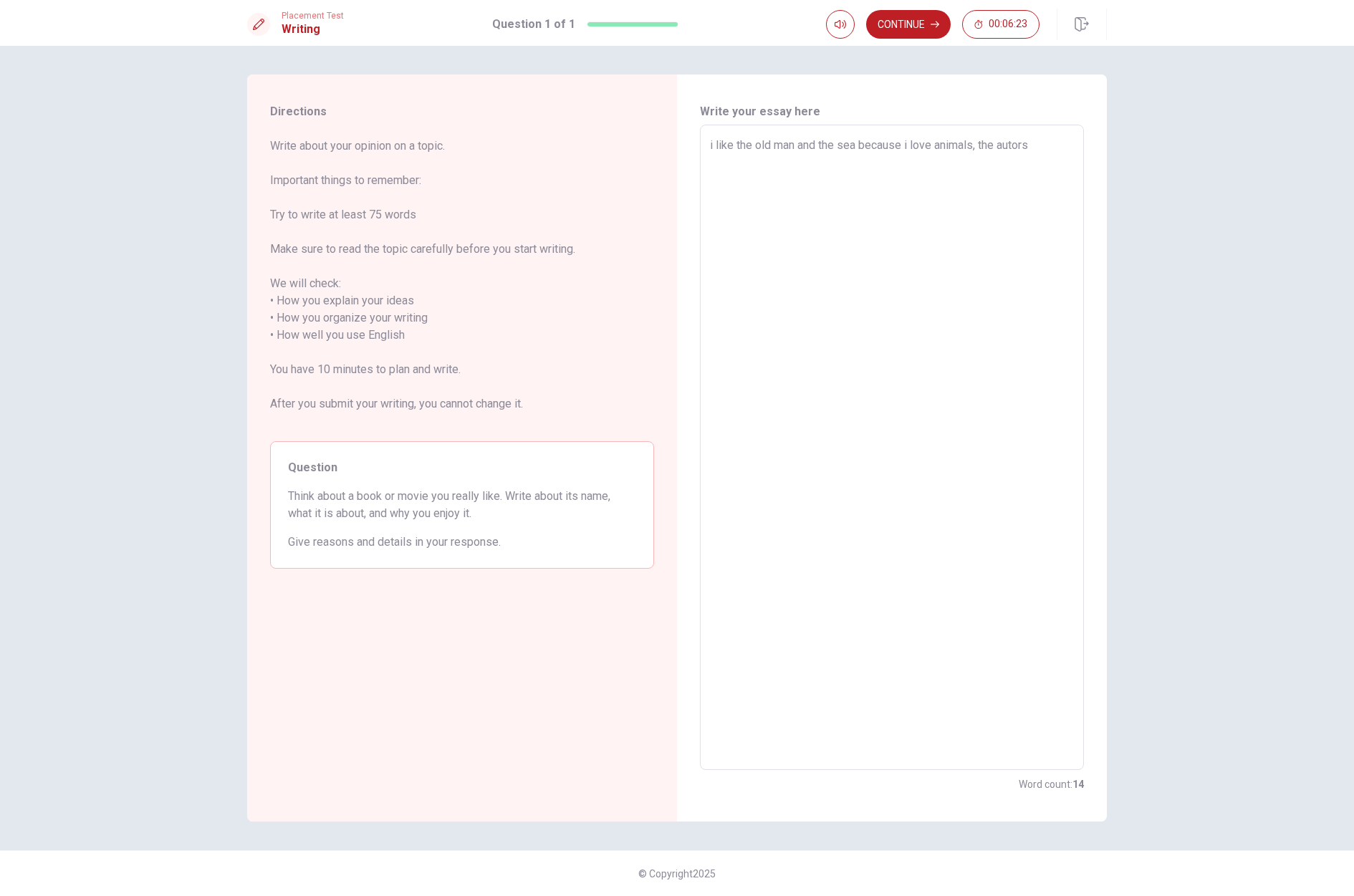
type textarea "x"
type textarea "i like the old man and the sea because i love animals, the autors"
type textarea "x"
type textarea "i like the old man and the sea because i love animals, the autors i"
type textarea "x"
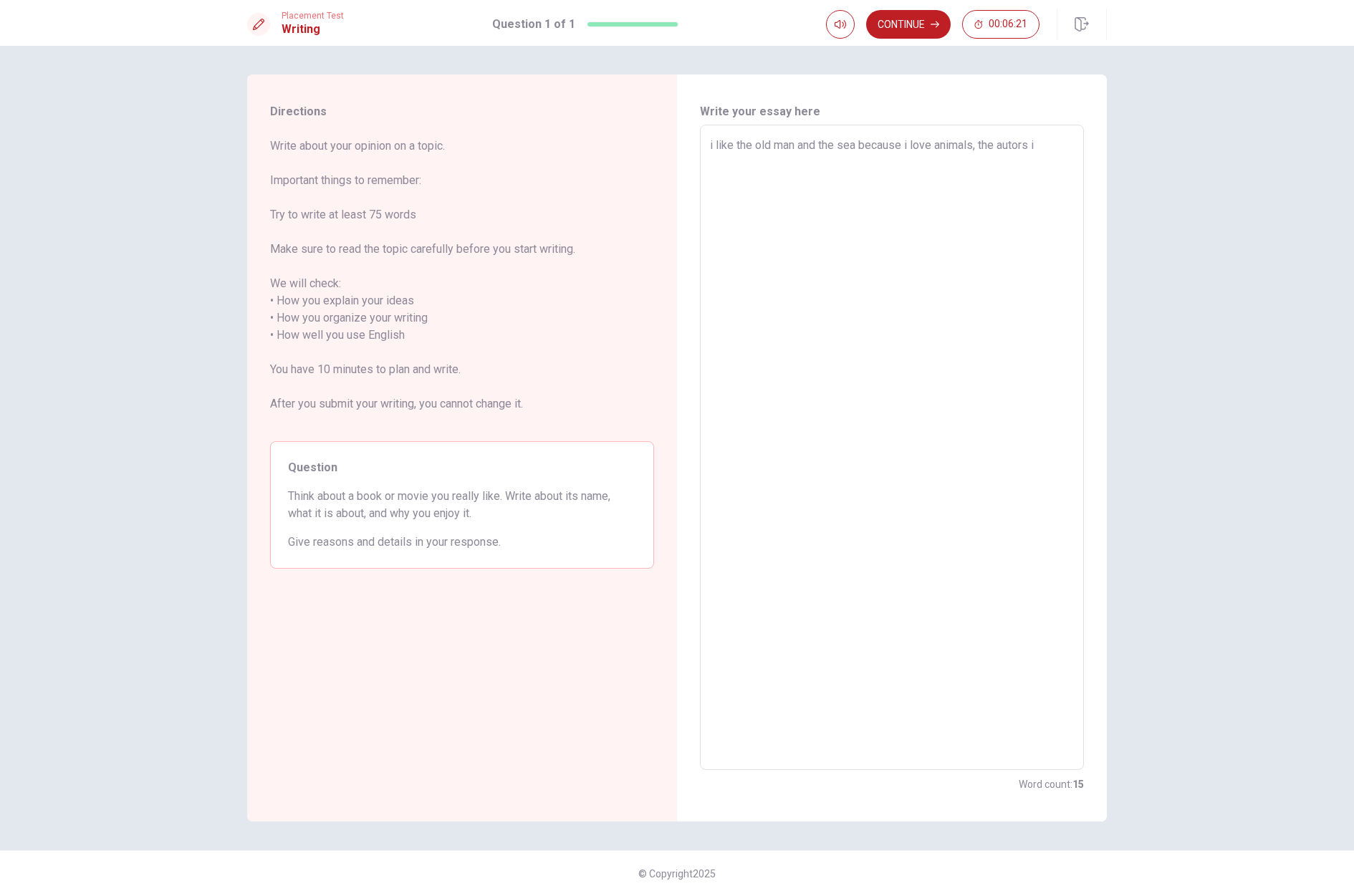
type textarea "i like the old man and the sea because i love animals, the autors is"
type textarea "x"
type textarea "i like the old man and the sea because i love animals, the autors is"
type textarea "x"
type textarea "i like the old man and the sea because i love animals, the autors is e"
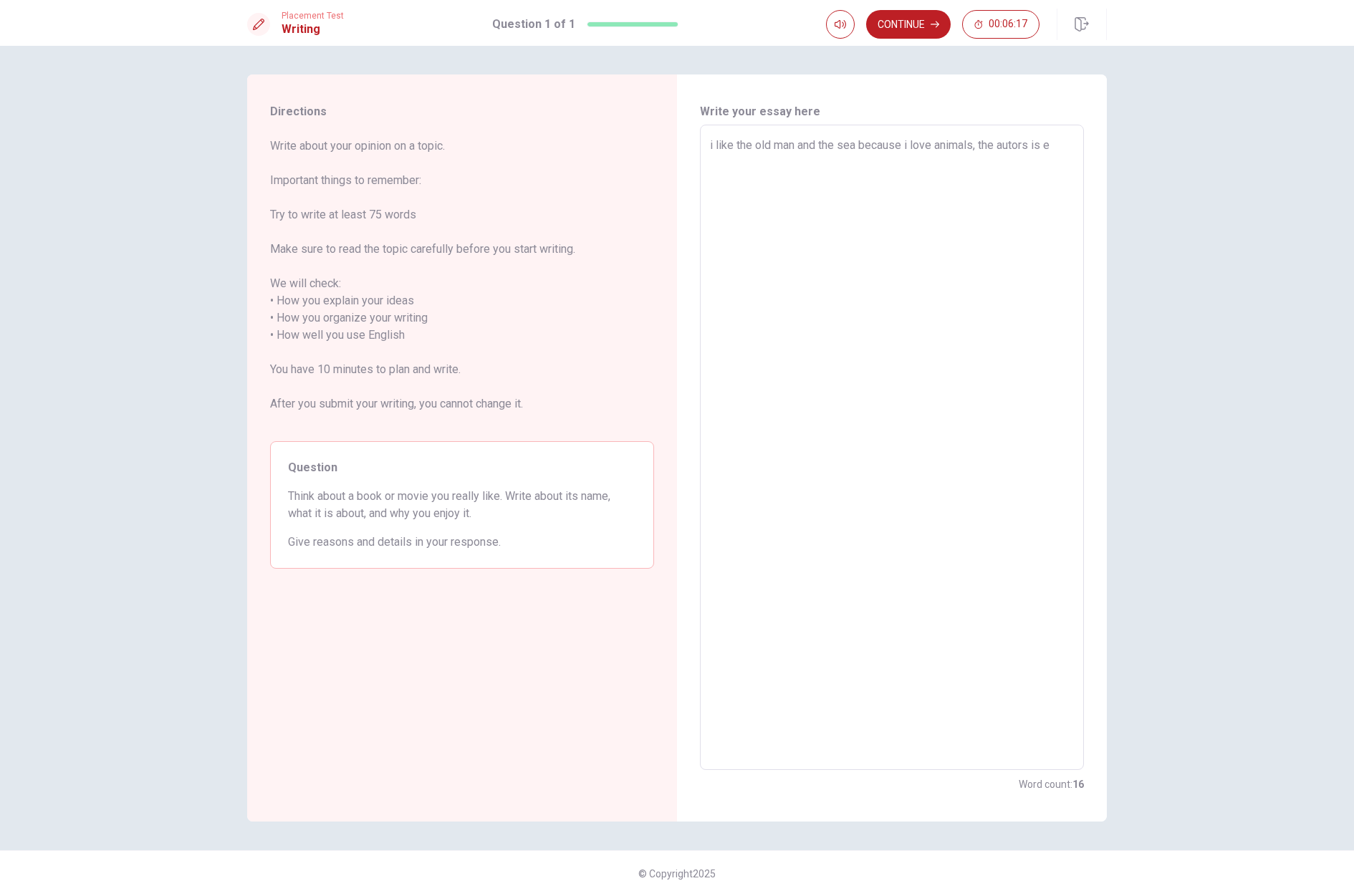
type textarea "x"
type textarea "i like the old man and the sea because i love animals, the autors is er"
type textarea "x"
type textarea "i like the old man and the sea because i love animals, the autors is [PERSON_NA…"
type textarea "x"
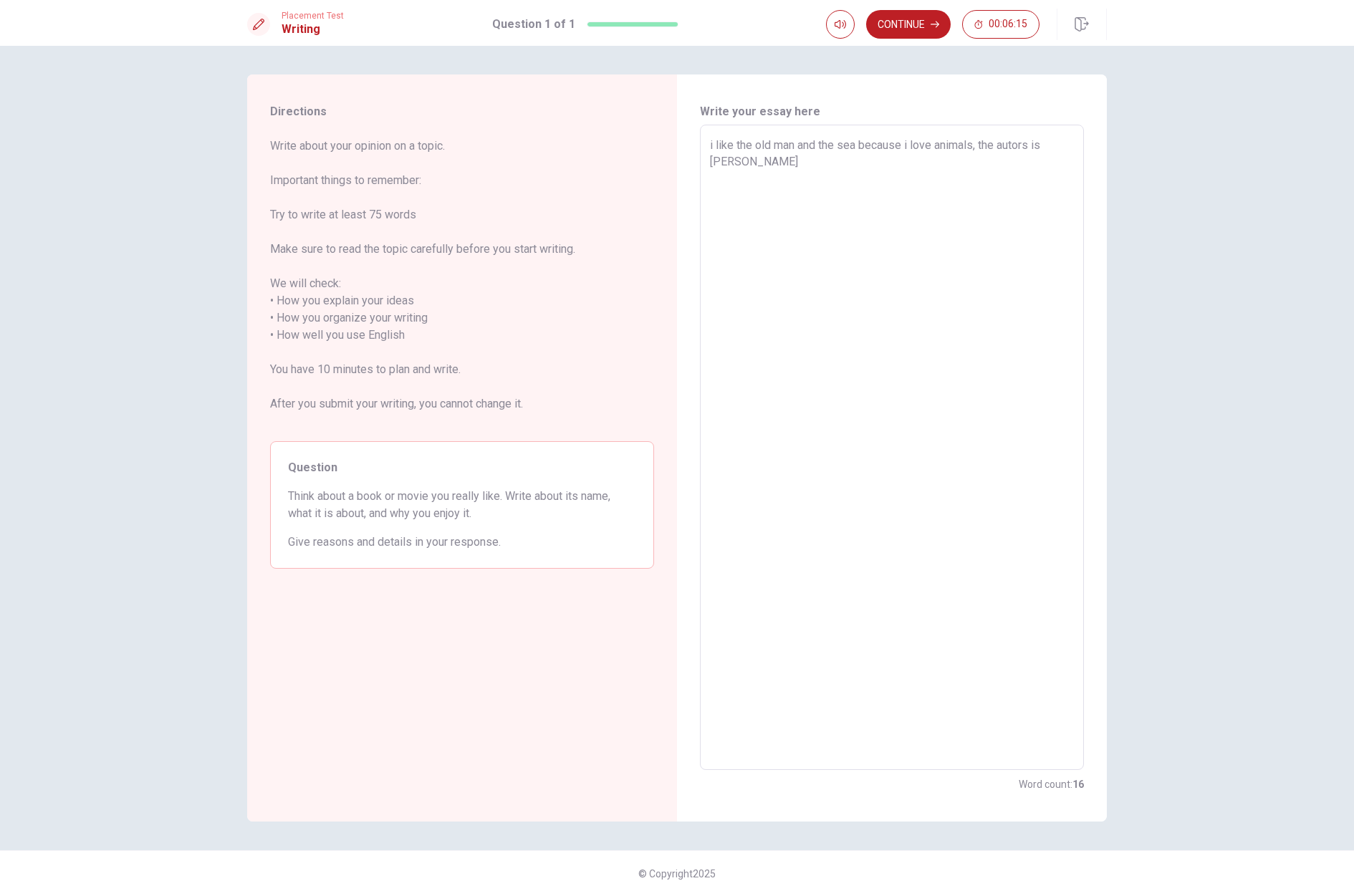
type textarea "i like the old man and the sea because i love animals, the autors is erne"
type textarea "x"
type textarea "i like the old man and the sea because i love animals, the autors is ernes"
type textarea "x"
type textarea "i like the old man and the sea because i love animals, the autors is [PERSON_NA…"
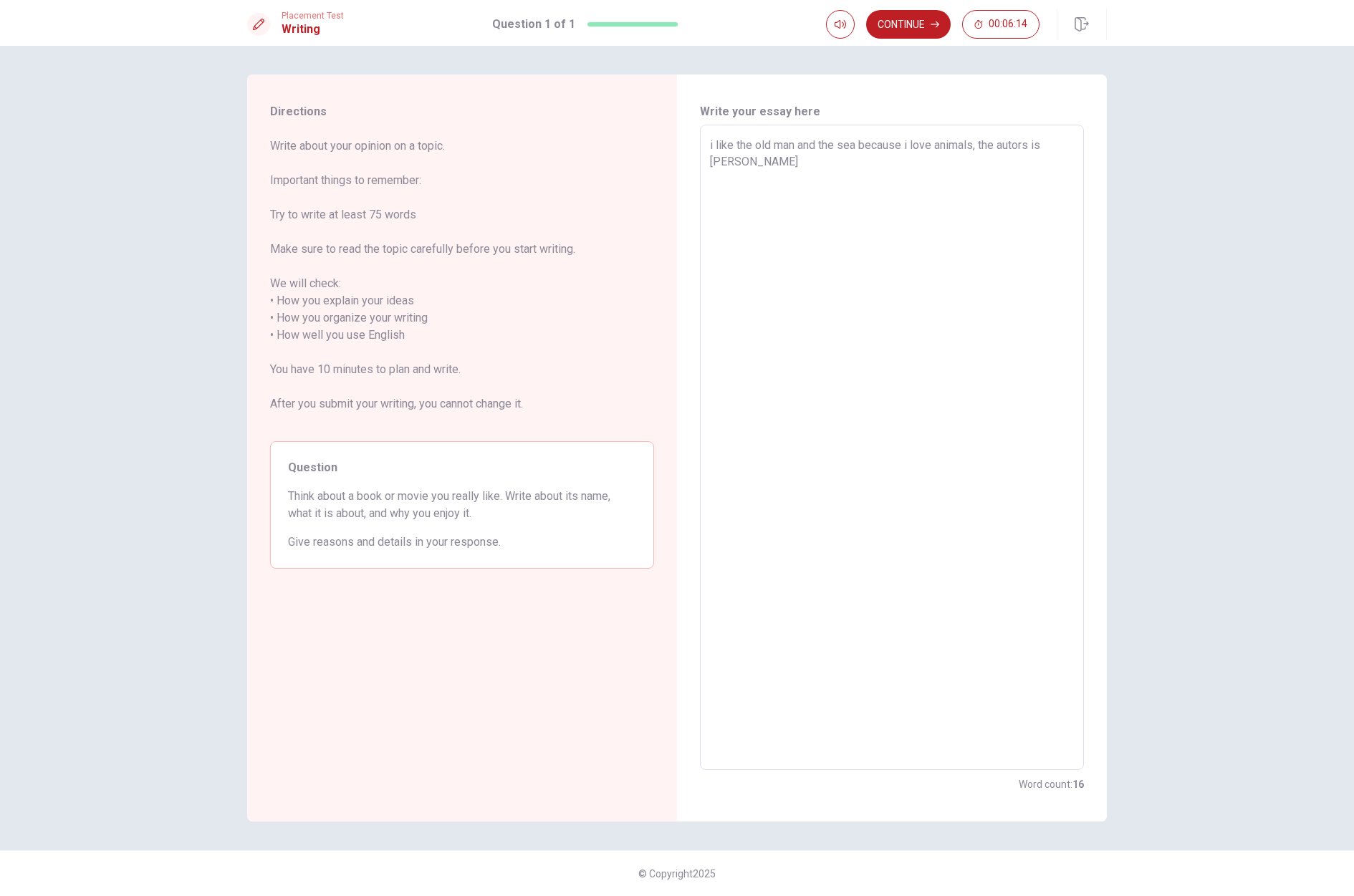
type textarea "x"
type textarea "i like the old man and the sea because i love animals, the autors is [PERSON_NA…"
type textarea "x"
type textarea "i like the old man and the sea because i love animals, the autors is [PERSON_NA…"
click at [718, 164] on textarea "i like the old man and the sea because i love animals, the autors is [PERSON_NA…" at bounding box center [892, 447] width 364 height 622
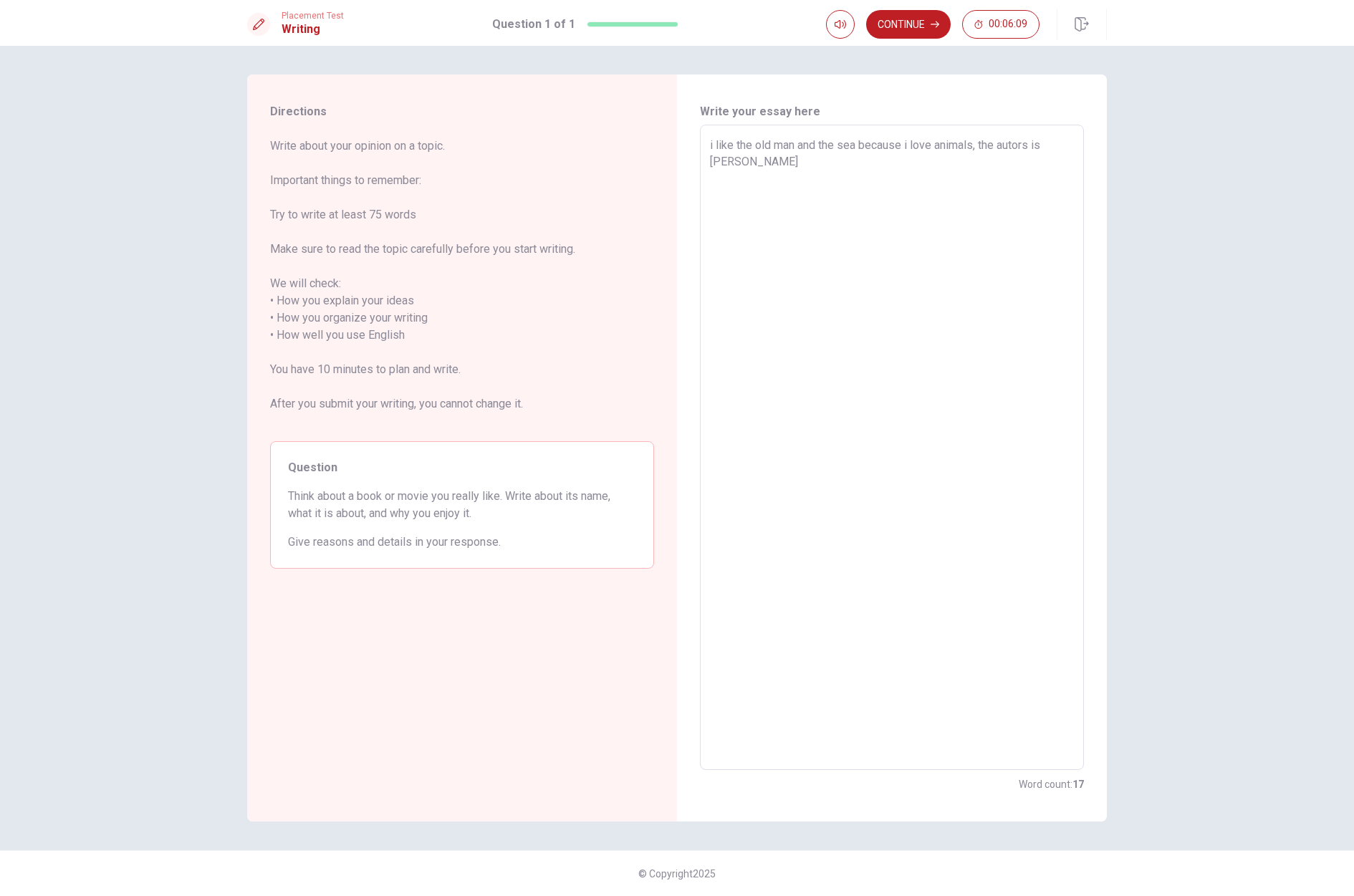
type textarea "x"
type textarea "i like the old man and the sea because i love animals, the autors is rnest E"
type textarea "x"
type textarea "i like the old man and the sea because i love animals, the autors is [PERSON_NA…"
type textarea "x"
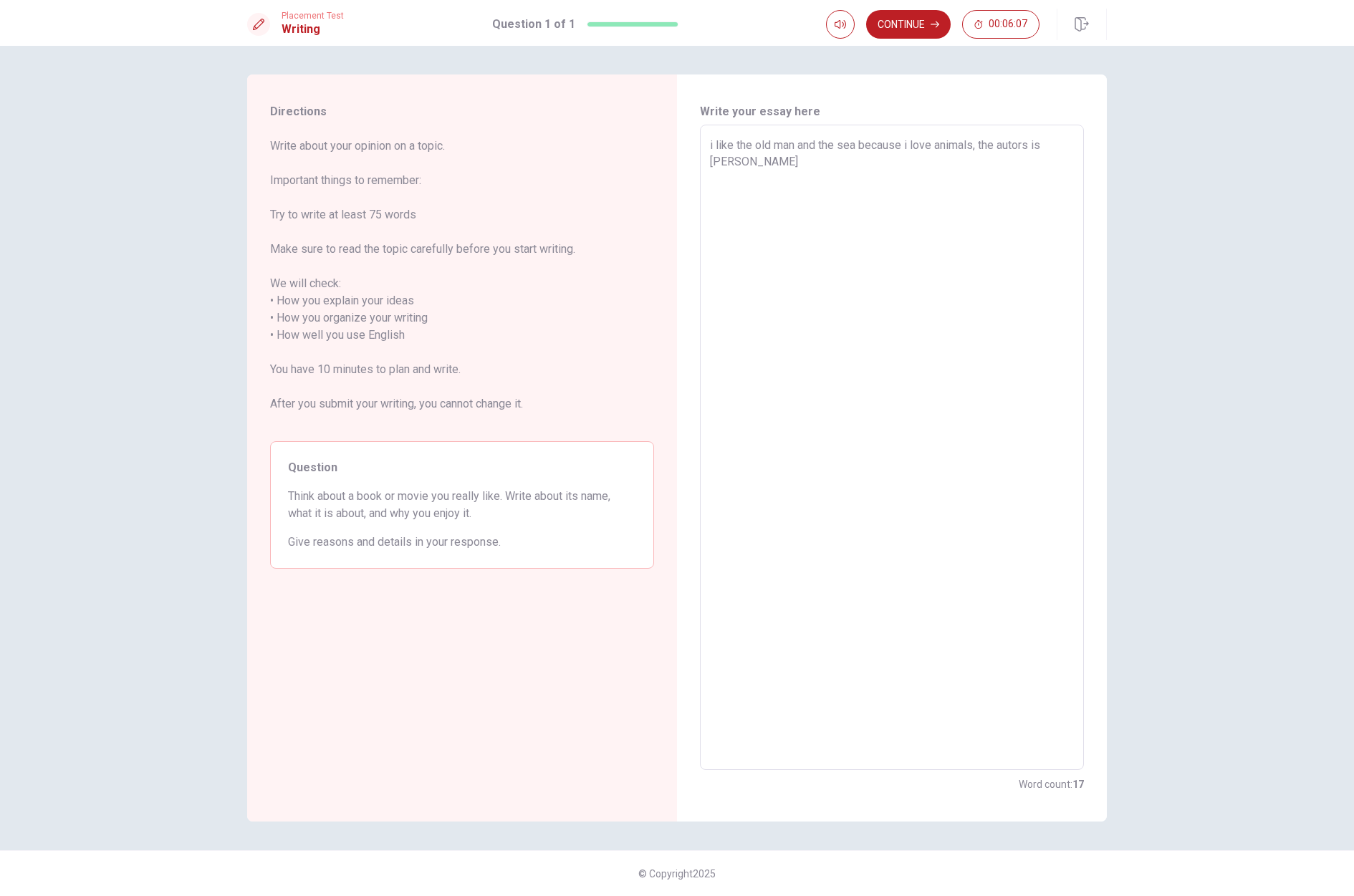
type textarea "i like the old man and the sea because i love animals, the autors is [PERSON_NA…"
click at [760, 164] on textarea "i like the old man and the sea because i love animals, the autors is [PERSON_NA…" at bounding box center [892, 447] width 364 height 622
type textarea "x"
type textarea "i like the old man and the sea because i love animals, the autors is [PERSON_NA…"
type textarea "x"
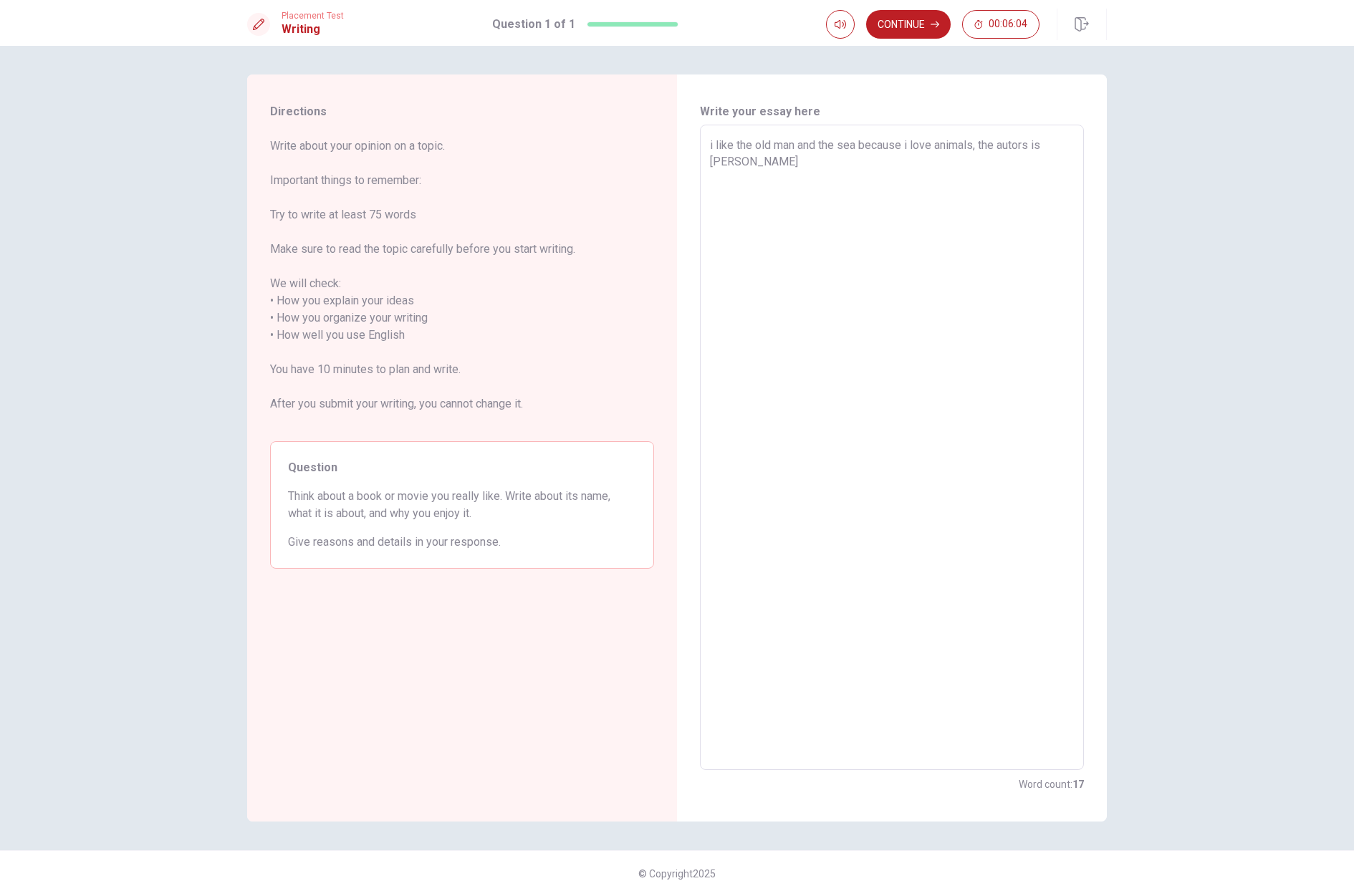
type textarea "i like the old man and the sea because i love animals, the autors is [PERSON_NA…"
type textarea "x"
type textarea "i like the old man and the sea because i love animals, the autors is [PERSON_NA…"
type textarea "x"
type textarea "i like the old man and the sea because i love animals, the autors is [PERSON_NA…"
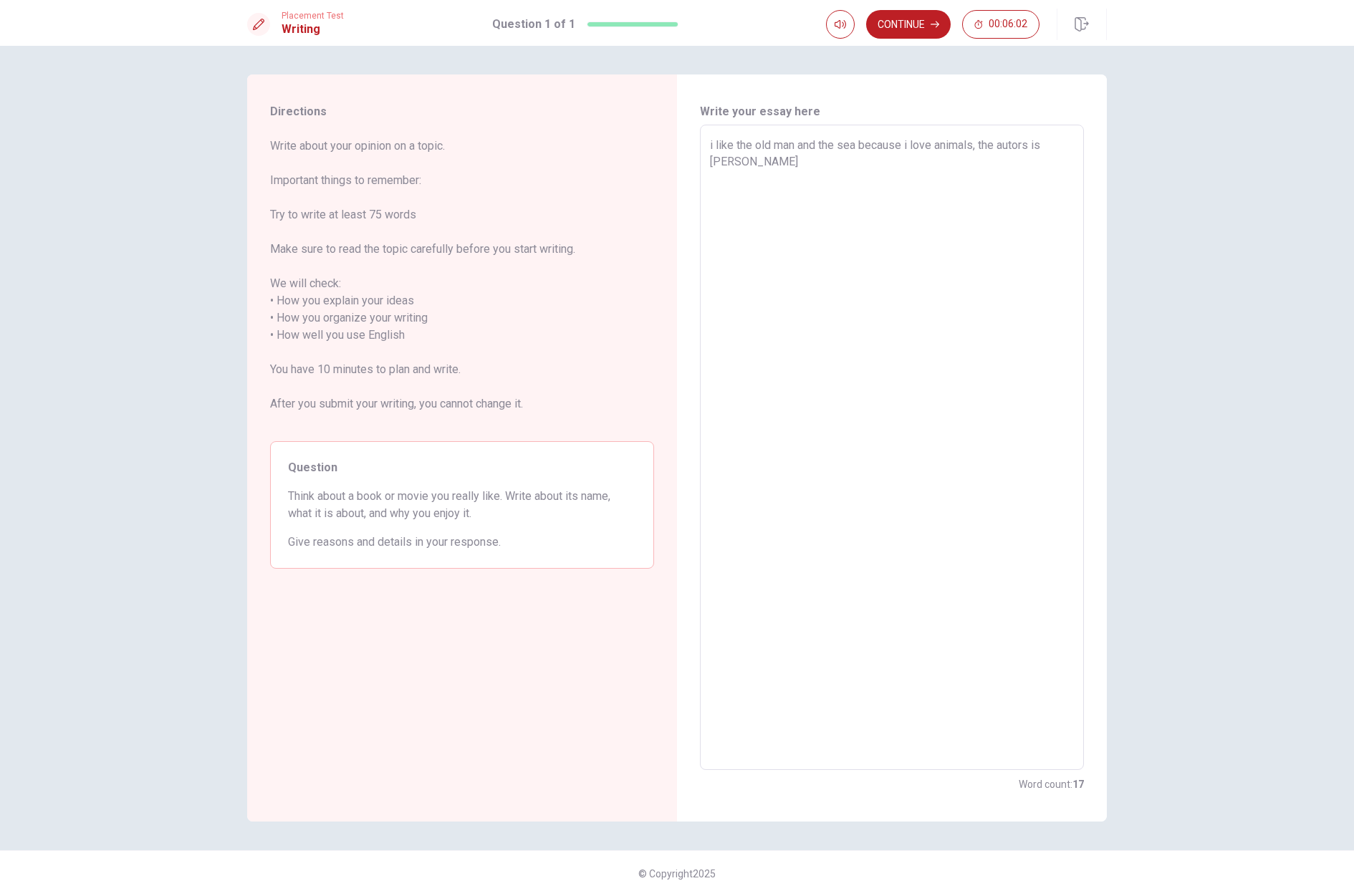
type textarea "x"
type textarea "i like the old man and the sea because i love animals, the autors is [PERSON_NA…"
type textarea "x"
type textarea "i like the old man and the sea because i love animals, the autors is [PERSON_NA…"
type textarea "x"
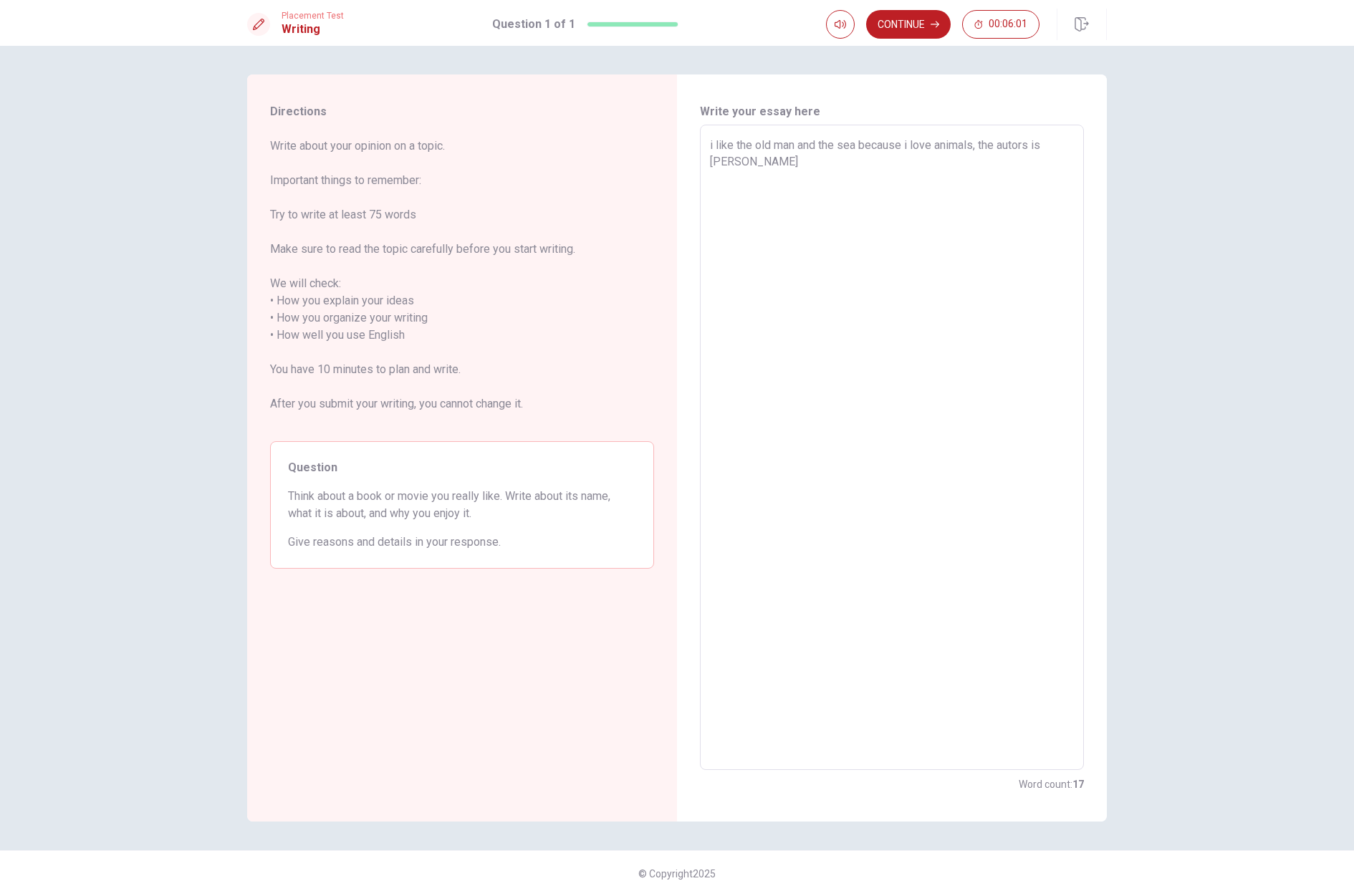
type textarea "i like the old man and the sea because i love animals, the autors is [PERSON_NA…"
type textarea "x"
type textarea "i like the old man and the sea because i love animals, the autors is [PERSON_NA…"
type textarea "x"
type textarea "i like the old man and the sea because i love animals, the autors is [PERSON_NA…"
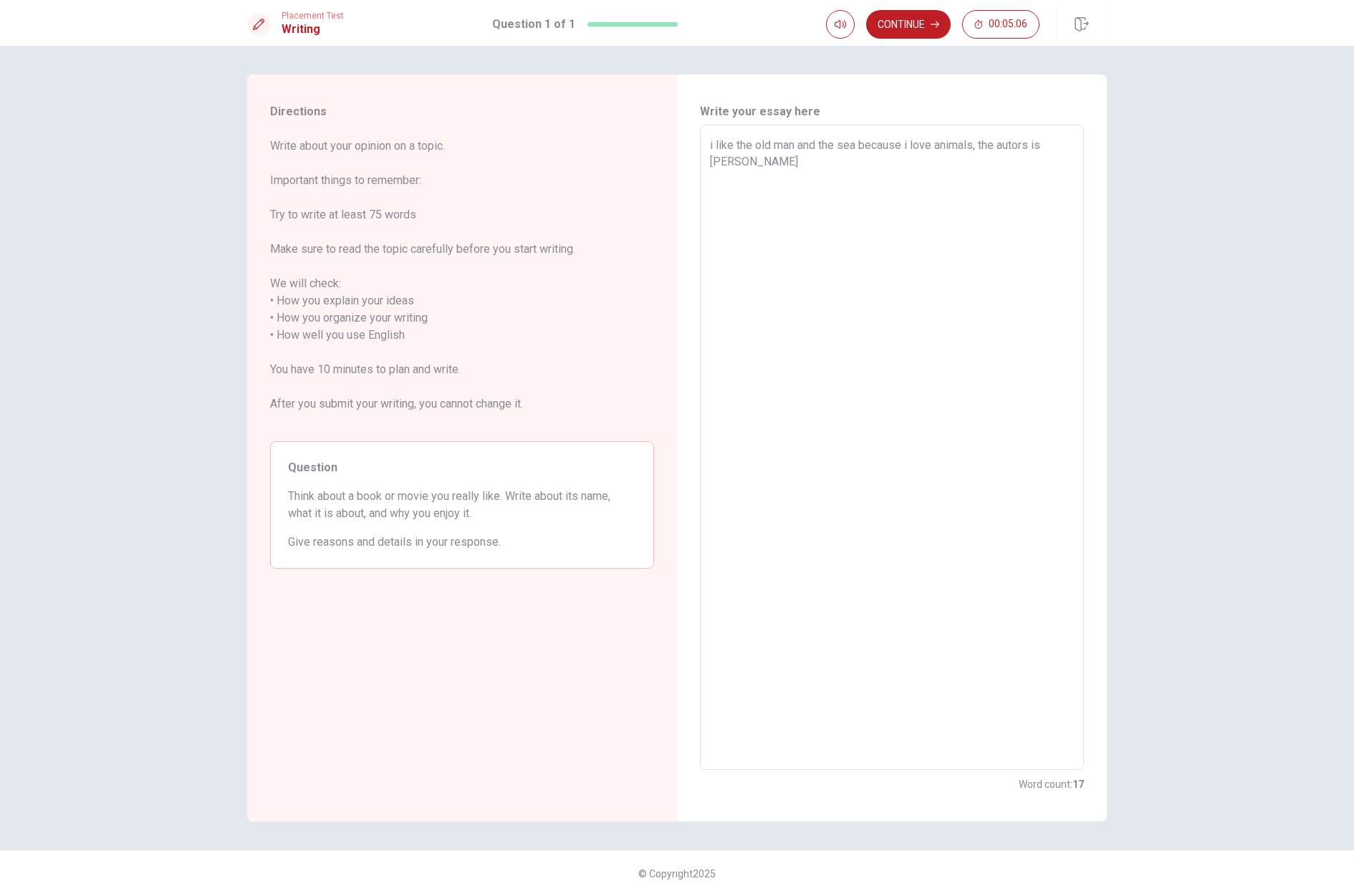
type textarea "x"
type textarea "i like the old man and the sea because i love animals, the autors is [PERSON_NA…"
type textarea "x"
type textarea "i like the old man and the sea because i love animals, the autors is [PERSON_NA…"
type textarea "x"
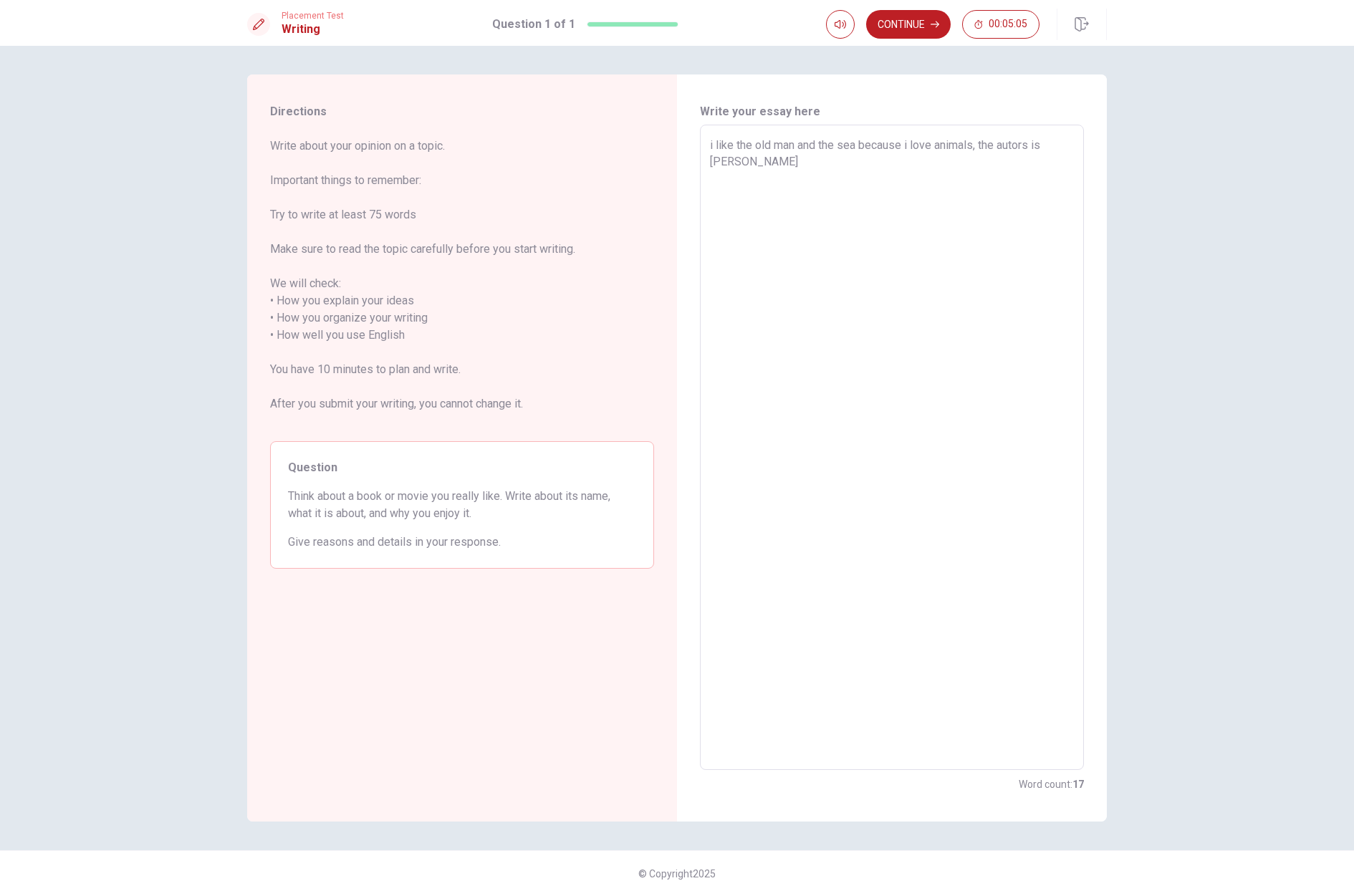
type textarea "i like the old man and the sea because i love animals, the autors is [PERSON_NA…"
type textarea "x"
type textarea "i like the old man and the sea because i love animals, the autors is [PERSON_NA…"
type textarea "x"
type textarea "i like the old man and the sea because i love animals, the autors is [PERSON_NA…"
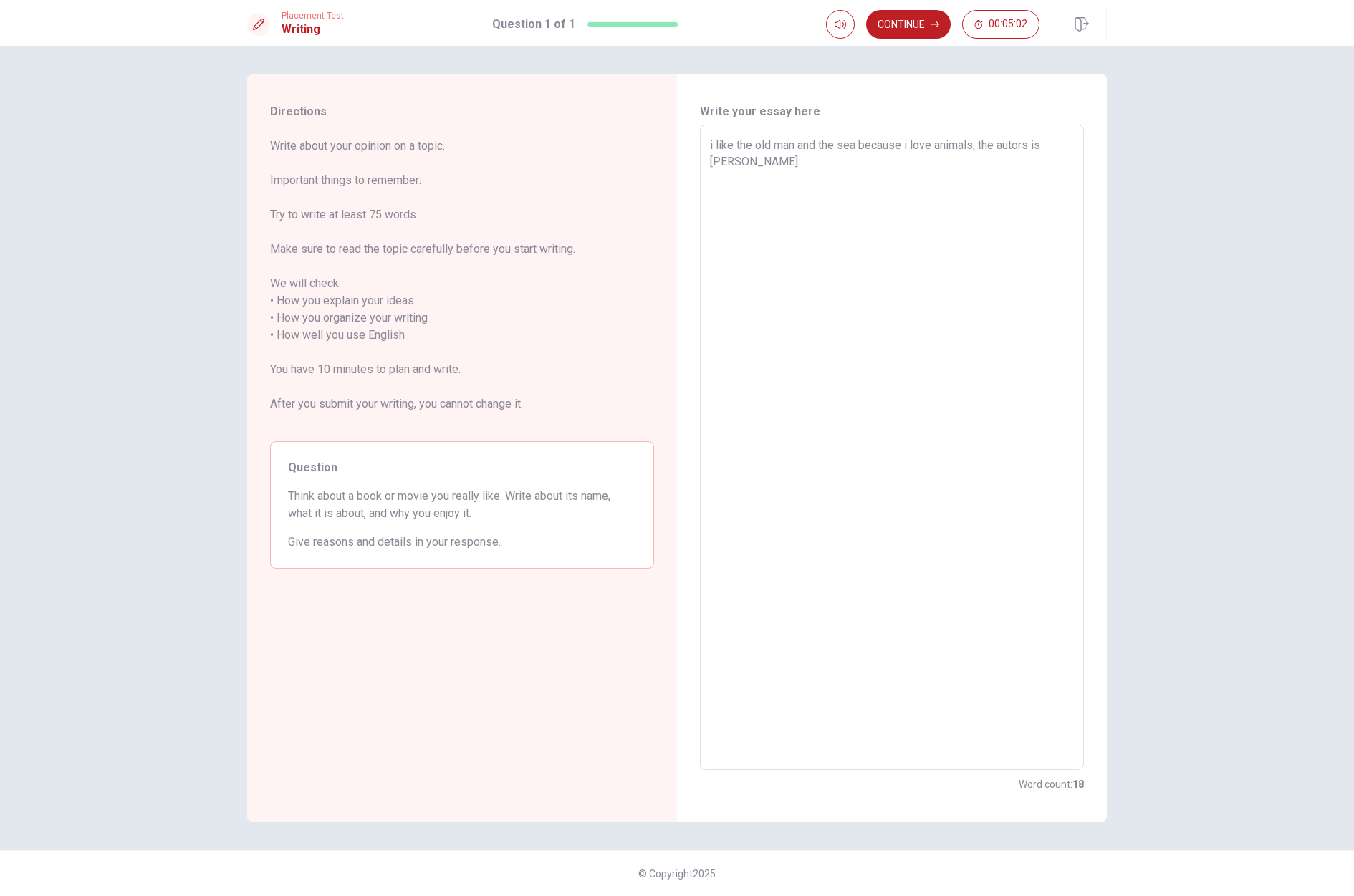
type textarea "x"
type textarea "i like the old man and the sea because i love animals, the autors is [PERSON_NA…"
type textarea "x"
type textarea "i like the old man and the sea because i love animals, the autors is [PERSON_NA…"
type textarea "x"
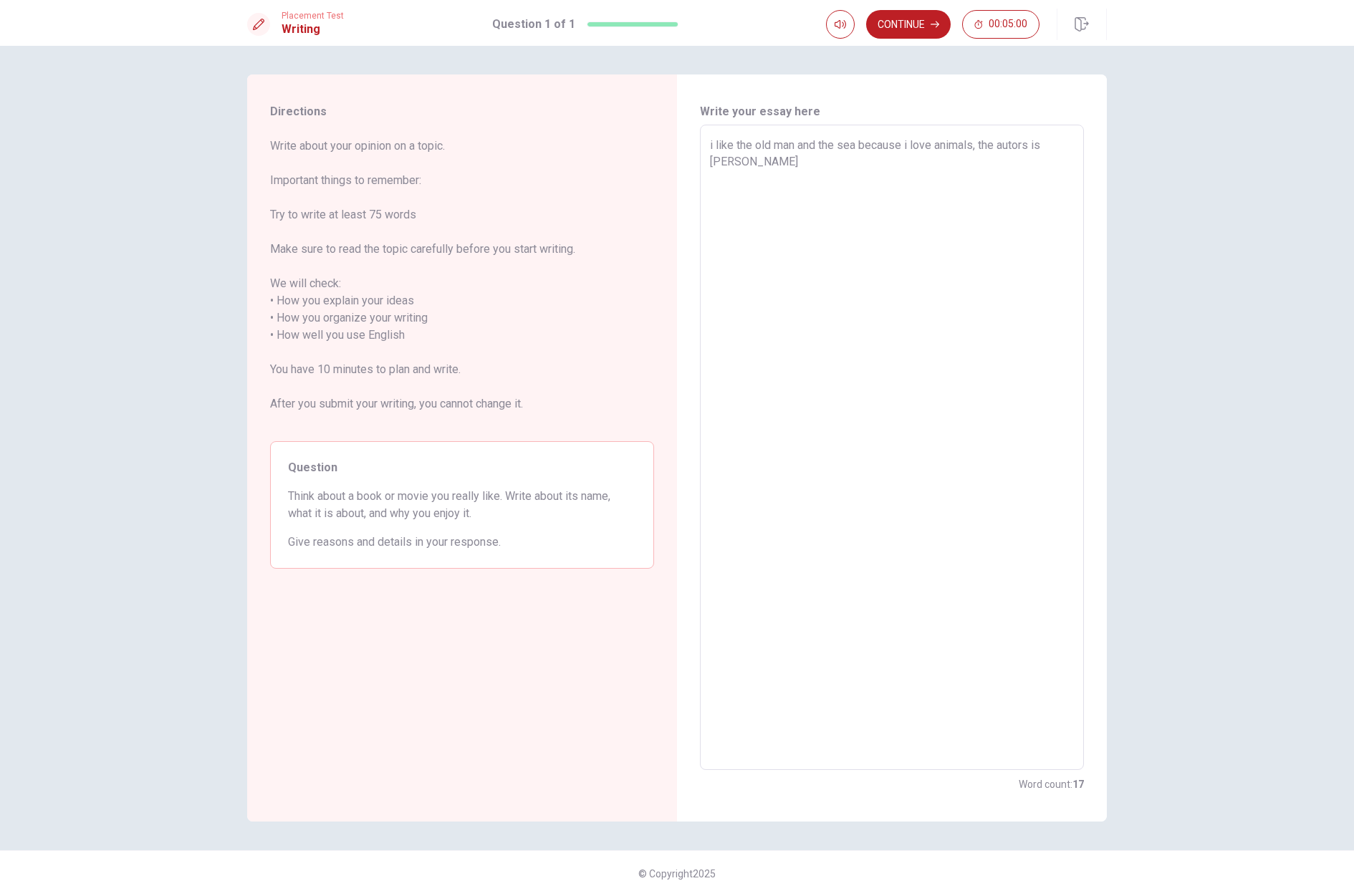
type textarea "i like the old man and the sea because i love animals, the autors is [PERSON_NA…"
type textarea "x"
type textarea "i like the old man and the sea because i love animals, the autors is [PERSON_NA…"
type textarea "x"
type textarea "i like the old man and the sea because i love animals, the autors is [PERSON_NA…"
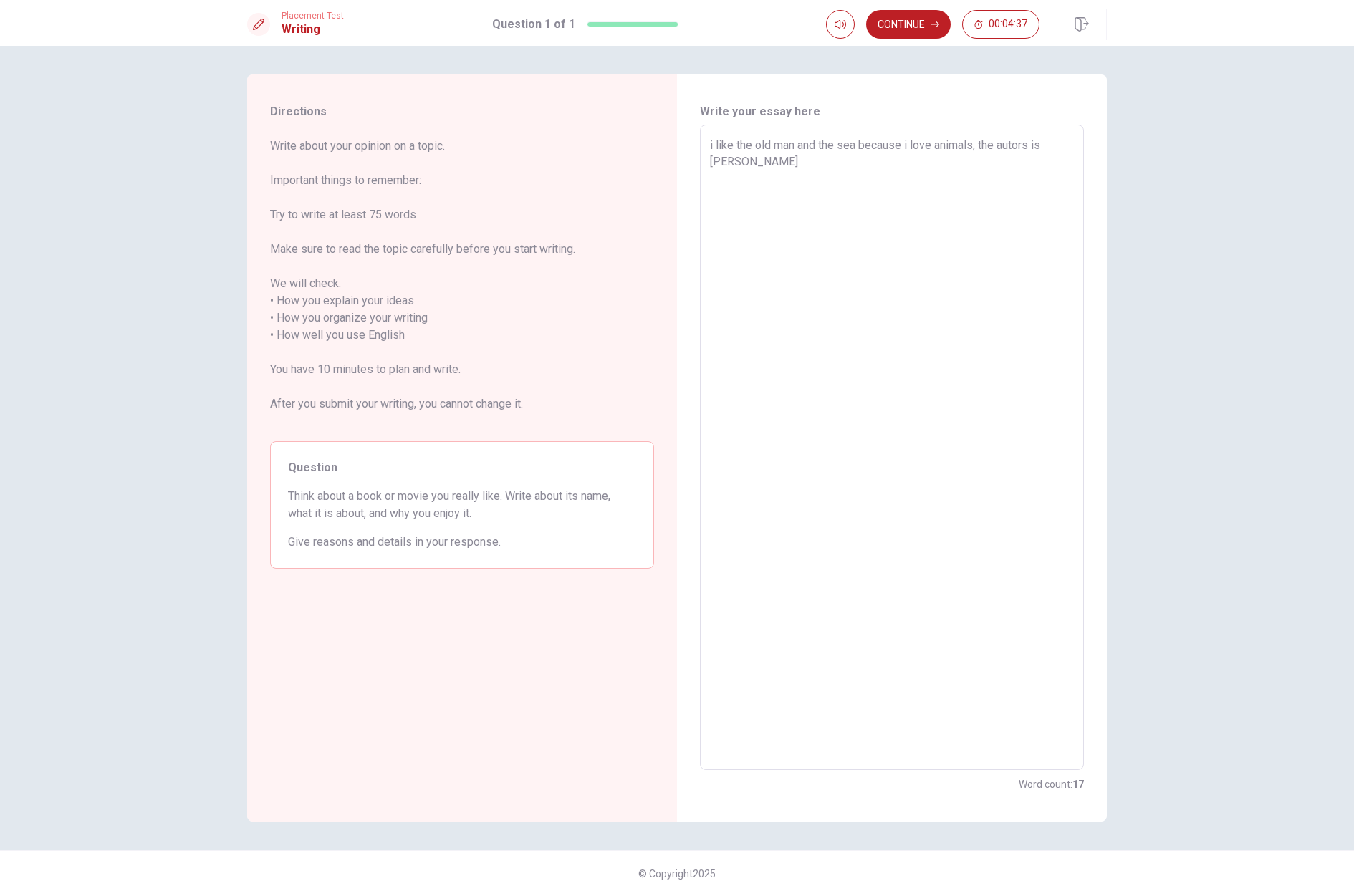
click at [804, 162] on textarea "i like the old man and the sea because i love animals, the autors is [PERSON_NA…" at bounding box center [892, 447] width 364 height 622
click at [831, 163] on textarea "i like the old man and the sea because i love animals, the autors is [PERSON_NA…" at bounding box center [892, 447] width 364 height 622
click at [920, 199] on textarea "i like the old man and the sea because i love animals, the autors is [PERSON_NA…" at bounding box center [892, 447] width 364 height 622
click at [966, 203] on textarea "i like the old man and the sea because i love animals, the autors is [PERSON_NA…" at bounding box center [892, 447] width 364 height 622
click at [816, 181] on textarea "i like the old man and the sea because i love animals, the autors is [PERSON_NA…" at bounding box center [892, 447] width 364 height 622
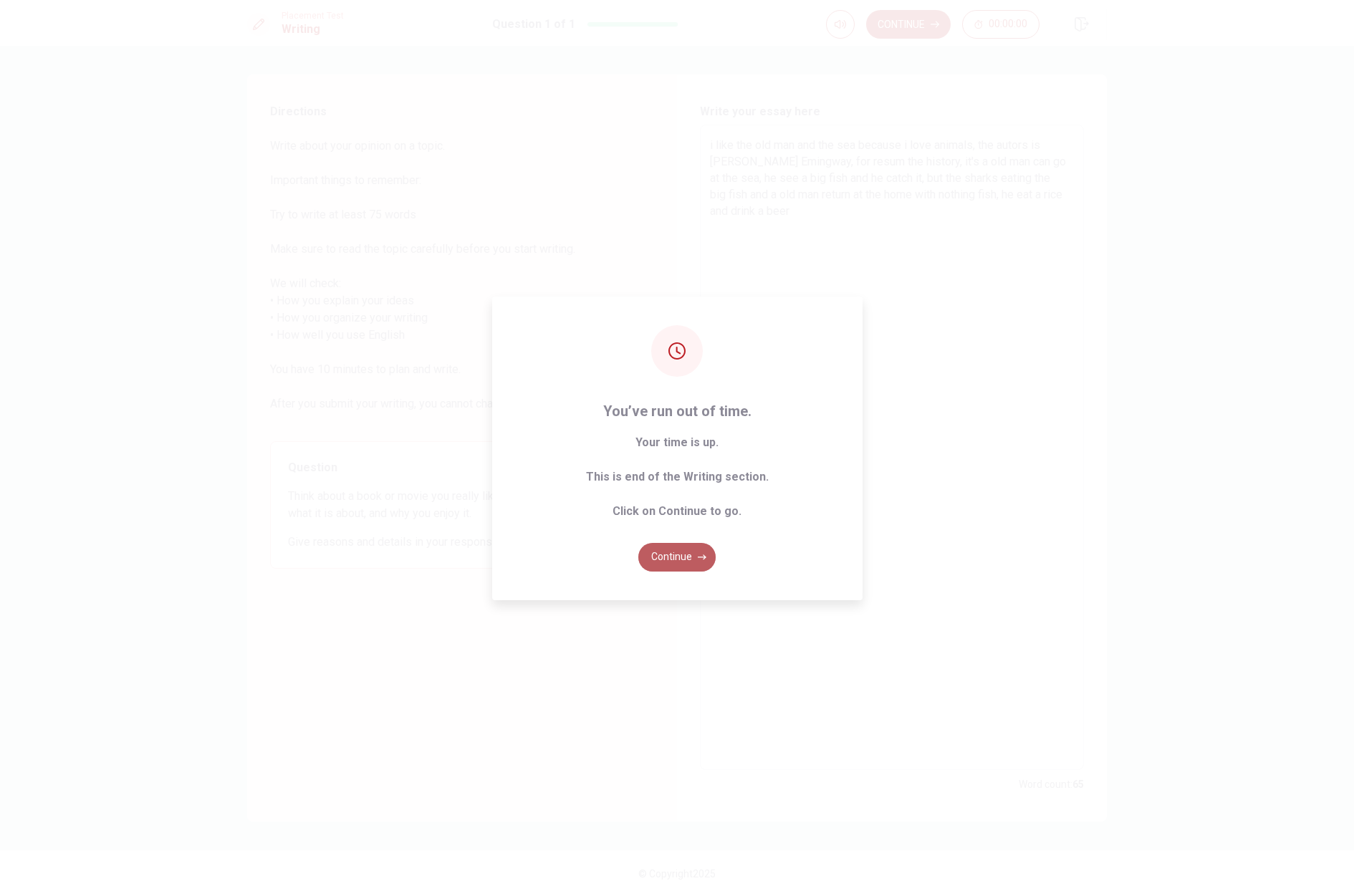
click at [690, 556] on button "Continue" at bounding box center [677, 557] width 77 height 29
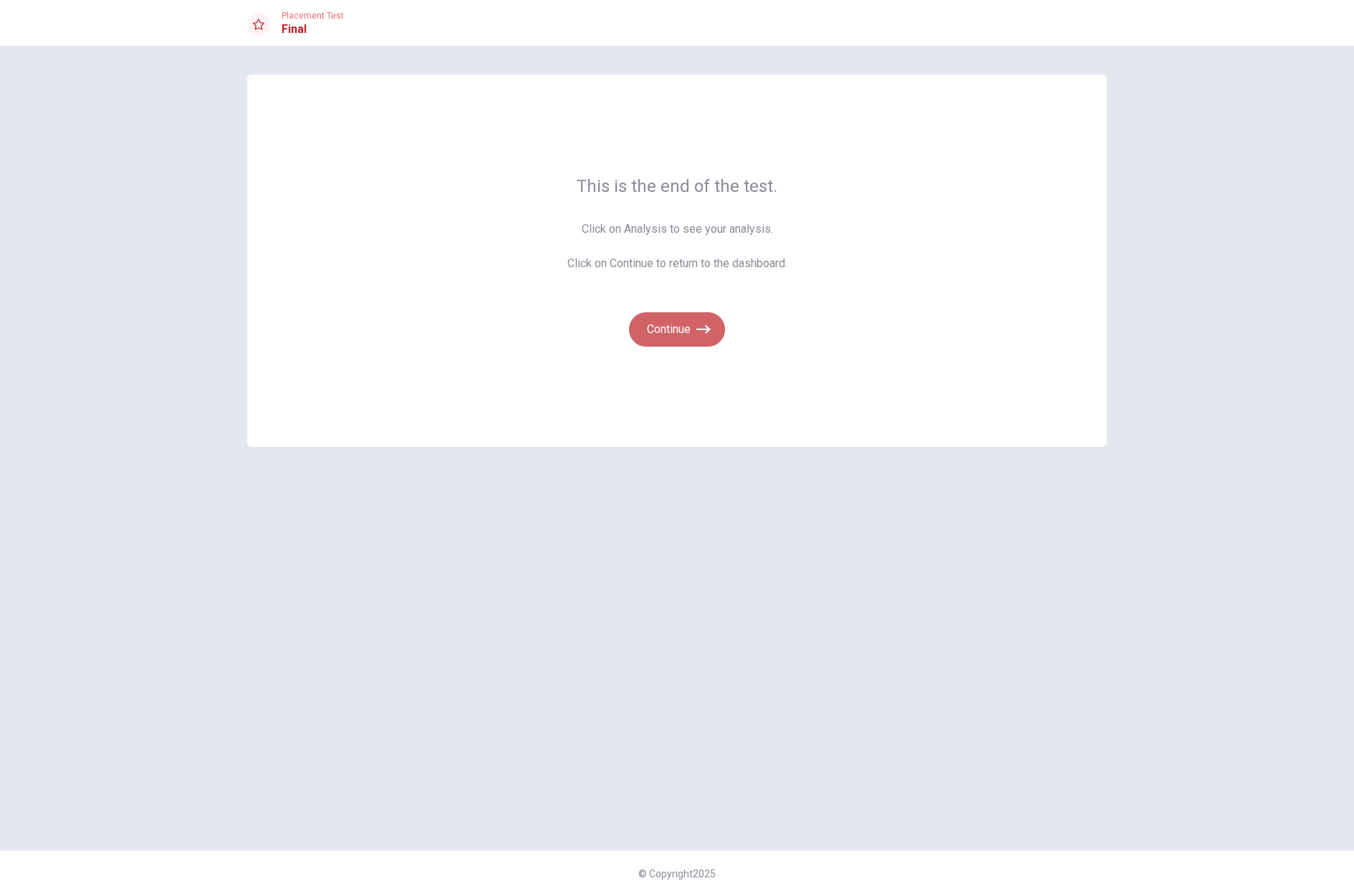
click at [663, 326] on button "Continue" at bounding box center [677, 329] width 96 height 34
